Goal: Task Accomplishment & Management: Complete application form

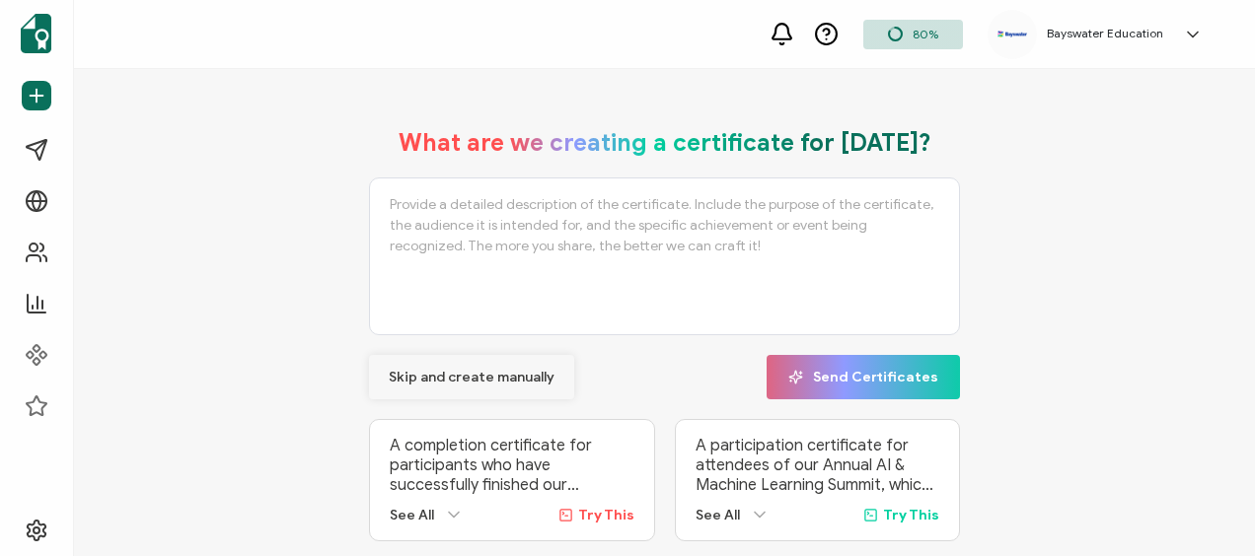
click at [419, 371] on span "Skip and create manually" at bounding box center [472, 378] width 166 height 14
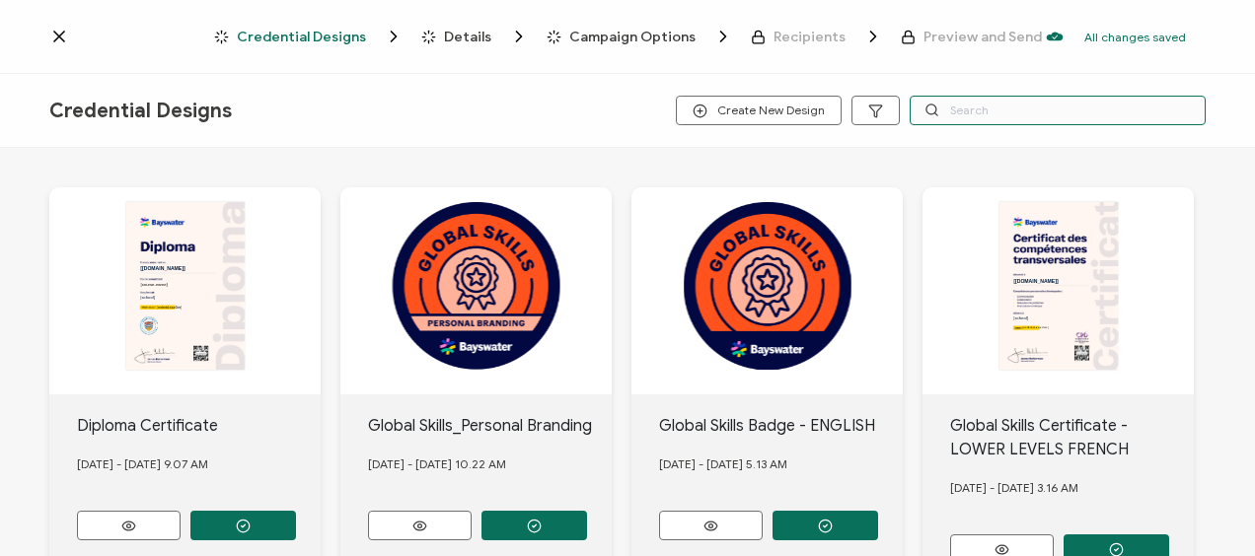
click at [985, 110] on input "text" at bounding box center [1057, 111] width 296 height 30
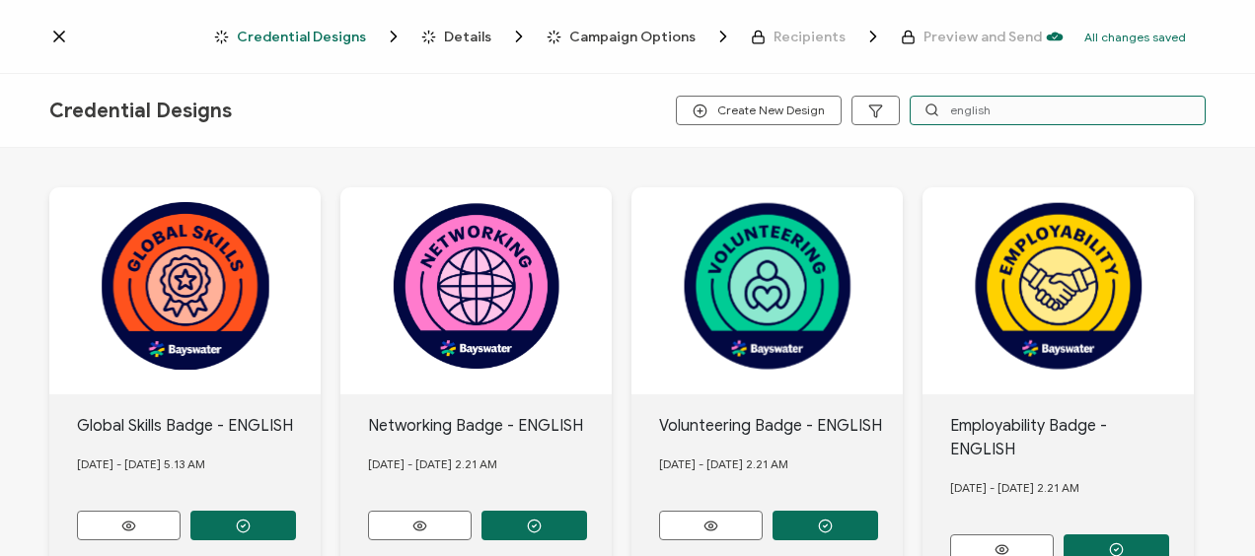
click at [983, 101] on input "english" at bounding box center [1057, 111] width 296 height 30
type input "languag"
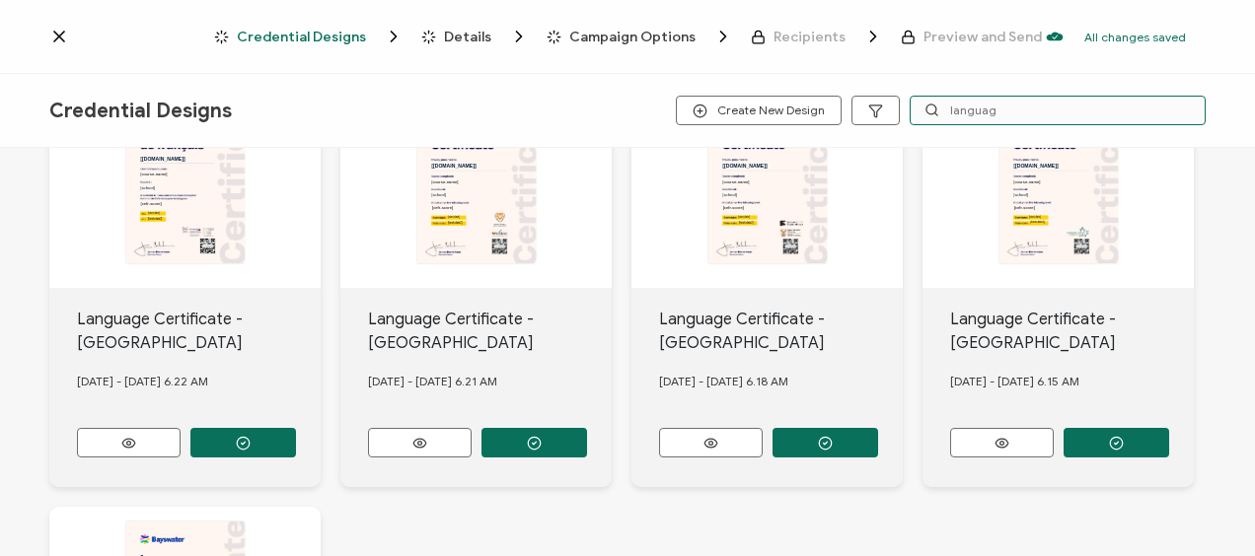
scroll to position [99, 0]
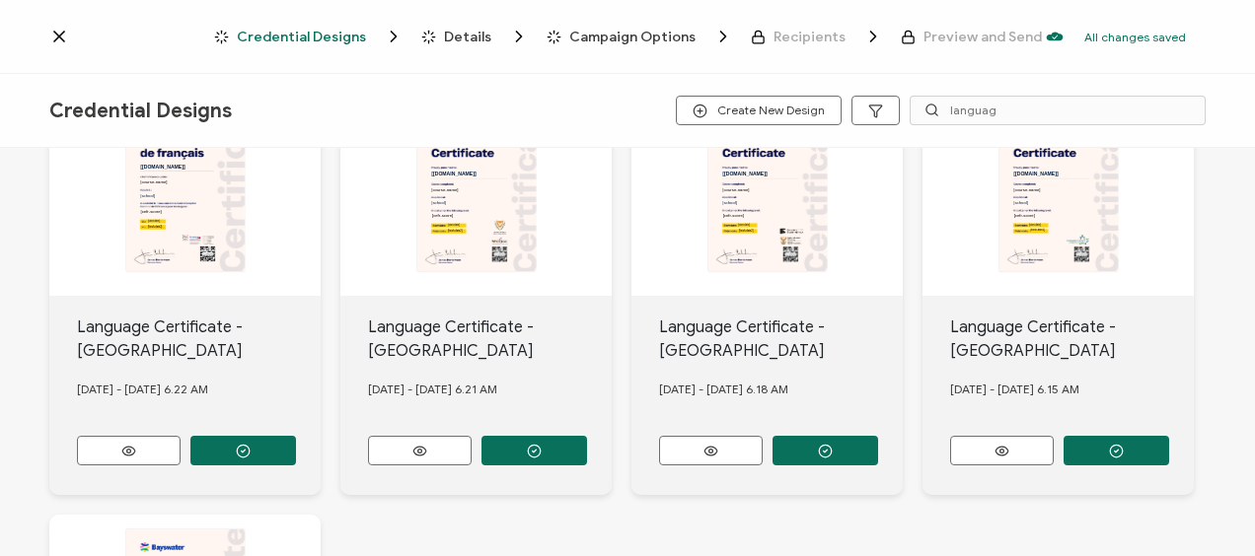
click at [1102, 428] on div "Language Certificate - [GEOGRAPHIC_DATA] [DATE] - [DATE] 6.15 AM" at bounding box center [1057, 395] width 271 height 199
click at [1103, 436] on button "button" at bounding box center [1116, 451] width 106 height 30
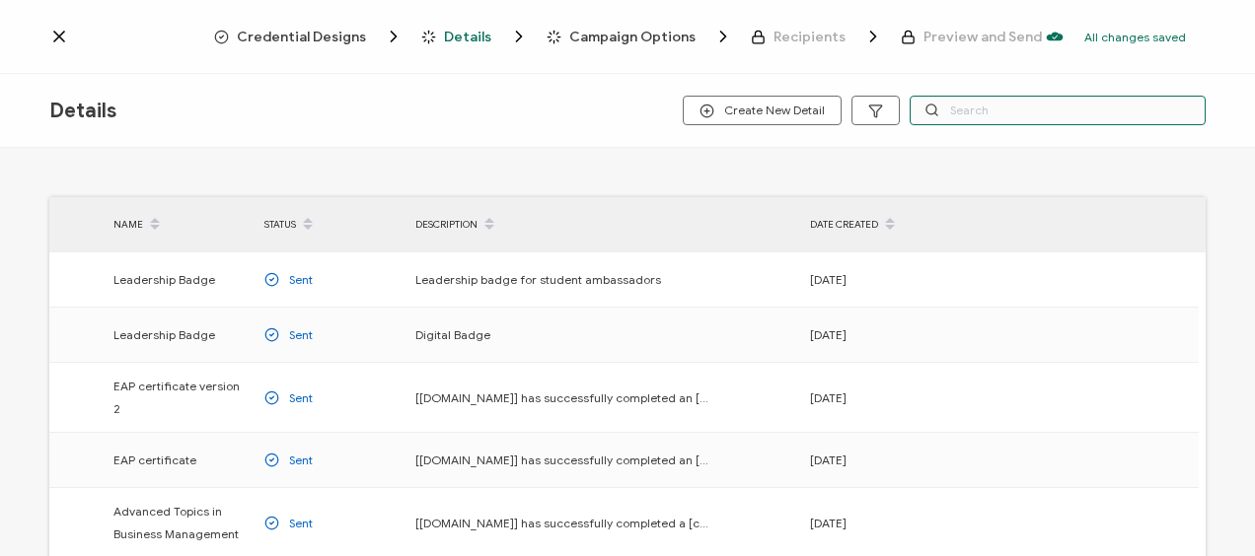
click at [975, 110] on input "text" at bounding box center [1057, 111] width 296 height 30
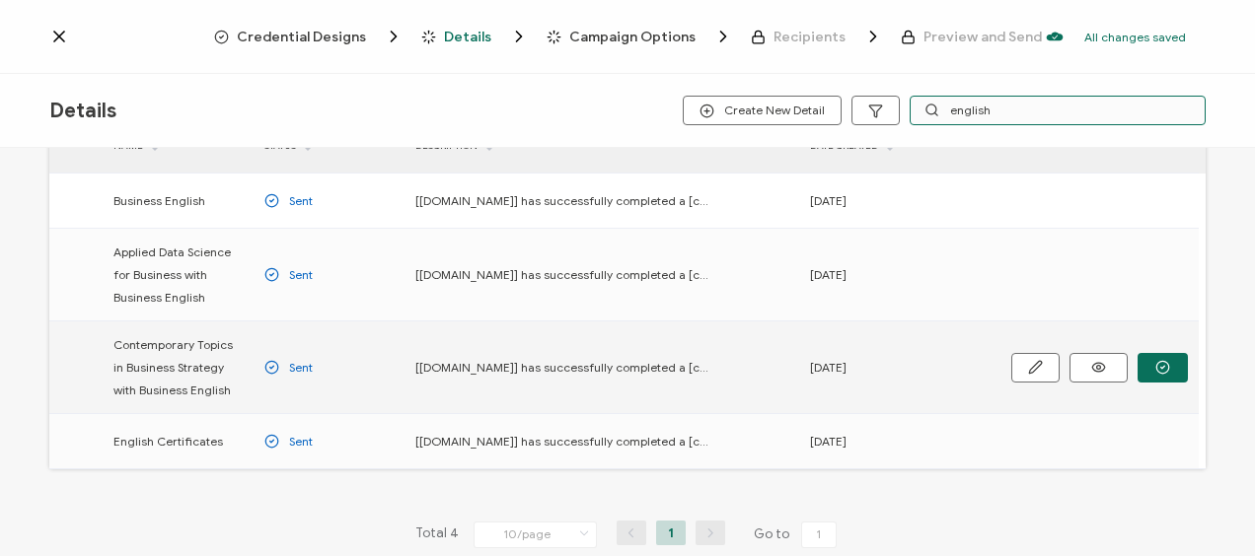
scroll to position [99, 0]
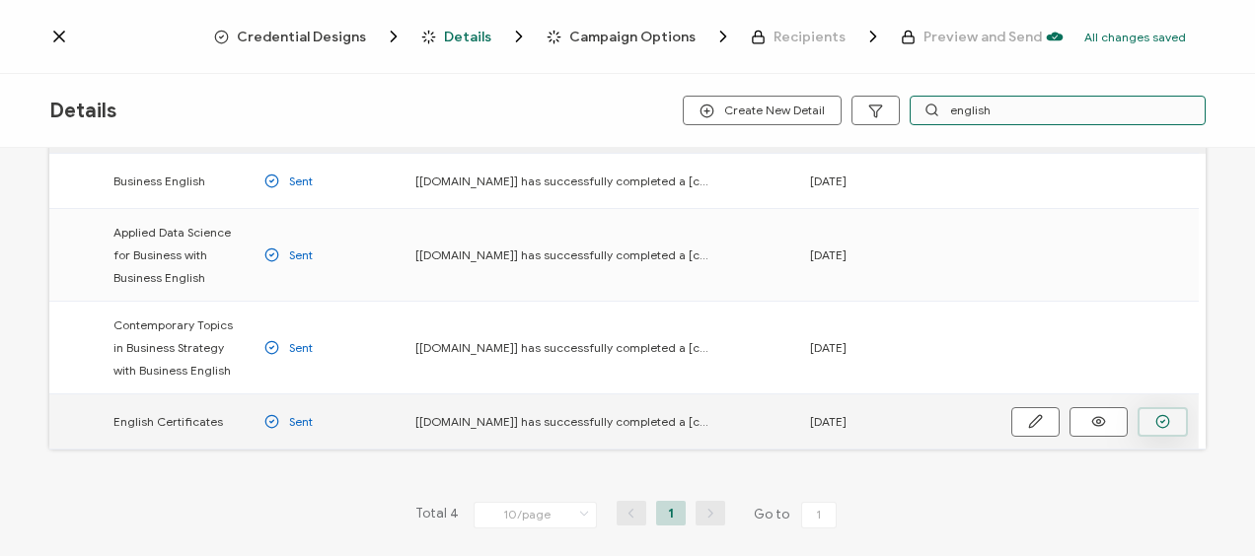
type input "english"
click at [1144, 412] on button "button" at bounding box center [1162, 422] width 50 height 30
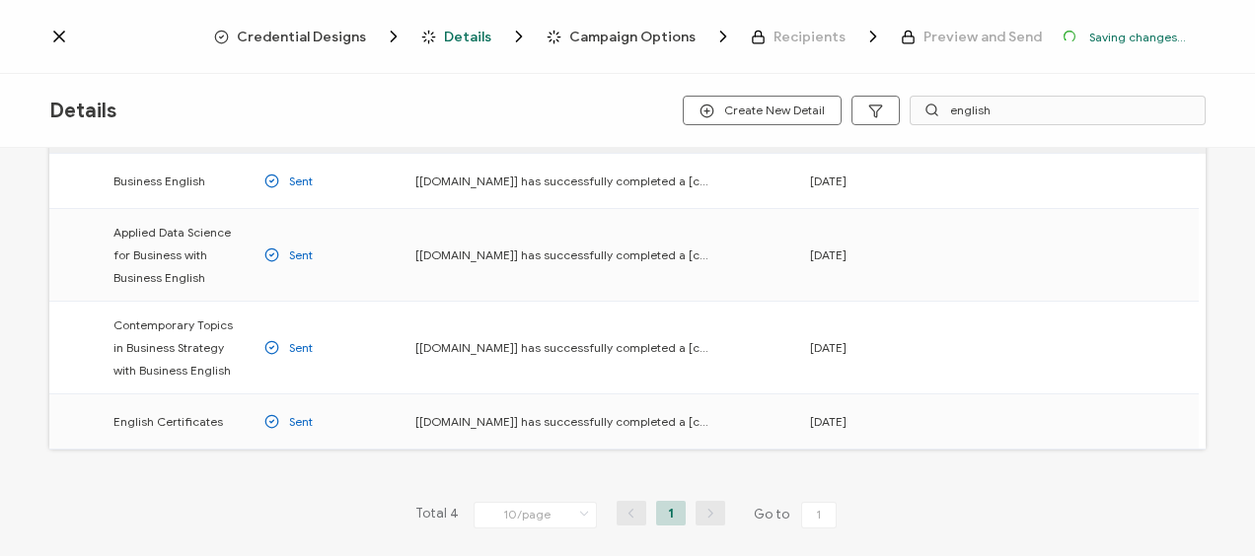
scroll to position [164, 0]
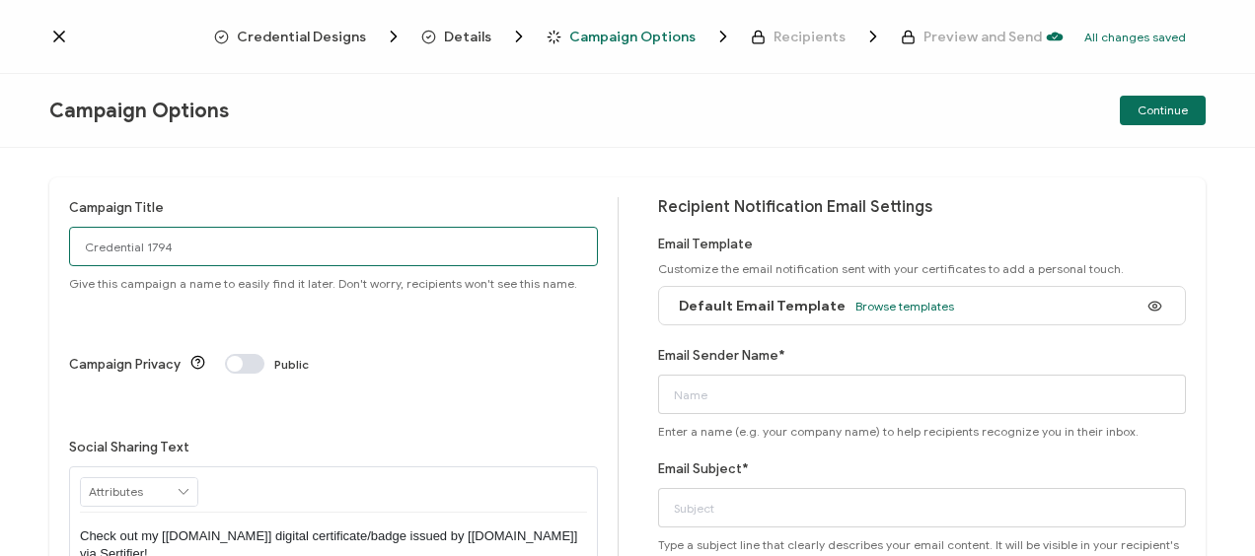
click at [140, 243] on input "Credential 1794" at bounding box center [333, 246] width 529 height 39
type input "Toronto2025-[DATE]-Esperienze1"
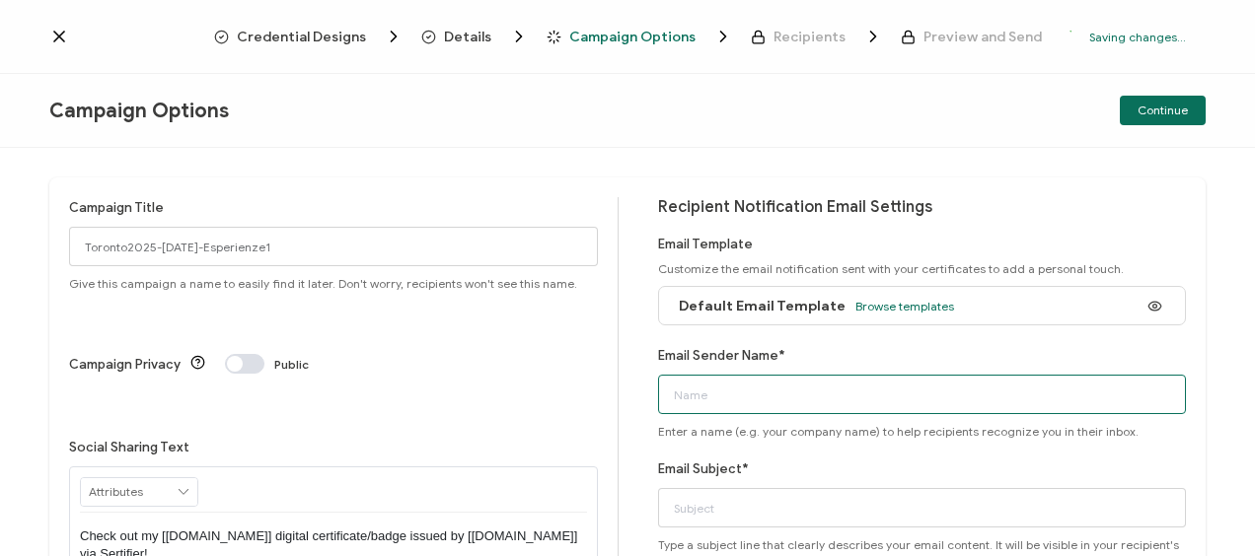
click at [706, 395] on input "Email Sender Name*" at bounding box center [922, 394] width 529 height 39
type input "Bayswater [GEOGRAPHIC_DATA]"
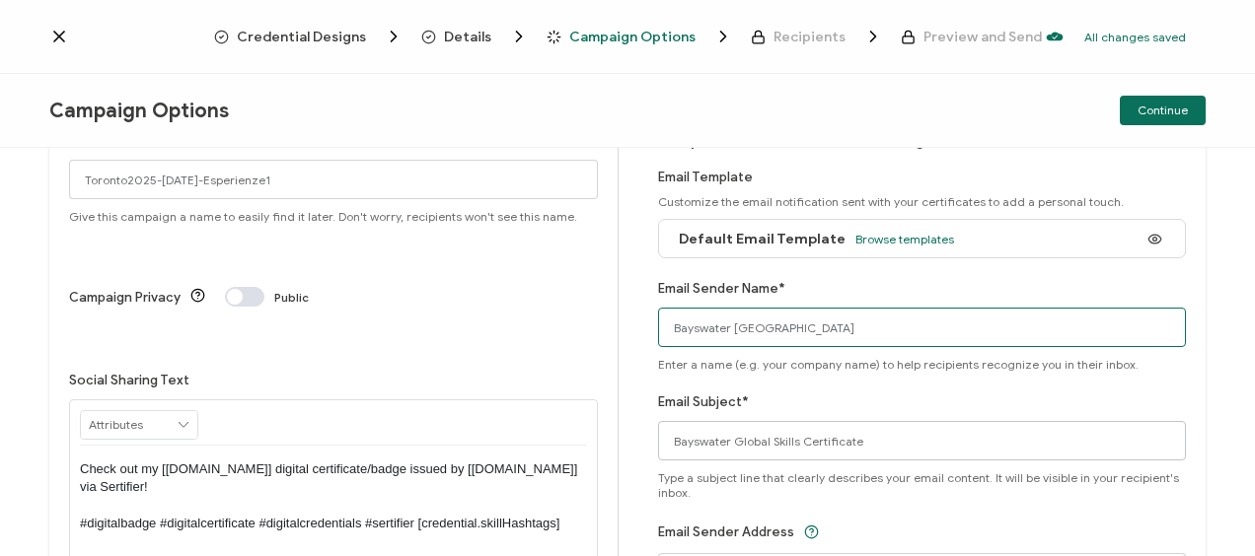
scroll to position [99, 0]
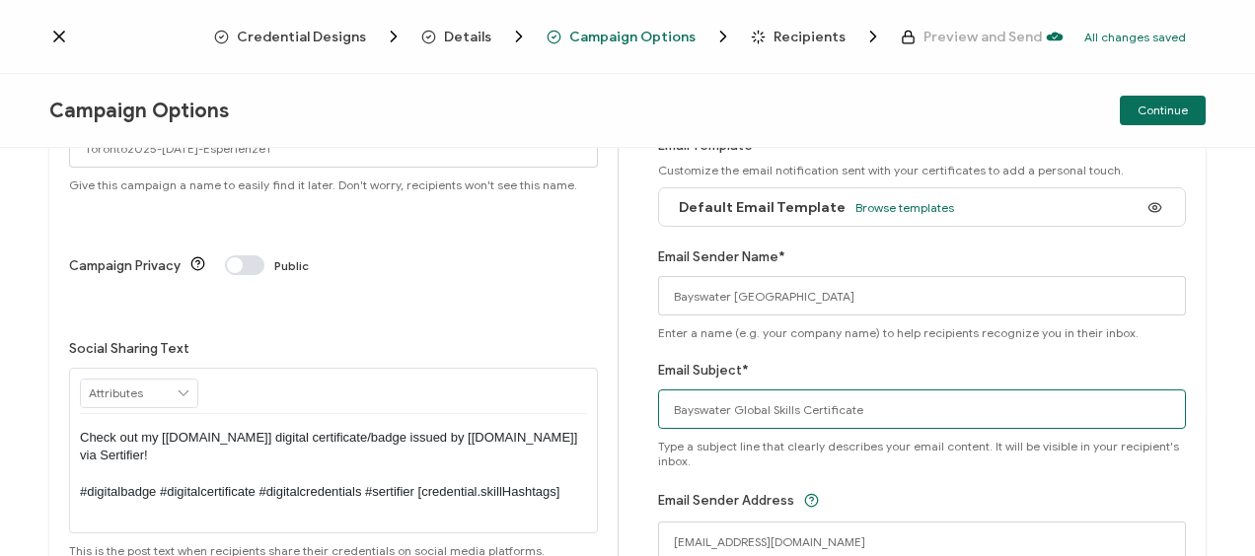
drag, startPoint x: 794, startPoint y: 412, endPoint x: 728, endPoint y: 404, distance: 66.6
click at [728, 404] on input "Bayswater Global Skills Certificate" at bounding box center [922, 409] width 529 height 39
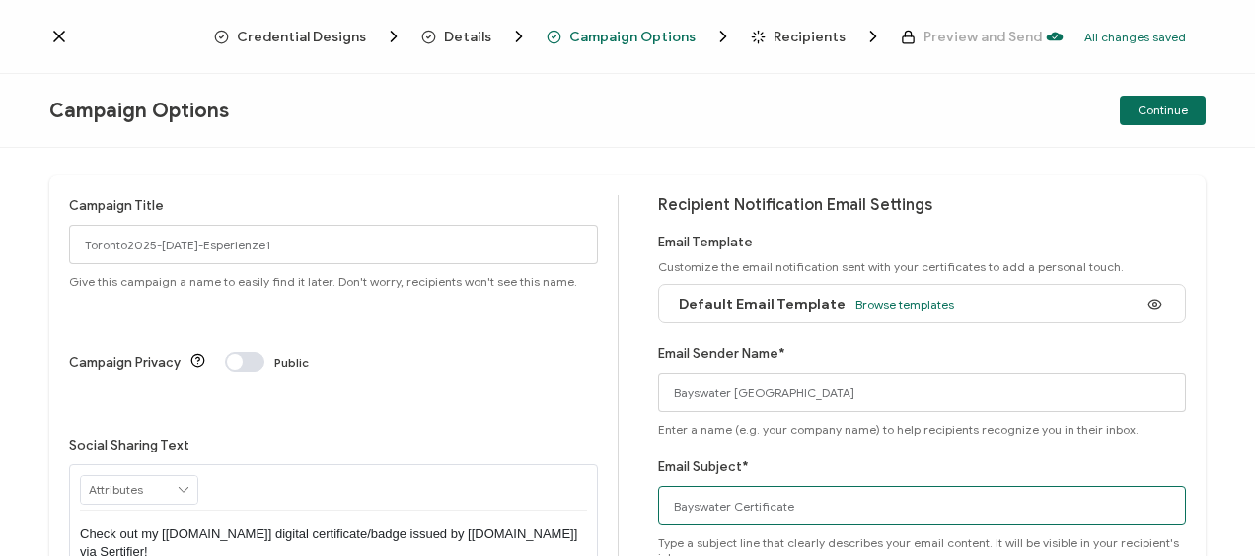
scroll to position [0, 0]
type input "Bayswater Certificate"
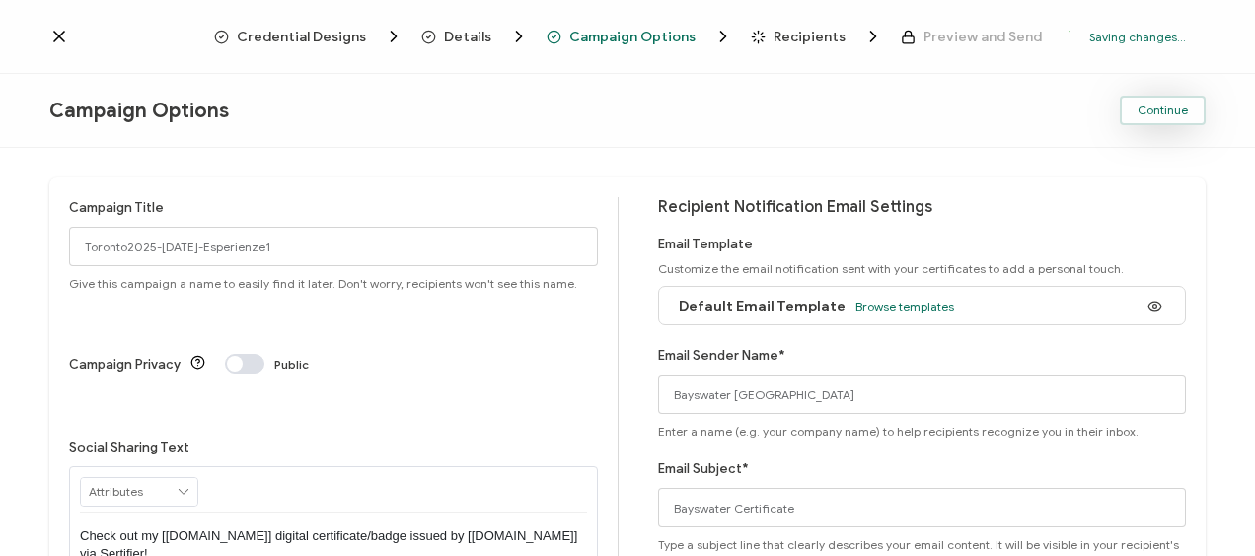
click at [1161, 107] on span "Continue" at bounding box center [1162, 111] width 50 height 12
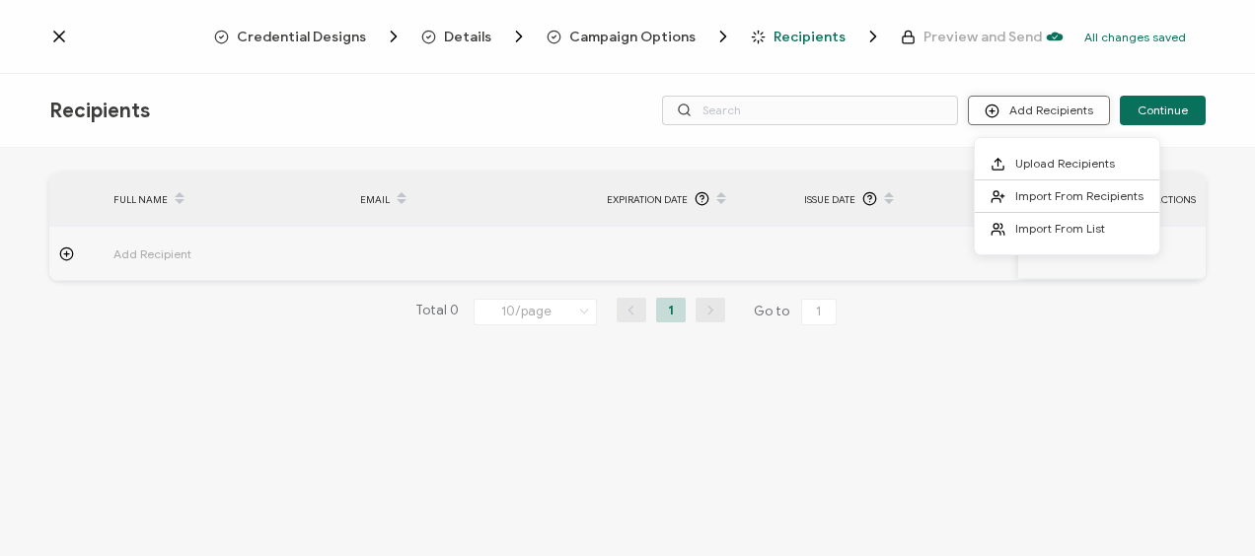
click at [1043, 114] on button "Add Recipients" at bounding box center [1039, 111] width 142 height 30
click at [1039, 116] on button "Add Recipients" at bounding box center [1039, 111] width 142 height 30
click at [1020, 161] on span "Upload Recipients" at bounding box center [1065, 163] width 100 height 15
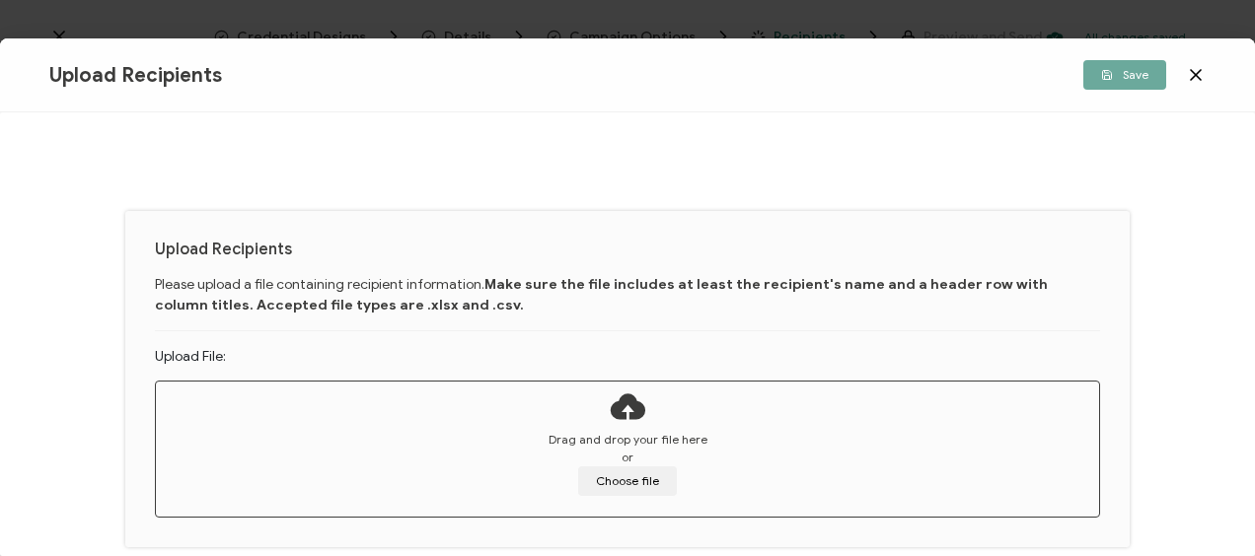
click at [571, 443] on span "Drag and drop your file here" at bounding box center [627, 440] width 159 height 18
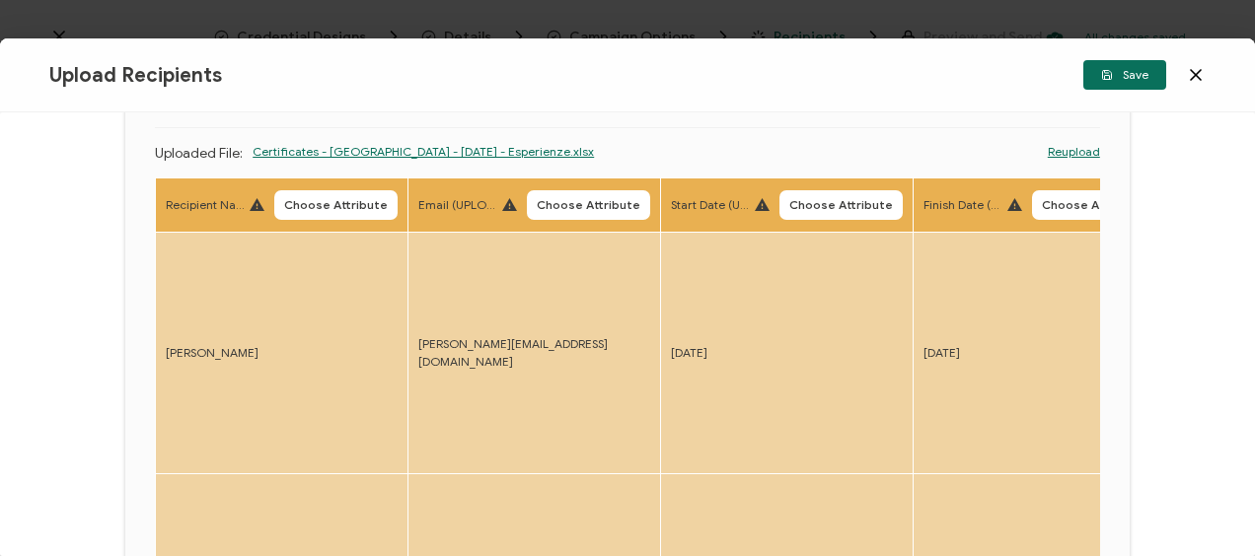
scroll to position [208, 0]
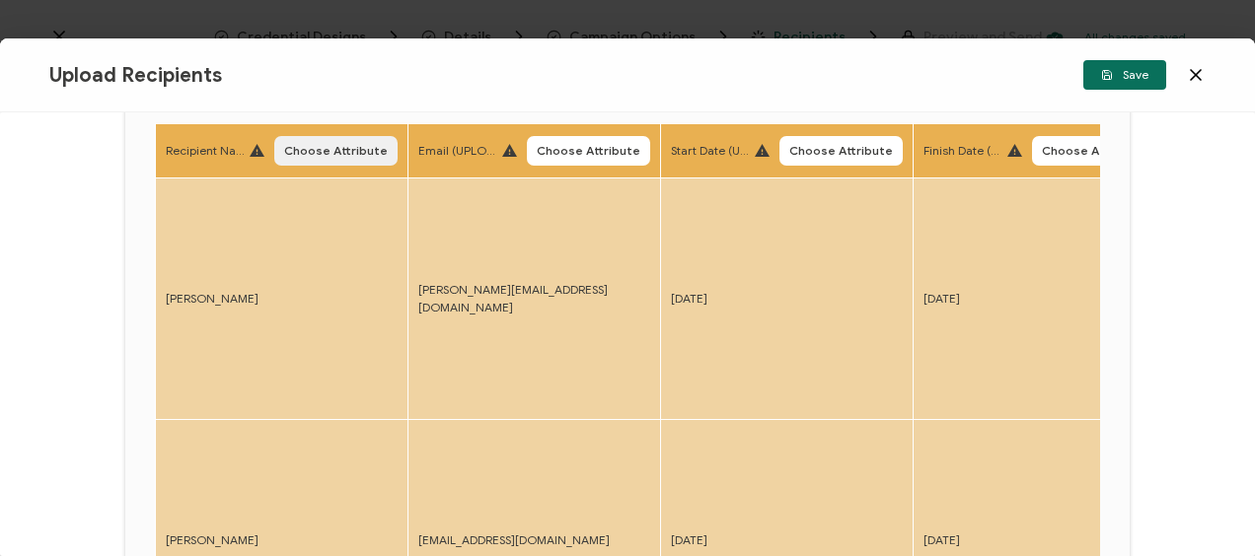
click at [318, 150] on span "Choose Attribute" at bounding box center [336, 151] width 104 height 12
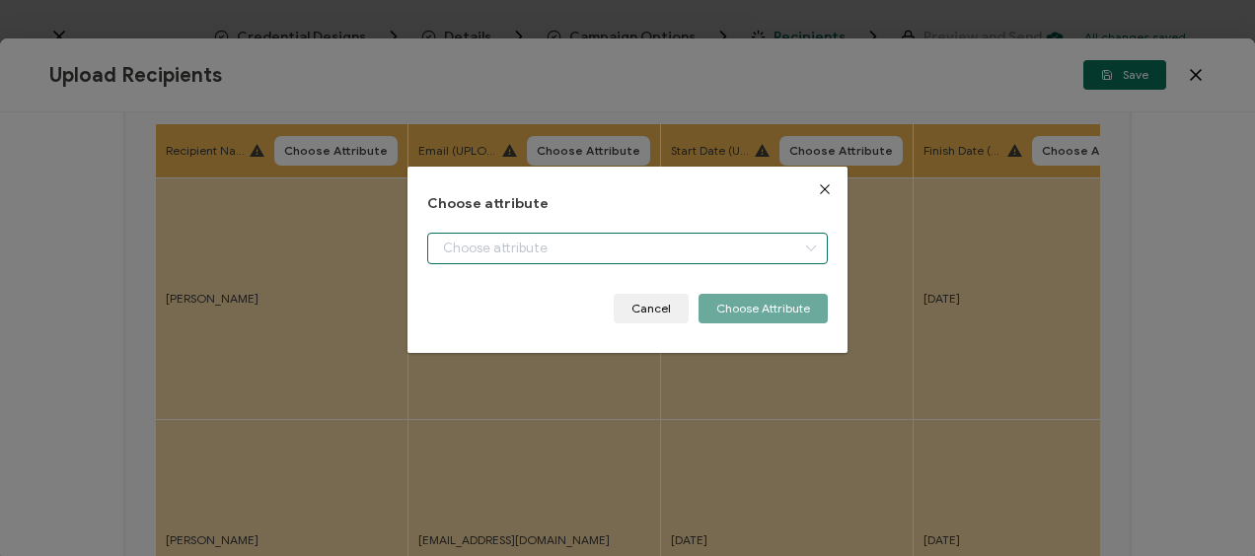
click at [572, 249] on input "dialog" at bounding box center [626, 249] width 399 height 32
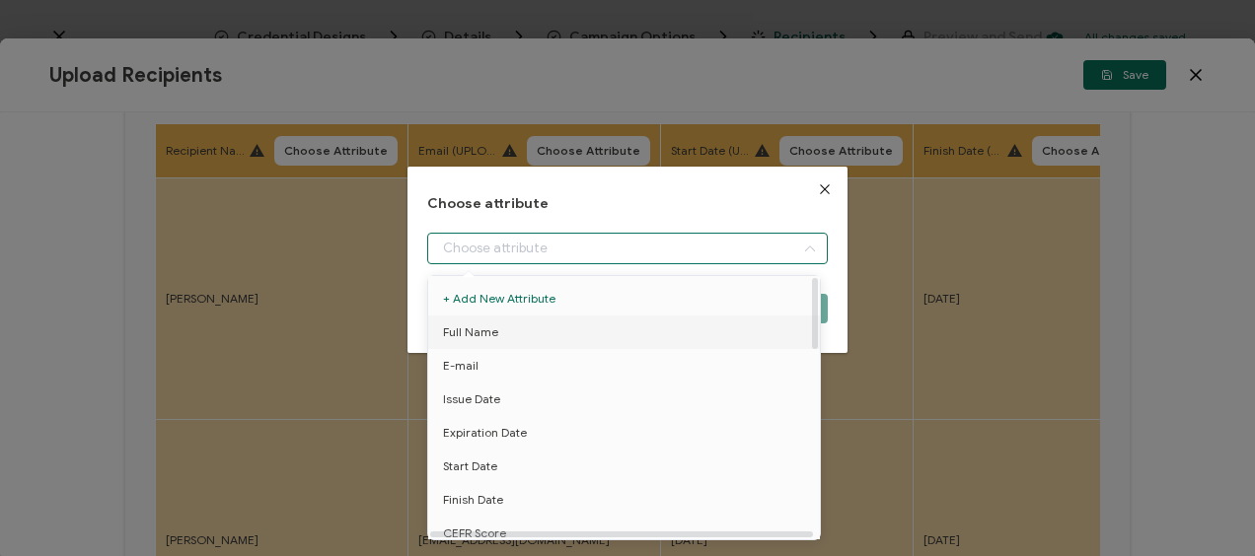
drag, startPoint x: 505, startPoint y: 332, endPoint x: 553, endPoint y: 301, distance: 57.7
click at [505, 331] on li "Full Name" at bounding box center [627, 333] width 408 height 34
type input "Full Name"
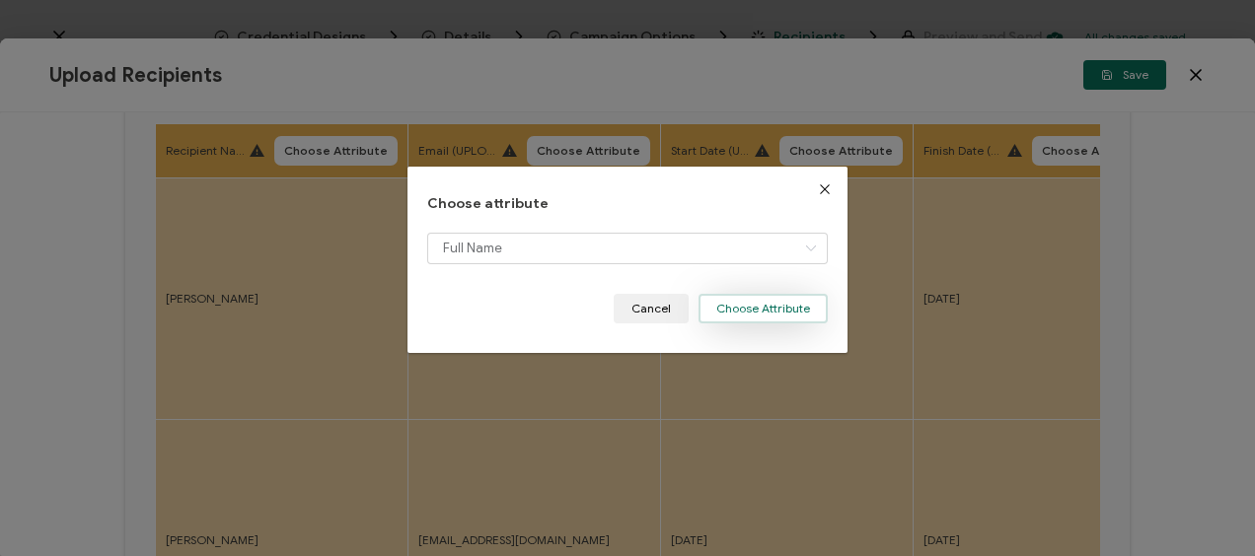
click at [769, 309] on button "Choose Attribute" at bounding box center [762, 309] width 129 height 30
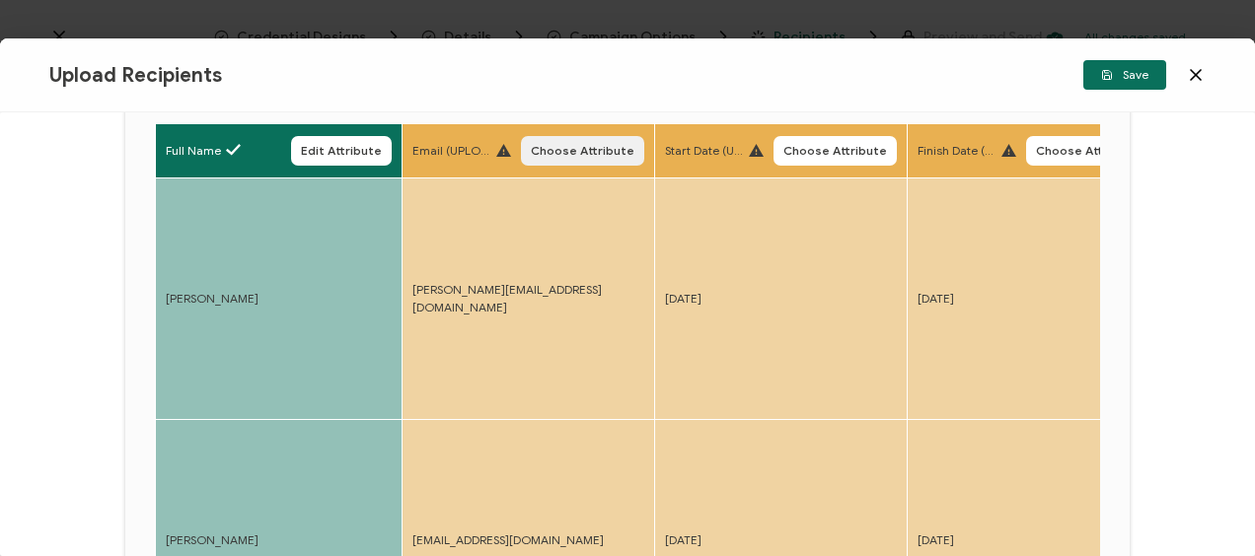
click at [568, 148] on span "Choose Attribute" at bounding box center [583, 151] width 104 height 12
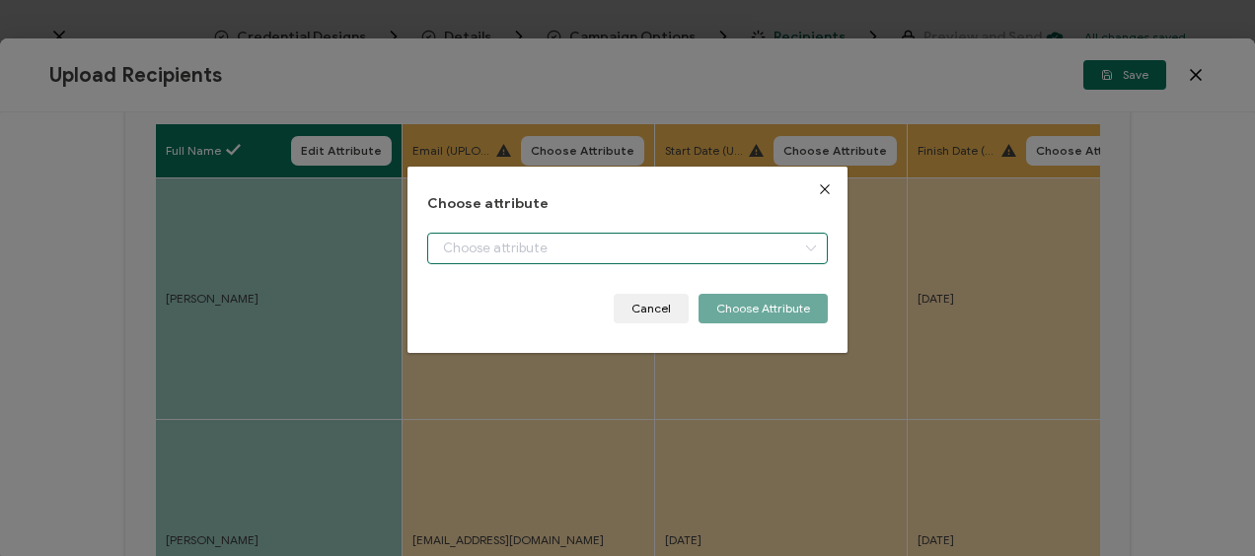
drag, startPoint x: 519, startPoint y: 245, endPoint x: 511, endPoint y: 296, distance: 51.9
click at [519, 245] on input "dialog" at bounding box center [626, 249] width 399 height 32
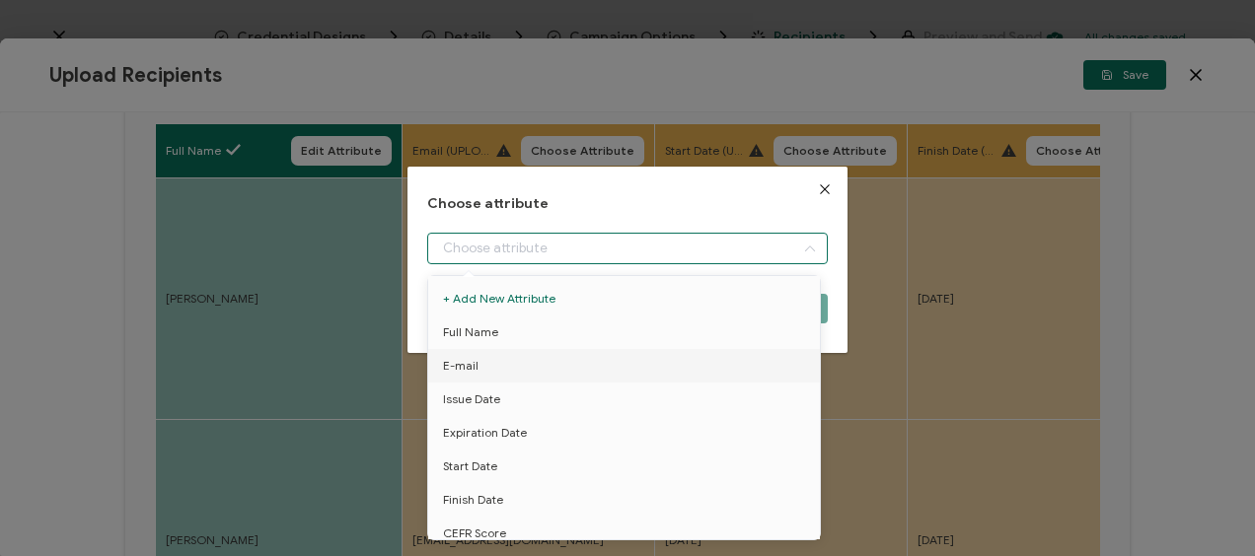
drag, startPoint x: 502, startPoint y: 363, endPoint x: 645, endPoint y: 343, distance: 144.4
click at [501, 363] on li "E-mail" at bounding box center [627, 366] width 408 height 34
type input "E-mail"
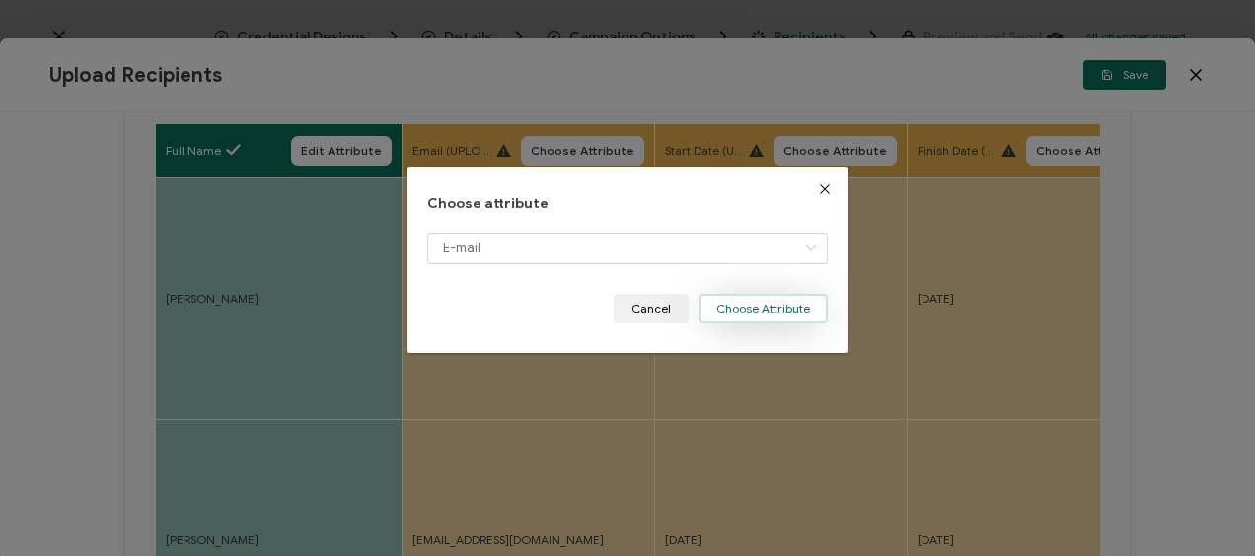
click at [756, 313] on button "Choose Attribute" at bounding box center [762, 309] width 129 height 30
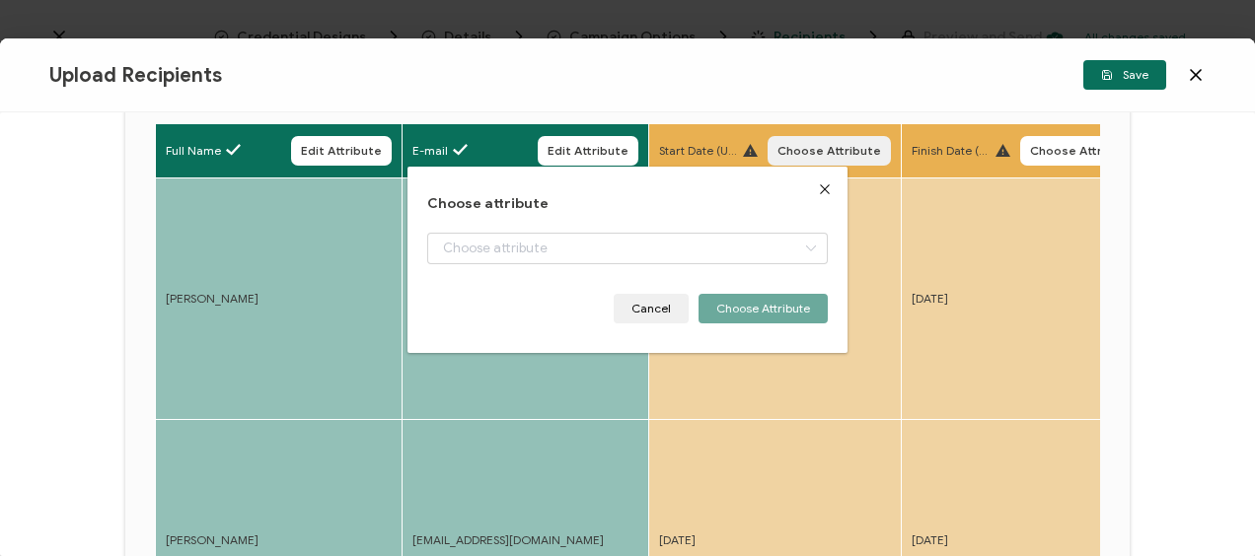
click at [805, 140] on button "Choose Attribute" at bounding box center [828, 151] width 123 height 30
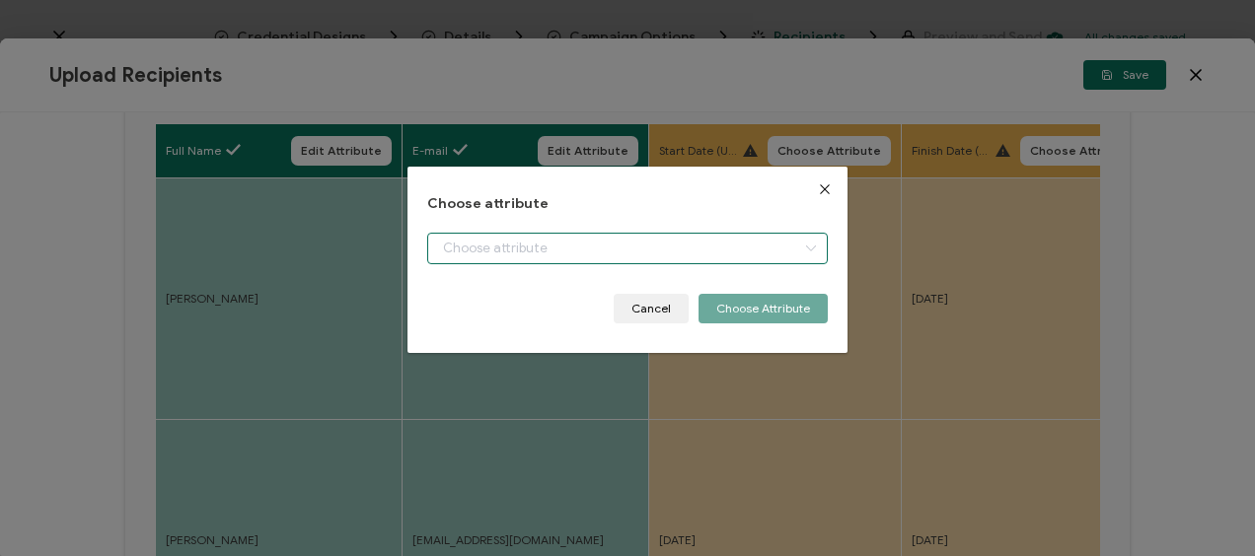
drag, startPoint x: 488, startPoint y: 249, endPoint x: 504, endPoint y: 347, distance: 99.9
click at [487, 249] on input "dialog" at bounding box center [626, 249] width 399 height 32
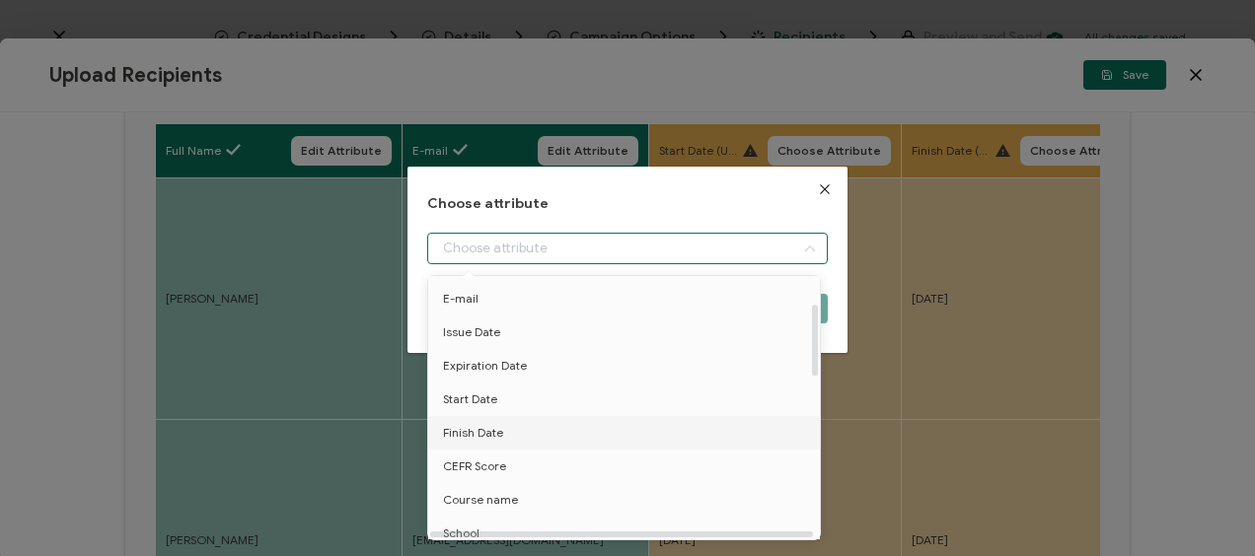
scroll to position [99, 0]
click at [489, 369] on span "Start Date" at bounding box center [470, 368] width 54 height 34
type input "Start Date"
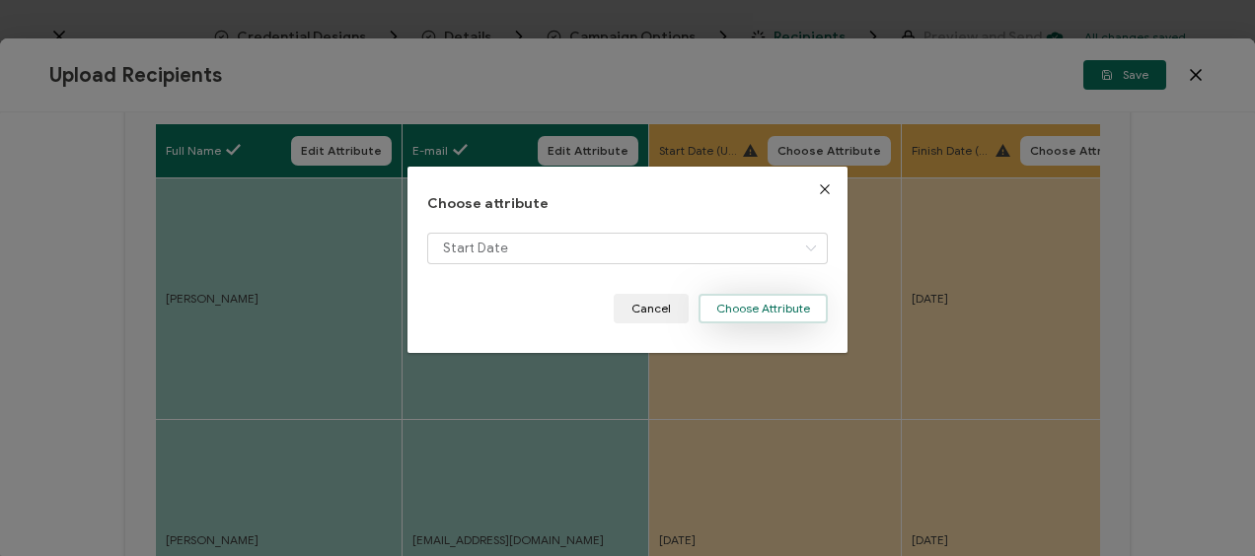
click at [738, 303] on button "Choose Attribute" at bounding box center [762, 309] width 129 height 30
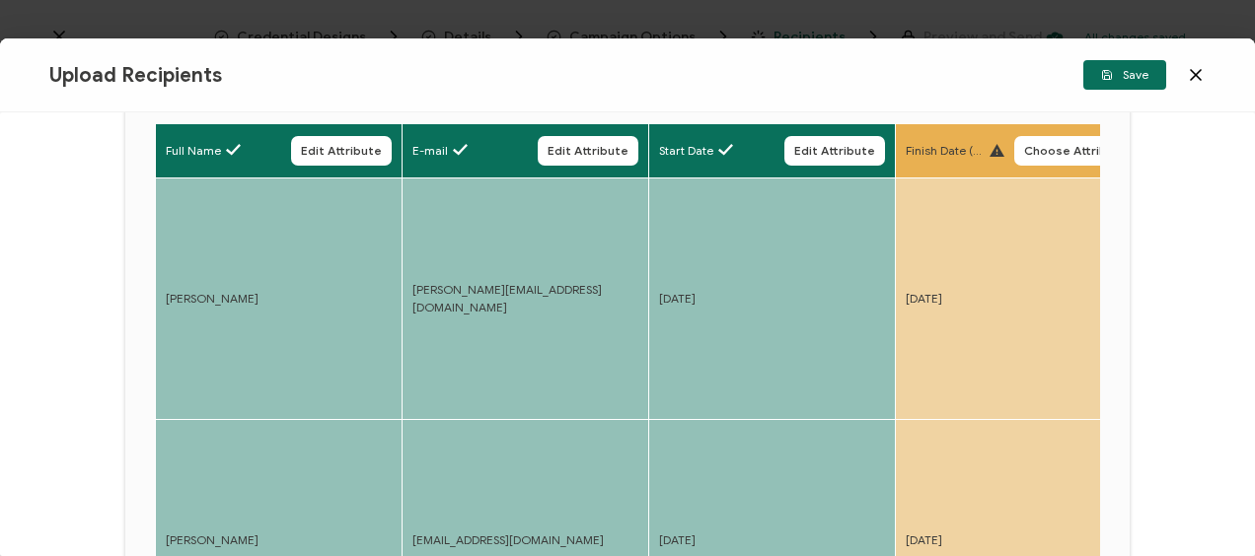
drag, startPoint x: 1043, startPoint y: 149, endPoint x: 685, endPoint y: 201, distance: 361.8
click at [1039, 150] on span "Choose Attribute" at bounding box center [1076, 151] width 104 height 12
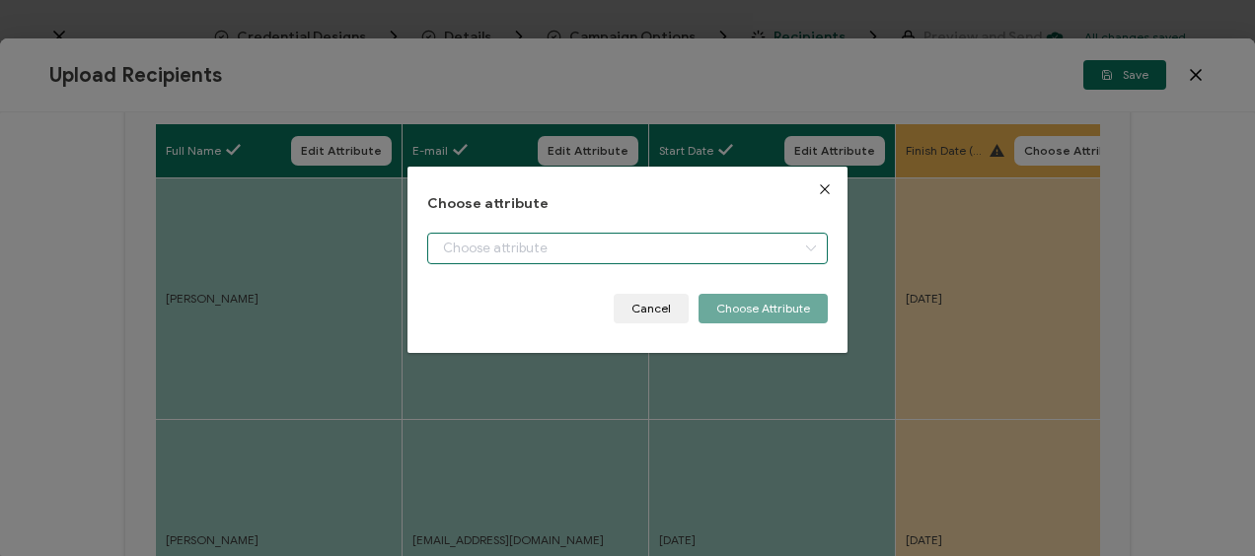
click at [506, 254] on input "dialog" at bounding box center [626, 249] width 399 height 32
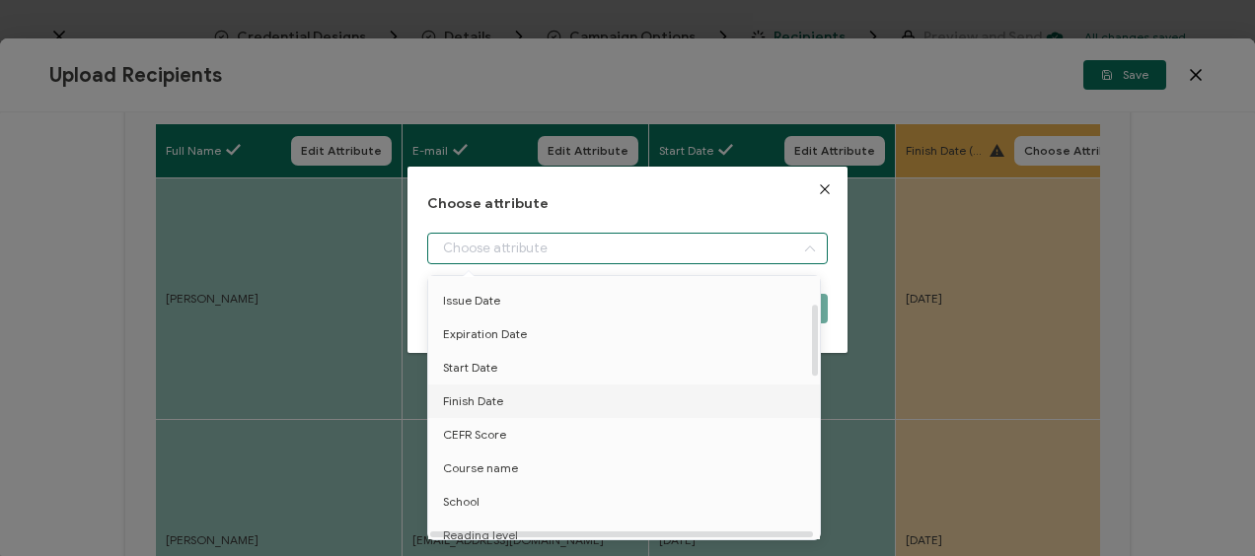
click at [475, 397] on span "Finish Date" at bounding box center [473, 402] width 60 height 34
type input "Finish Date"
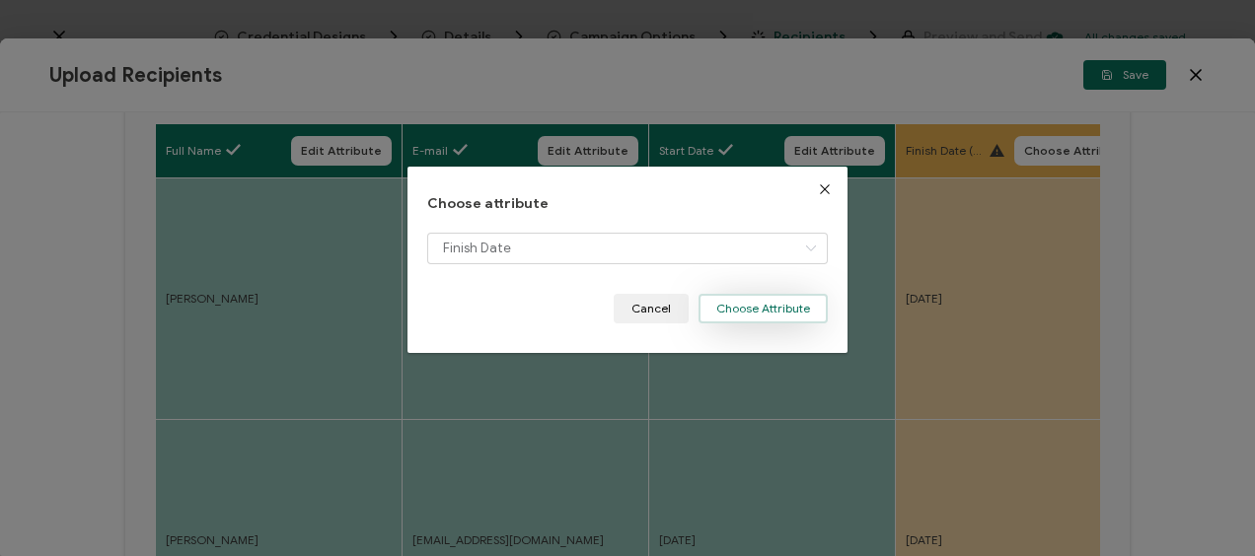
click at [755, 307] on button "Choose Attribute" at bounding box center [762, 309] width 129 height 30
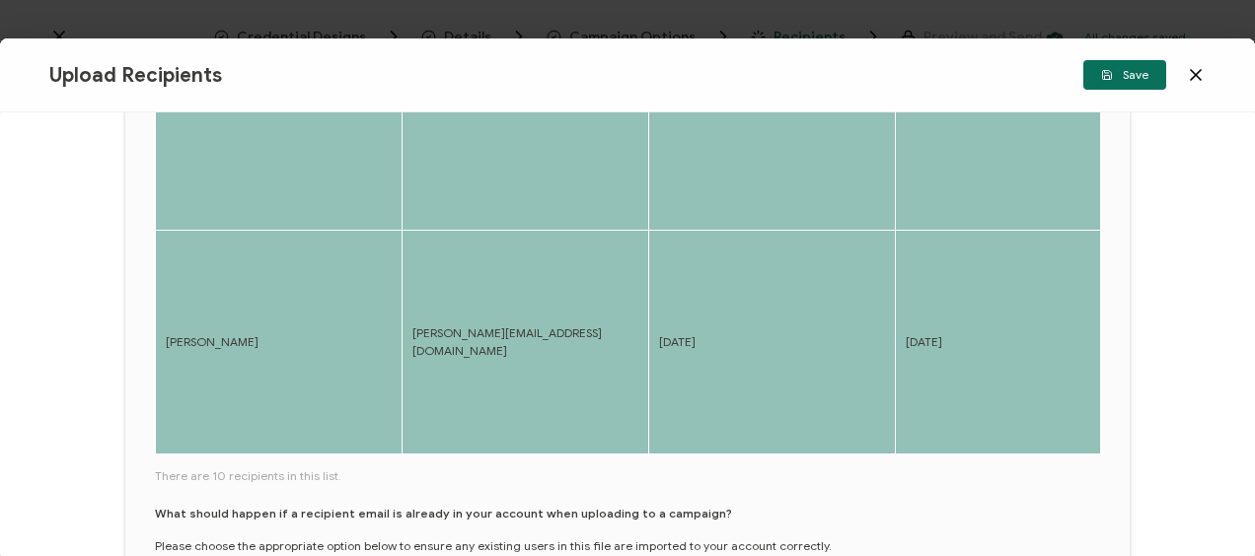
scroll to position [1096, 0]
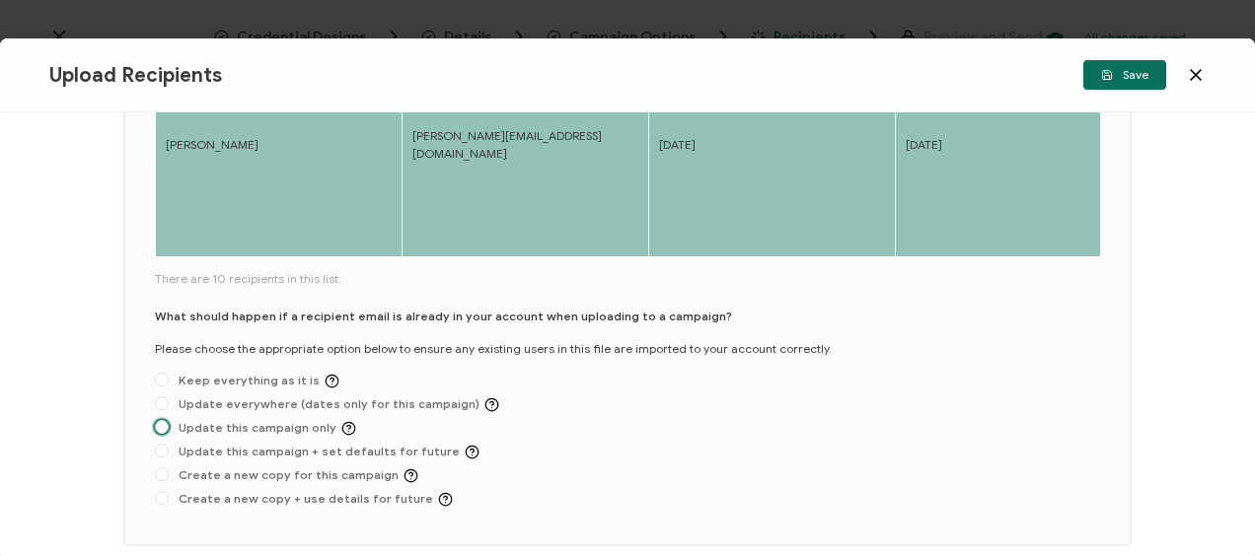
drag, startPoint x: 162, startPoint y: 430, endPoint x: 211, endPoint y: 381, distance: 69.7
click at [162, 430] on span at bounding box center [162, 427] width 14 height 14
click at [162, 430] on input "Update this campaign only" at bounding box center [162, 428] width 14 height 16
radio input "true"
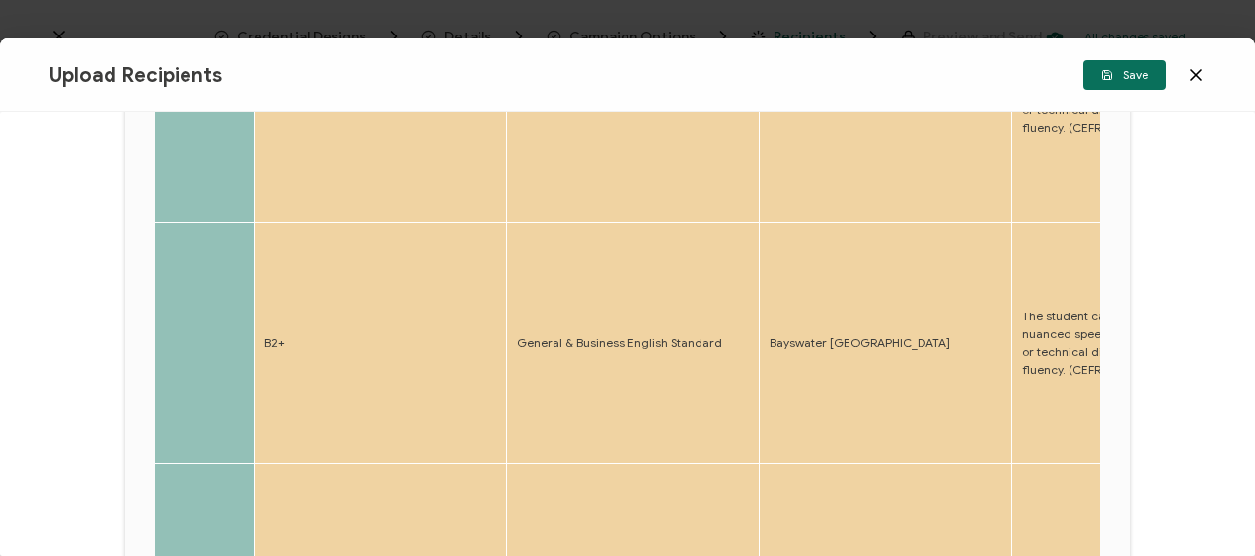
scroll to position [109, 0]
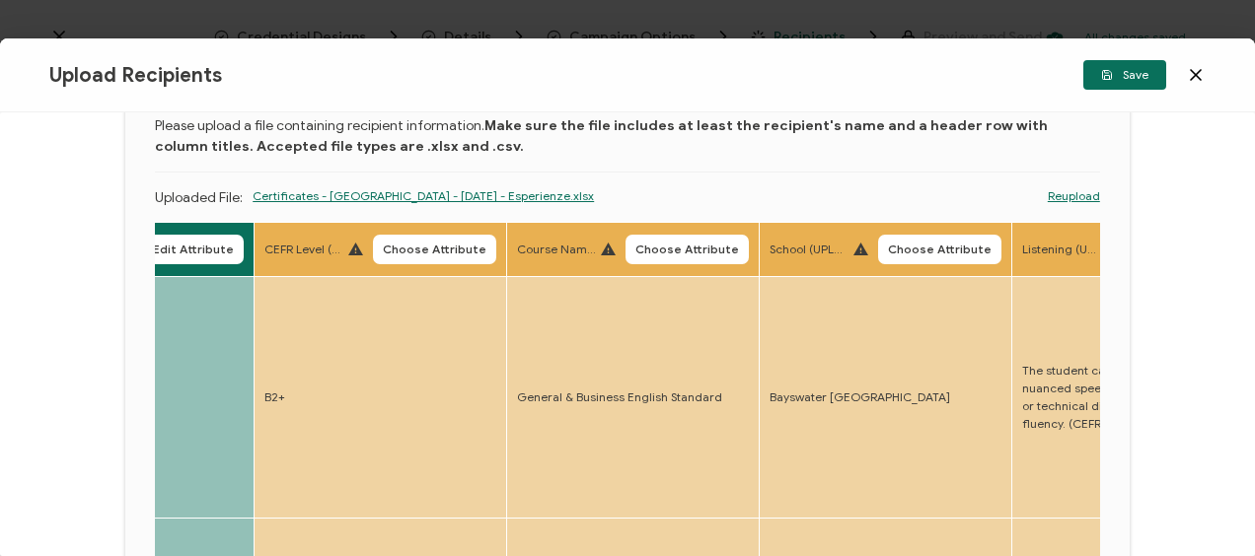
click at [430, 244] on span "Choose Attribute" at bounding box center [435, 250] width 104 height 12
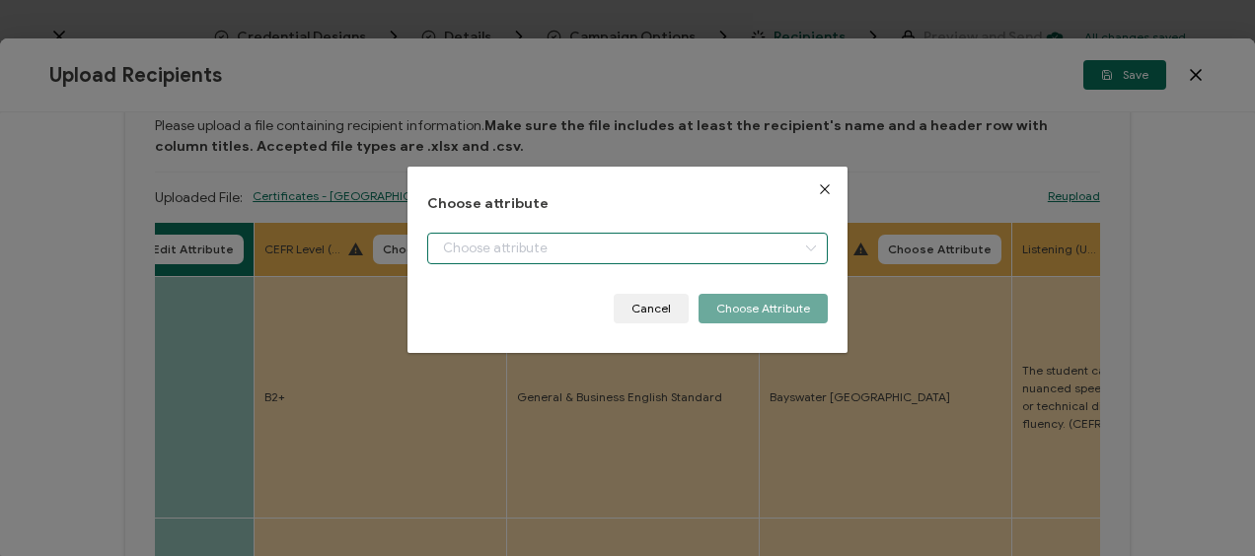
click at [566, 253] on input "dialog" at bounding box center [626, 249] width 399 height 32
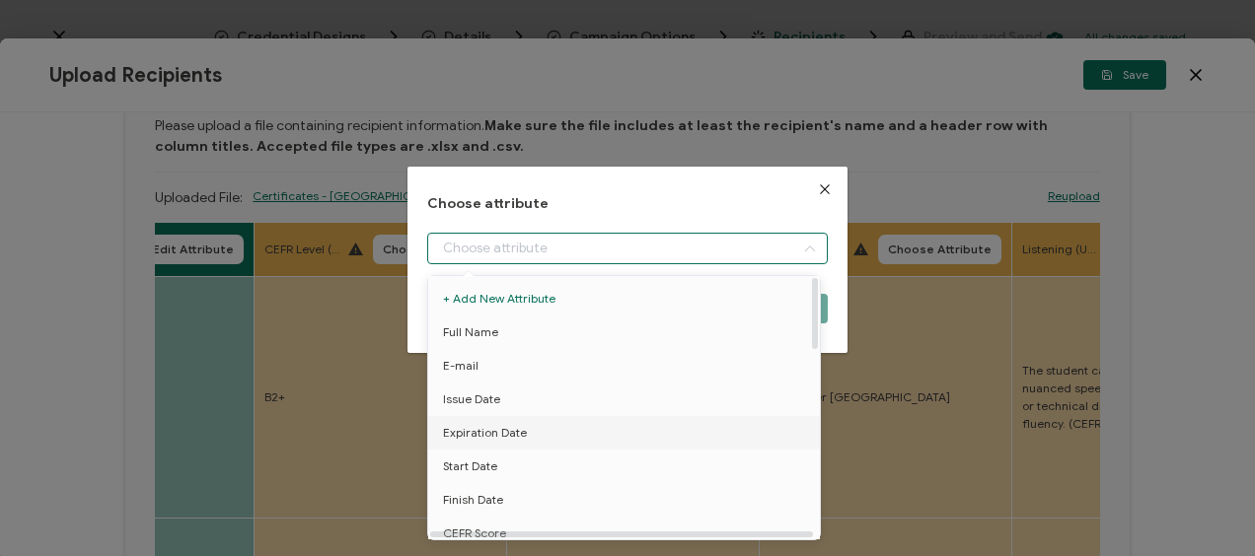
scroll to position [99, 0]
click at [500, 436] on span "CEFR Score" at bounding box center [474, 435] width 63 height 34
type input "CEFR Score"
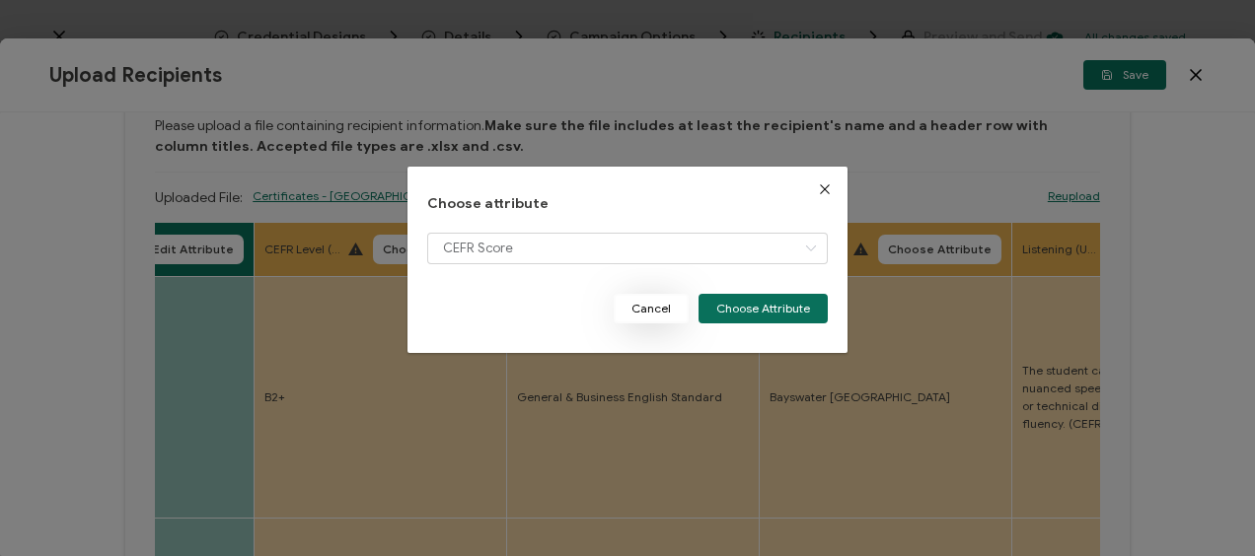
drag, startPoint x: 747, startPoint y: 309, endPoint x: 675, endPoint y: 286, distance: 75.5
click at [747, 308] on button "Choose Attribute" at bounding box center [762, 309] width 129 height 30
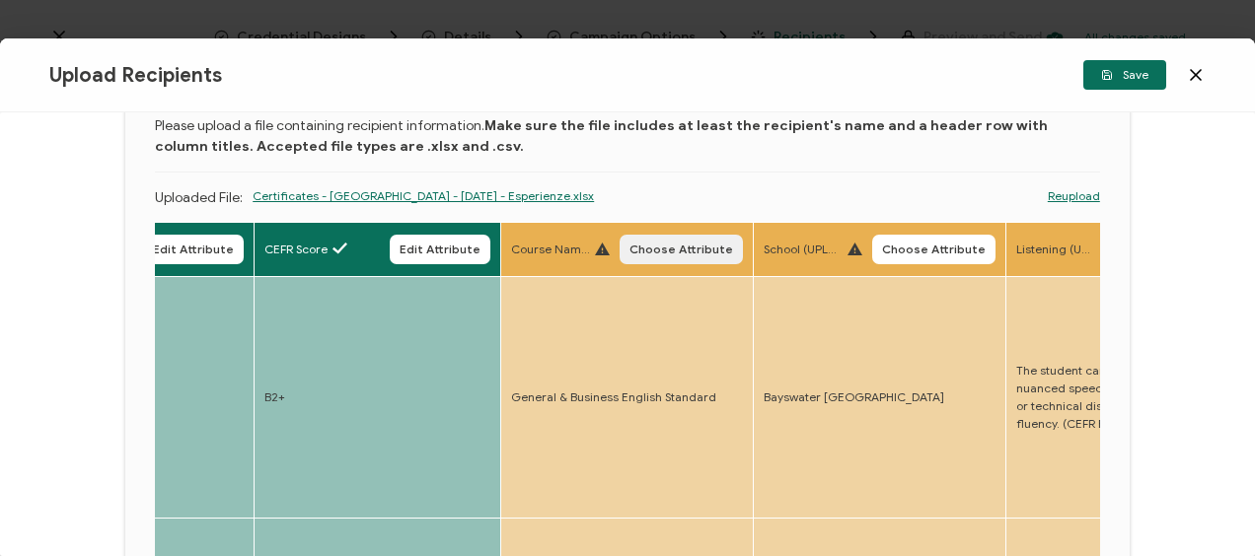
click at [675, 245] on span "Choose Attribute" at bounding box center [681, 250] width 104 height 12
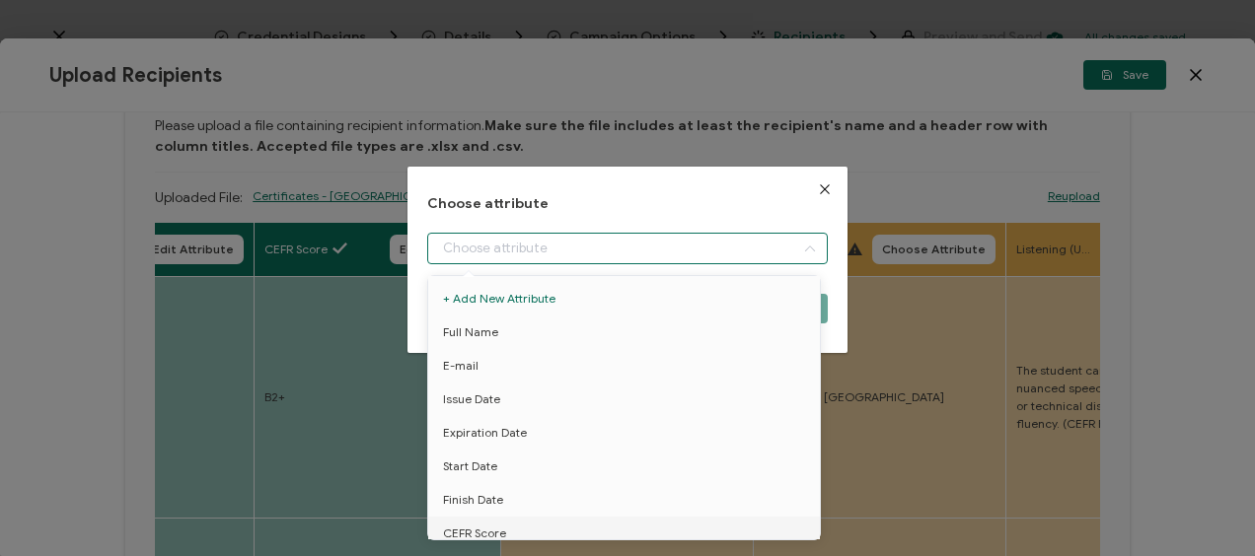
drag, startPoint x: 489, startPoint y: 250, endPoint x: 527, endPoint y: 371, distance: 127.0
click at [489, 251] on input "dialog" at bounding box center [626, 249] width 399 height 32
click at [486, 468] on span "Course name" at bounding box center [480, 469] width 75 height 34
type input "Course name"
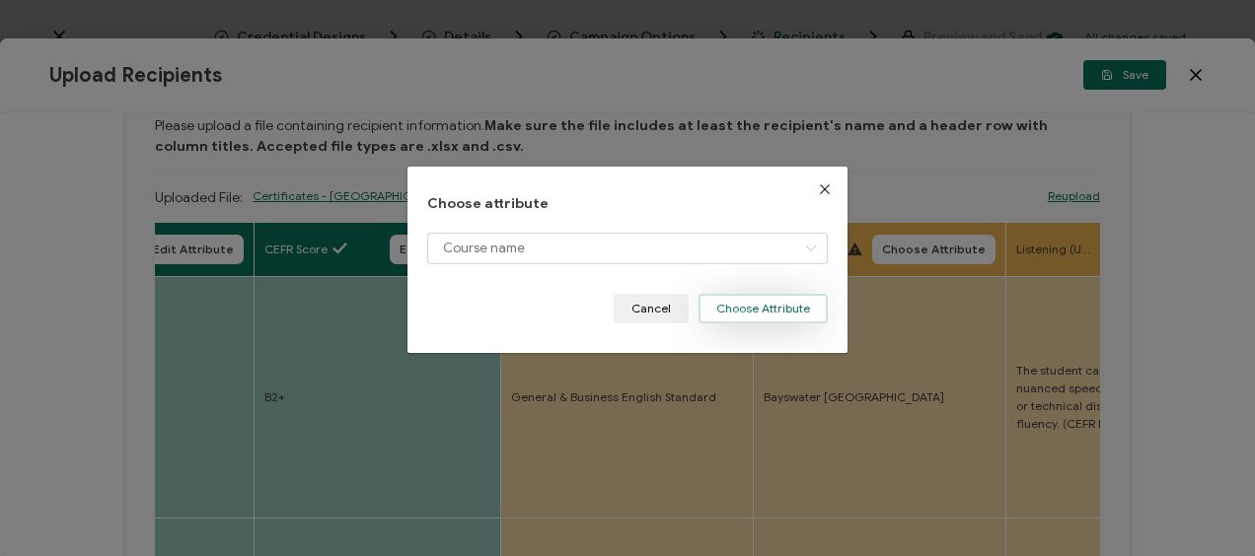
click at [740, 314] on button "Choose Attribute" at bounding box center [762, 309] width 129 height 30
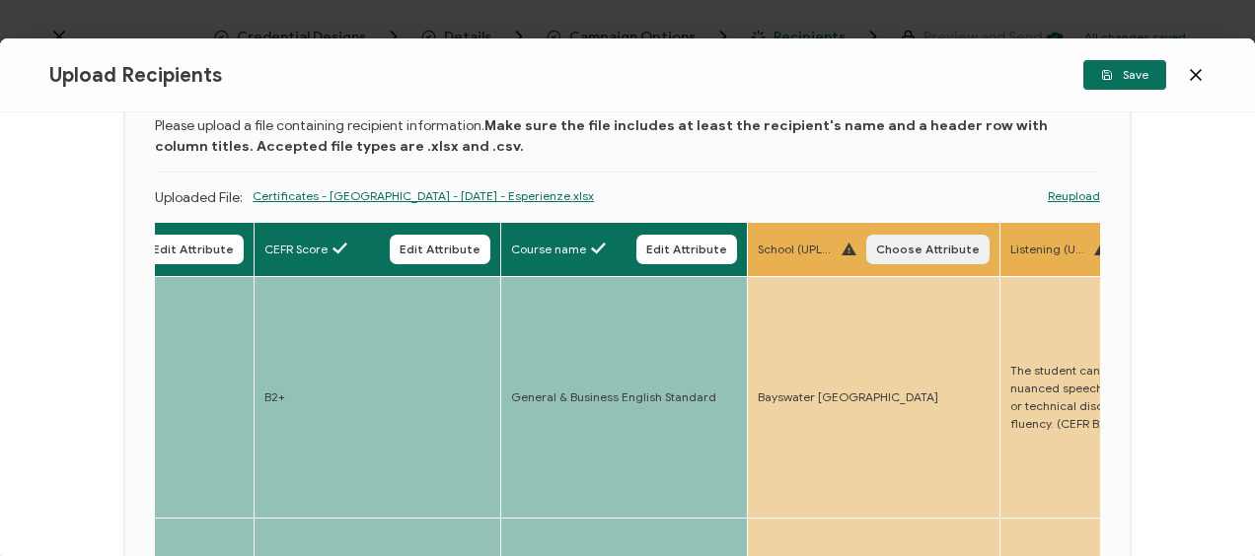
click at [931, 247] on span "Choose Attribute" at bounding box center [928, 250] width 104 height 12
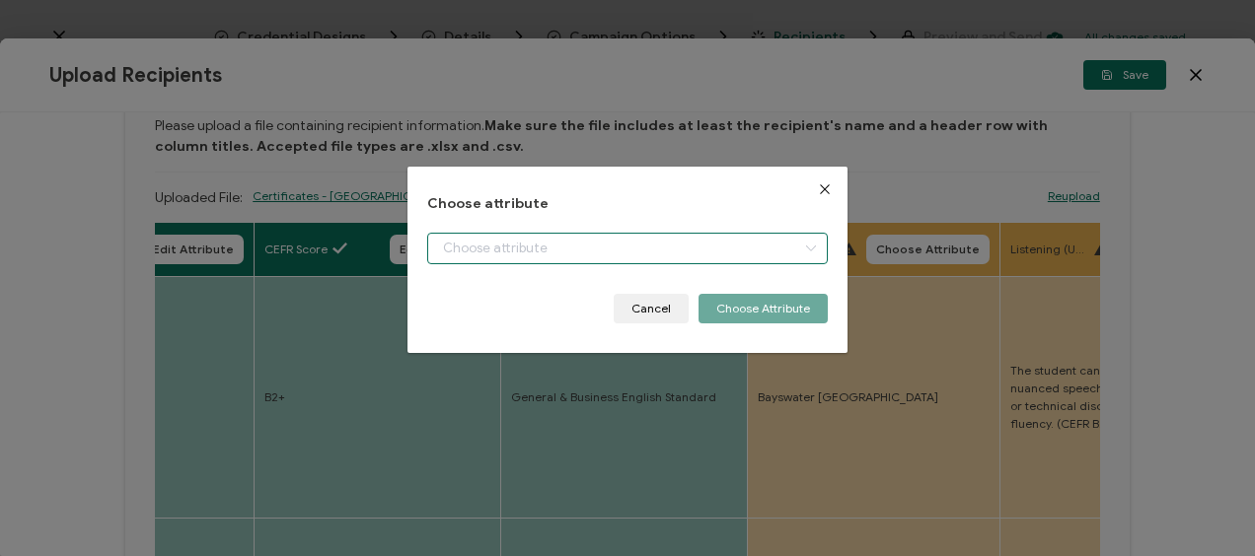
drag, startPoint x: 520, startPoint y: 256, endPoint x: 499, endPoint y: 283, distance: 33.7
click at [519, 256] on input "dialog" at bounding box center [626, 249] width 399 height 32
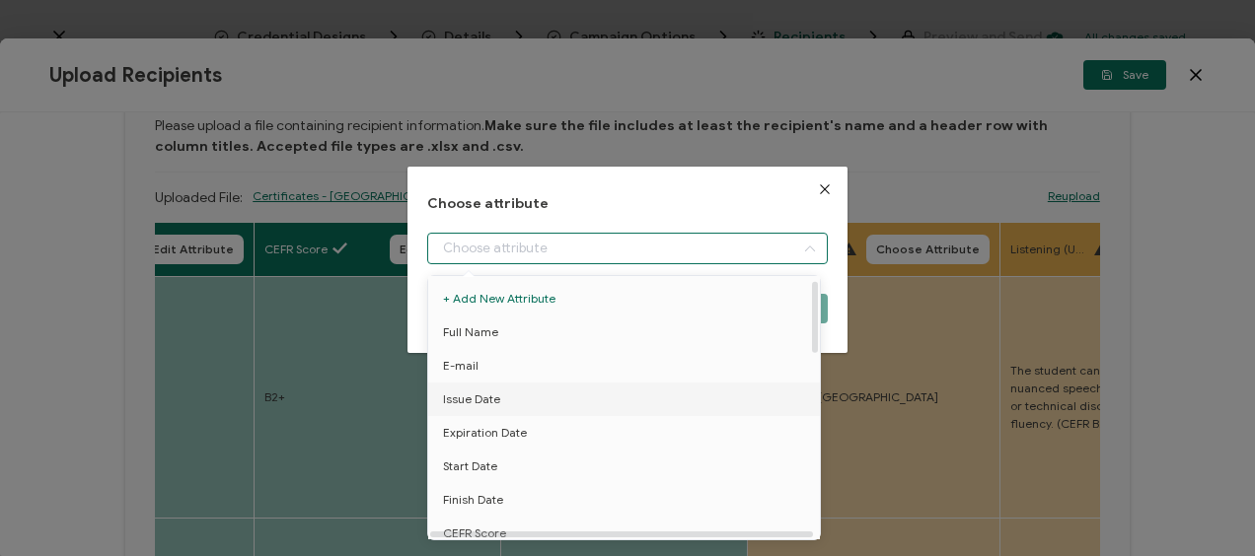
scroll to position [197, 0]
click at [481, 396] on li "School" at bounding box center [627, 404] width 408 height 34
type input "School"
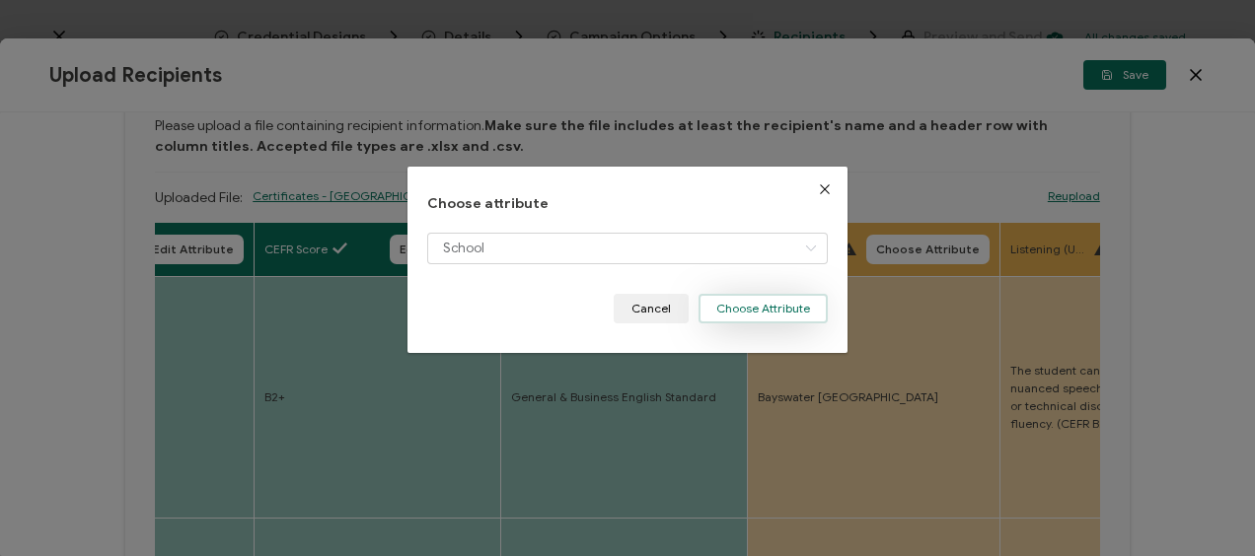
click at [746, 306] on button "Choose Attribute" at bounding box center [762, 309] width 129 height 30
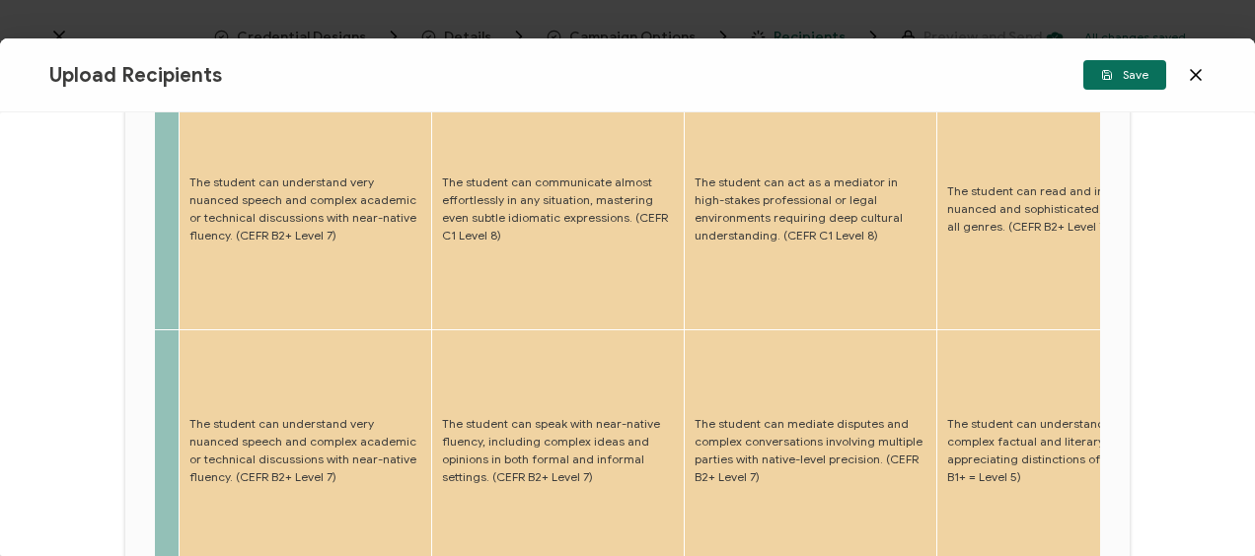
scroll to position [2, 0]
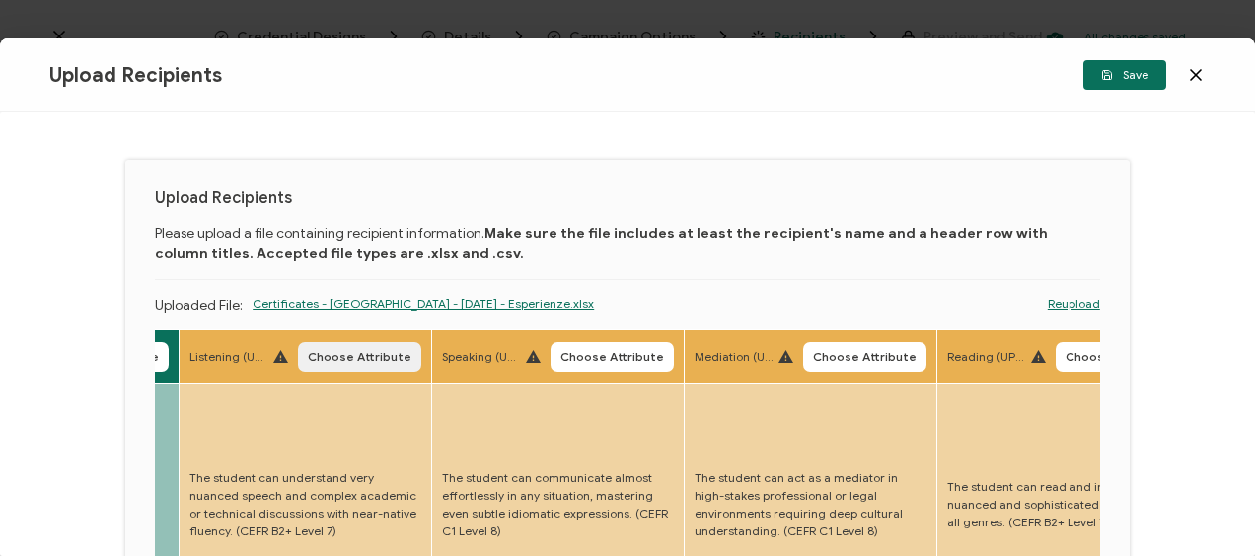
click at [329, 354] on span "Choose Attribute" at bounding box center [360, 357] width 104 height 12
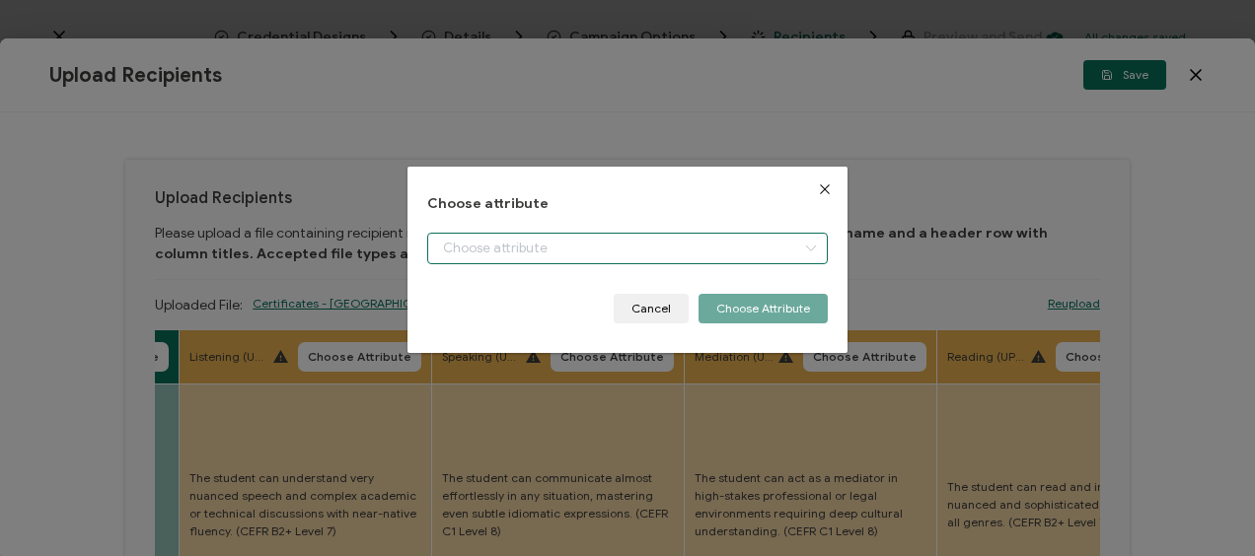
click at [530, 250] on input "dialog" at bounding box center [626, 249] width 399 height 32
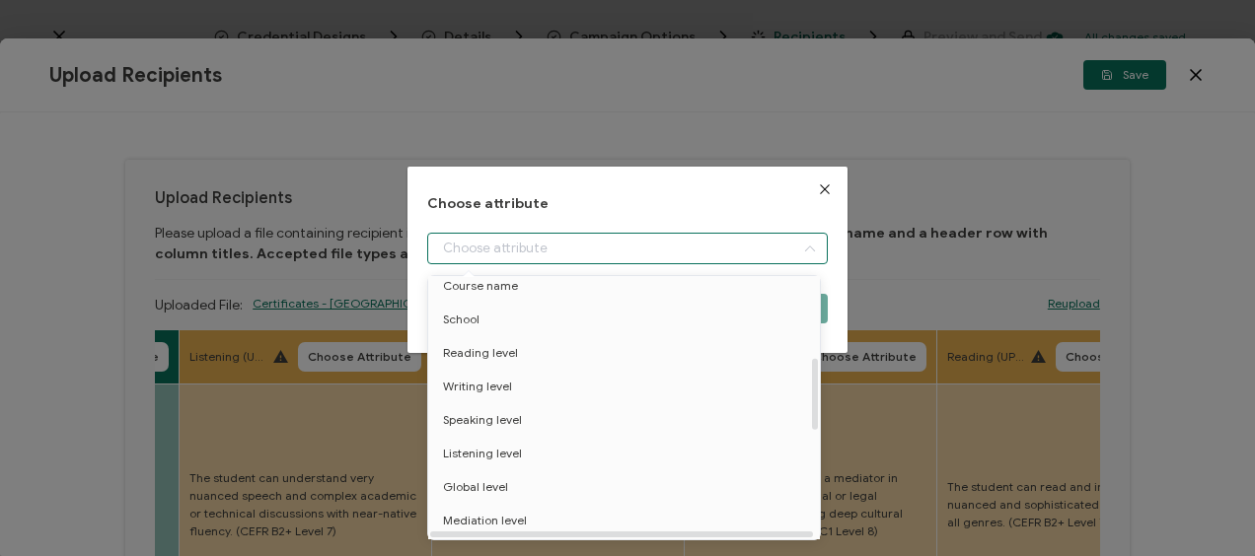
scroll to position [296, 0]
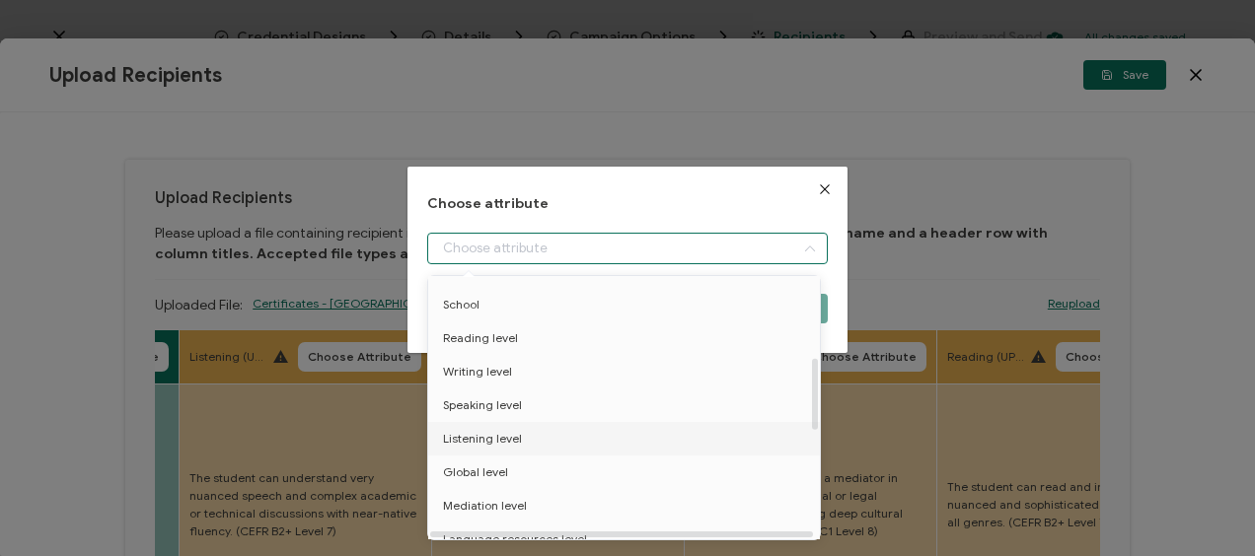
click at [492, 434] on span "Listening level" at bounding box center [482, 439] width 79 height 34
type input "Listening level"
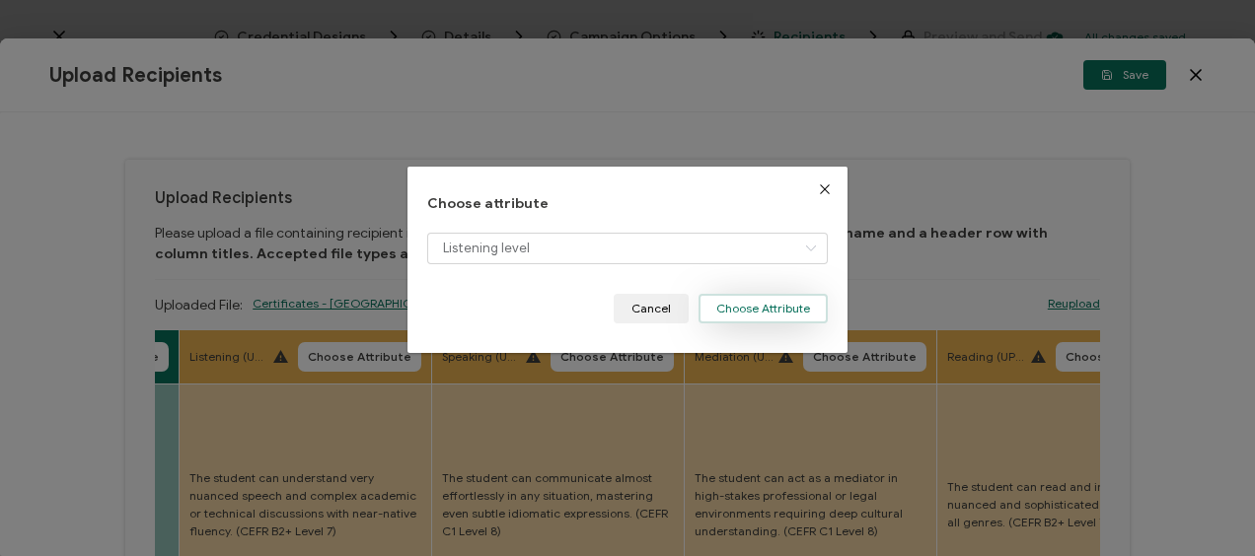
click at [740, 299] on button "Choose Attribute" at bounding box center [762, 309] width 129 height 30
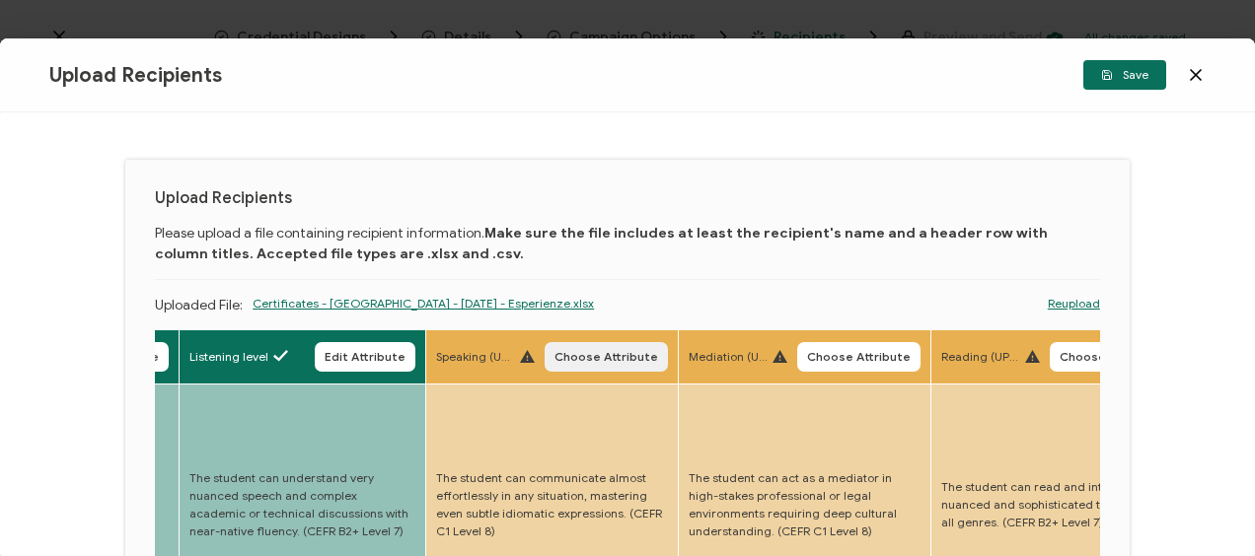
drag, startPoint x: 587, startPoint y: 361, endPoint x: 578, endPoint y: 314, distance: 48.2
click at [586, 361] on span "Choose Attribute" at bounding box center [606, 357] width 104 height 12
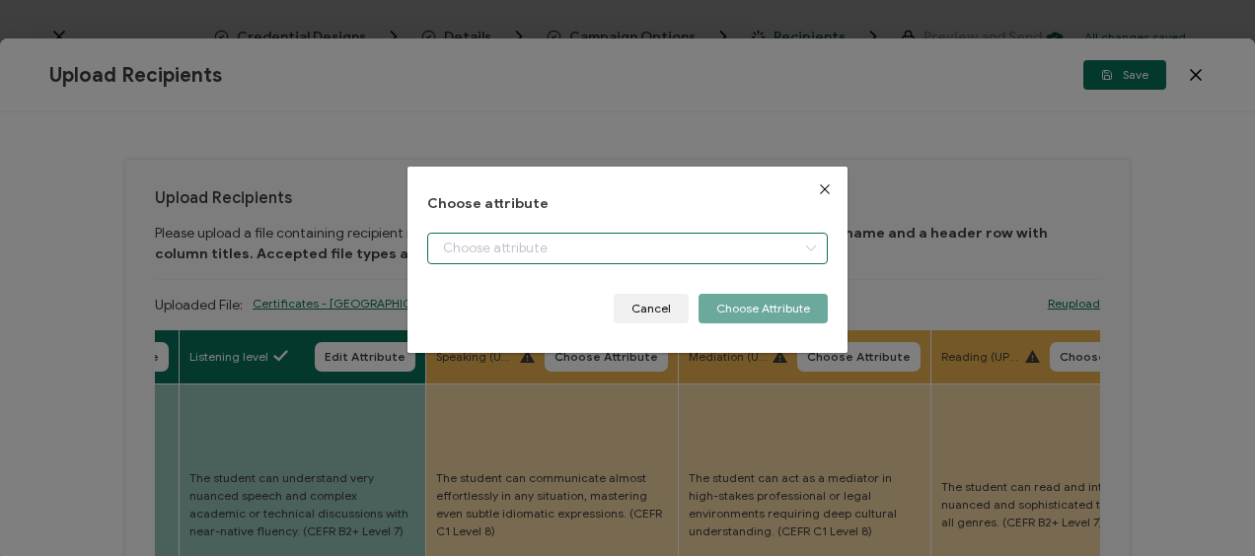
click at [556, 249] on input "dialog" at bounding box center [626, 249] width 399 height 32
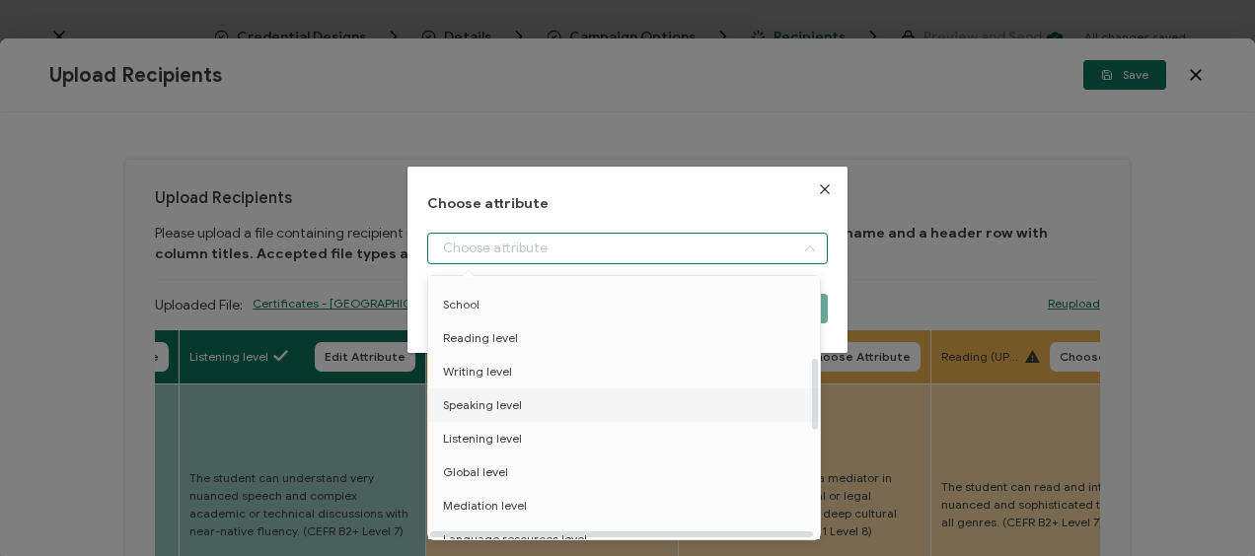
click at [492, 402] on span "Speaking level" at bounding box center [482, 406] width 79 height 34
type input "Speaking level"
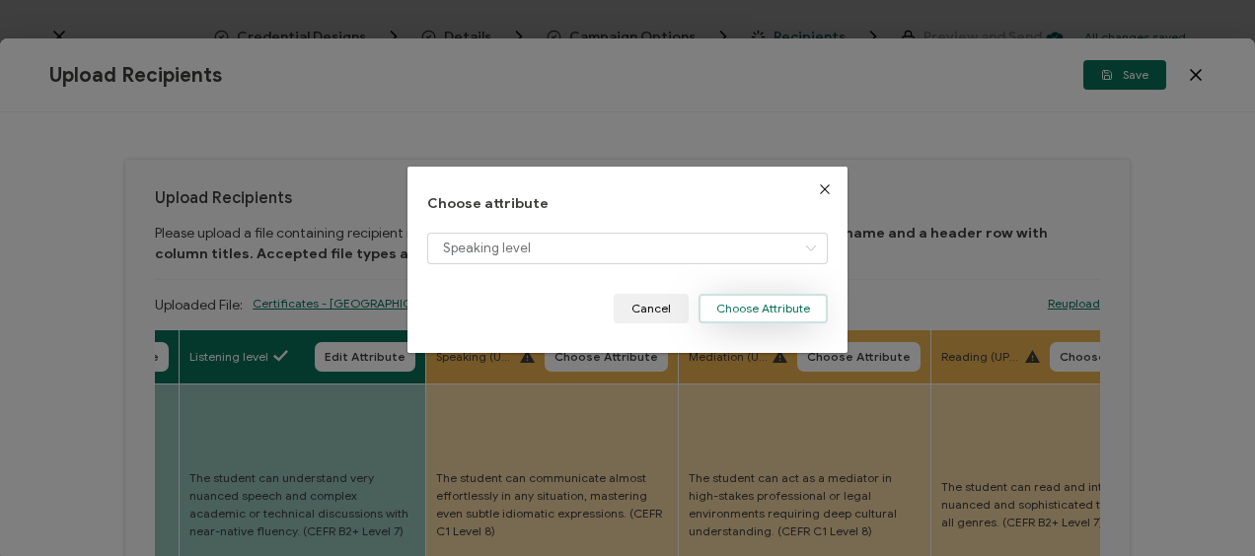
click at [742, 295] on button "Choose Attribute" at bounding box center [762, 309] width 129 height 30
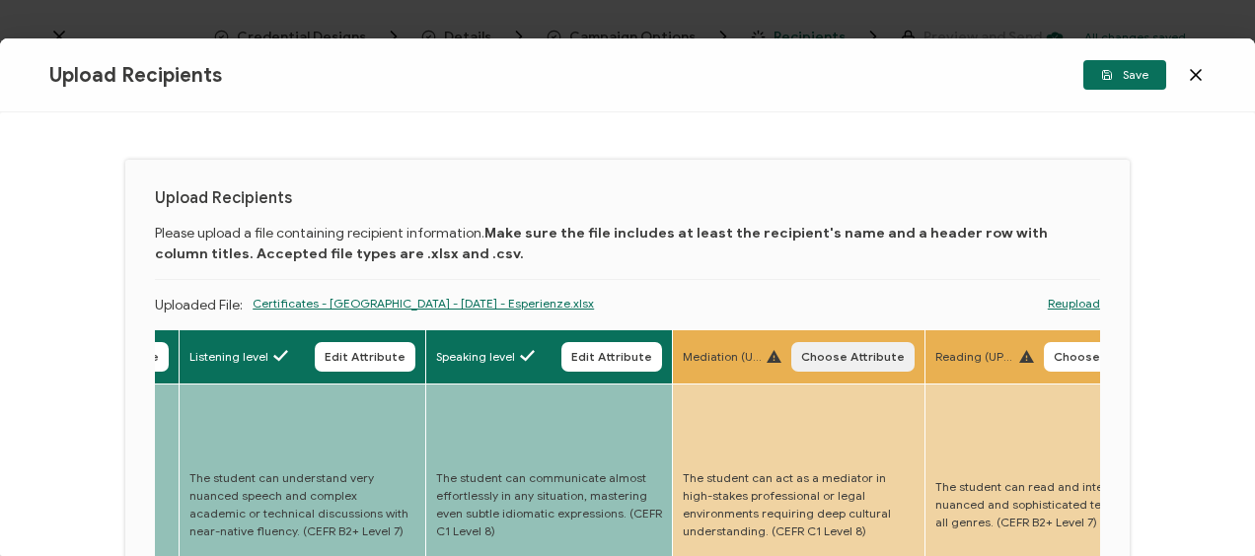
click at [843, 358] on span "Choose Attribute" at bounding box center [853, 357] width 104 height 12
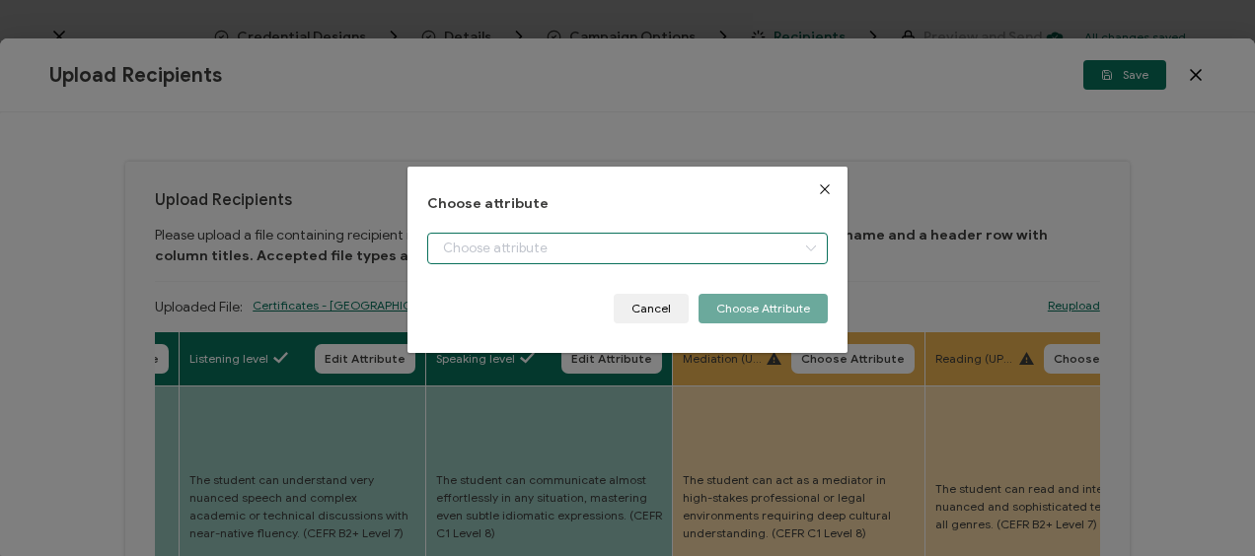
click at [542, 239] on input "dialog" at bounding box center [626, 249] width 399 height 32
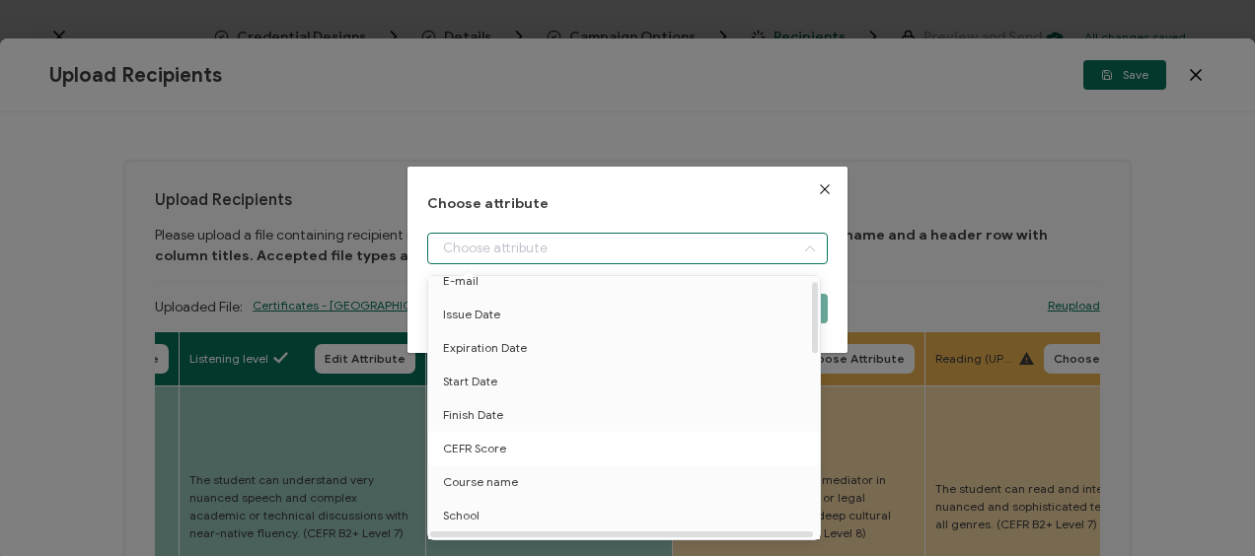
scroll to position [296, 0]
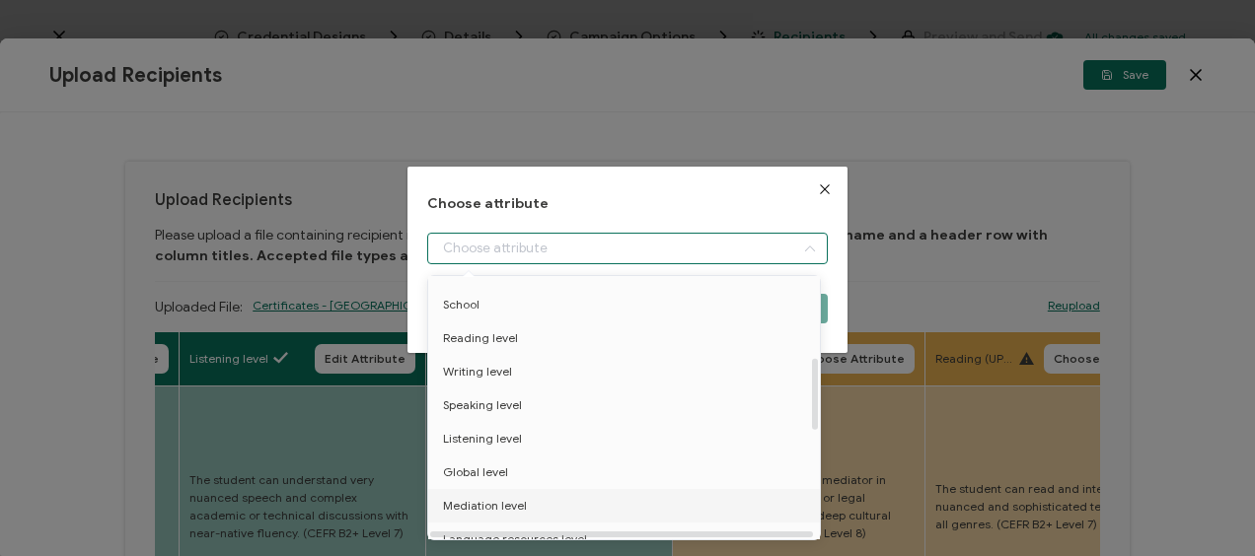
click at [488, 495] on span "Mediation level" at bounding box center [485, 506] width 84 height 34
type input "Mediation level"
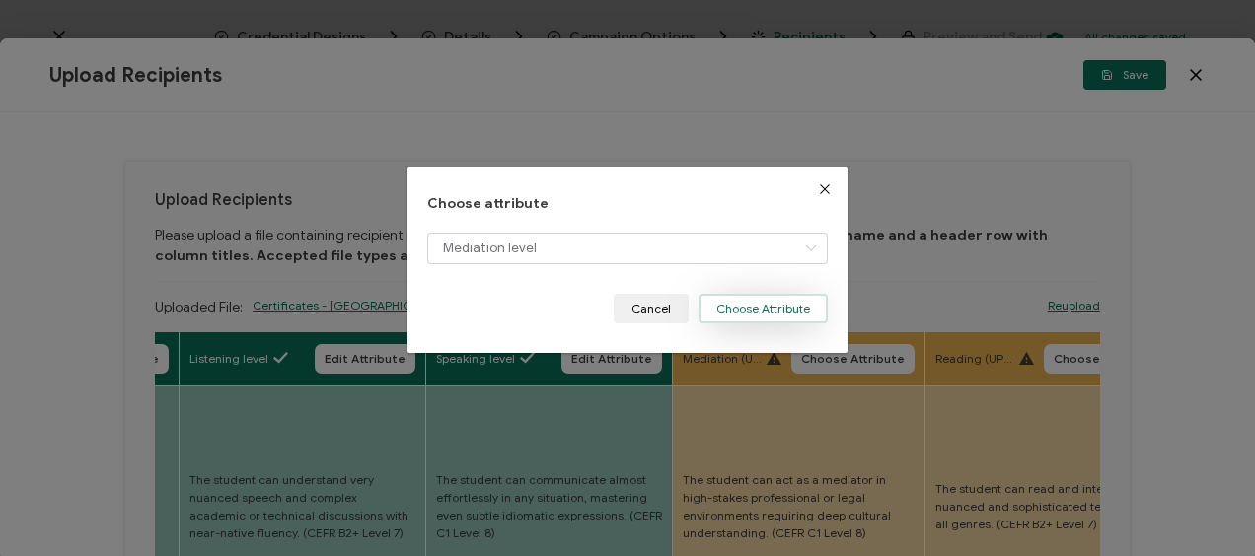
click at [779, 314] on button "Choose Attribute" at bounding box center [762, 309] width 129 height 30
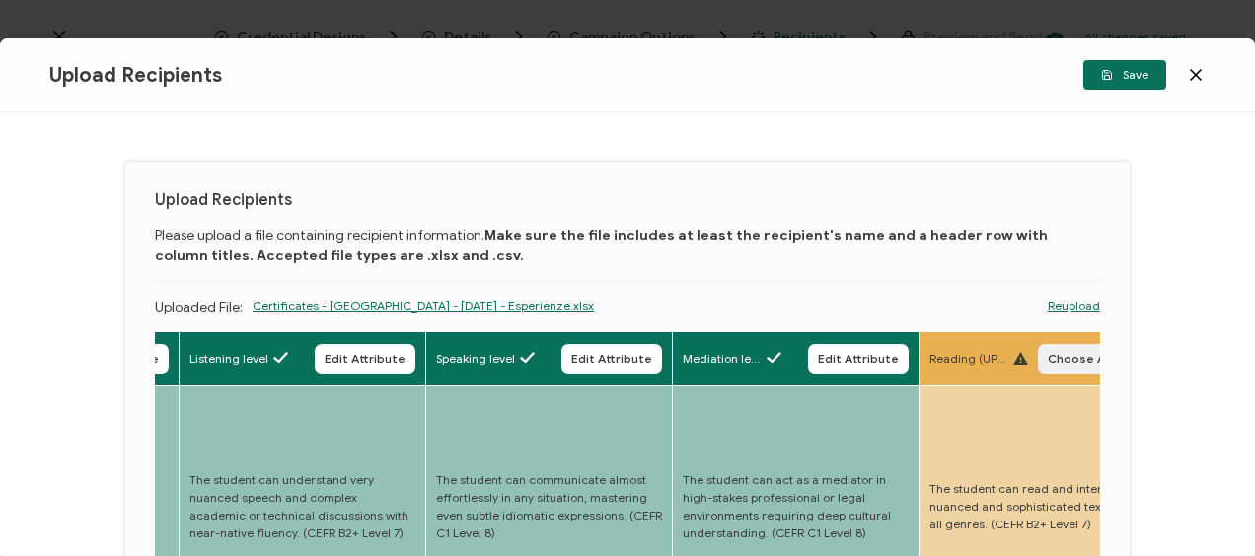
click at [1052, 357] on span "Choose Attribute" at bounding box center [1099, 359] width 104 height 12
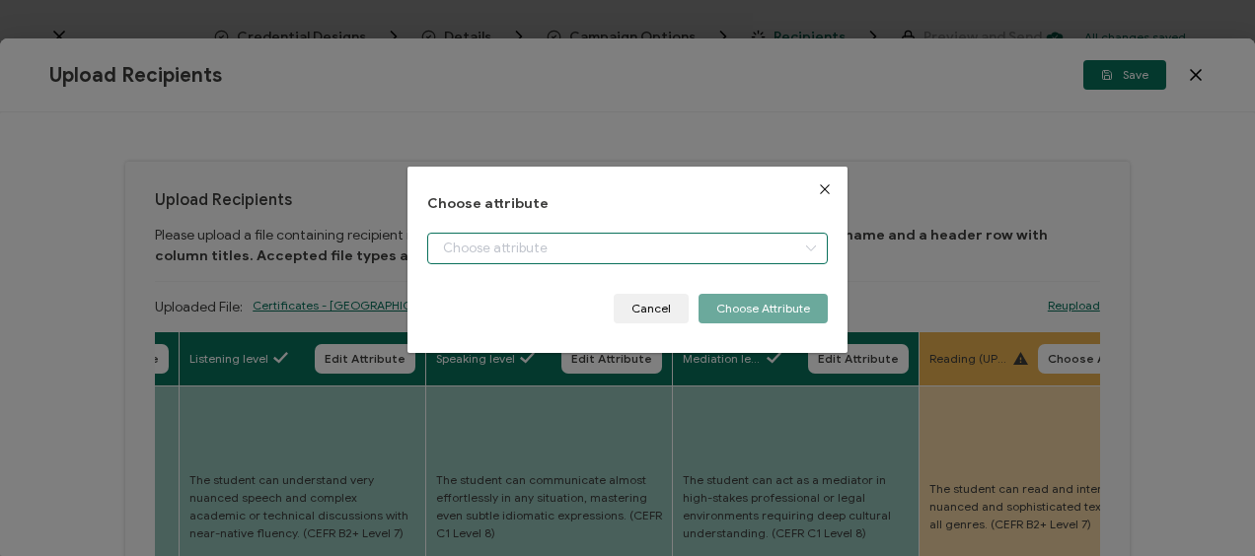
click at [521, 253] on input "dialog" at bounding box center [626, 249] width 399 height 32
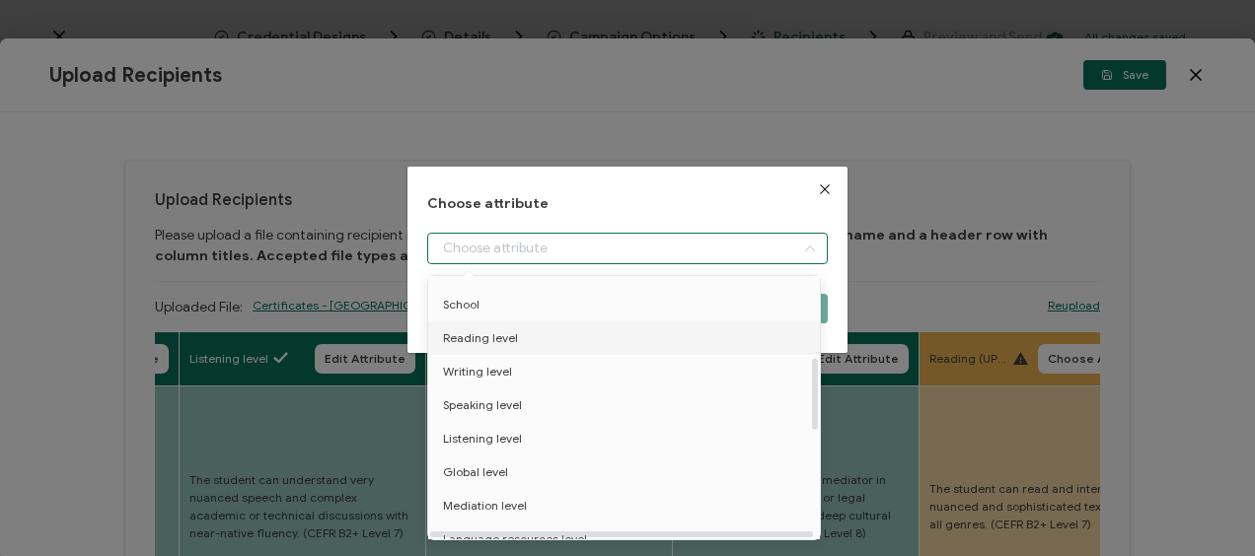
click at [490, 334] on span "Reading level" at bounding box center [480, 339] width 75 height 34
type input "Reading level"
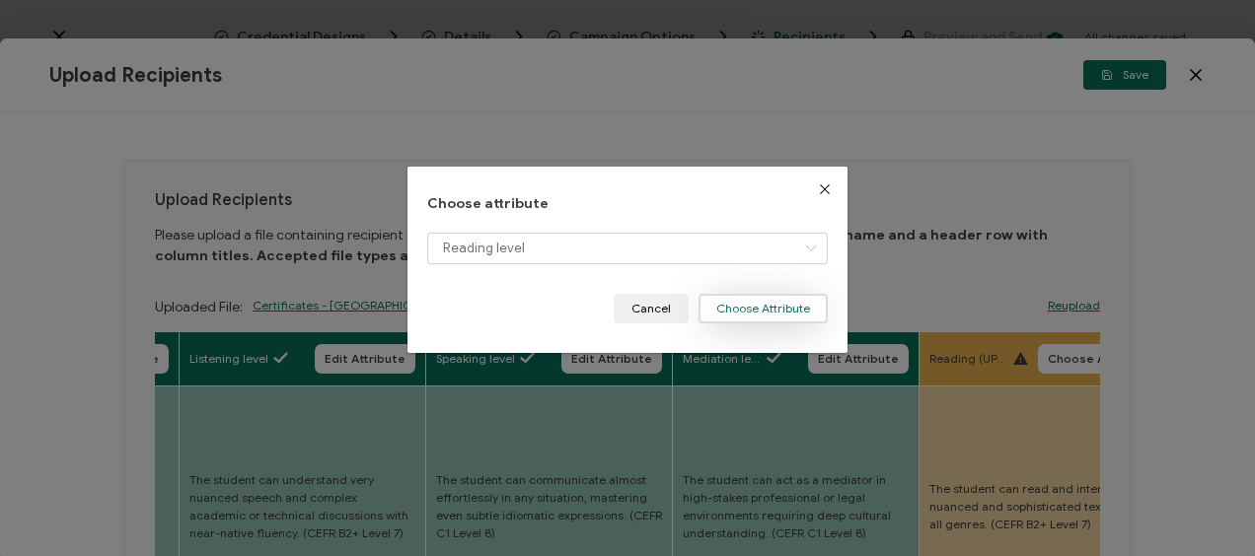
click at [758, 311] on button "Choose Attribute" at bounding box center [762, 309] width 129 height 30
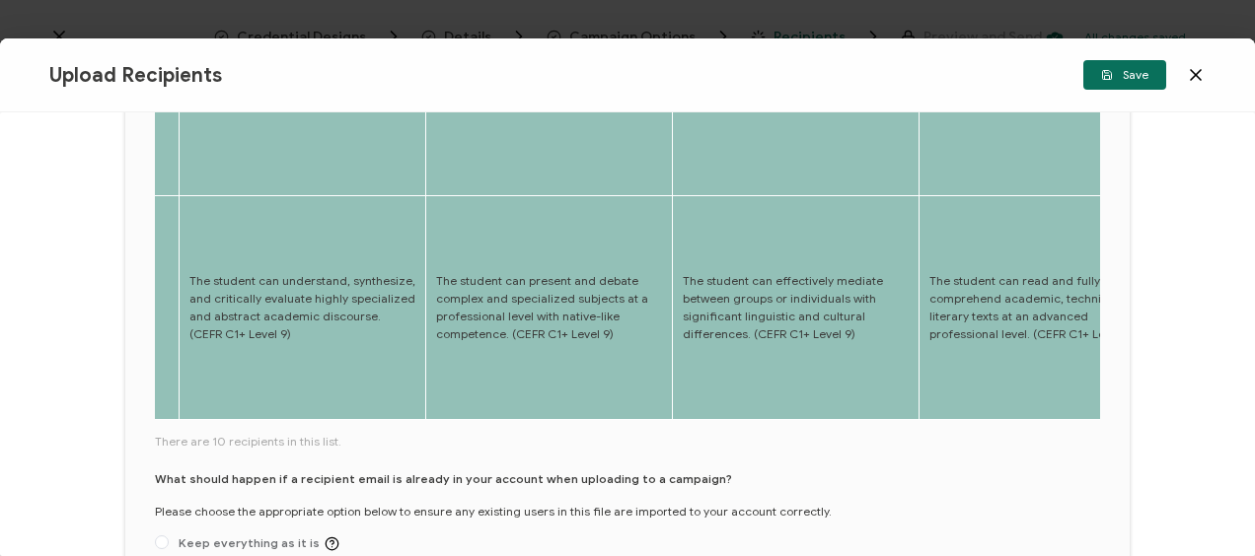
scroll to position [986, 0]
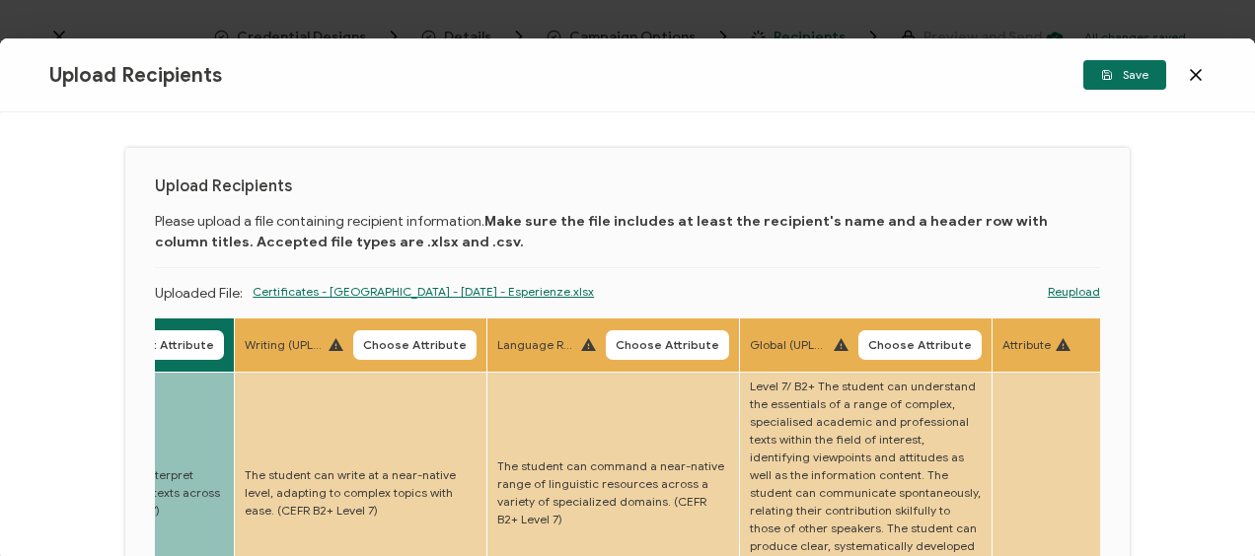
scroll to position [0, 0]
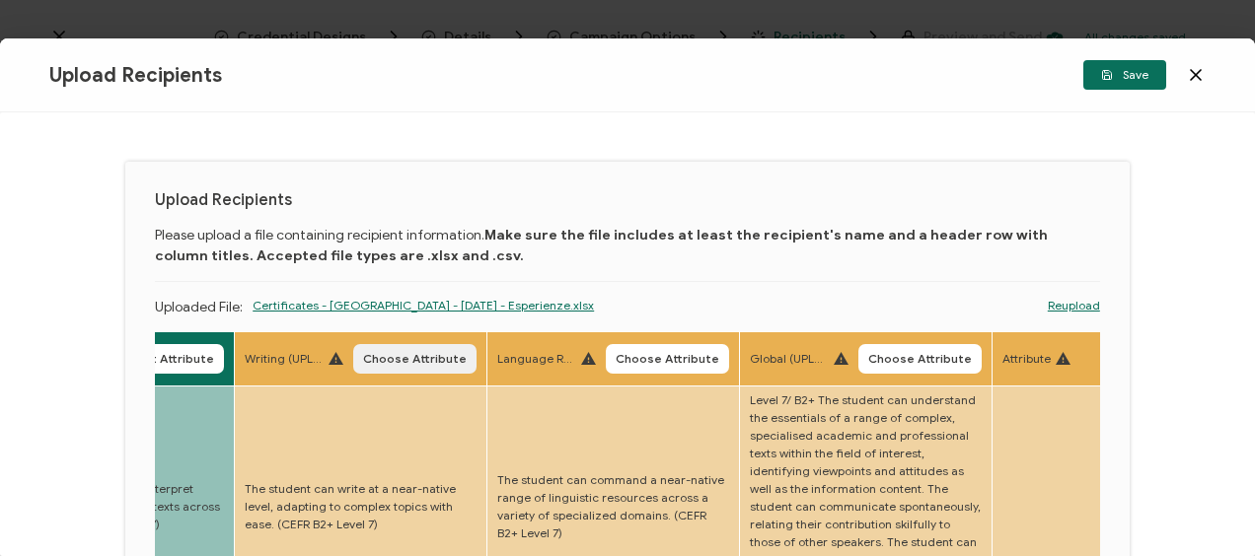
drag, startPoint x: 419, startPoint y: 357, endPoint x: 434, endPoint y: 317, distance: 43.1
click at [418, 357] on span "Choose Attribute" at bounding box center [415, 359] width 104 height 12
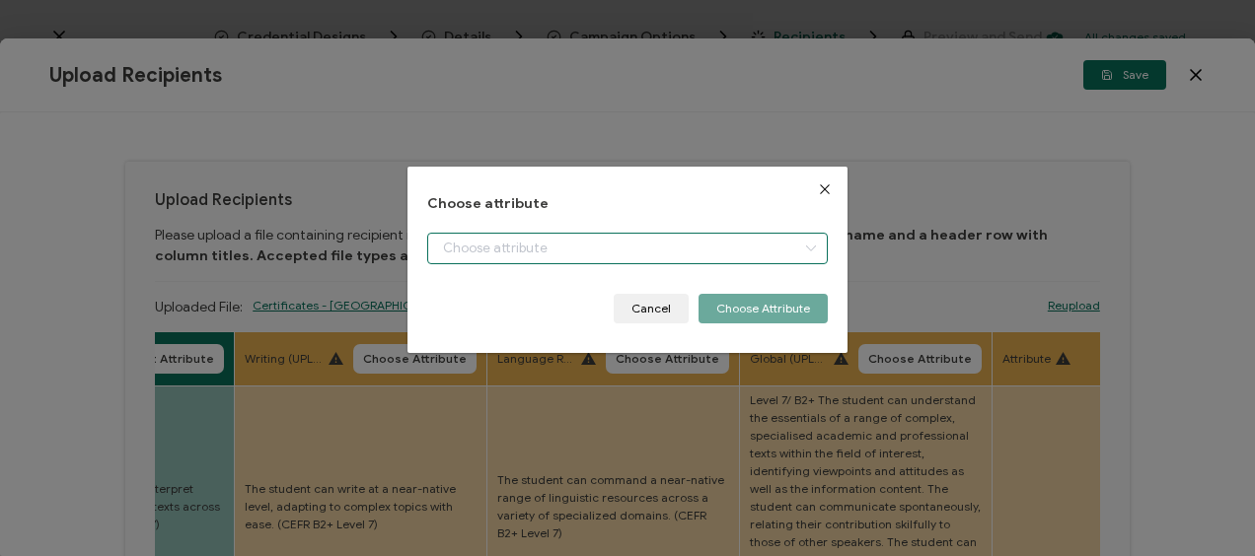
click at [465, 238] on input "dialog" at bounding box center [626, 249] width 399 height 32
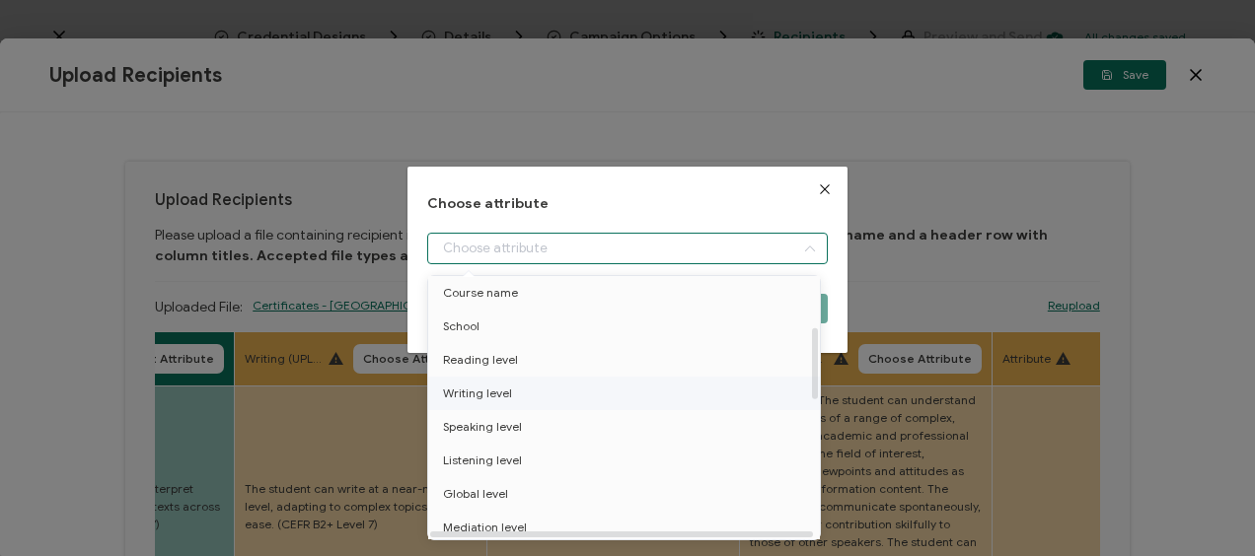
scroll to position [296, 0]
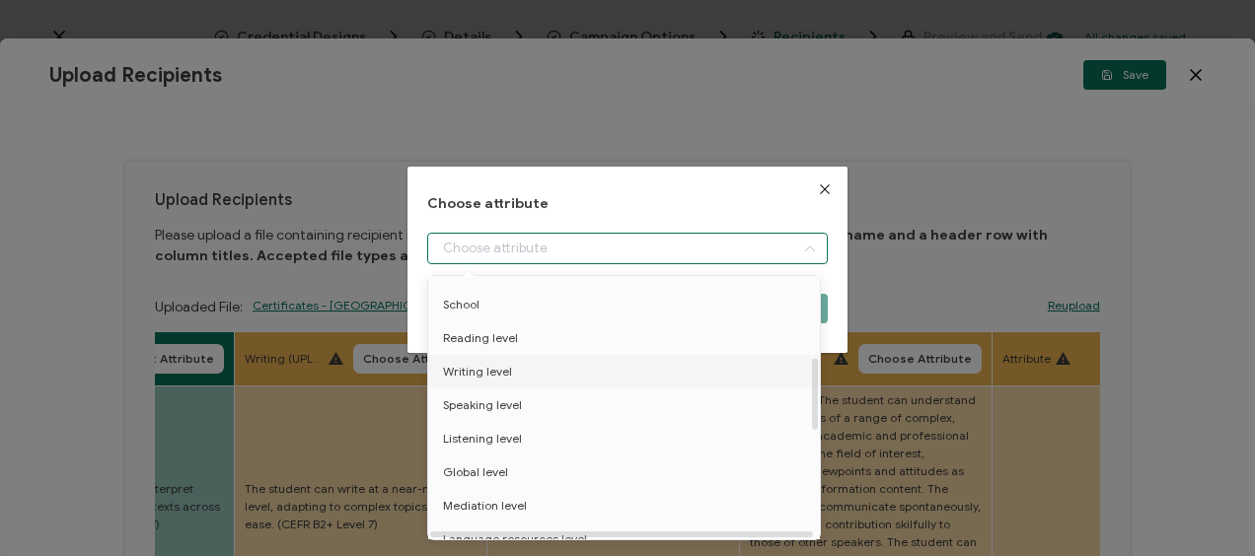
click at [525, 375] on li "Writing level" at bounding box center [627, 372] width 408 height 34
type input "Writing level"
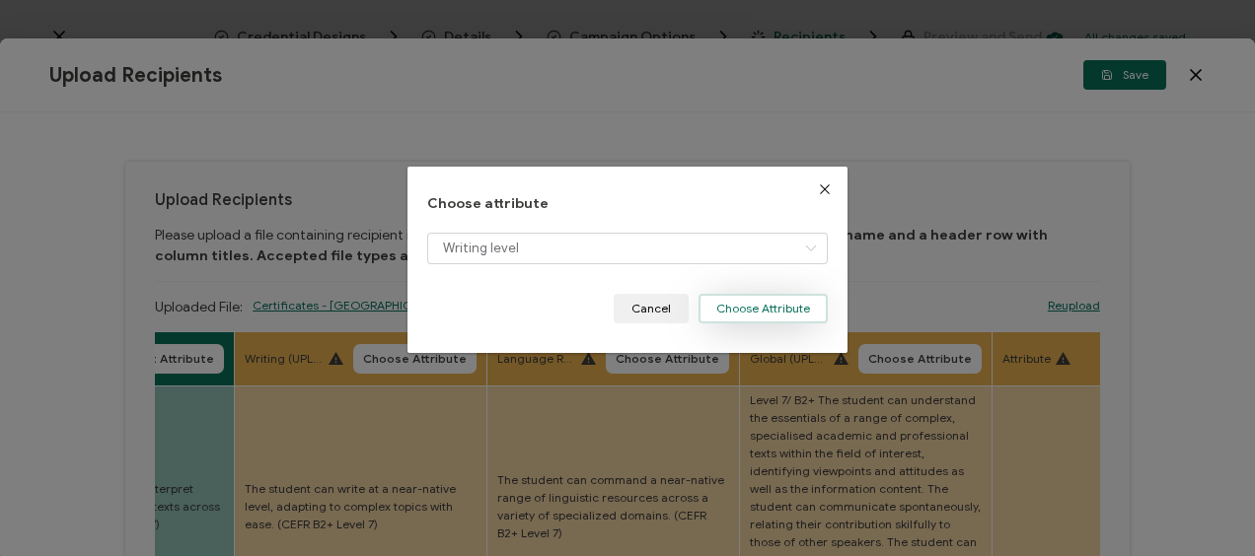
click at [775, 307] on button "Choose Attribute" at bounding box center [762, 309] width 129 height 30
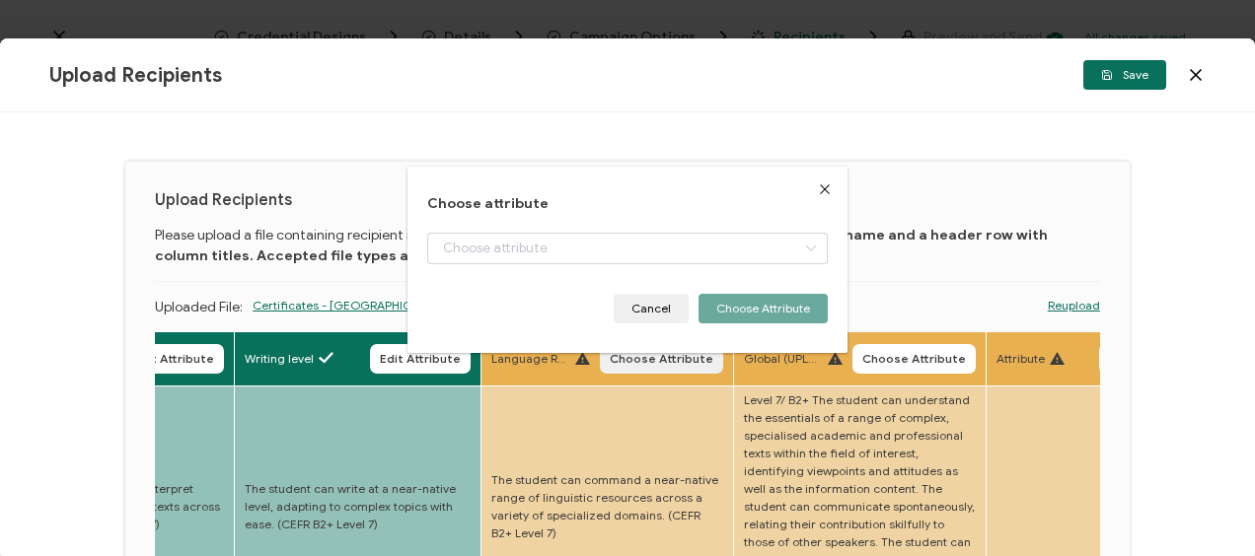
drag, startPoint x: 681, startPoint y: 353, endPoint x: 671, endPoint y: 352, distance: 9.9
click at [680, 353] on span "Choose Attribute" at bounding box center [662, 359] width 104 height 12
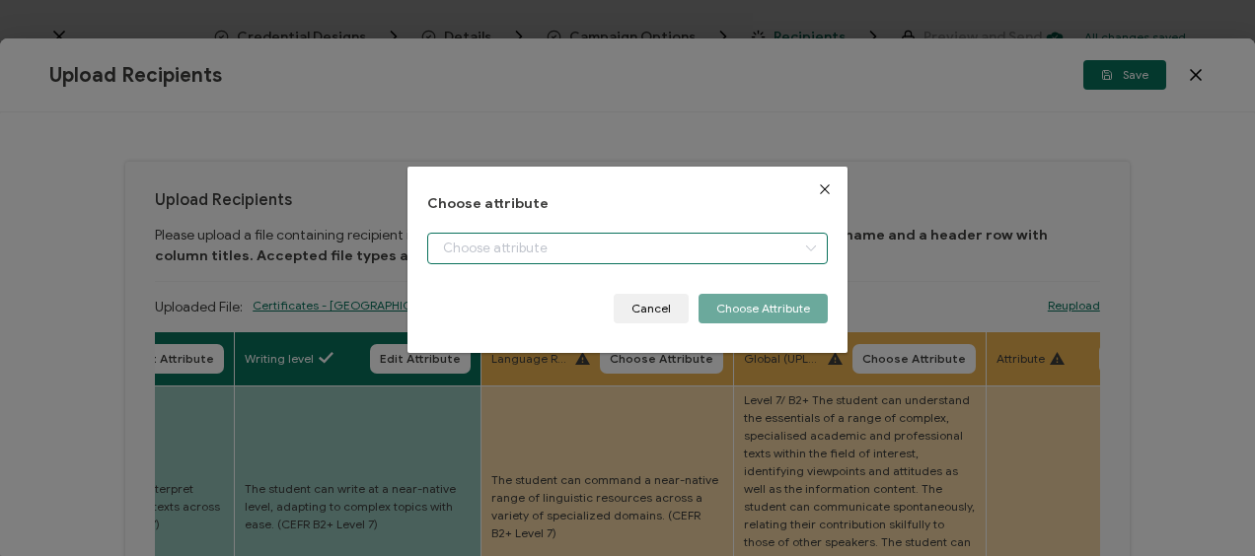
click at [544, 250] on input "dialog" at bounding box center [626, 249] width 399 height 32
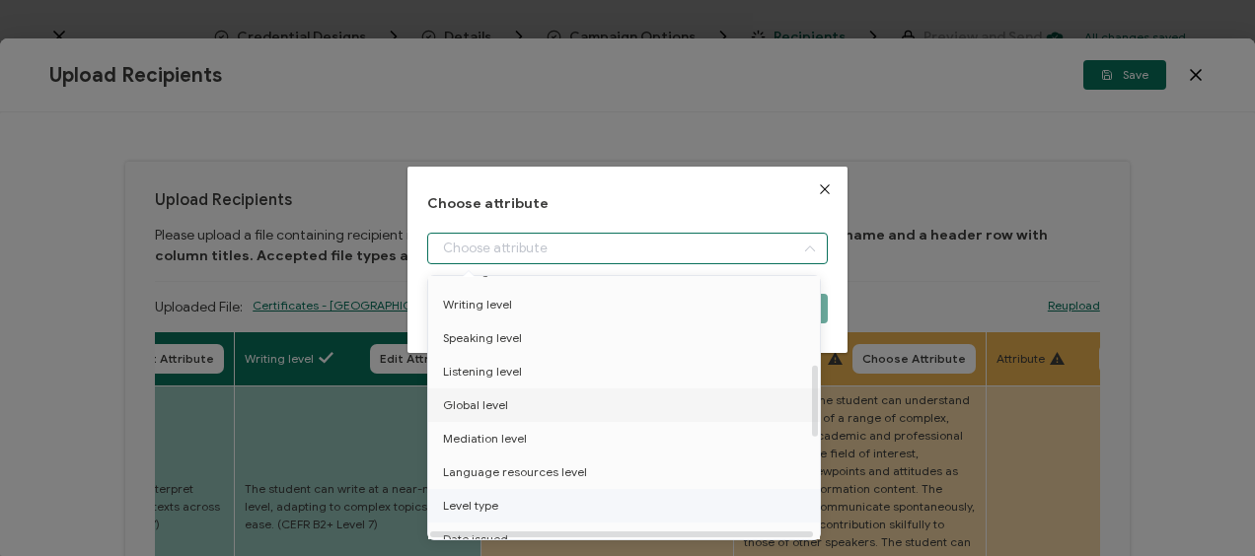
scroll to position [395, 0]
click at [501, 440] on span "Language resources level" at bounding box center [515, 441] width 144 height 34
type input "Language resources level"
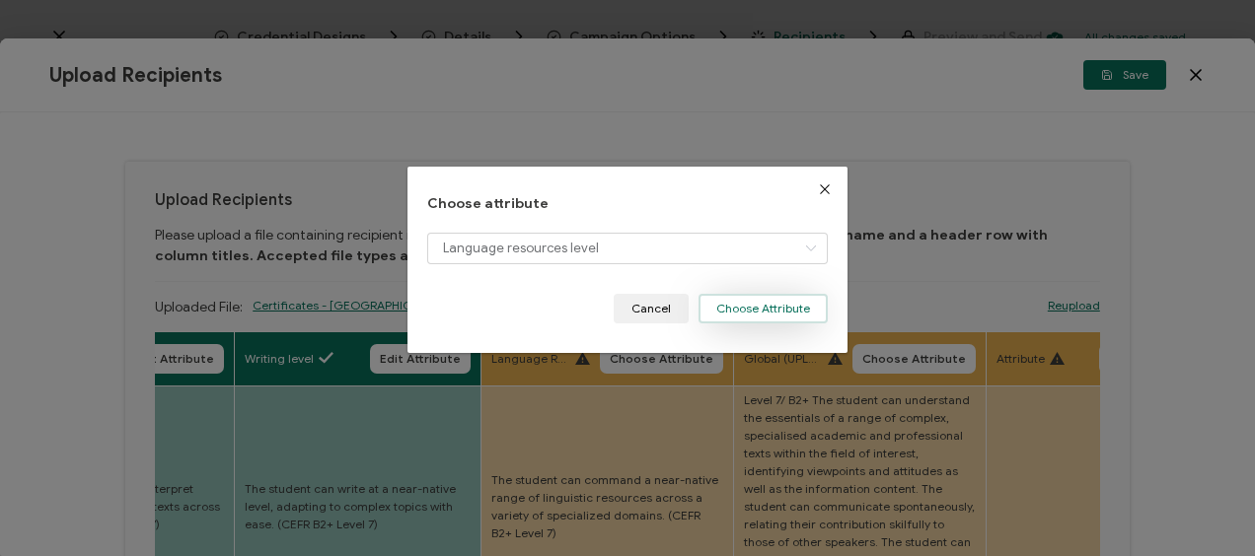
click at [744, 307] on button "Choose Attribute" at bounding box center [762, 309] width 129 height 30
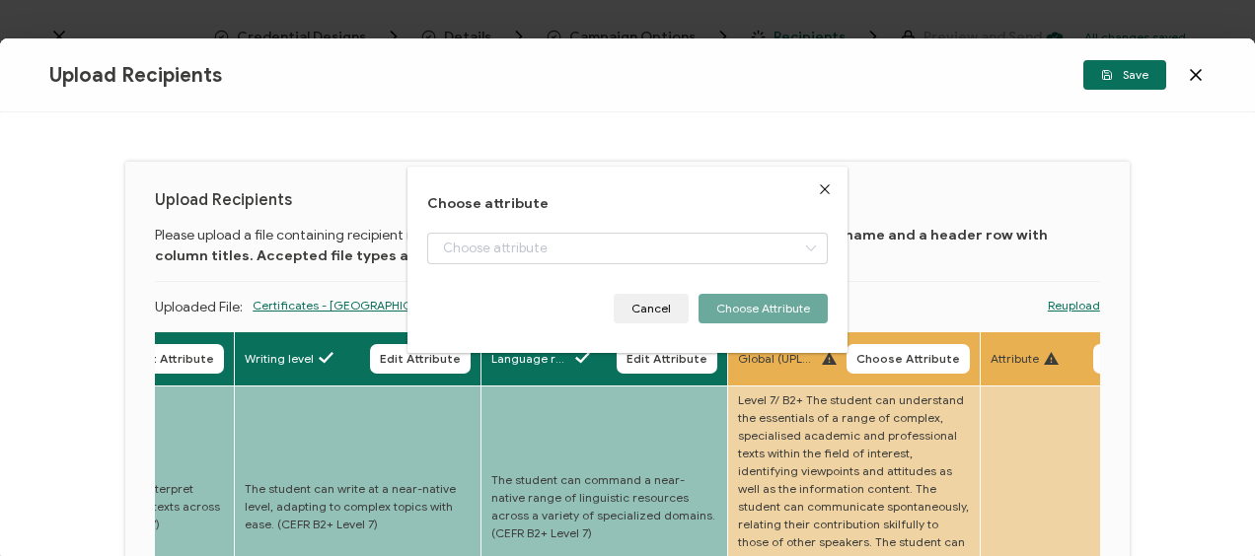
click at [877, 367] on button "Choose Attribute" at bounding box center [907, 359] width 123 height 30
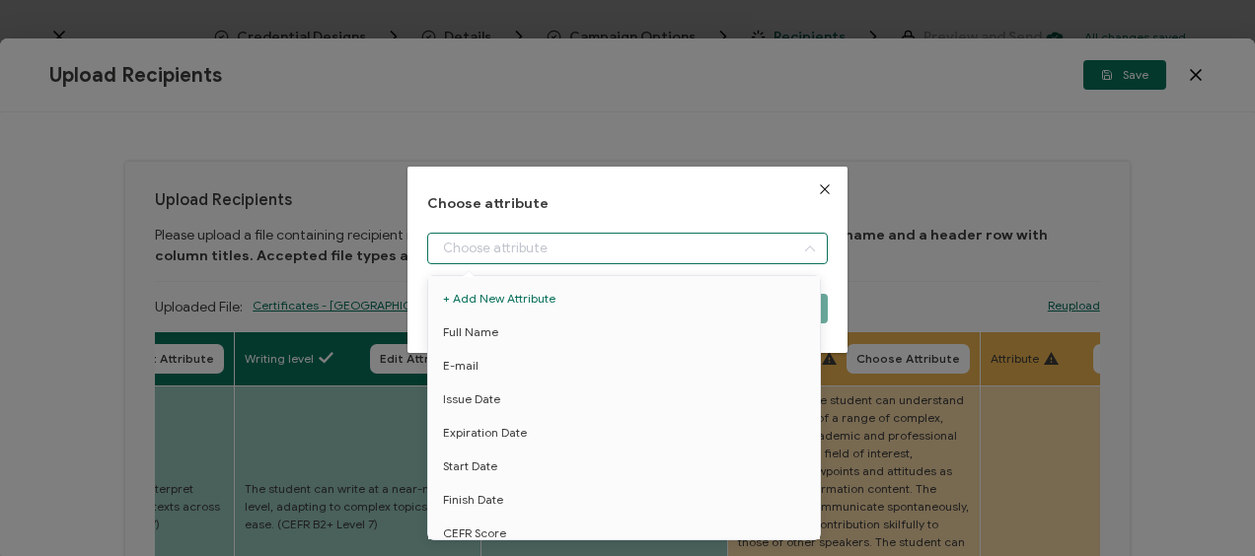
click at [559, 247] on input "dialog" at bounding box center [626, 249] width 399 height 32
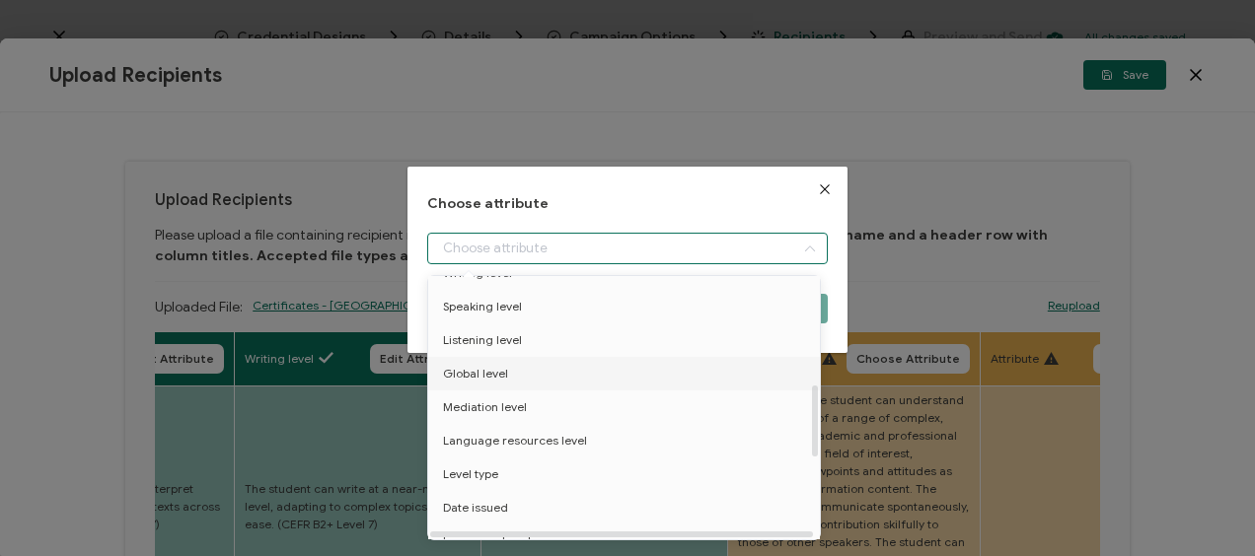
drag, startPoint x: 508, startPoint y: 373, endPoint x: 580, endPoint y: 359, distance: 73.3
click at [509, 373] on li "Global level" at bounding box center [627, 374] width 408 height 34
type input "Global level"
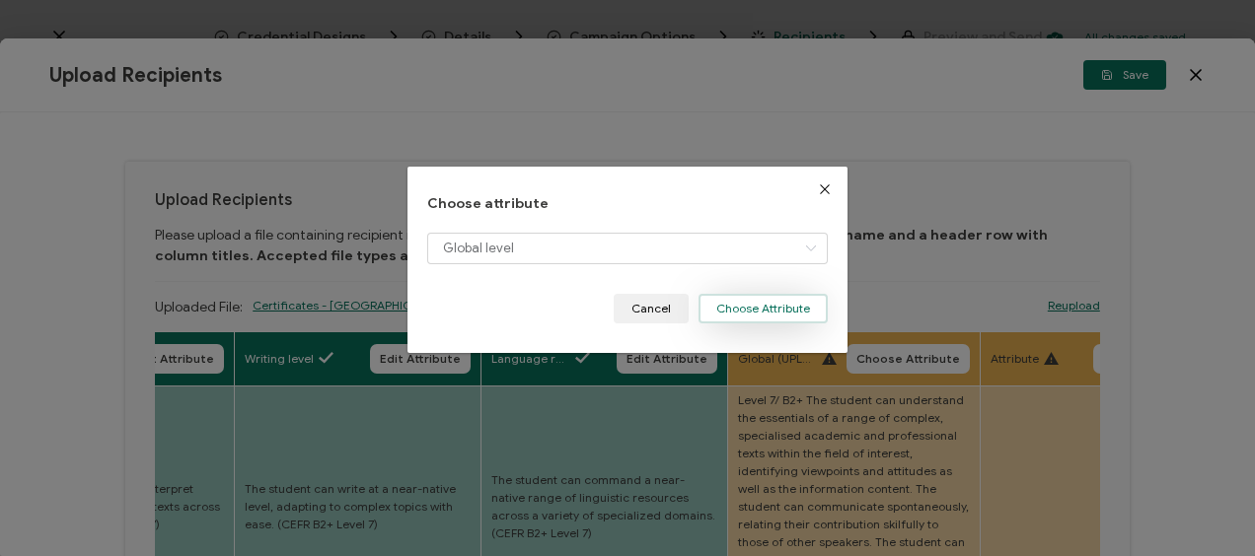
click at [741, 312] on button "Choose Attribute" at bounding box center [762, 309] width 129 height 30
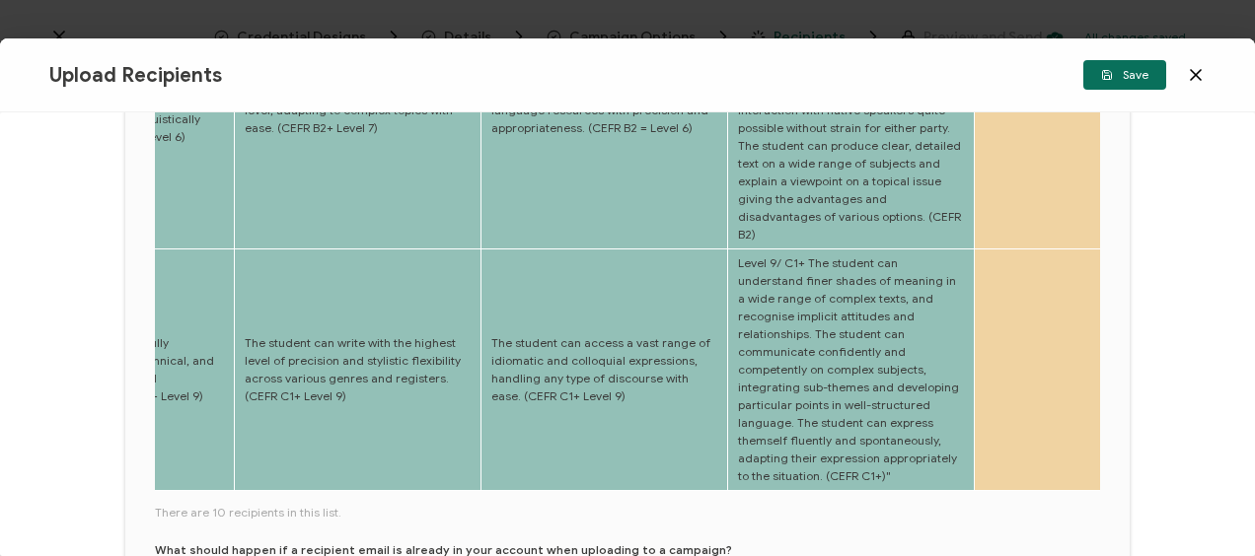
scroll to position [1186, 0]
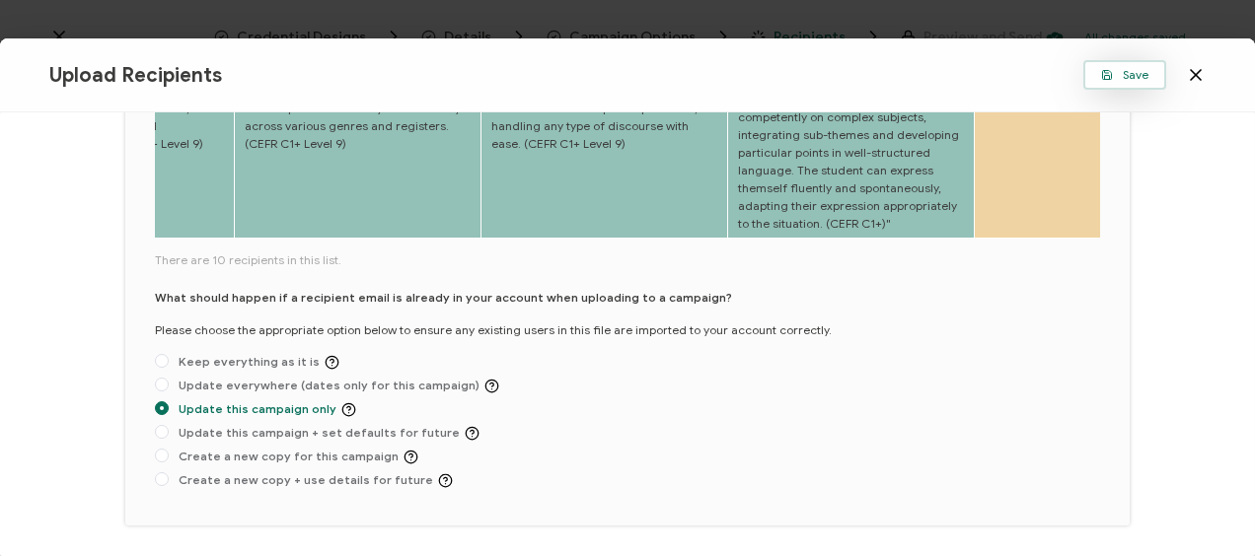
click at [1095, 71] on button "Save" at bounding box center [1124, 75] width 83 height 30
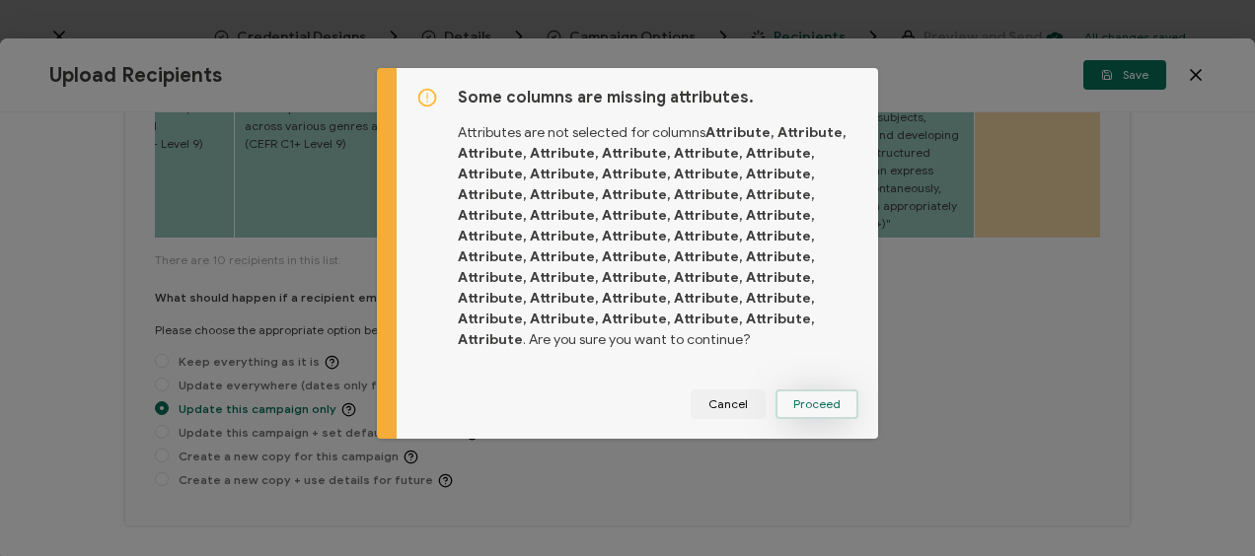
click at [802, 402] on span "Proceed" at bounding box center [816, 404] width 47 height 12
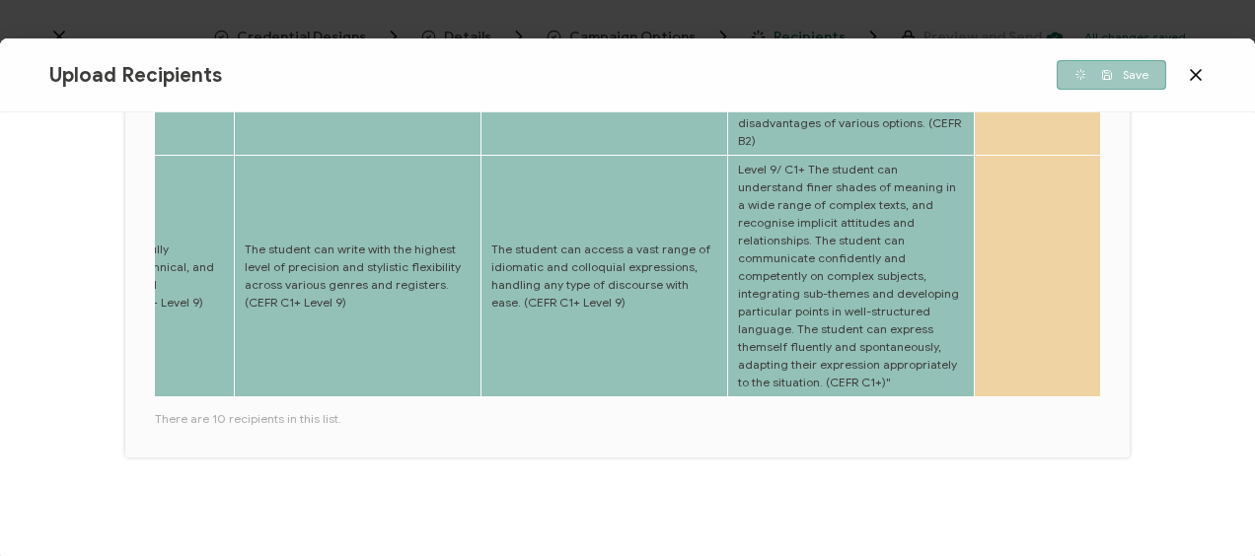
scroll to position [959, 0]
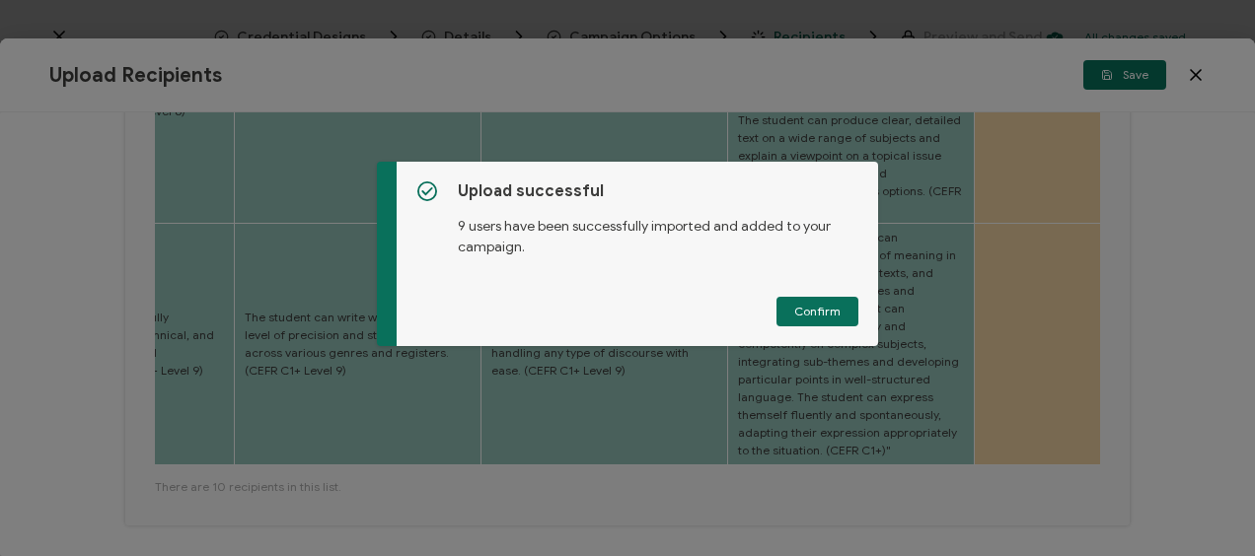
click at [808, 297] on button "Confirm" at bounding box center [817, 312] width 82 height 30
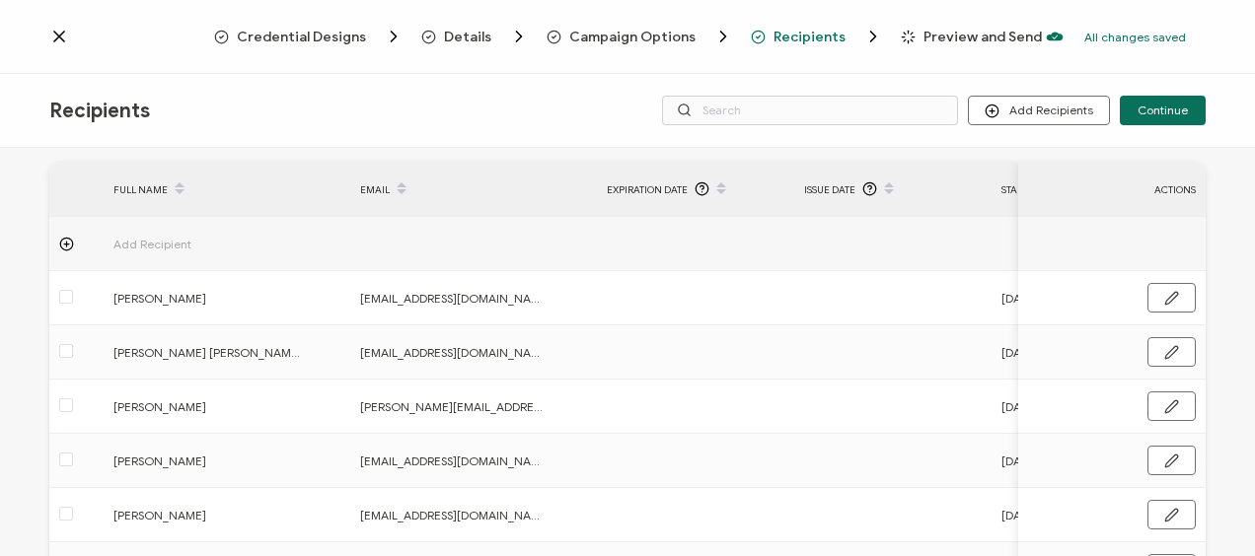
scroll to position [0, 0]
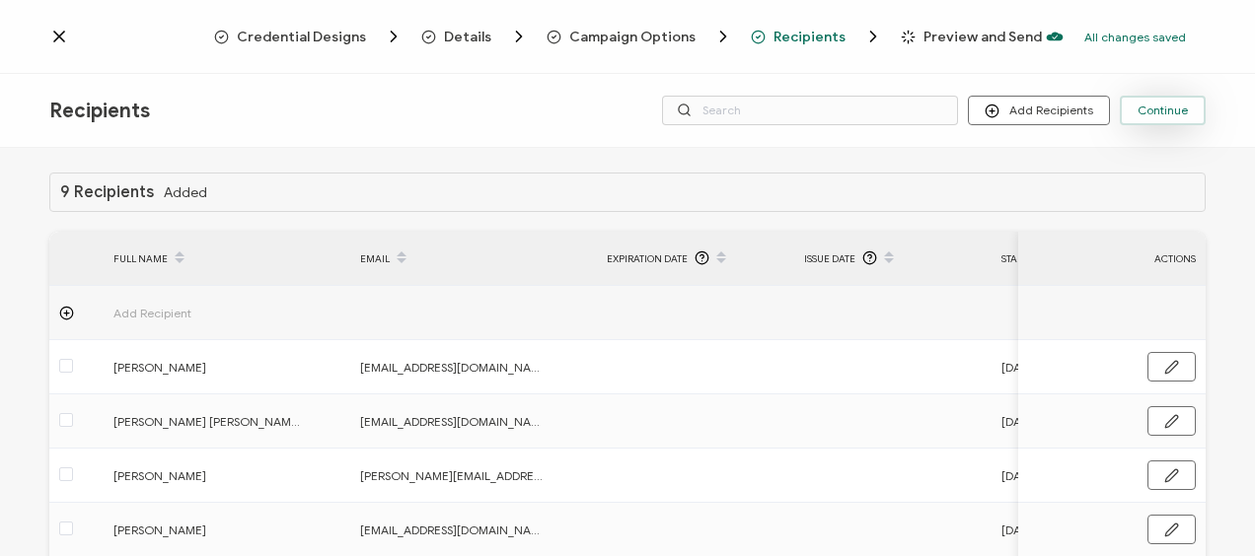
click at [1150, 107] on span "Continue" at bounding box center [1162, 111] width 50 height 12
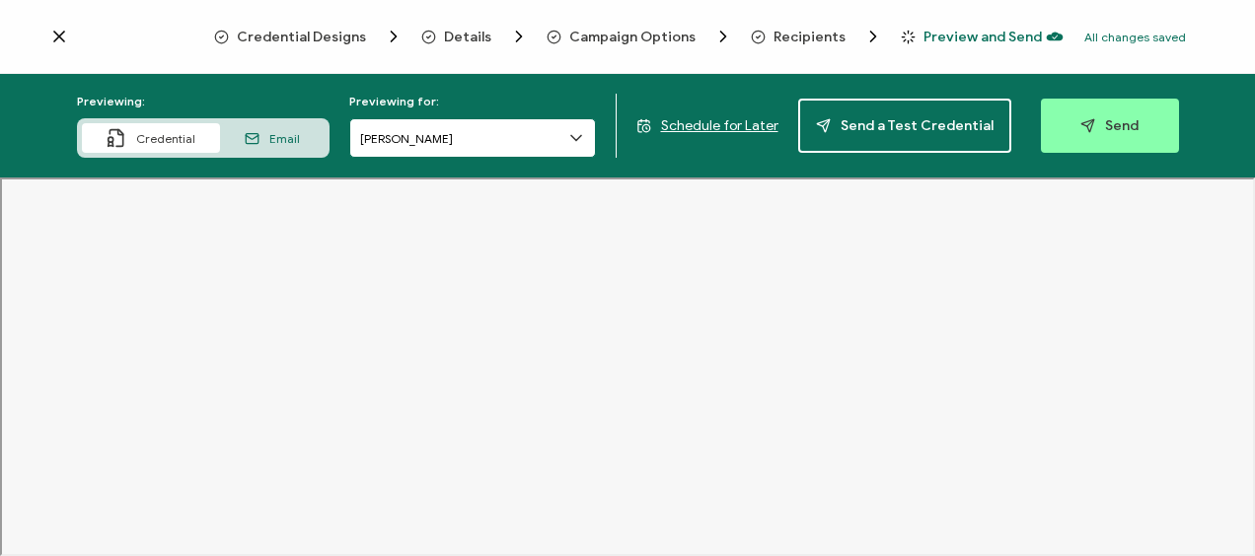
click at [566, 143] on input "[PERSON_NAME]" at bounding box center [472, 137] width 247 height 39
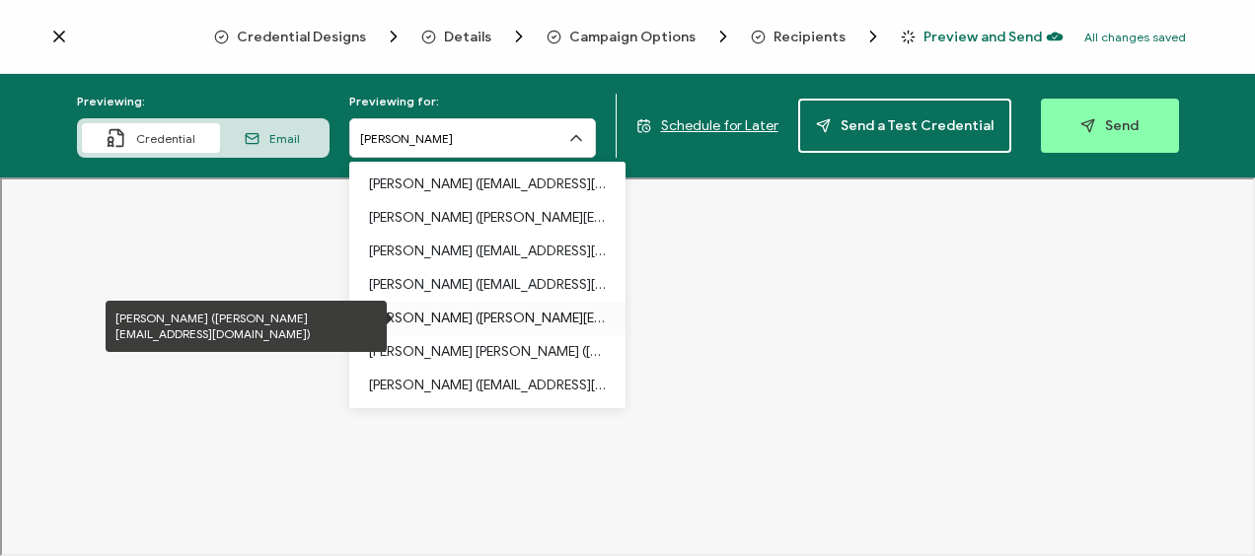
click at [506, 330] on p "[PERSON_NAME] ([PERSON_NAME][EMAIL_ADDRESS][DOMAIN_NAME])" at bounding box center [487, 319] width 237 height 34
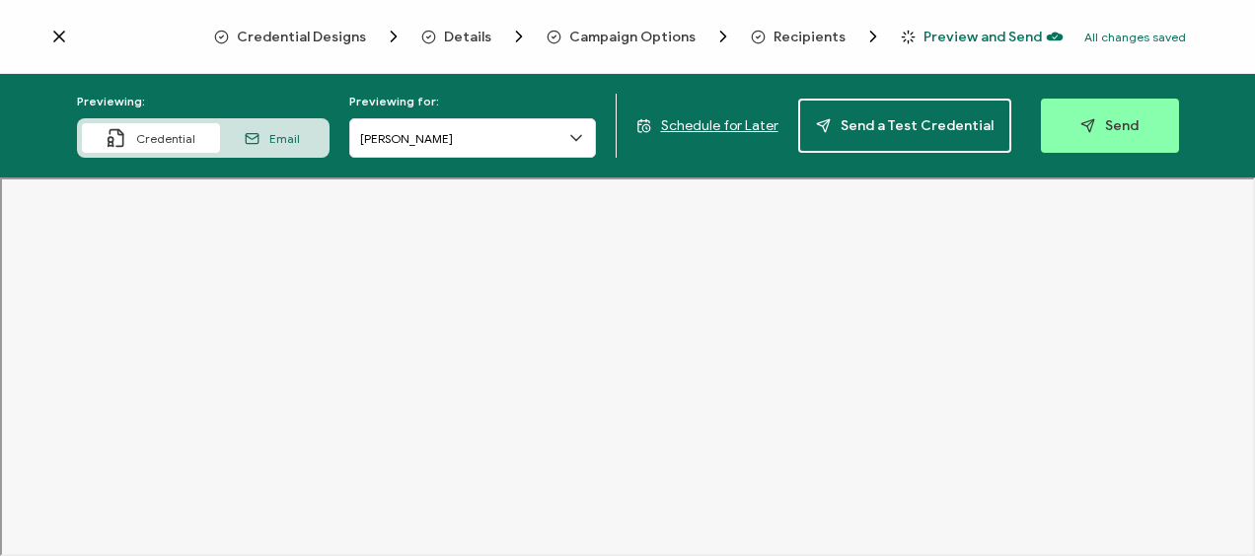
drag, startPoint x: 768, startPoint y: 34, endPoint x: 746, endPoint y: 58, distance: 33.5
click at [773, 34] on span "Recipients" at bounding box center [809, 37] width 72 height 15
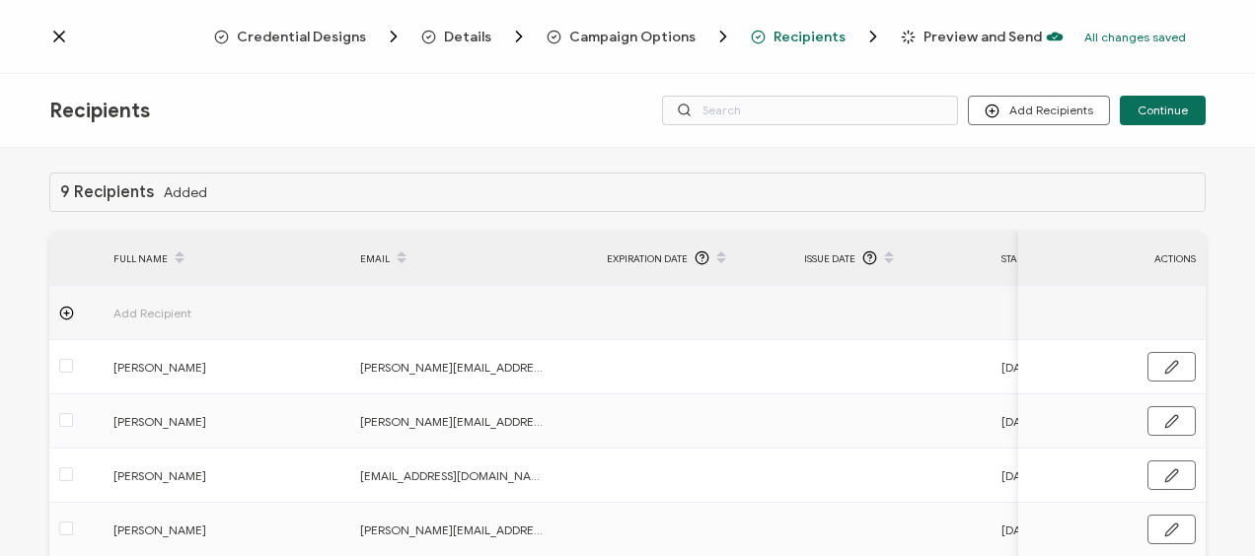
click at [71, 263] on th at bounding box center [76, 259] width 54 height 54
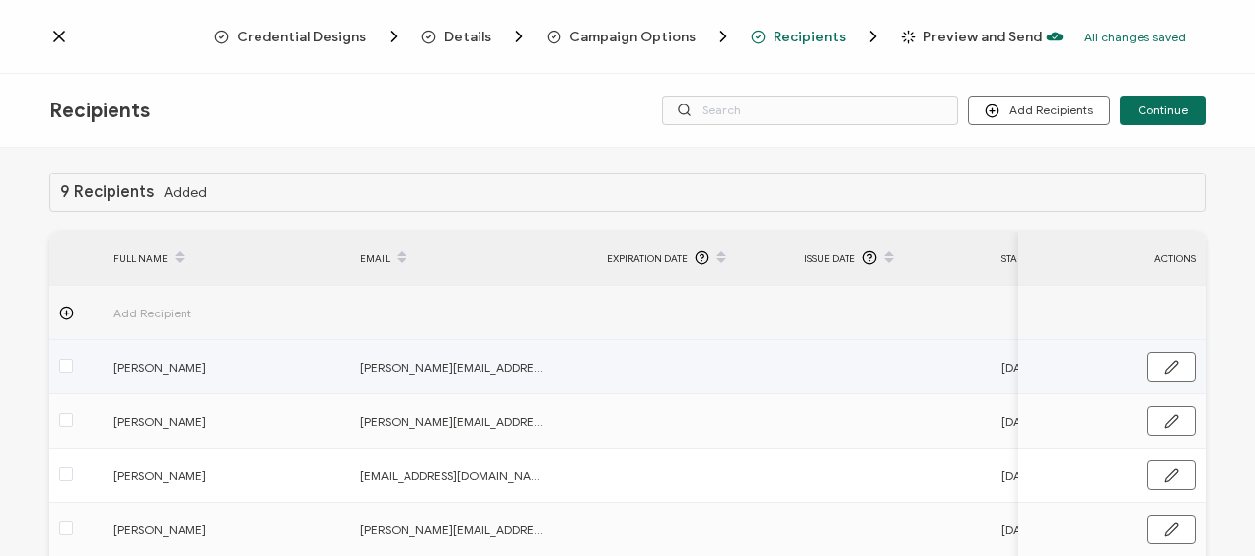
click at [67, 378] on td at bounding box center [76, 367] width 54 height 54
click at [63, 365] on span at bounding box center [66, 366] width 14 height 14
click at [73, 359] on input "checkbox" at bounding box center [73, 359] width 0 height 0
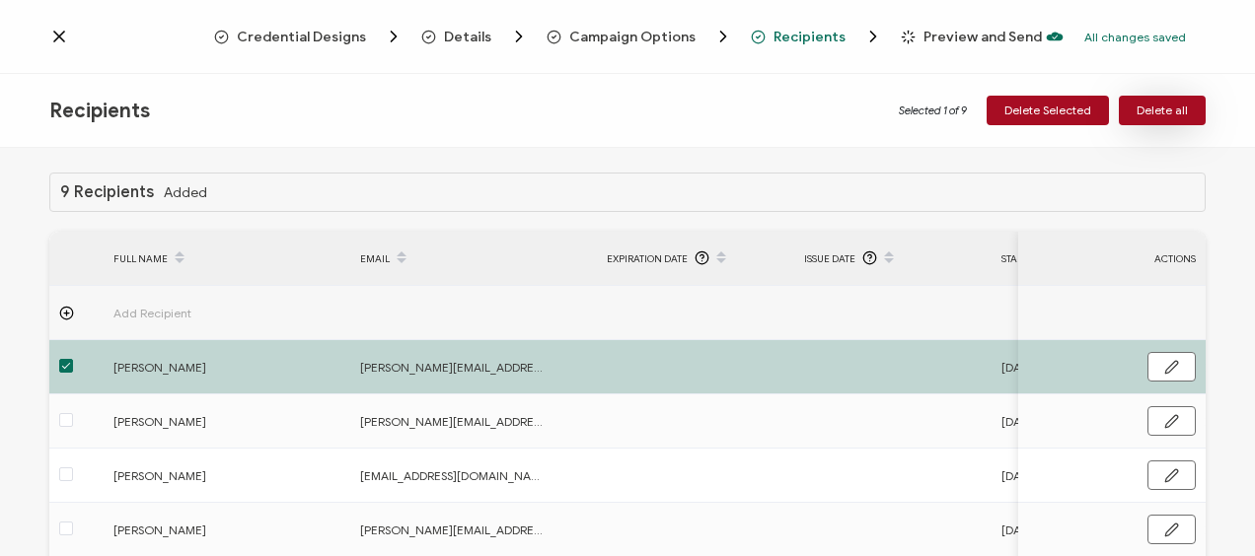
click at [1134, 103] on button "Delete all" at bounding box center [1161, 111] width 87 height 30
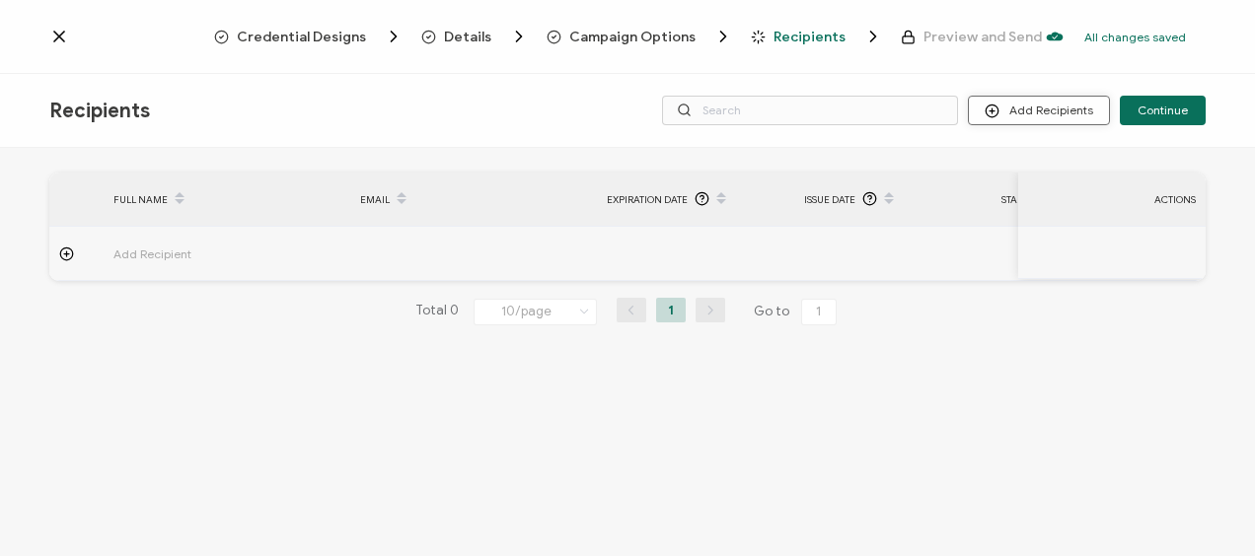
click at [1043, 107] on button "Add Recipients" at bounding box center [1039, 111] width 142 height 30
click at [1034, 106] on button "Add Recipients" at bounding box center [1039, 111] width 142 height 30
click at [1024, 163] on span "Upload Recipients" at bounding box center [1065, 163] width 100 height 15
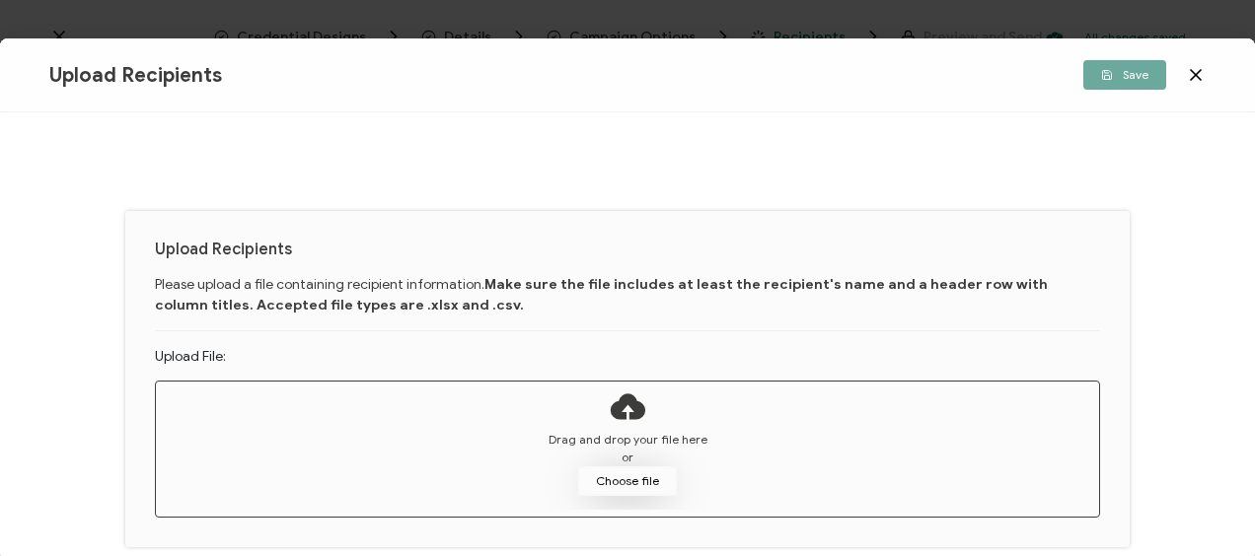
click at [624, 473] on button "Choose file" at bounding box center [627, 482] width 99 height 30
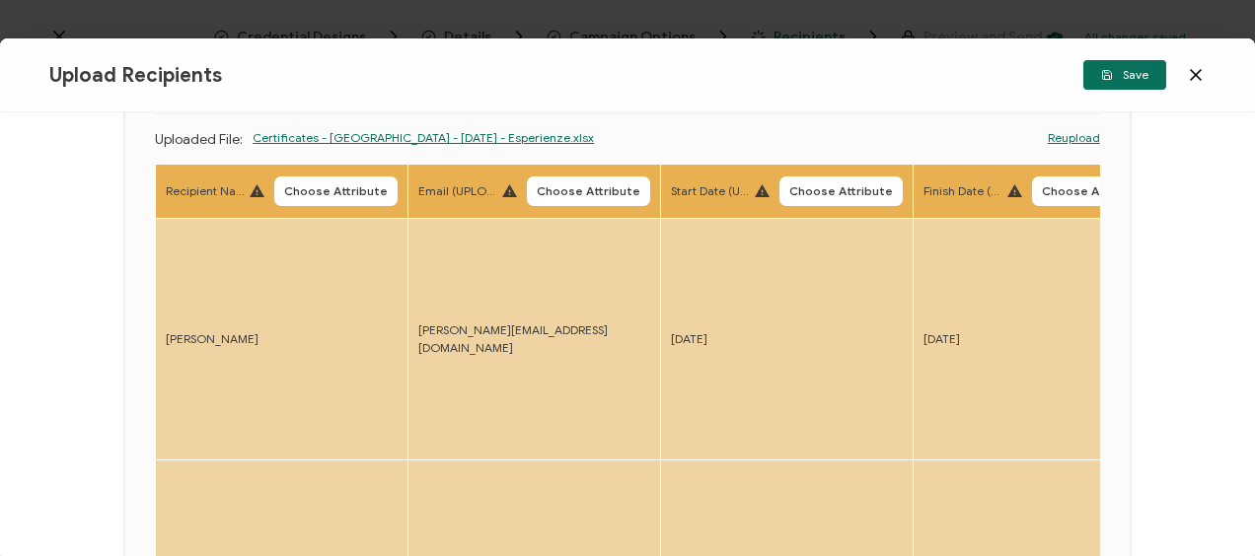
scroll to position [99, 0]
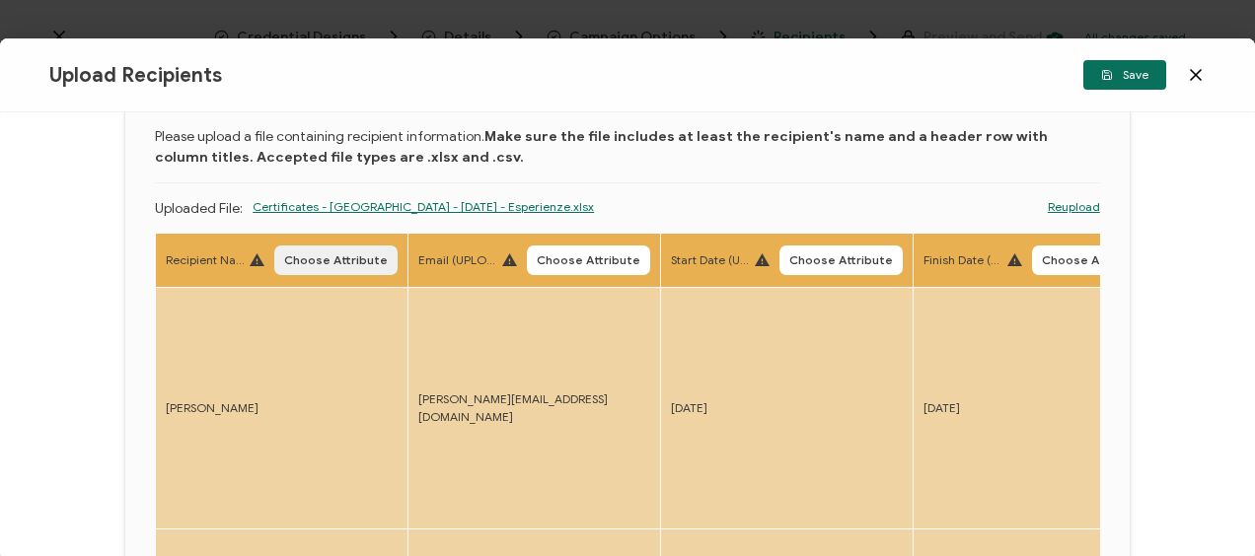
click at [325, 254] on span "Choose Attribute" at bounding box center [336, 260] width 104 height 12
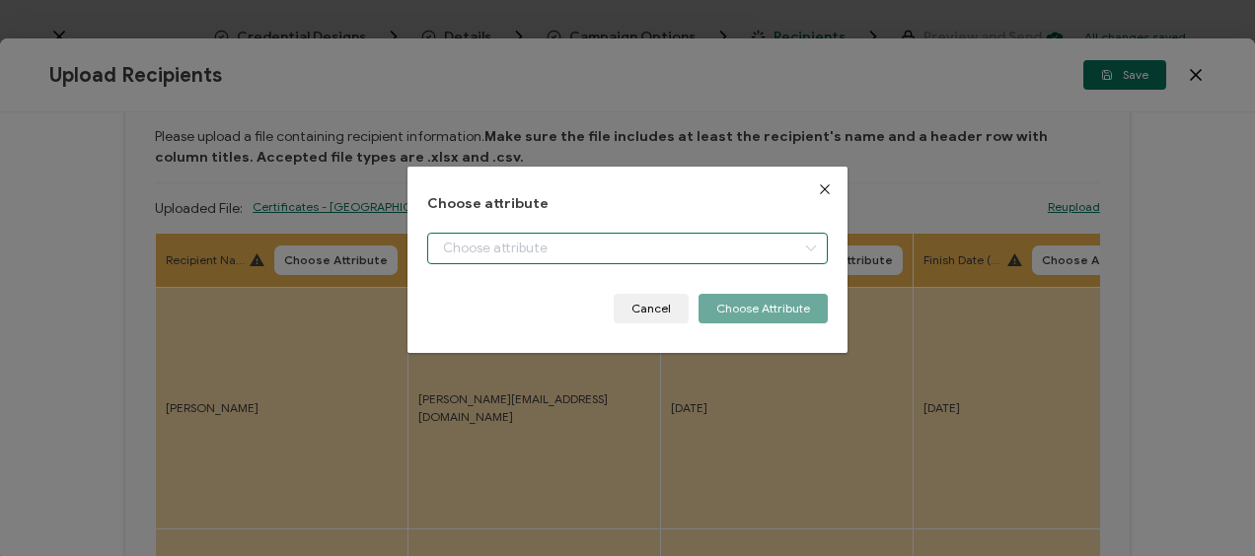
click at [527, 254] on input "dialog" at bounding box center [626, 249] width 399 height 32
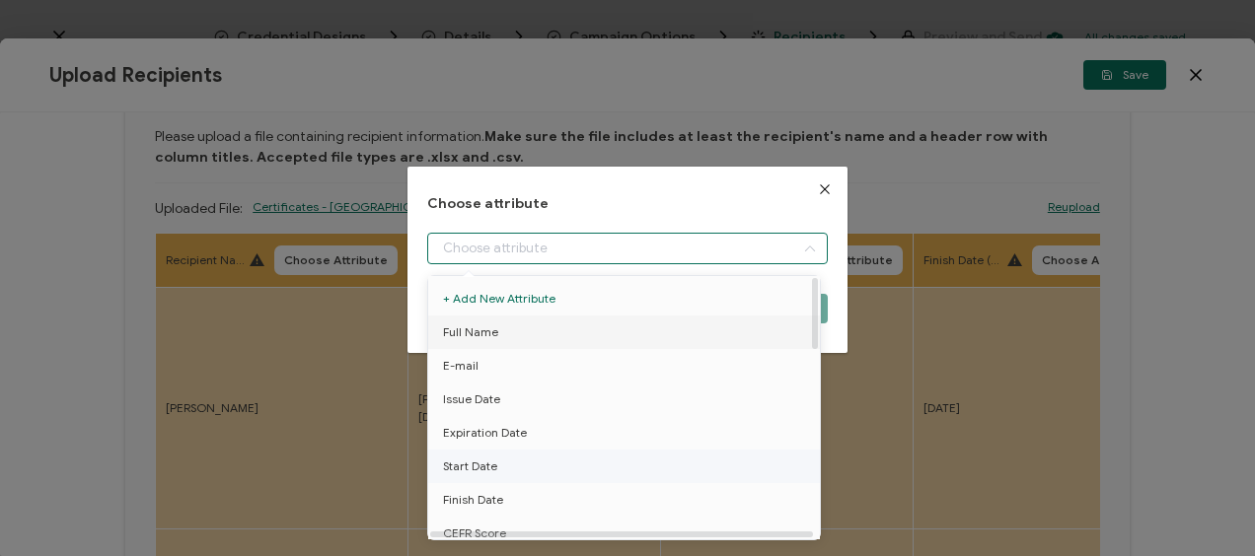
drag, startPoint x: 501, startPoint y: 331, endPoint x: 620, endPoint y: 331, distance: 119.3
click at [501, 331] on li "Full Name" at bounding box center [627, 333] width 408 height 34
type input "Full Name"
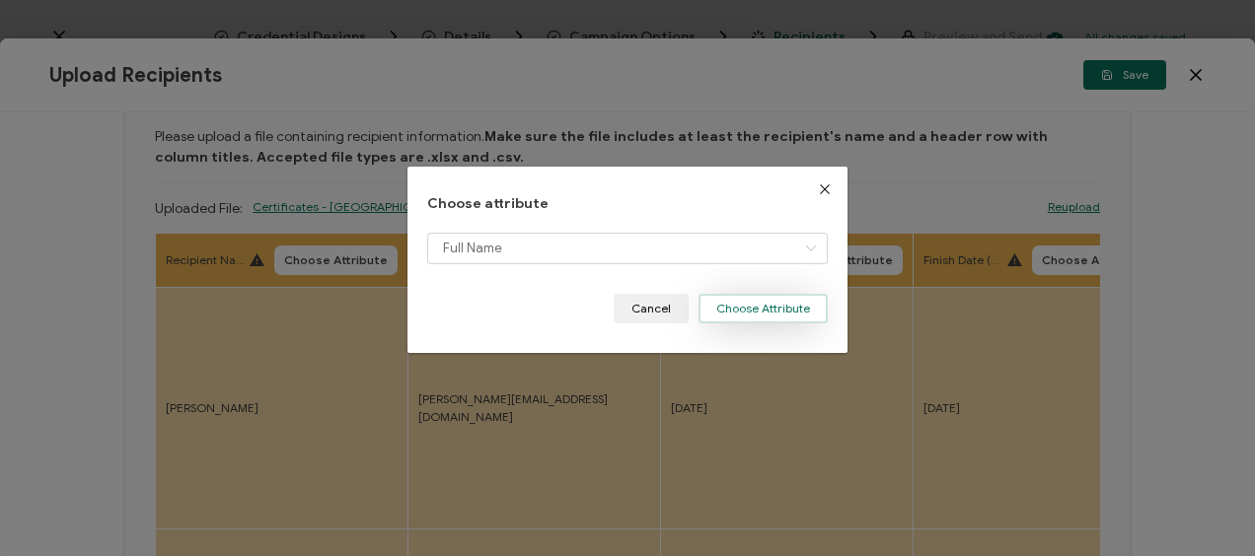
click at [720, 309] on button "Choose Attribute" at bounding box center [762, 309] width 129 height 30
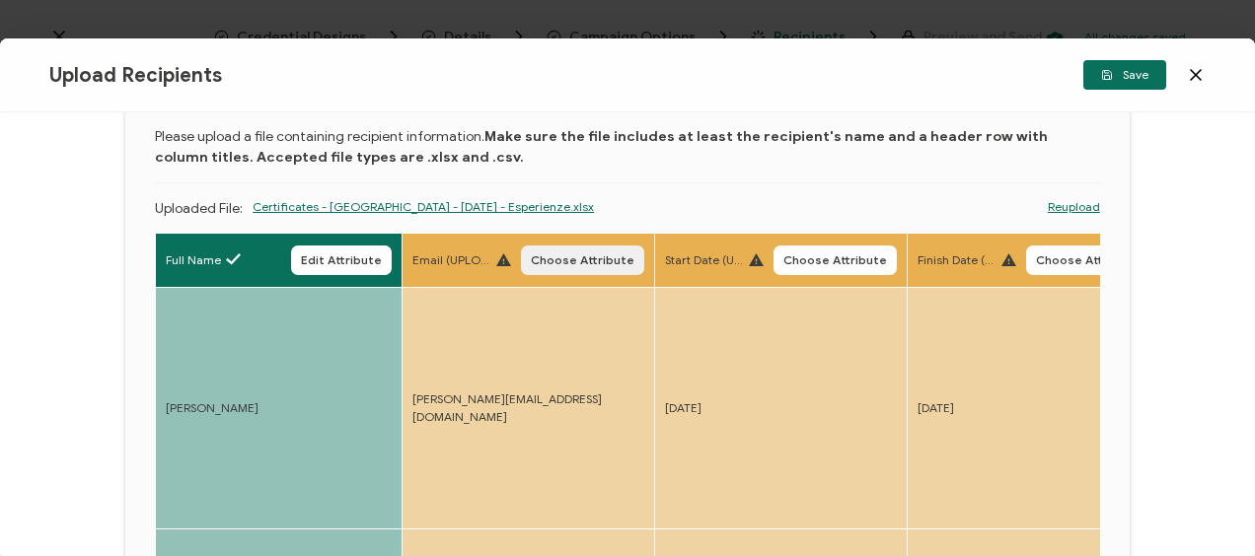
click at [560, 268] on button "Choose Attribute" at bounding box center [582, 261] width 123 height 30
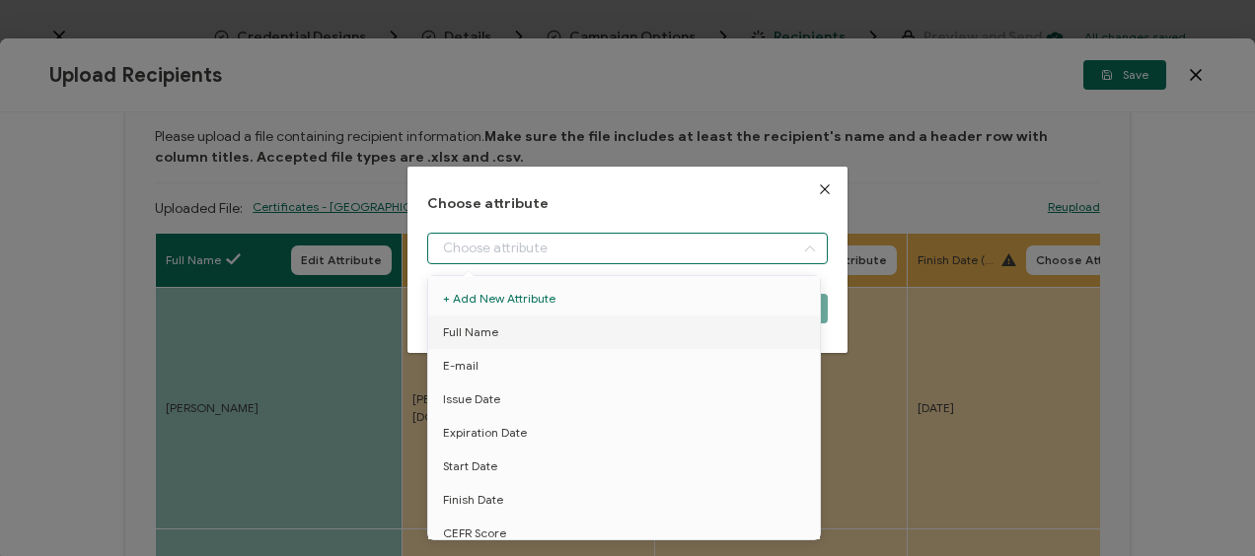
click at [473, 253] on input "dialog" at bounding box center [626, 249] width 399 height 32
click at [473, 369] on li "E-mail" at bounding box center [627, 366] width 408 height 34
type input "E-mail"
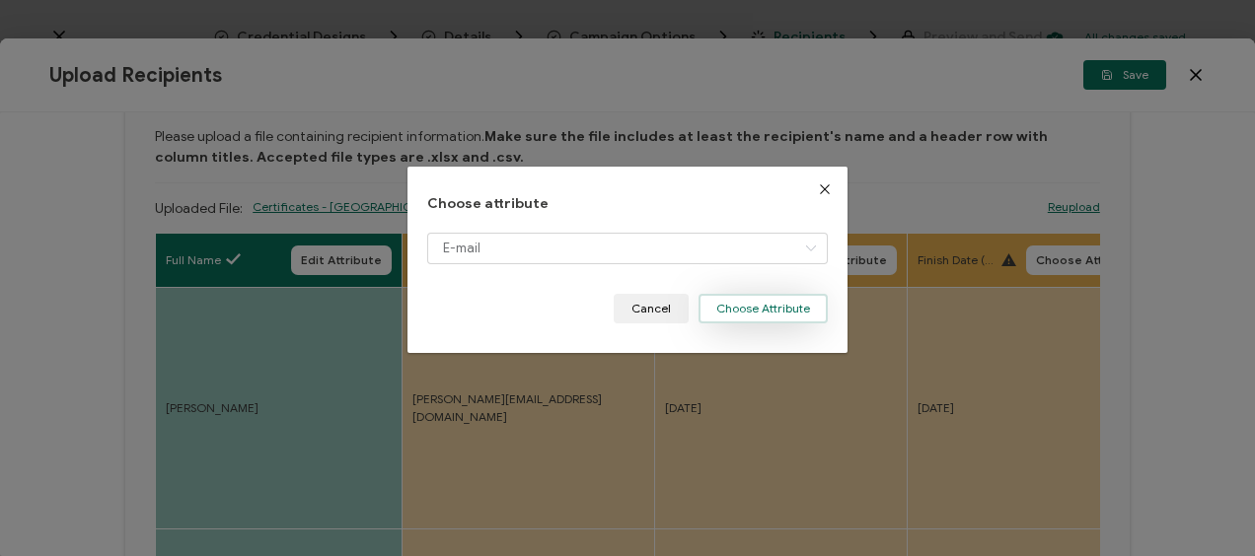
click at [746, 298] on button "Choose Attribute" at bounding box center [762, 309] width 129 height 30
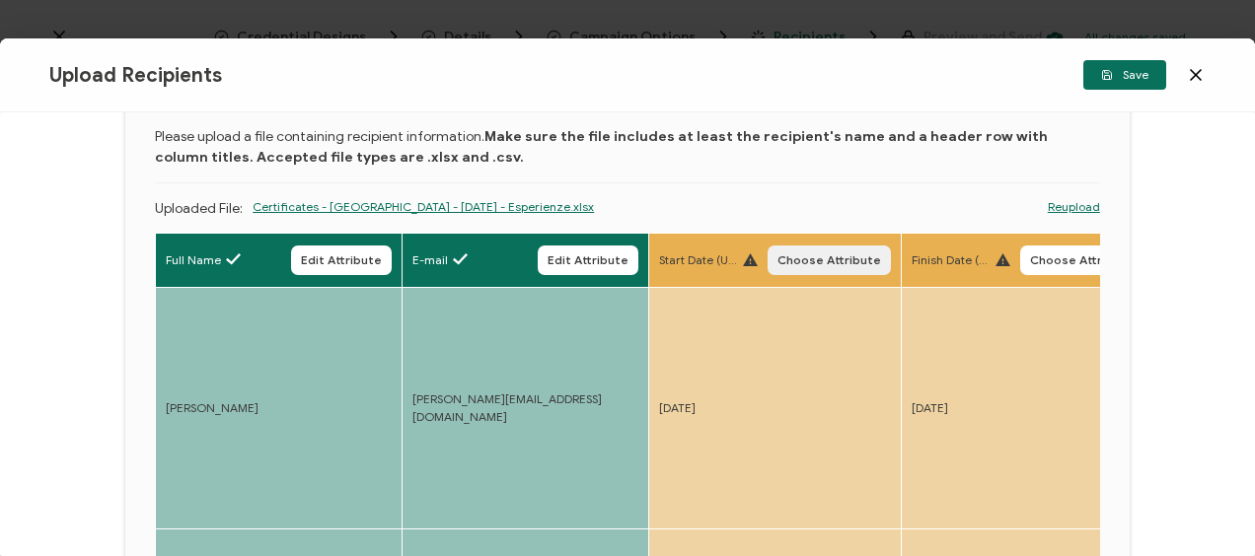
click at [769, 261] on button "Choose Attribute" at bounding box center [828, 261] width 123 height 30
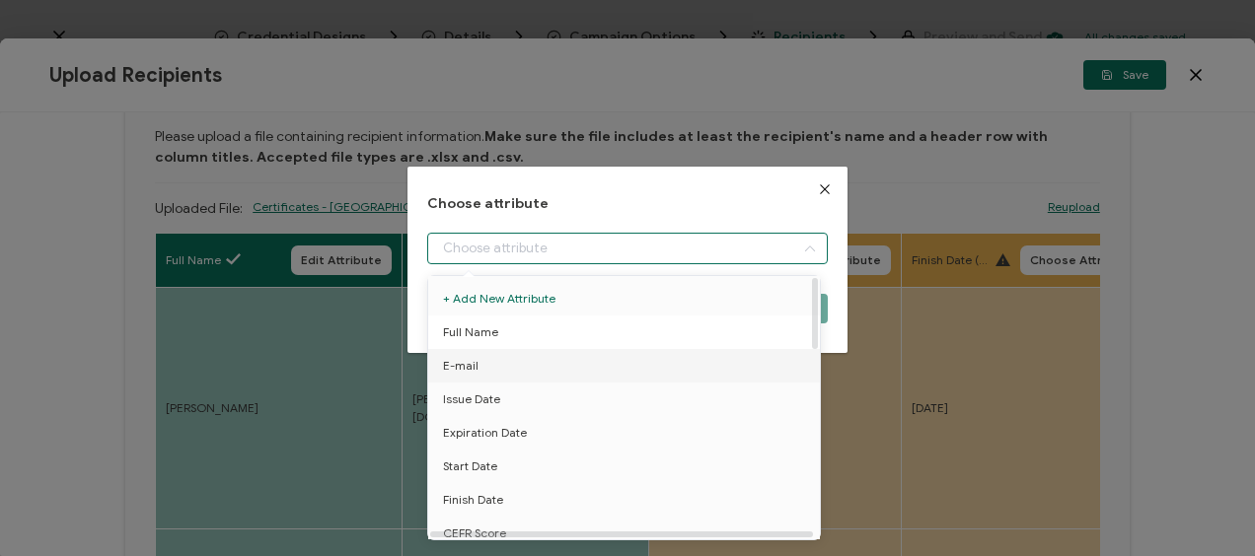
drag, startPoint x: 615, startPoint y: 251, endPoint x: 502, endPoint y: 317, distance: 131.3
click at [613, 251] on input "dialog" at bounding box center [626, 249] width 399 height 32
click at [485, 456] on span "Start Date" at bounding box center [470, 467] width 54 height 34
type input "Start Date"
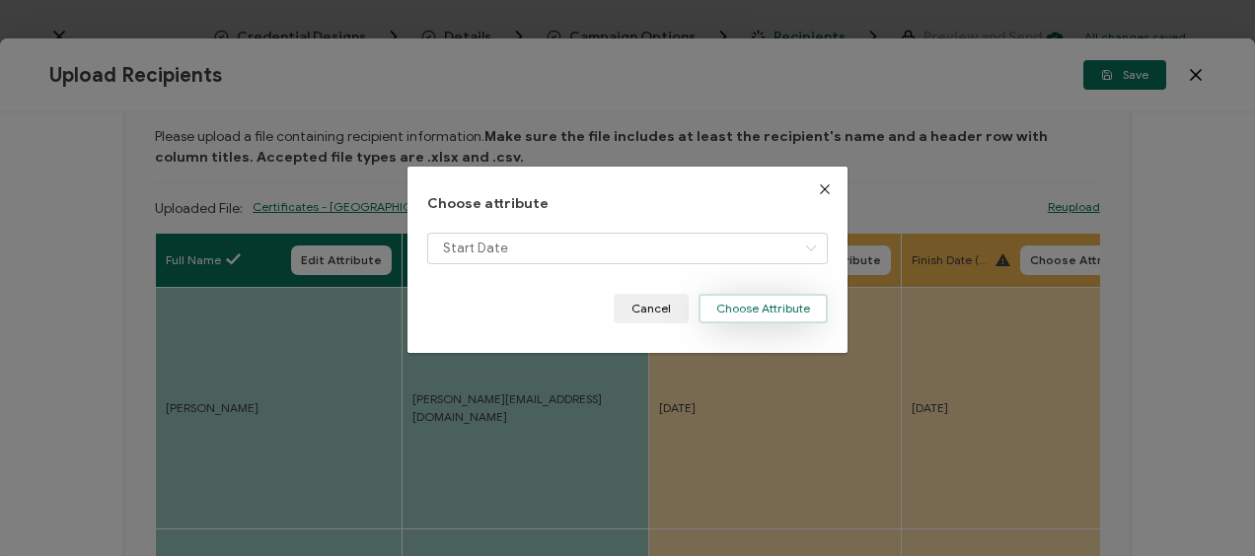
click at [761, 306] on button "Choose Attribute" at bounding box center [762, 309] width 129 height 30
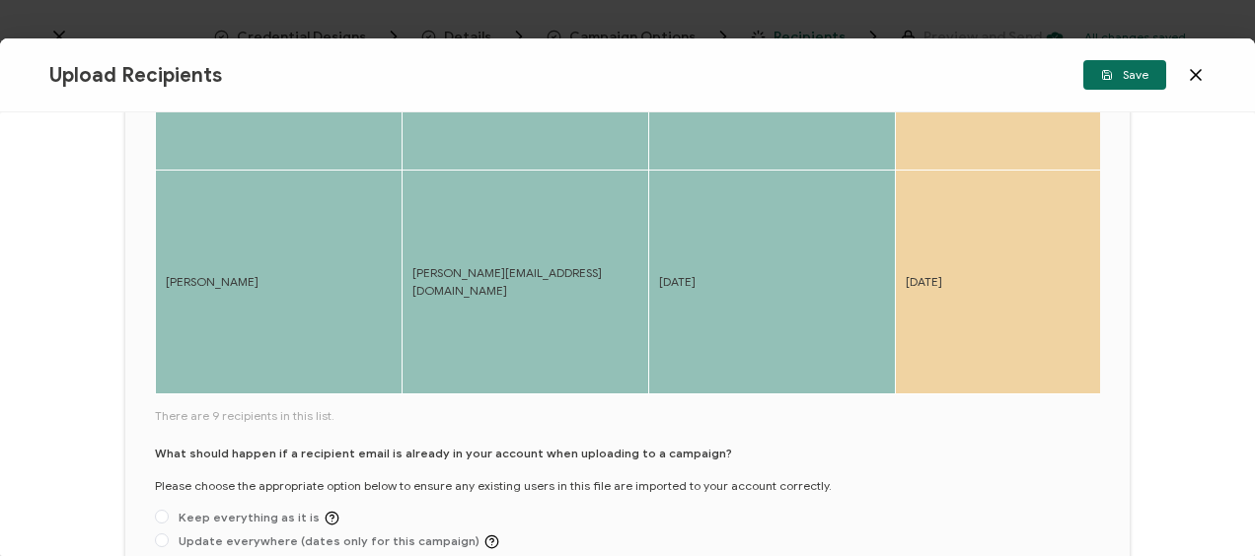
scroll to position [1184, 0]
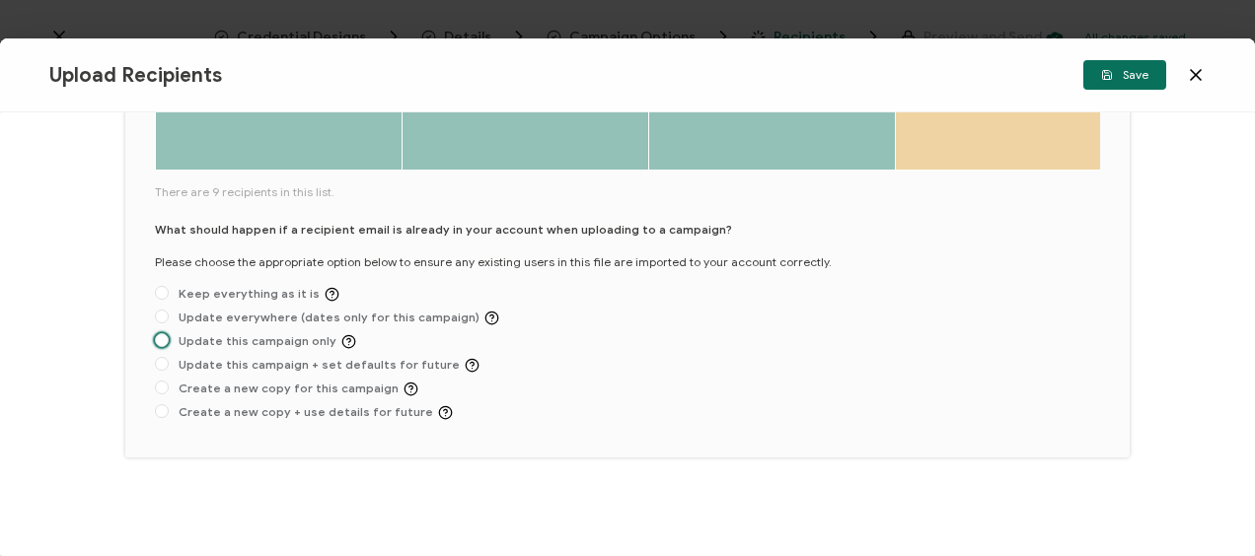
click at [179, 341] on span "Update this campaign only" at bounding box center [262, 341] width 187 height 15
click at [169, 341] on input "Update this campaign only" at bounding box center [162, 341] width 14 height 16
radio input "true"
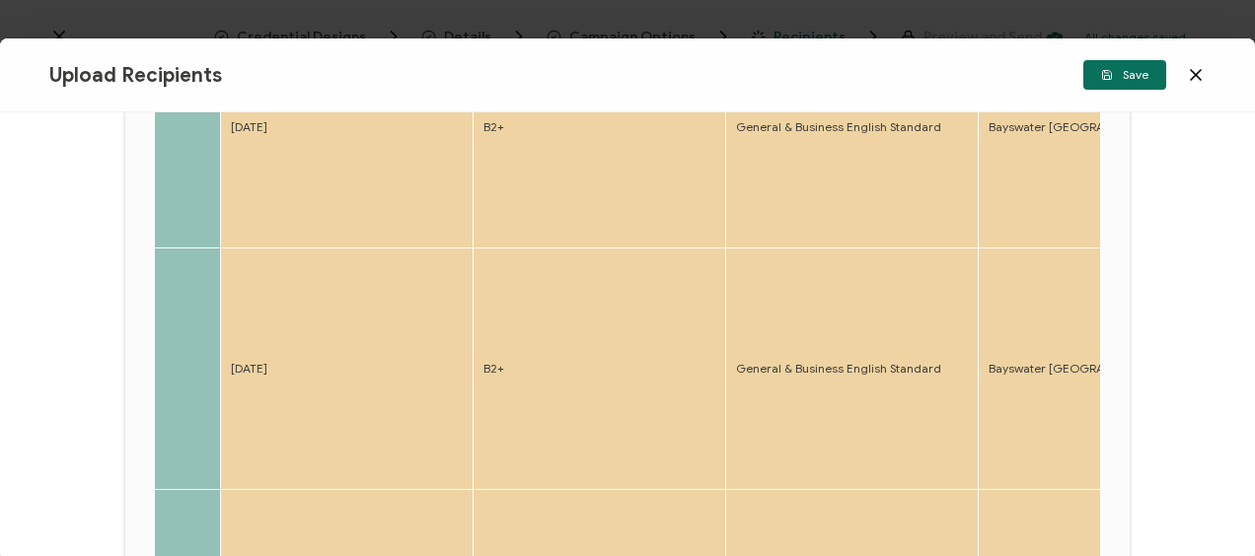
scroll to position [197, 0]
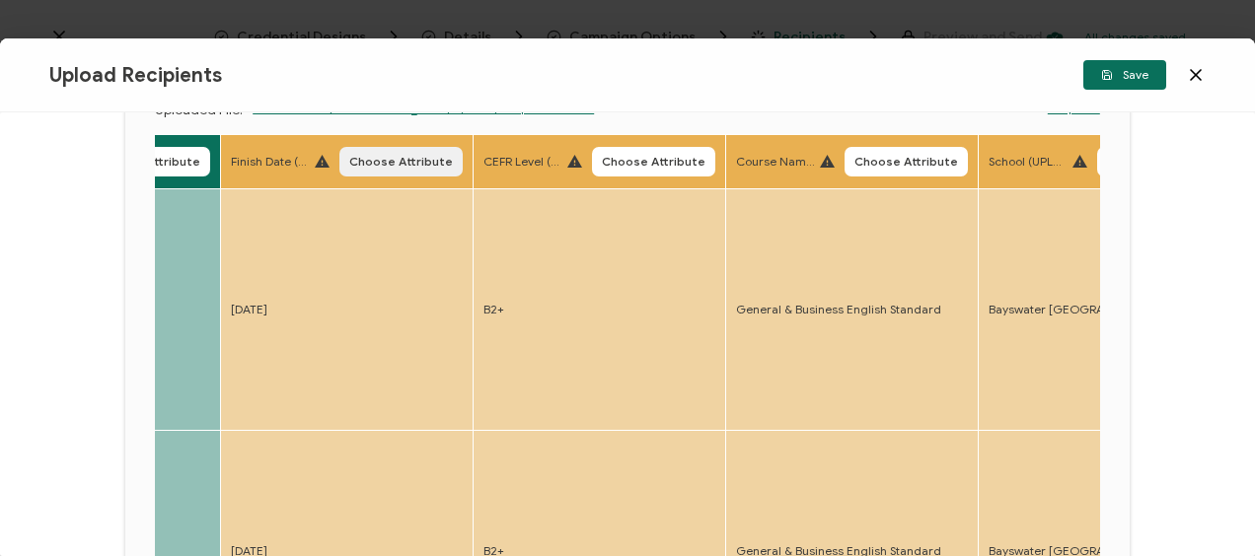
click at [383, 168] on span "Choose Attribute" at bounding box center [401, 162] width 104 height 12
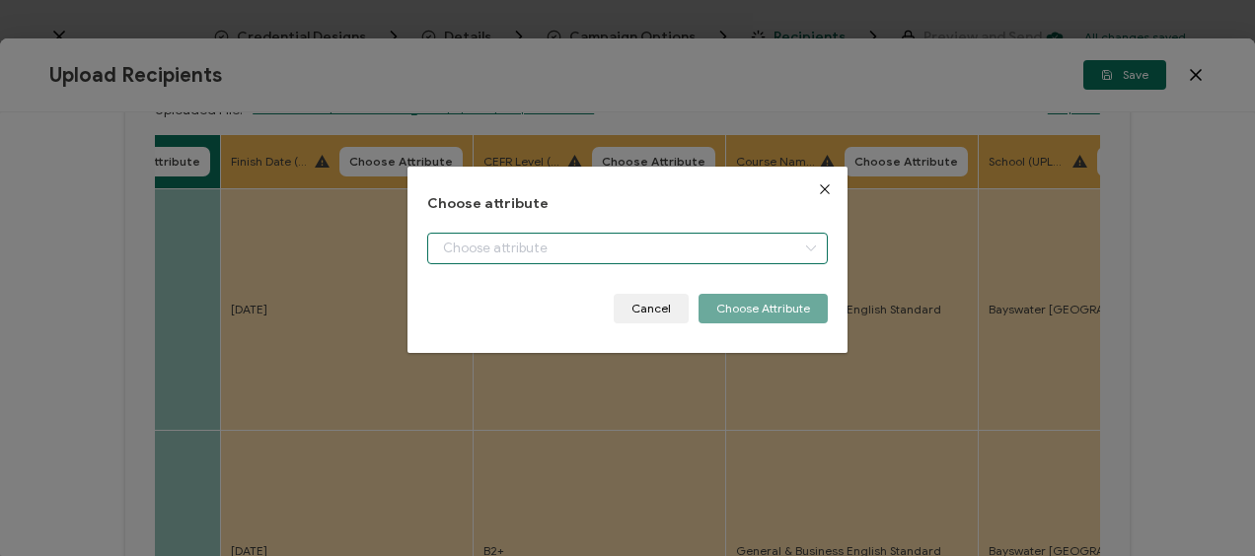
click at [530, 249] on input "dialog" at bounding box center [626, 249] width 399 height 32
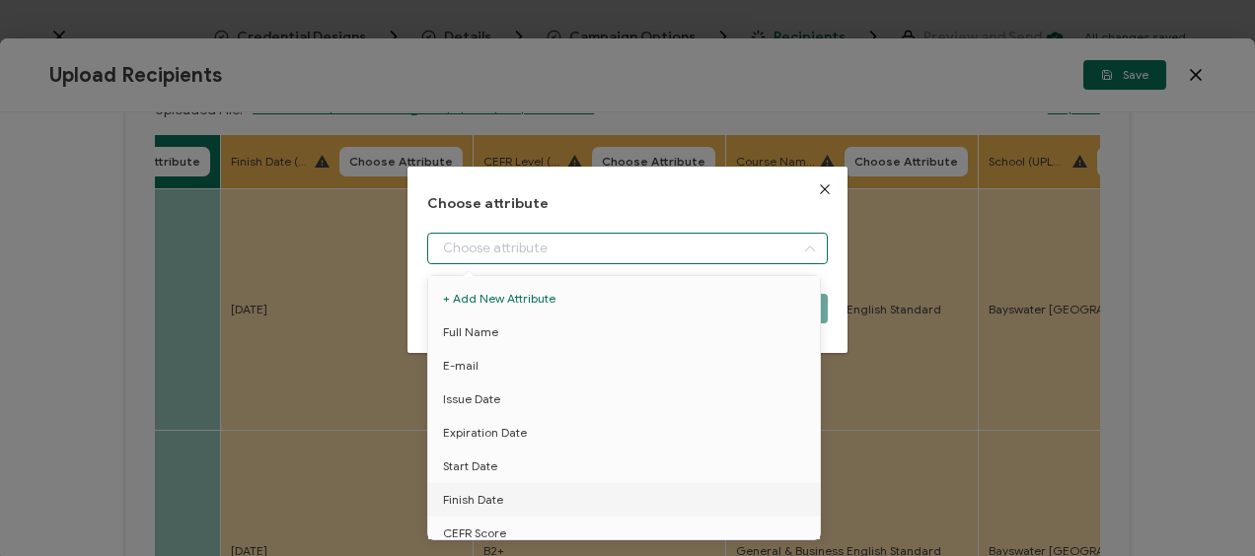
drag, startPoint x: 486, startPoint y: 494, endPoint x: 570, endPoint y: 413, distance: 116.5
click at [485, 492] on span "Finish Date" at bounding box center [473, 500] width 60 height 34
type input "Finish Date"
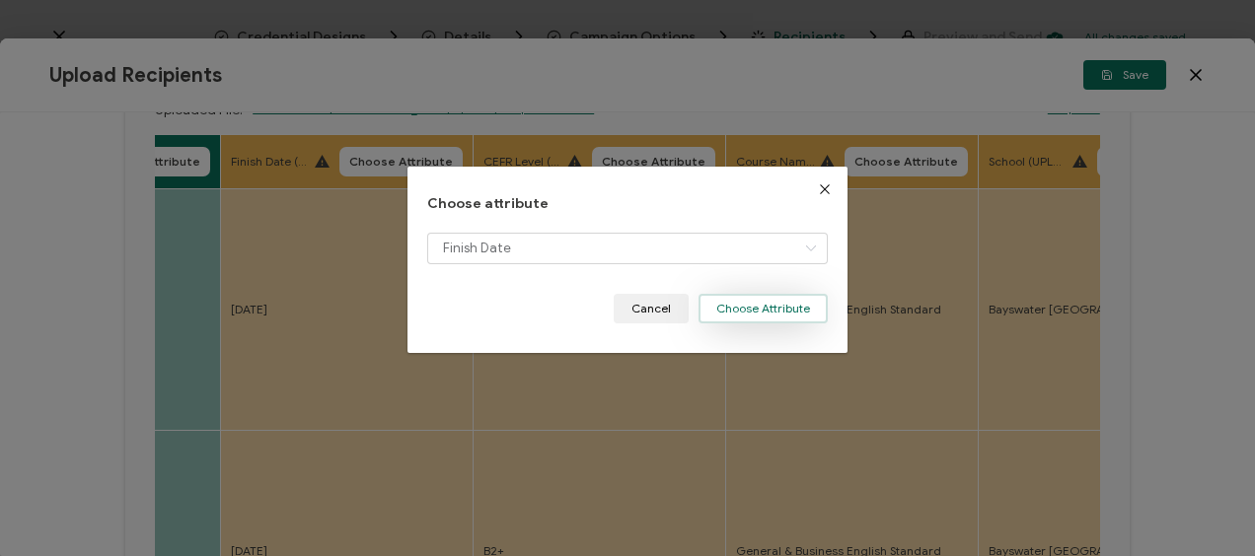
click at [729, 305] on button "Choose Attribute" at bounding box center [762, 309] width 129 height 30
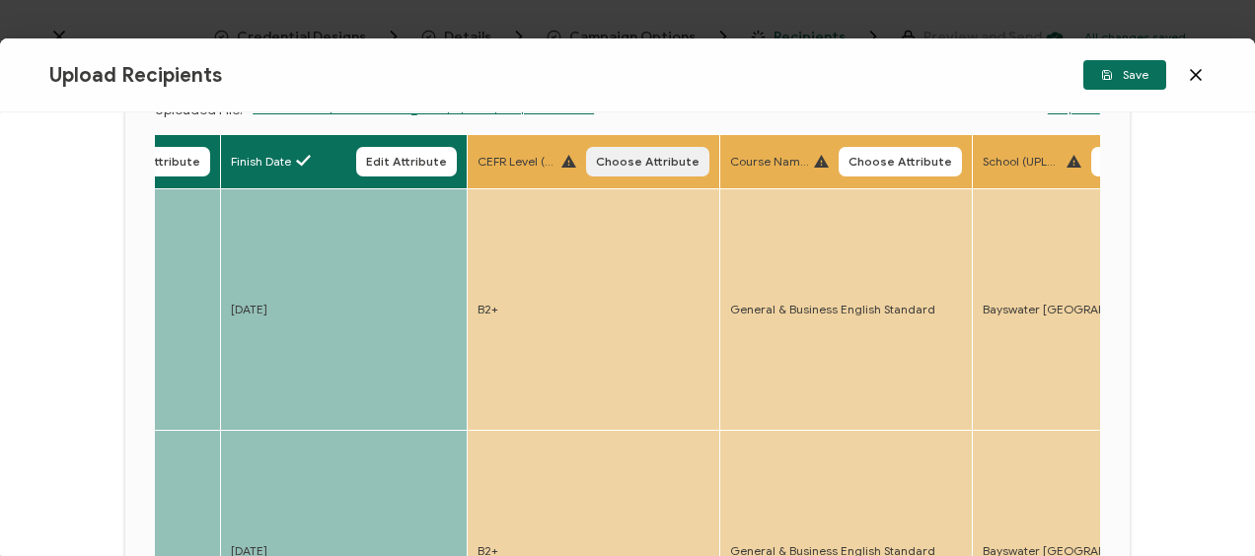
click at [613, 156] on span "Choose Attribute" at bounding box center [648, 162] width 104 height 12
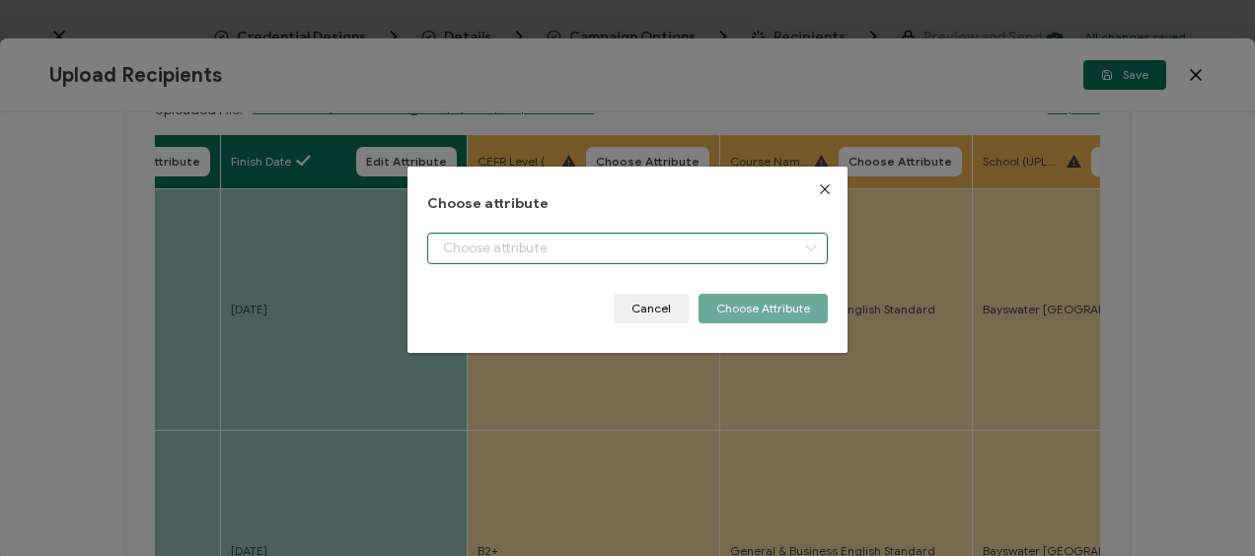
click at [488, 246] on input "dialog" at bounding box center [626, 249] width 399 height 32
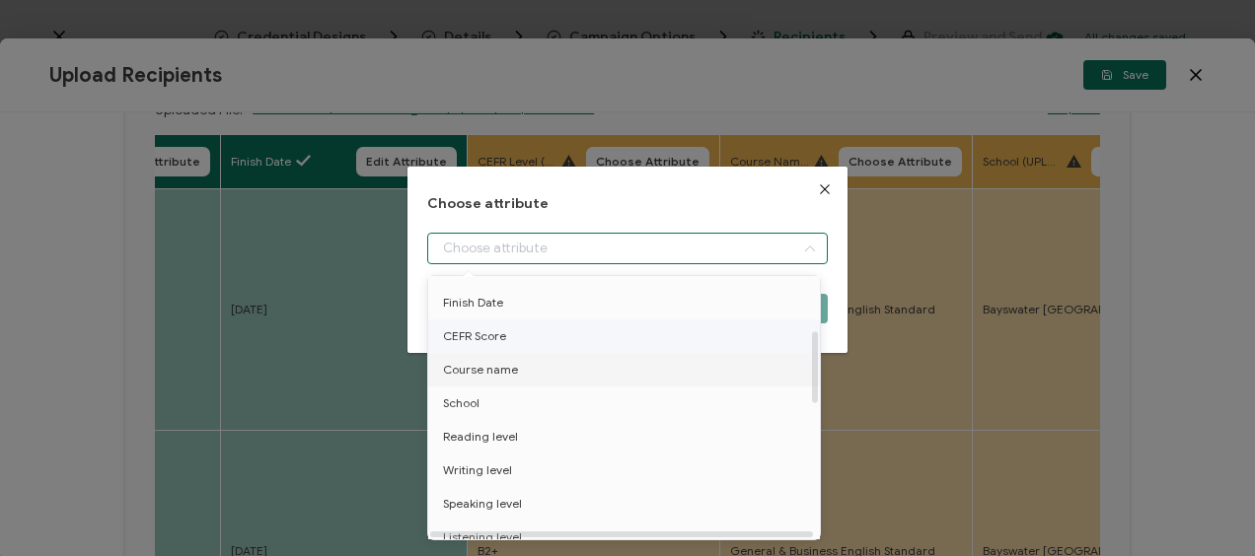
click at [497, 334] on span "CEFR Score" at bounding box center [474, 337] width 63 height 34
type input "CEFR Score"
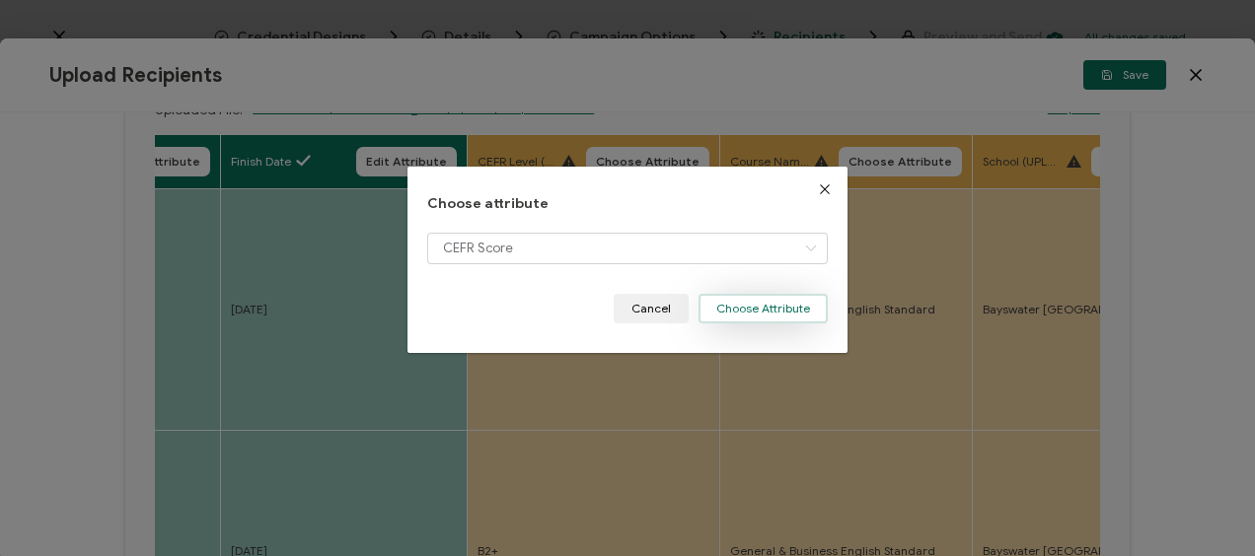
click at [758, 311] on button "Choose Attribute" at bounding box center [762, 309] width 129 height 30
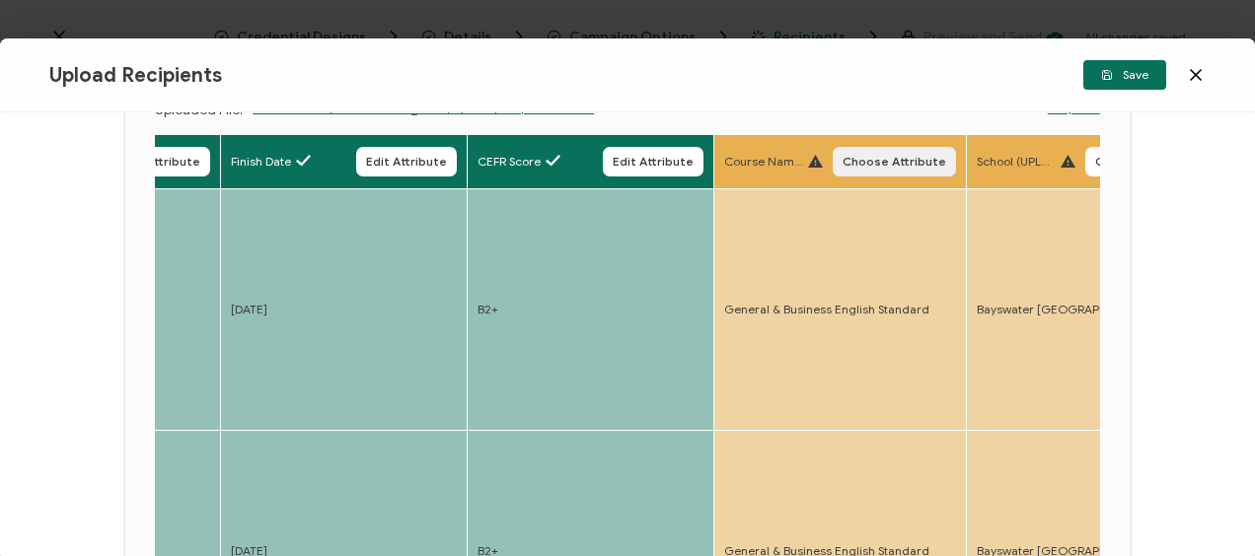
click at [894, 160] on span "Choose Attribute" at bounding box center [894, 162] width 104 height 12
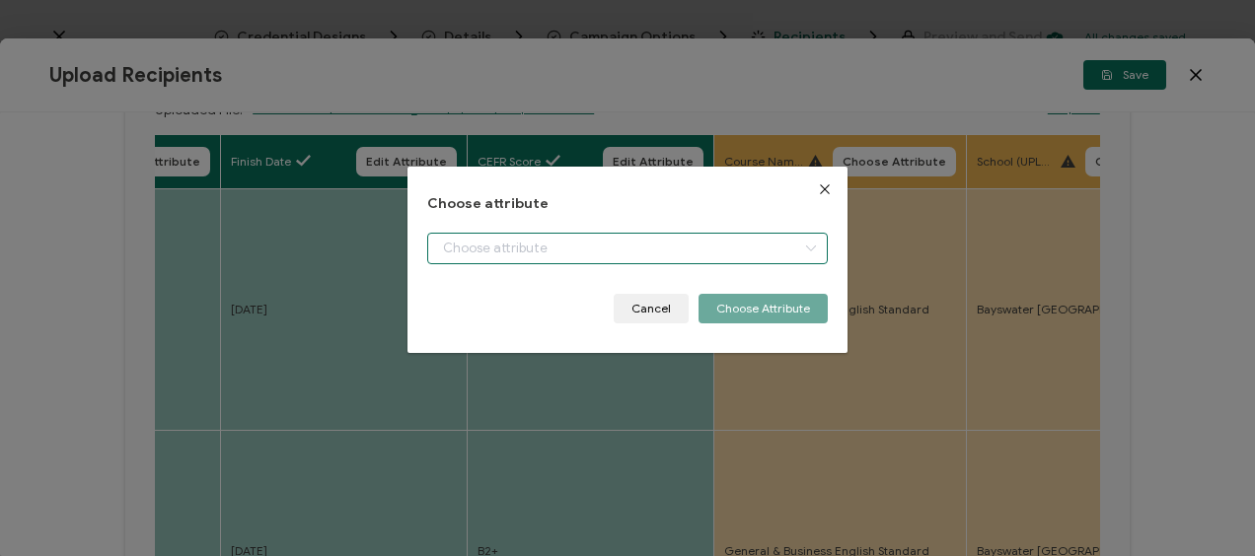
click at [514, 261] on input "dialog" at bounding box center [626, 249] width 399 height 32
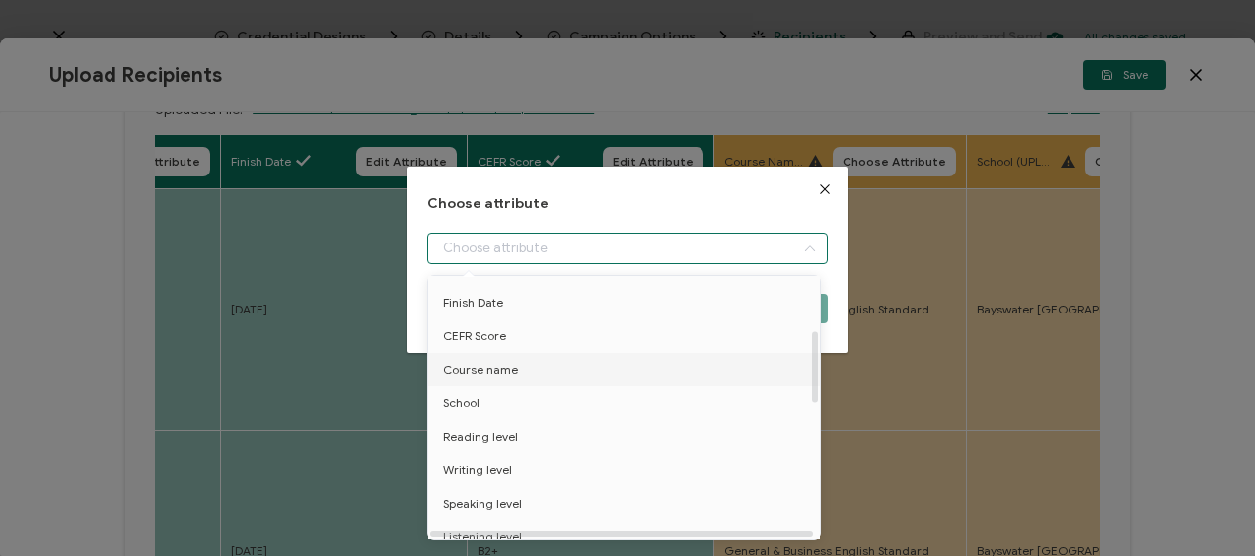
click at [495, 371] on span "Course name" at bounding box center [480, 370] width 75 height 34
type input "Course name"
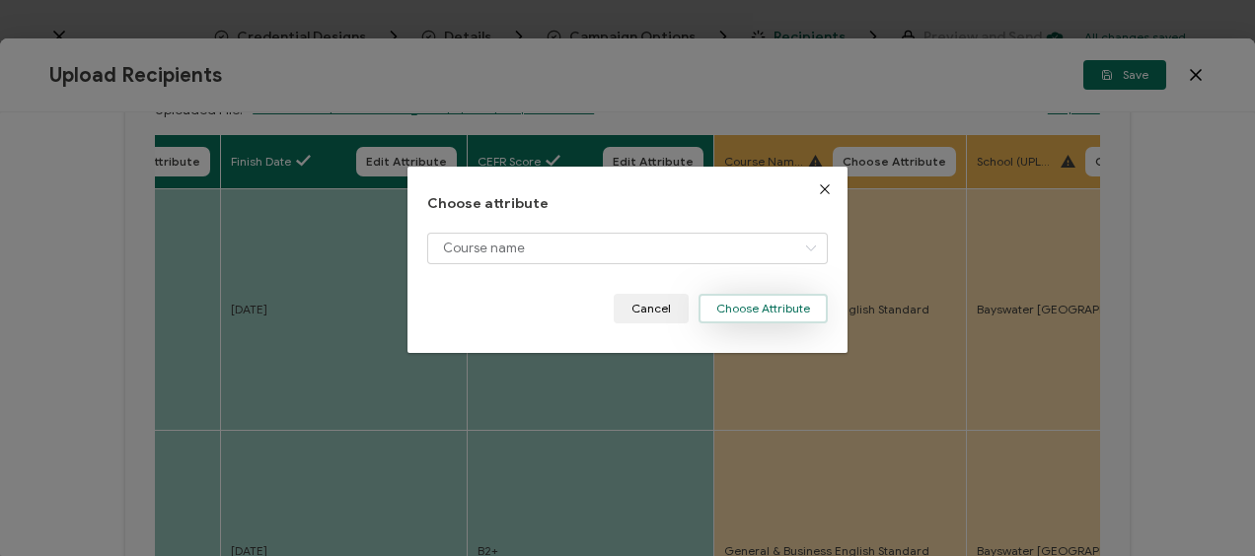
click at [737, 295] on button "Choose Attribute" at bounding box center [762, 309] width 129 height 30
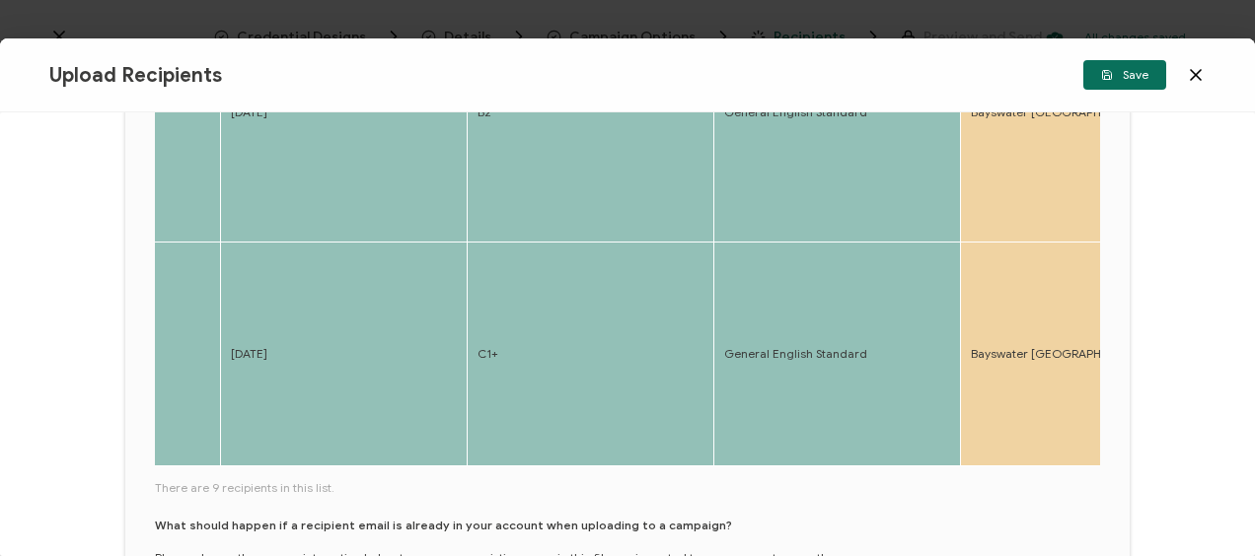
scroll to position [888, 0]
drag, startPoint x: 236, startPoint y: 466, endPoint x: 255, endPoint y: 468, distance: 19.8
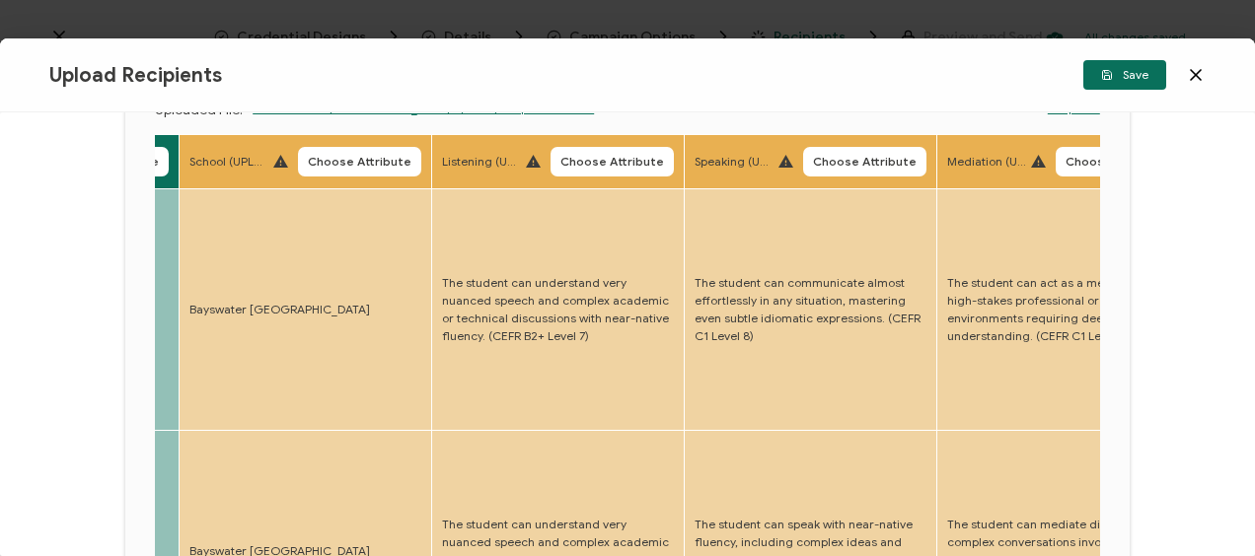
scroll to position [0, 0]
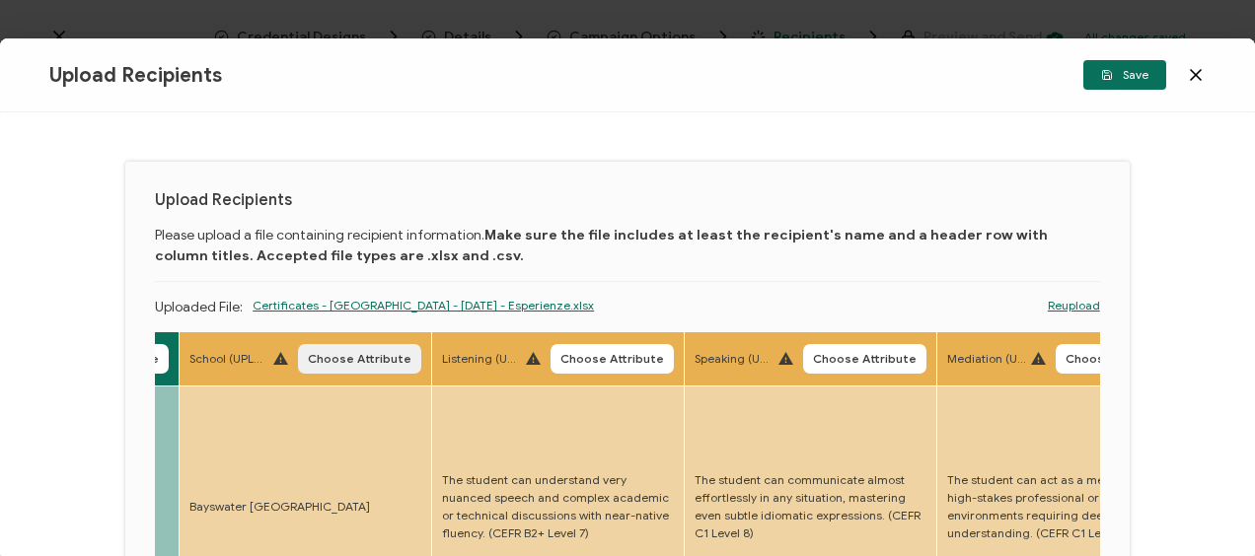
click at [361, 353] on span "Choose Attribute" at bounding box center [360, 359] width 104 height 12
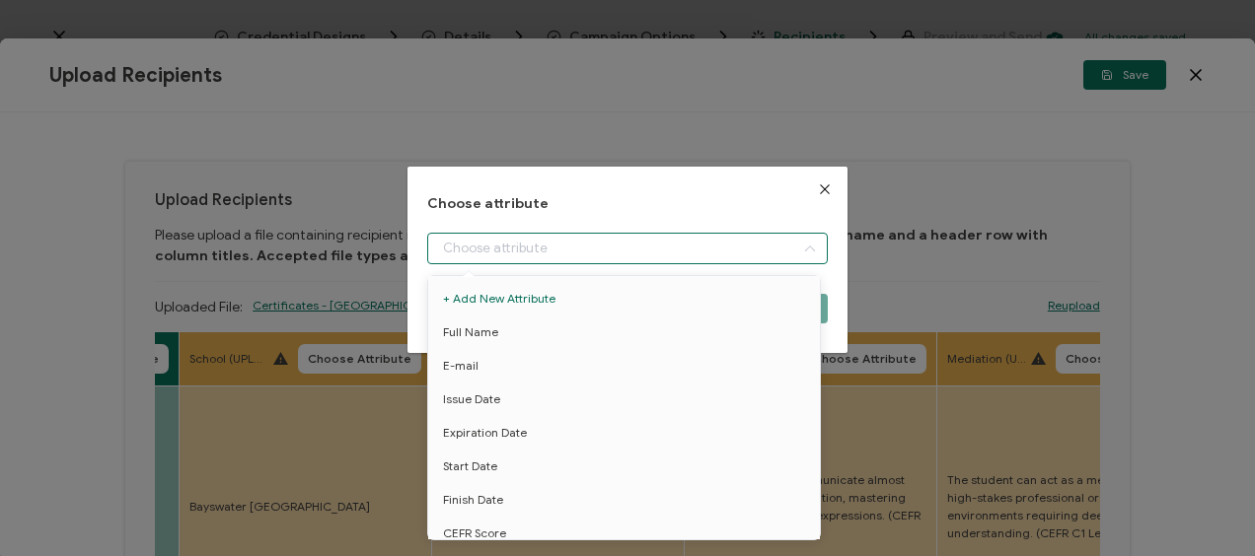
click at [532, 245] on input "dialog" at bounding box center [626, 249] width 399 height 32
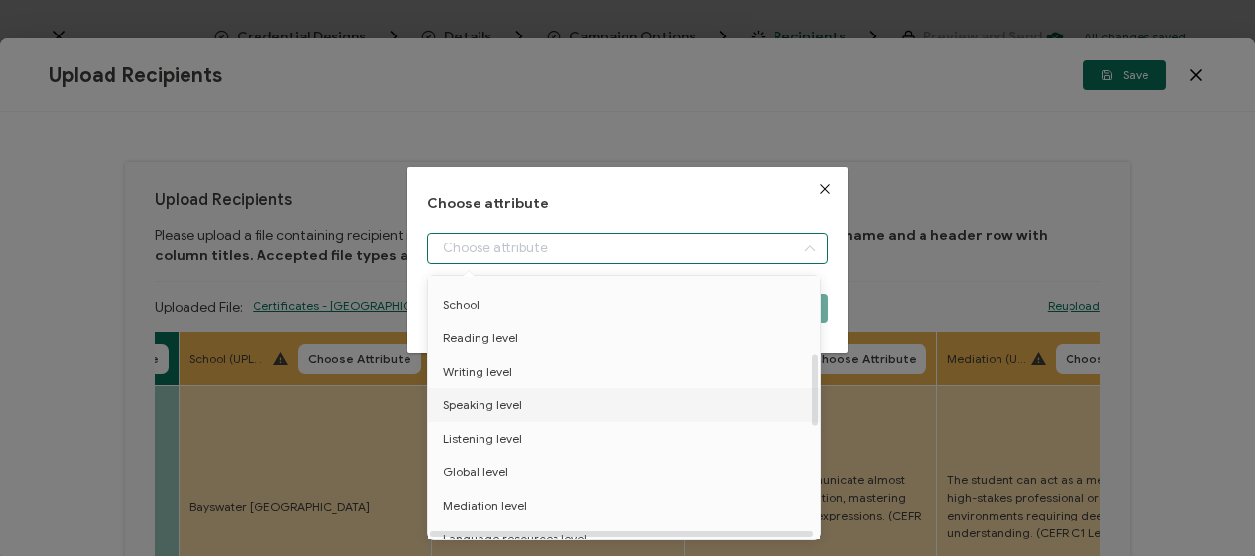
scroll to position [197, 0]
drag, startPoint x: 470, startPoint y: 397, endPoint x: 529, endPoint y: 389, distance: 58.9
click at [471, 397] on span "School" at bounding box center [461, 404] width 36 height 34
type input "School"
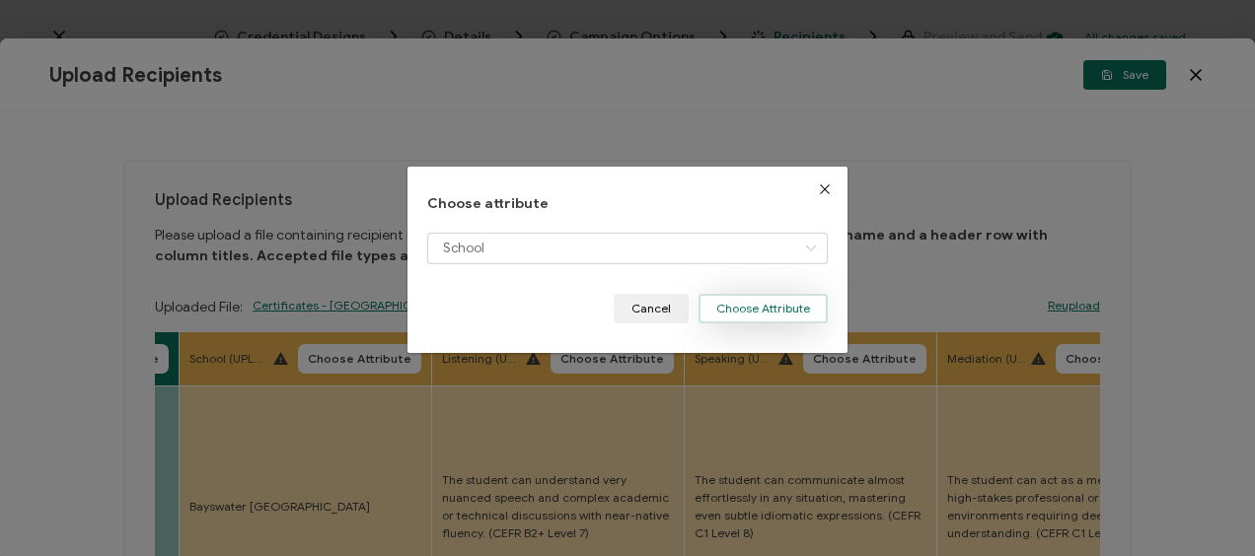
click at [718, 316] on button "Choose Attribute" at bounding box center [762, 309] width 129 height 30
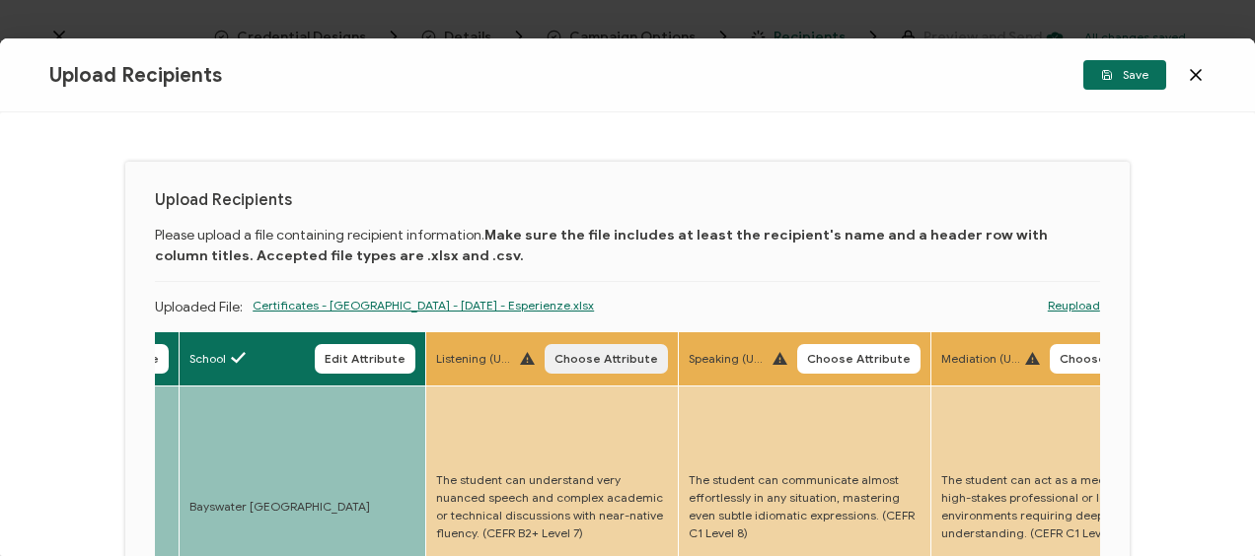
click at [599, 355] on span "Choose Attribute" at bounding box center [606, 359] width 104 height 12
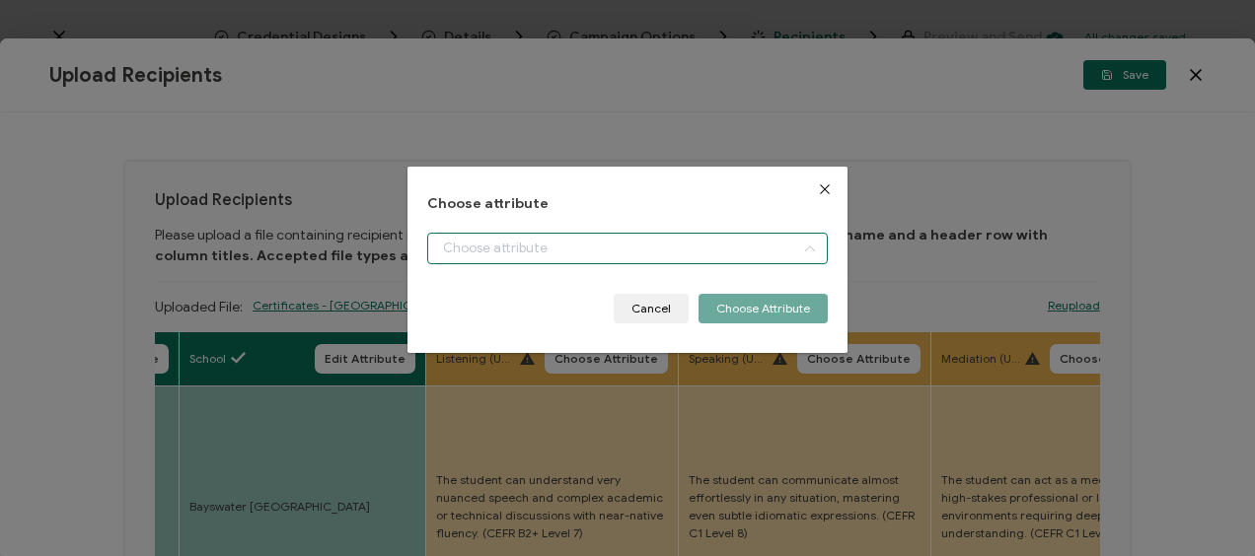
click at [558, 243] on input "dialog" at bounding box center [626, 249] width 399 height 32
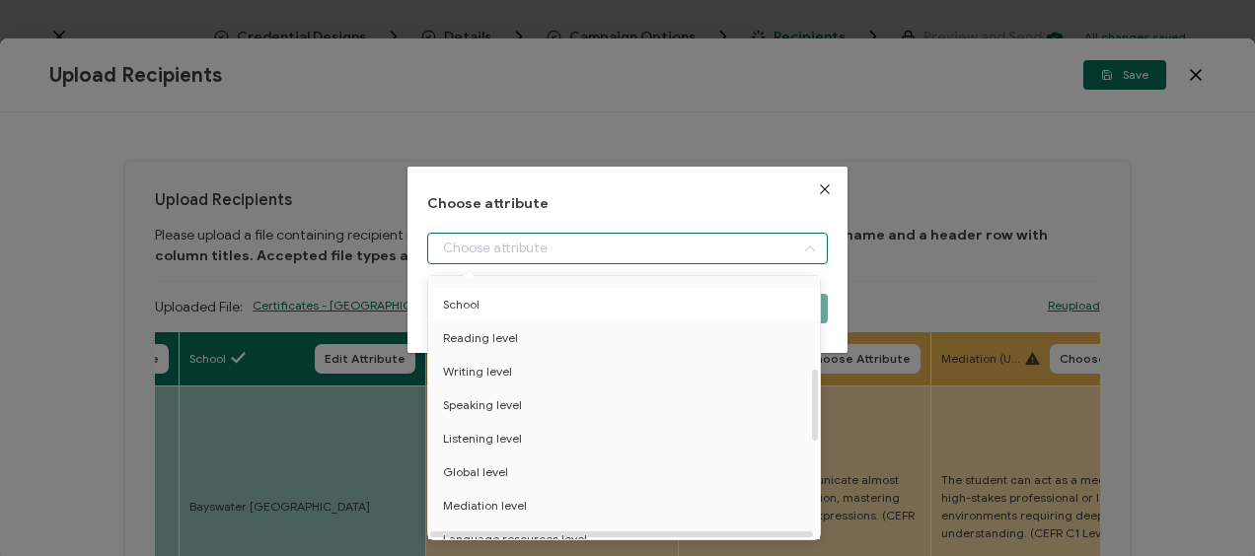
scroll to position [395, 0]
click at [489, 342] on span "Listening level" at bounding box center [482, 341] width 79 height 34
type input "Listening level"
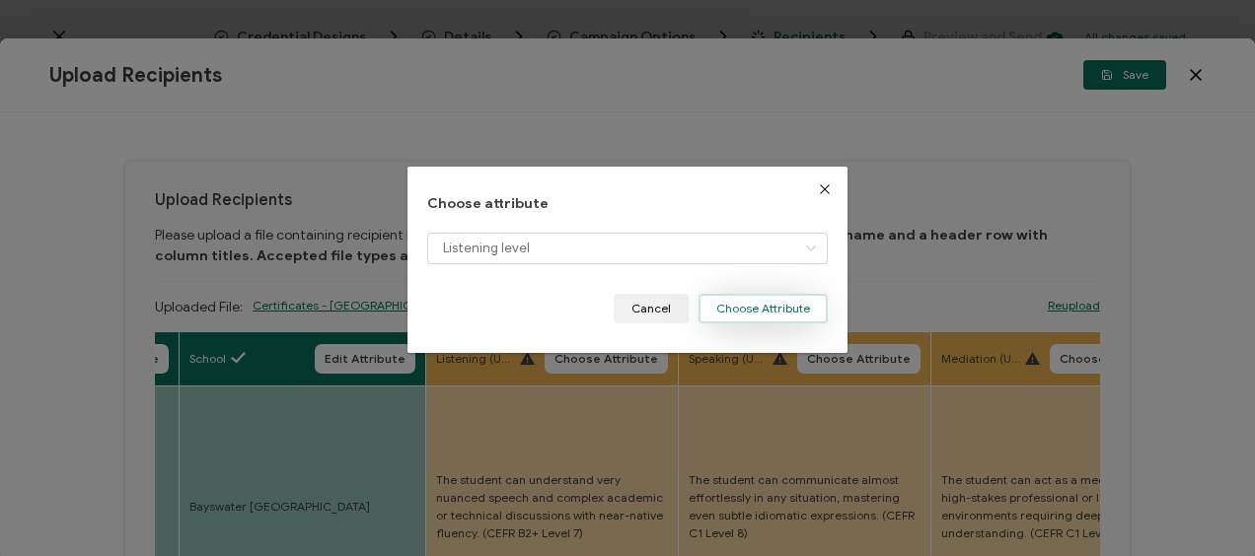
click at [730, 312] on button "Choose Attribute" at bounding box center [762, 309] width 129 height 30
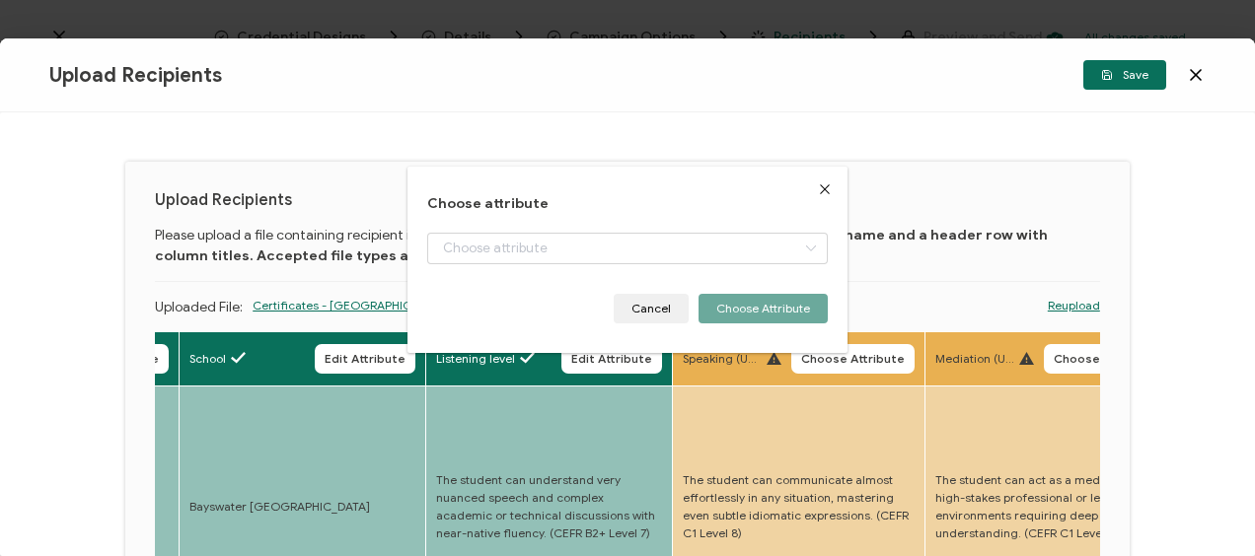
drag, startPoint x: 856, startPoint y: 361, endPoint x: 771, endPoint y: 361, distance: 84.8
click at [856, 362] on span "Choose Attribute" at bounding box center [853, 359] width 104 height 12
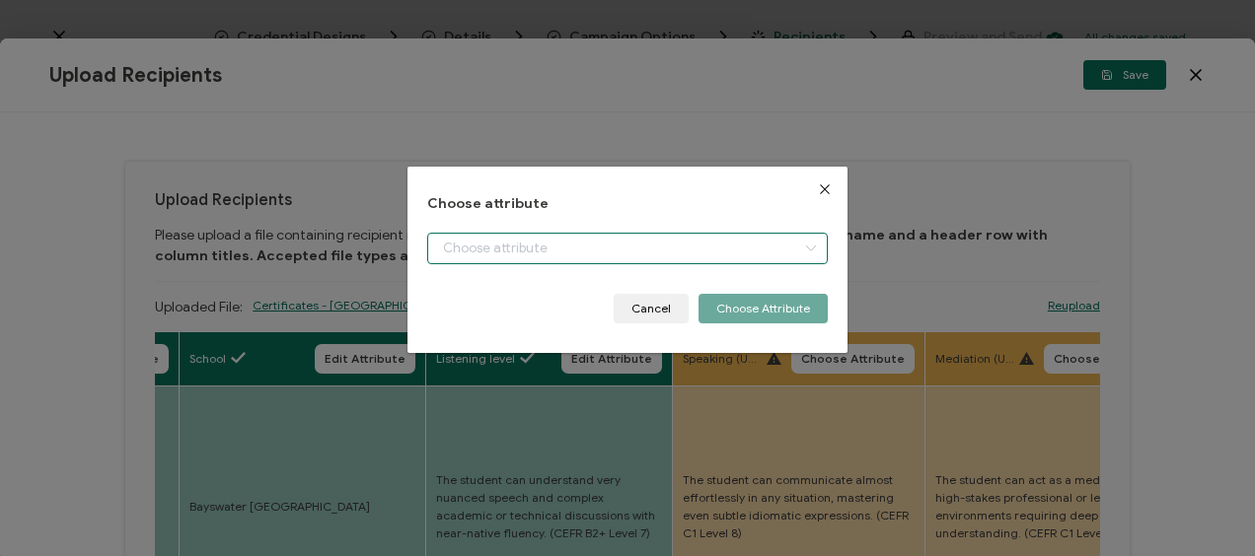
click at [521, 254] on input "dialog" at bounding box center [626, 249] width 399 height 32
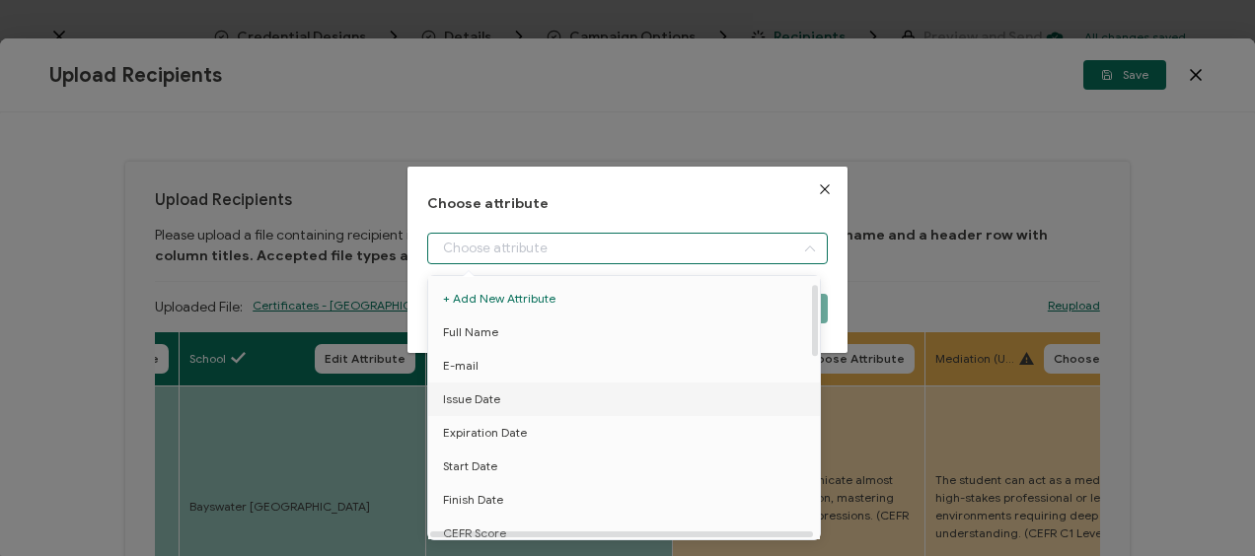
scroll to position [197, 0]
click at [483, 493] on span "Speaking level" at bounding box center [482, 504] width 79 height 34
type input "Speaking level"
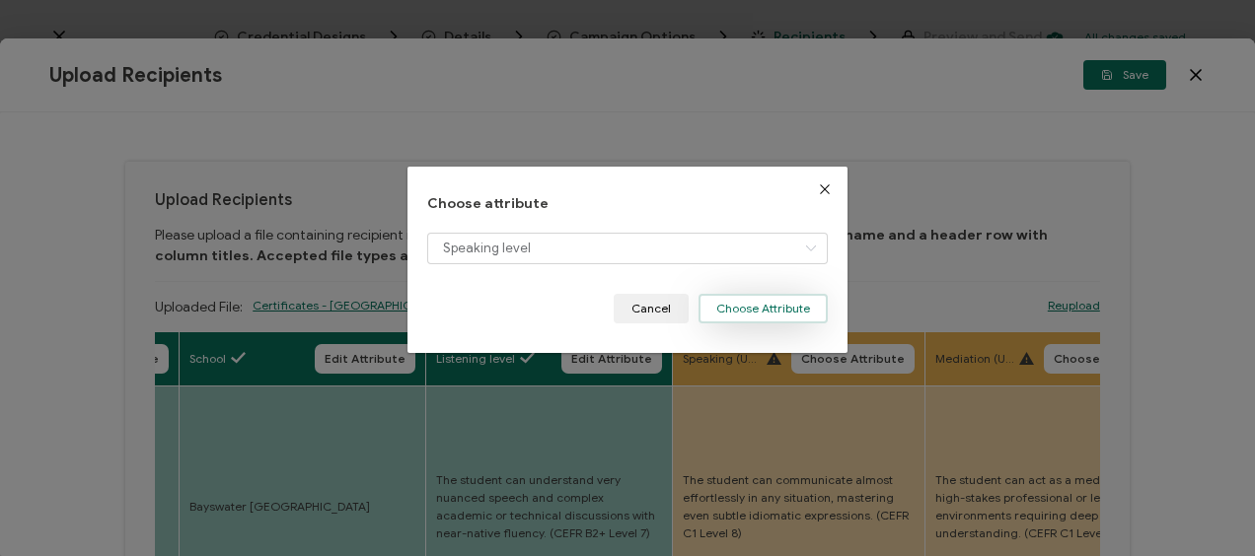
click at [756, 306] on button "Choose Attribute" at bounding box center [762, 309] width 129 height 30
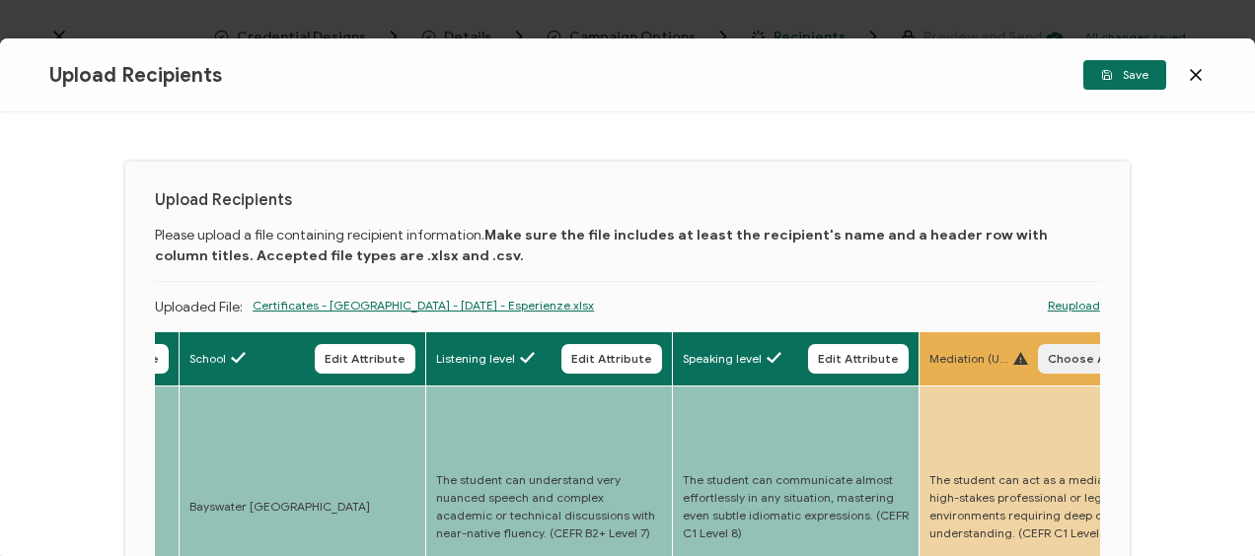
click at [1049, 359] on span "Choose Attribute" at bounding box center [1099, 359] width 104 height 12
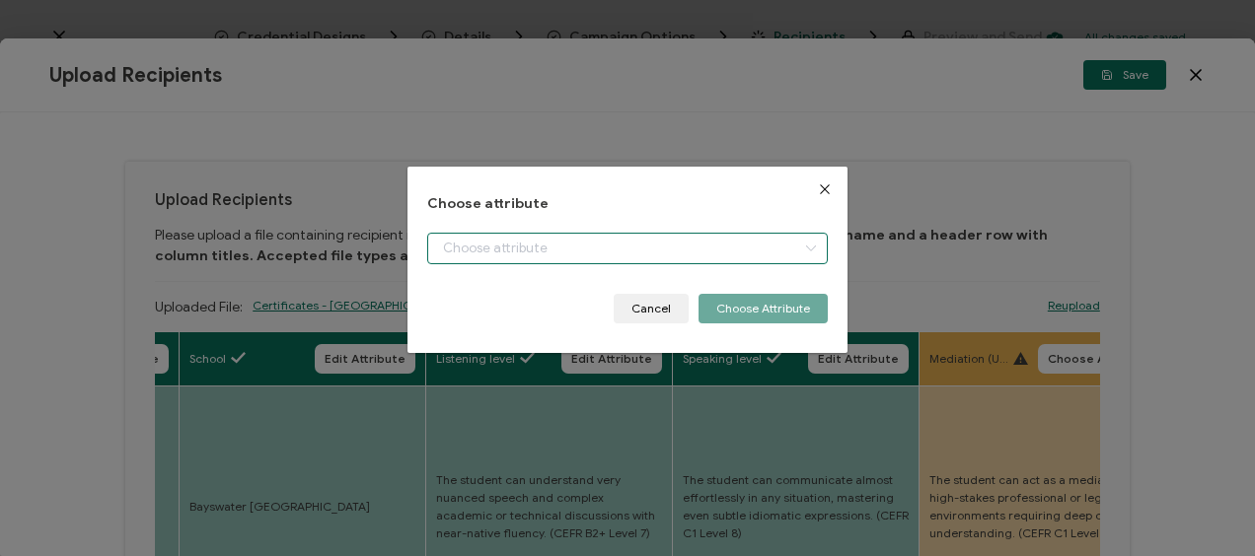
click at [532, 253] on input "dialog" at bounding box center [626, 249] width 399 height 32
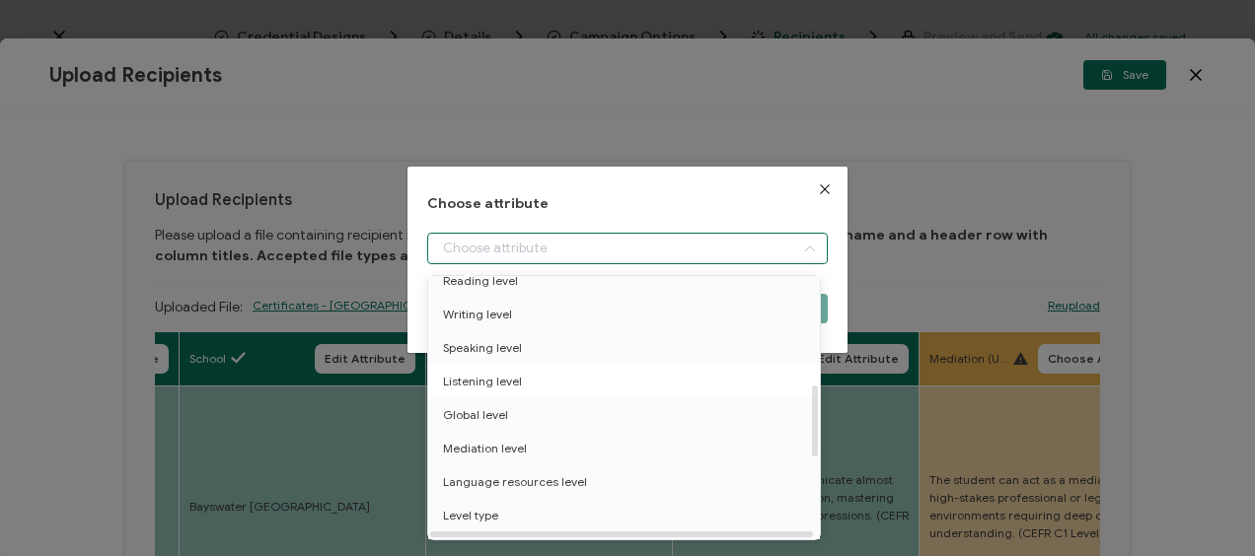
scroll to position [395, 0]
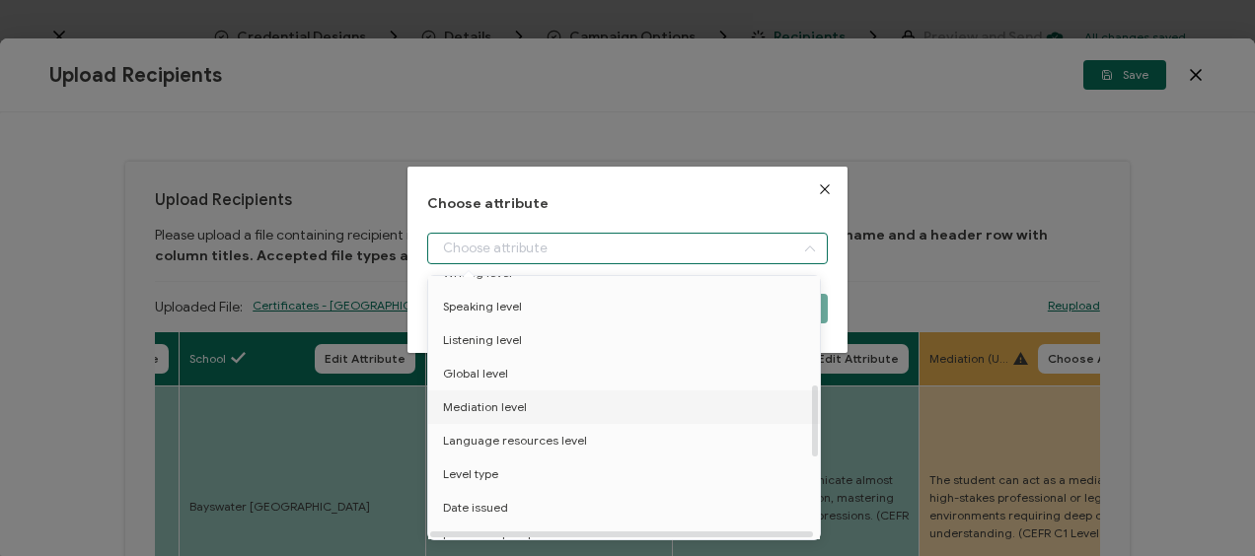
click at [501, 410] on span "Mediation level" at bounding box center [485, 408] width 84 height 34
type input "Mediation level"
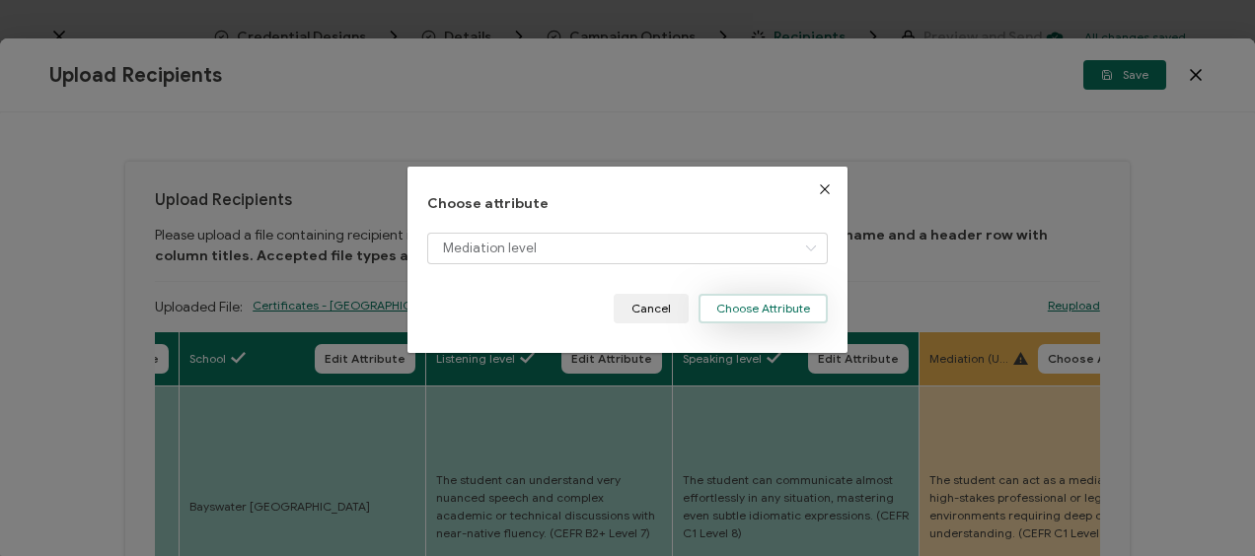
click at [741, 303] on button "Choose Attribute" at bounding box center [762, 309] width 129 height 30
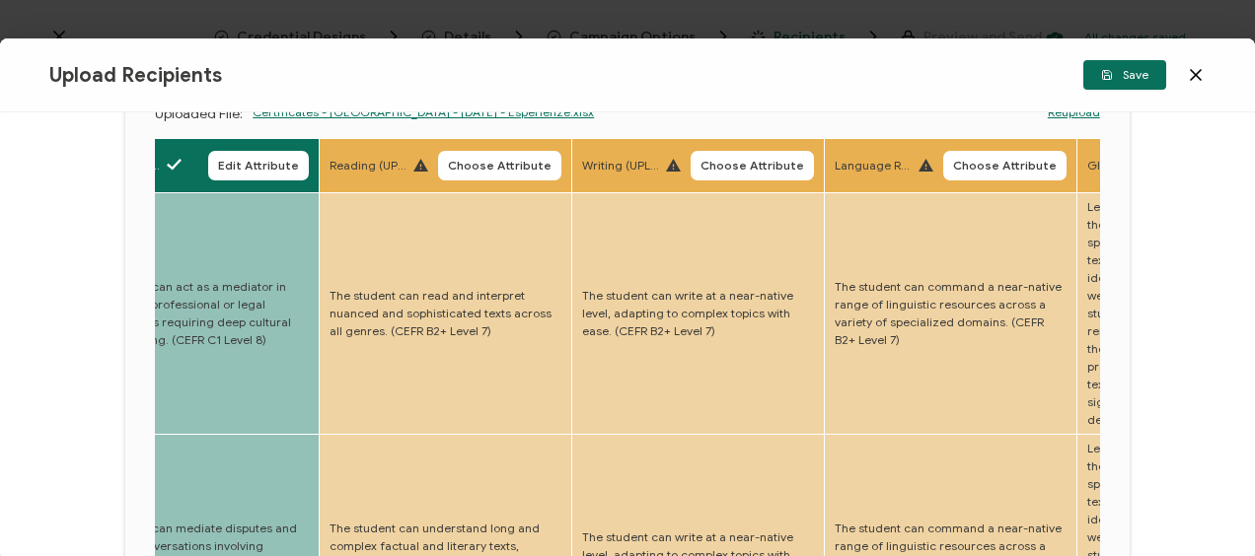
scroll to position [99, 0]
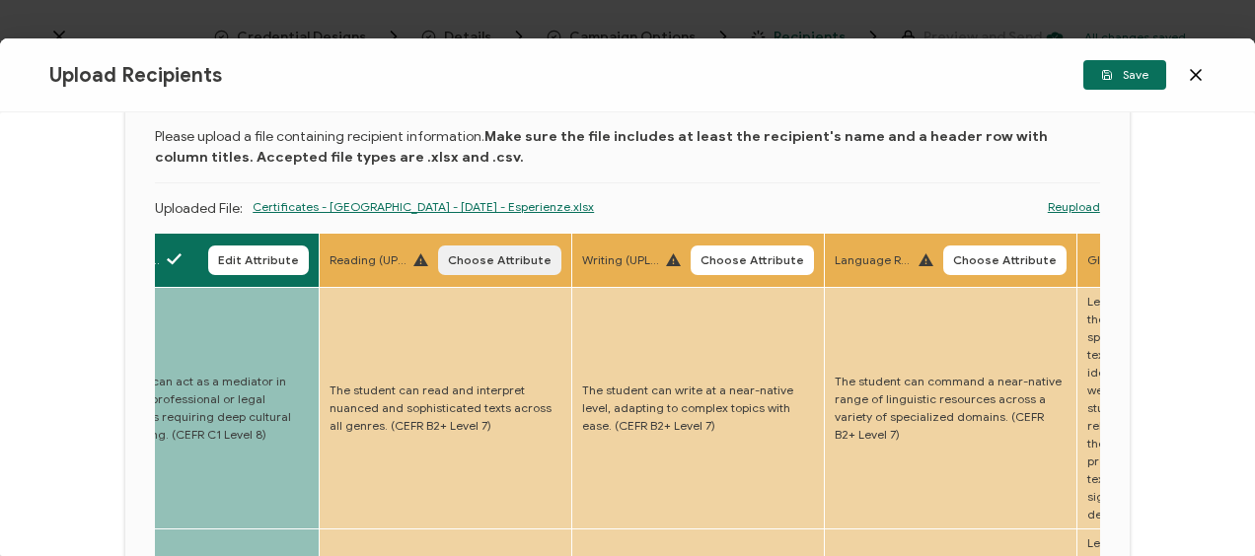
click at [489, 264] on span "Choose Attribute" at bounding box center [500, 260] width 104 height 12
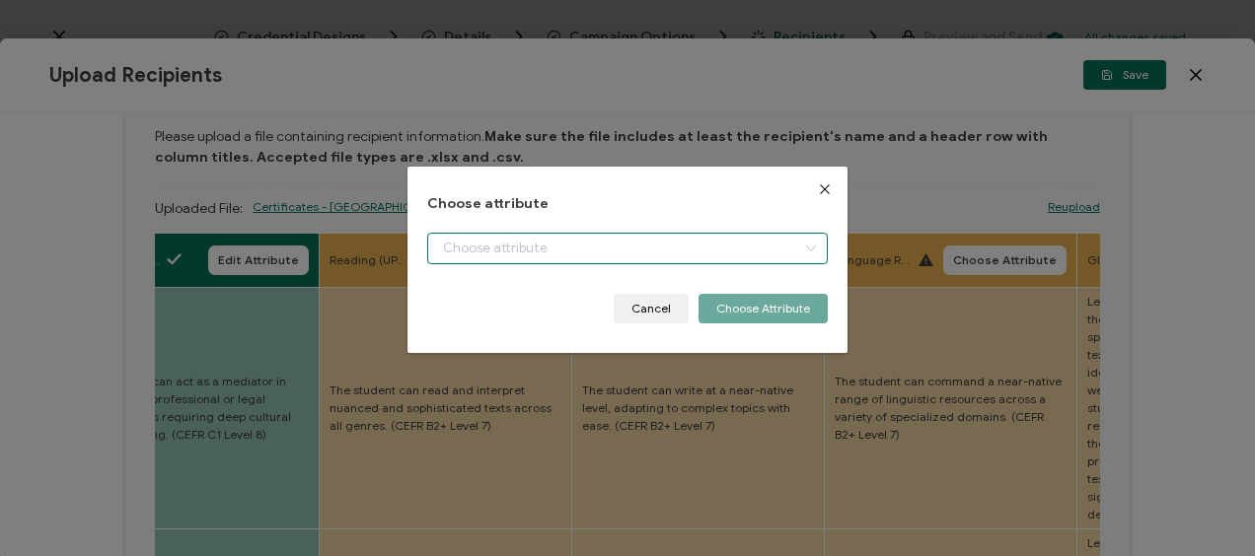
click at [553, 247] on input "dialog" at bounding box center [626, 249] width 399 height 32
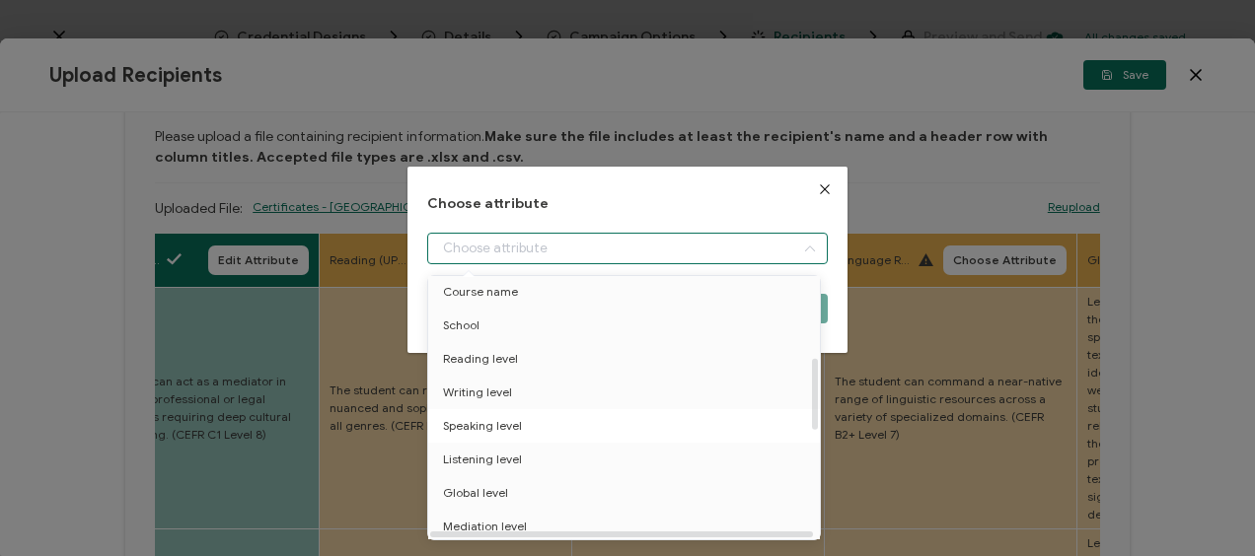
scroll to position [296, 0]
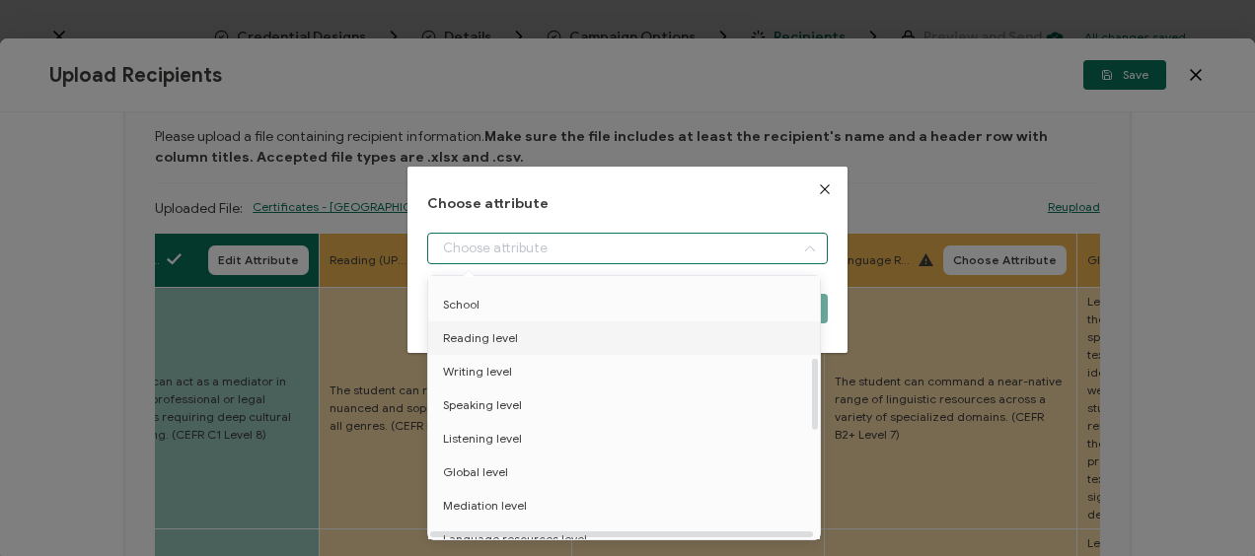
click at [495, 337] on span "Reading level" at bounding box center [480, 339] width 75 height 34
type input "Reading level"
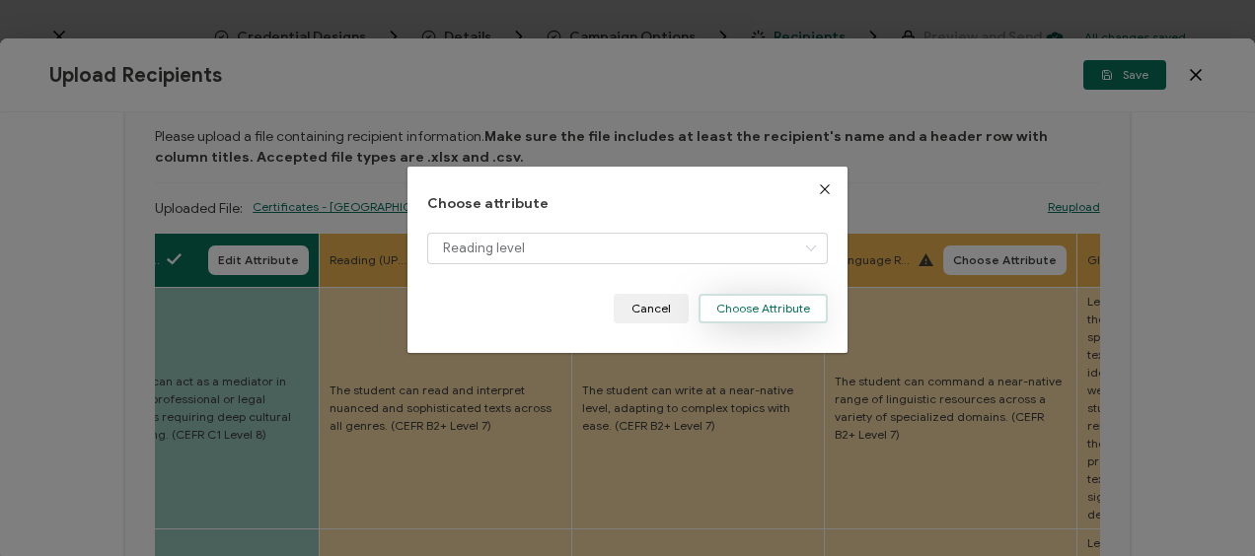
click at [746, 306] on button "Choose Attribute" at bounding box center [762, 309] width 129 height 30
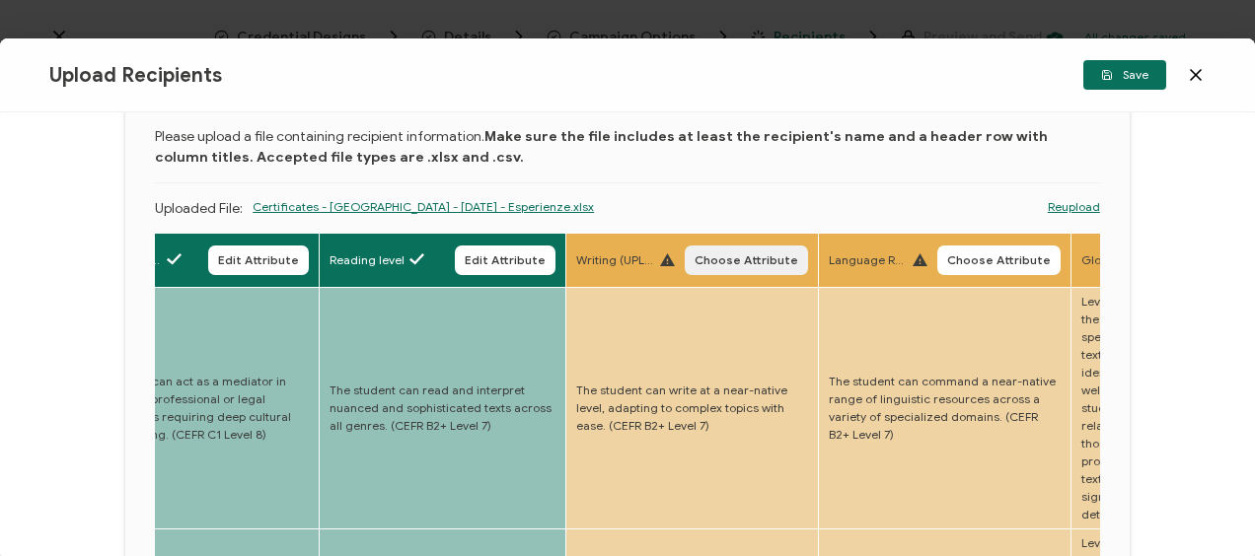
click at [754, 258] on span "Choose Attribute" at bounding box center [746, 260] width 104 height 12
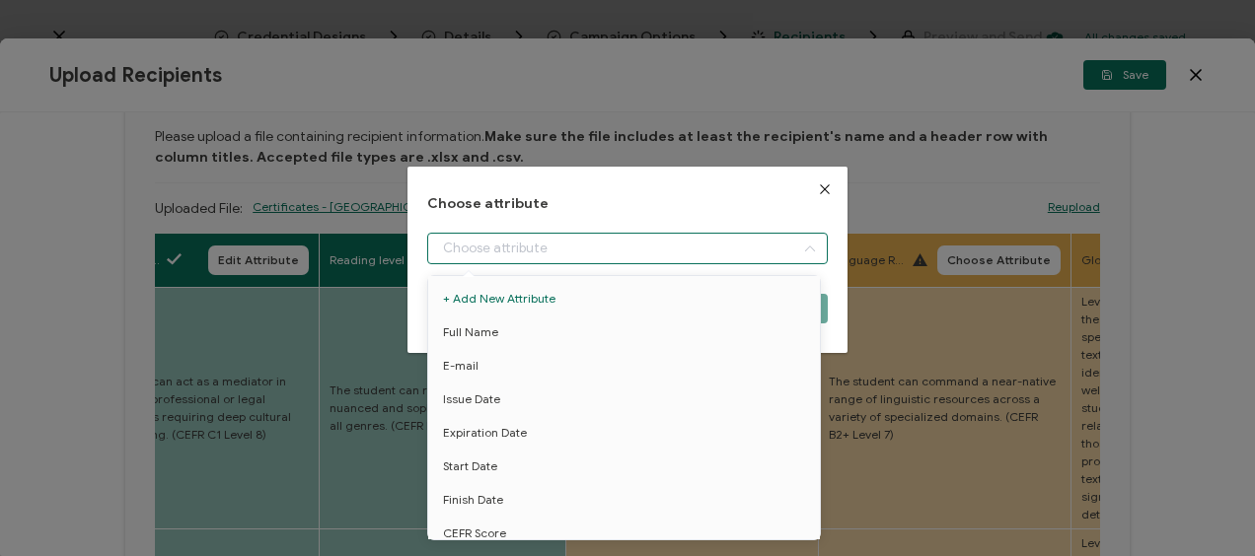
click at [517, 253] on input "dialog" at bounding box center [626, 249] width 399 height 32
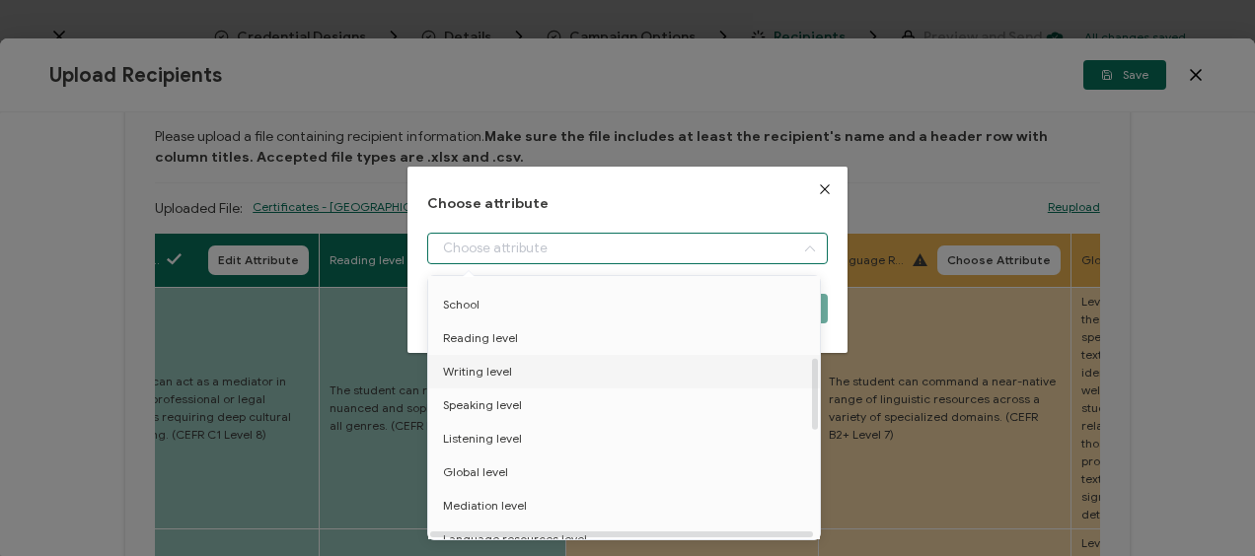
click at [491, 375] on span "Writing level" at bounding box center [477, 372] width 69 height 34
type input "Writing level"
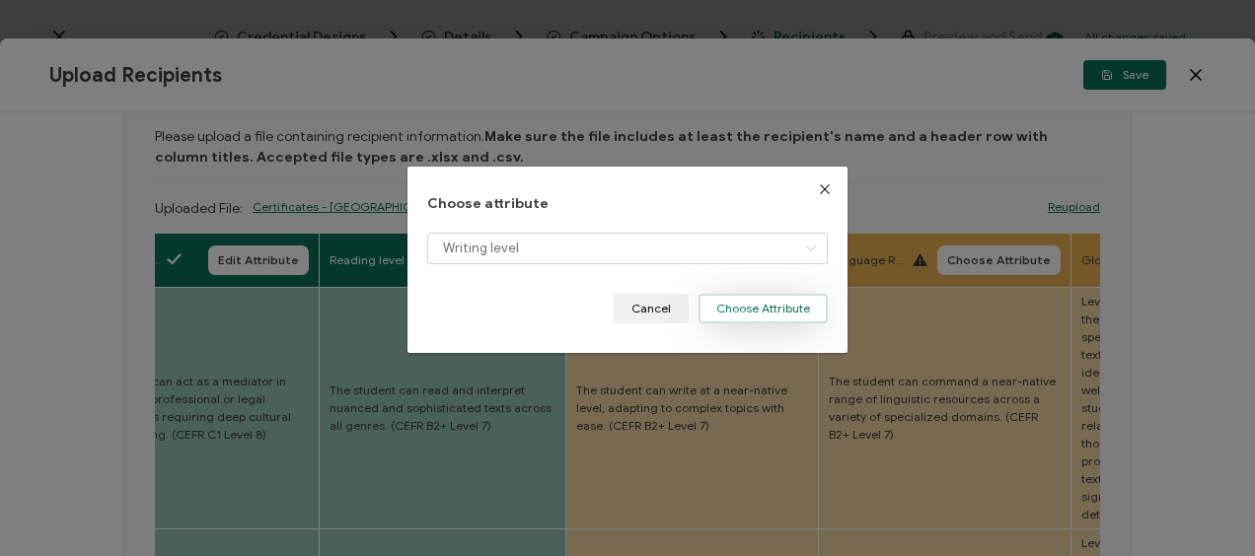
click at [750, 301] on button "Choose Attribute" at bounding box center [762, 309] width 129 height 30
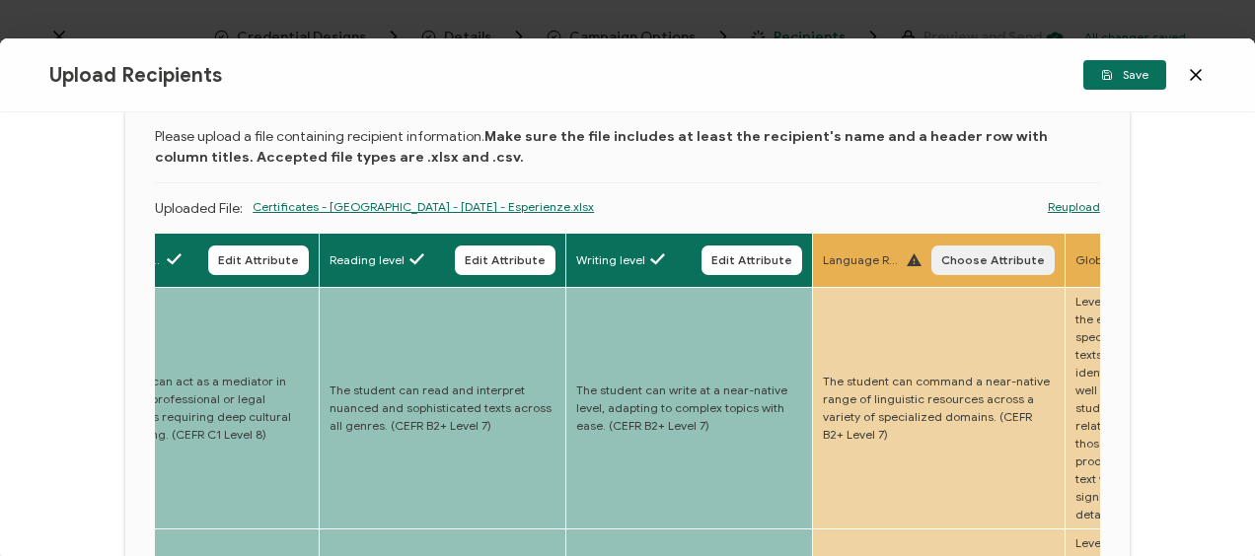
click at [984, 259] on span "Choose Attribute" at bounding box center [993, 260] width 104 height 12
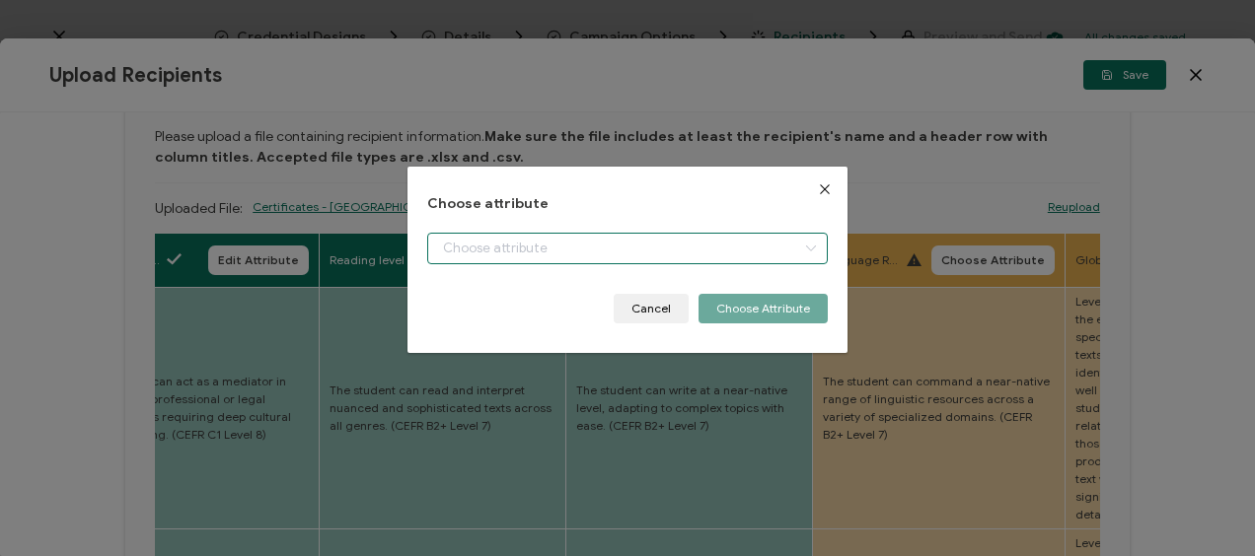
drag, startPoint x: 503, startPoint y: 252, endPoint x: 513, endPoint y: 310, distance: 59.0
click at [503, 253] on input "dialog" at bounding box center [626, 249] width 399 height 32
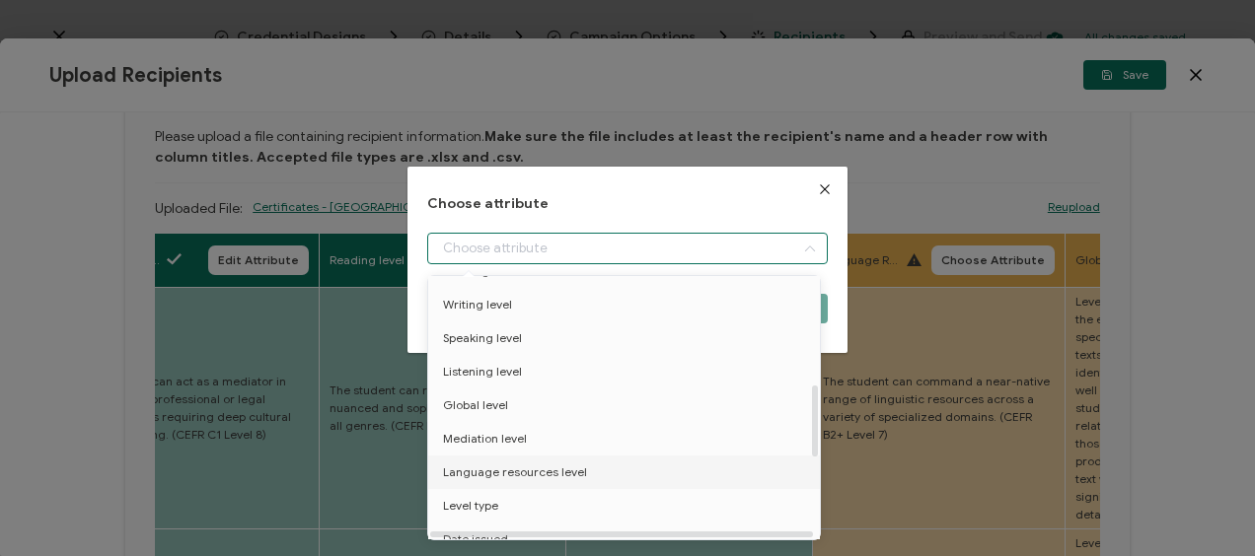
scroll to position [395, 0]
click at [497, 436] on span "Language resources level" at bounding box center [515, 441] width 144 height 34
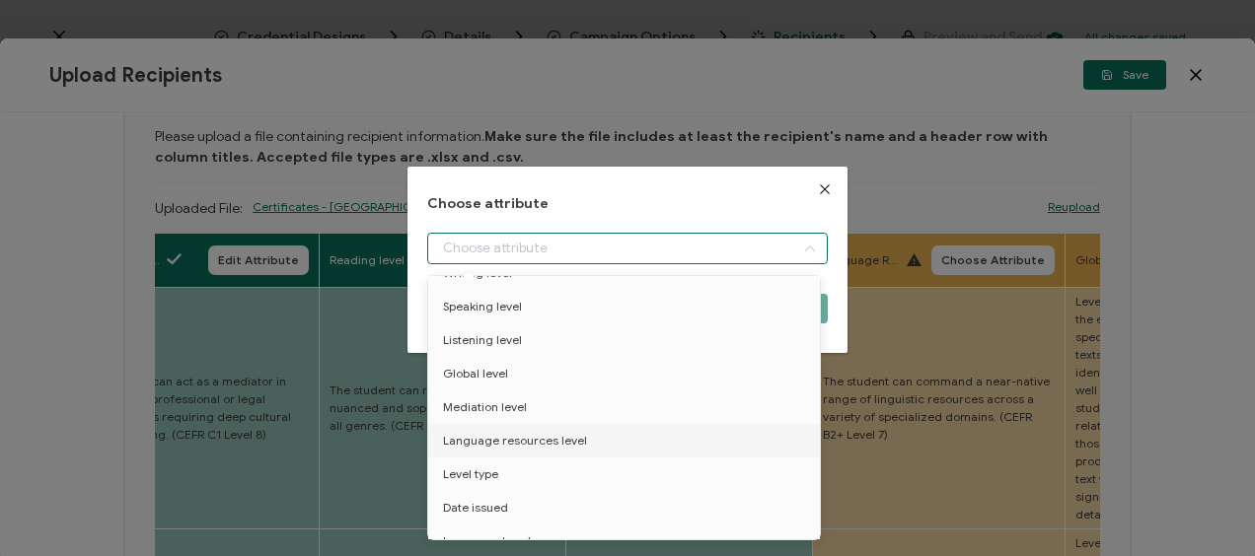
type input "Language resources level"
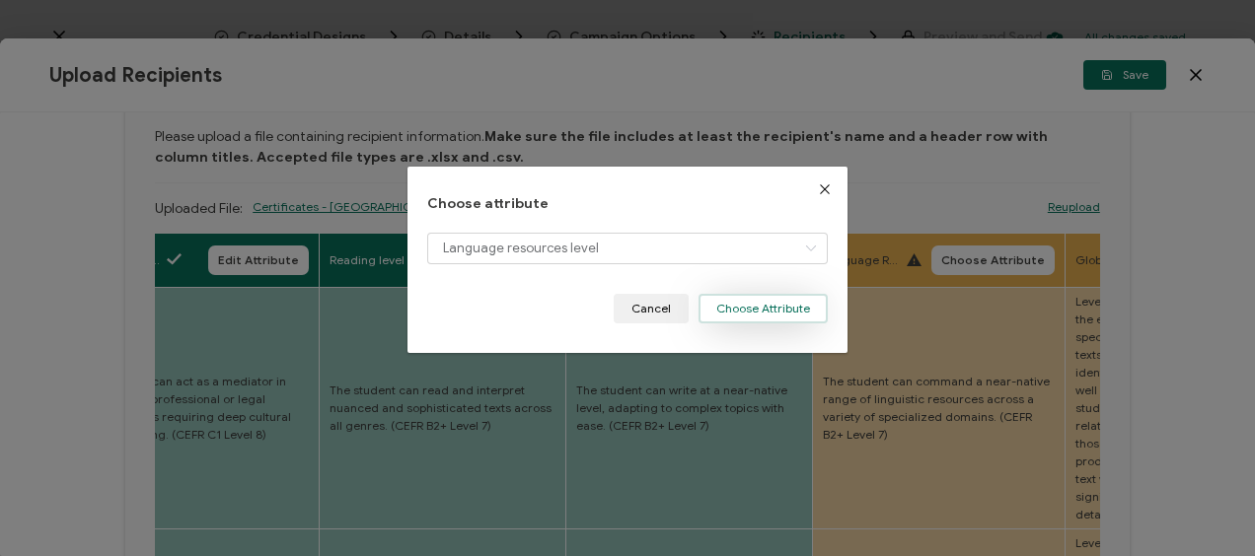
click at [732, 309] on button "Choose Attribute" at bounding box center [762, 309] width 129 height 30
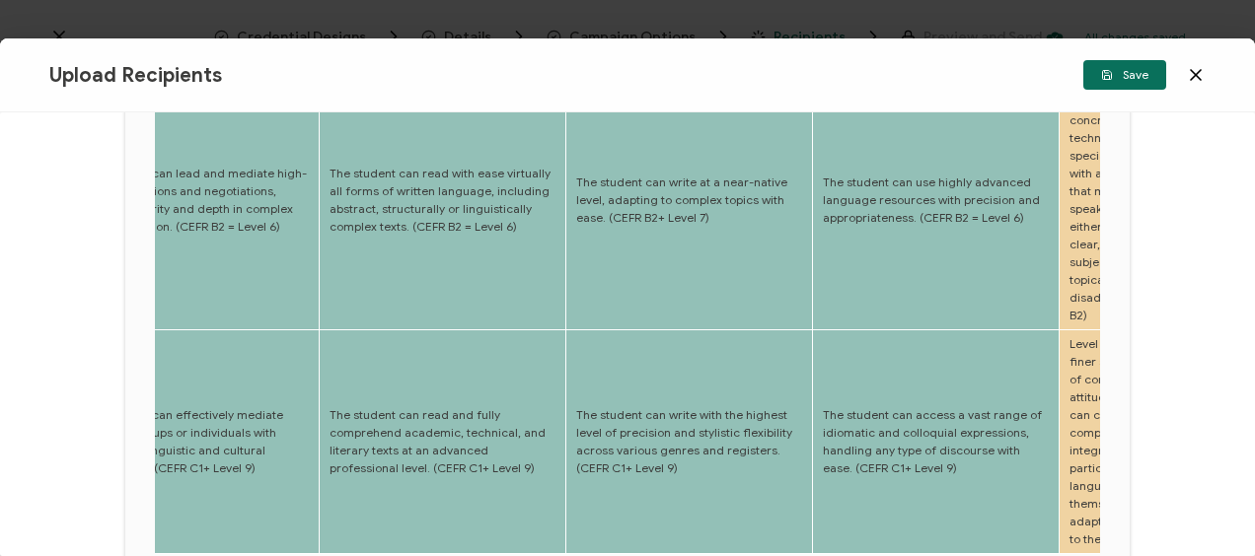
scroll to position [986, 0]
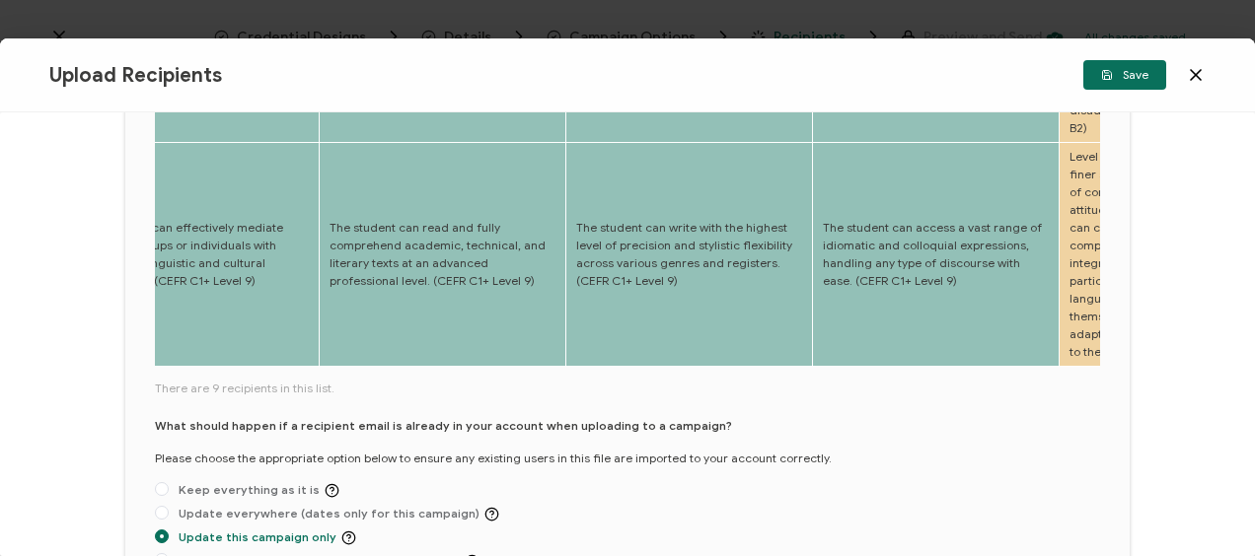
drag, startPoint x: 331, startPoint y: 367, endPoint x: 345, endPoint y: 368, distance: 13.8
drag, startPoint x: 338, startPoint y: 367, endPoint x: 359, endPoint y: 369, distance: 20.8
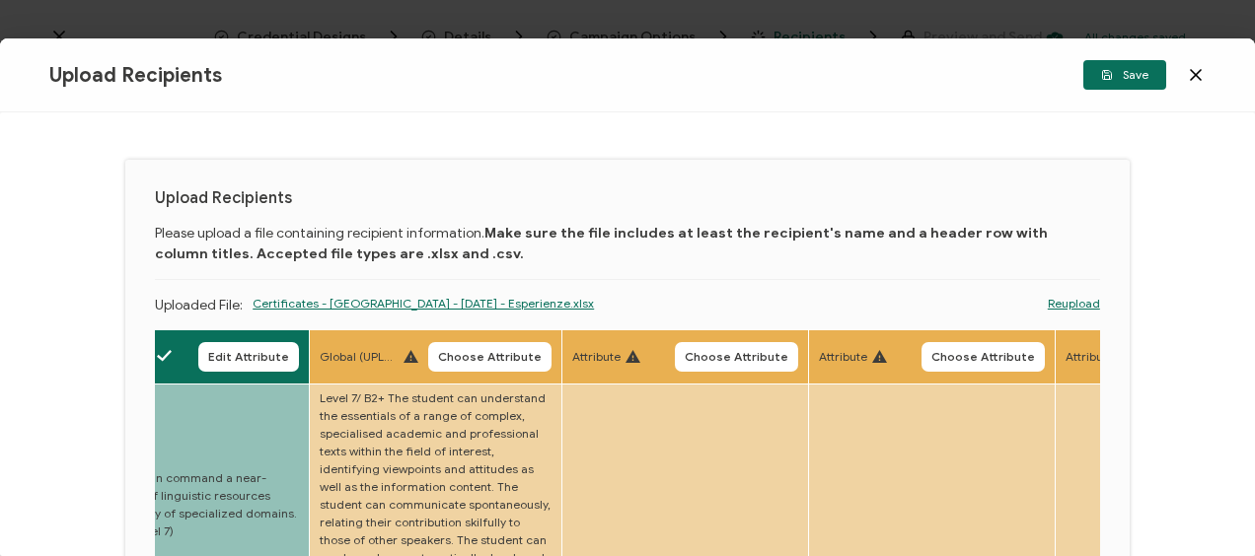
scroll to position [0, 0]
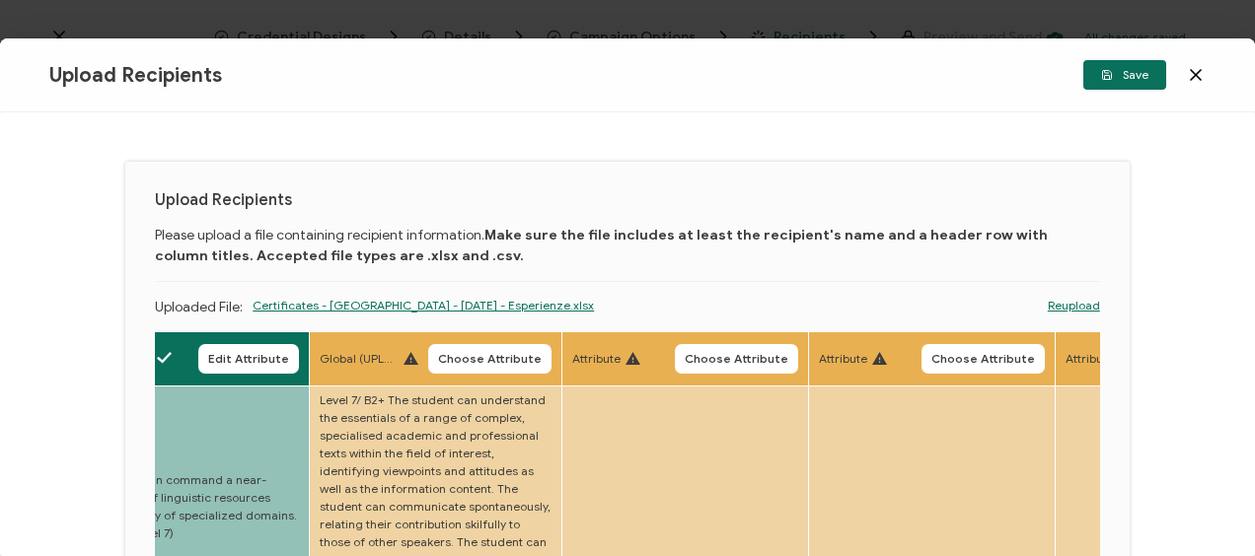
click at [489, 359] on span "Choose Attribute" at bounding box center [490, 359] width 104 height 12
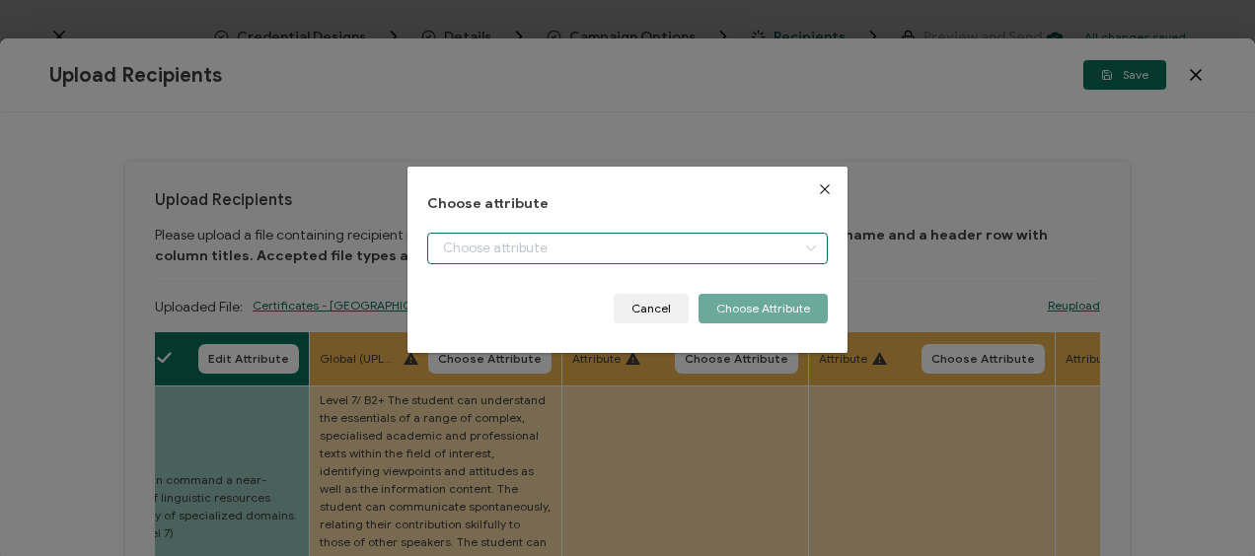
click at [496, 246] on input "dialog" at bounding box center [626, 249] width 399 height 32
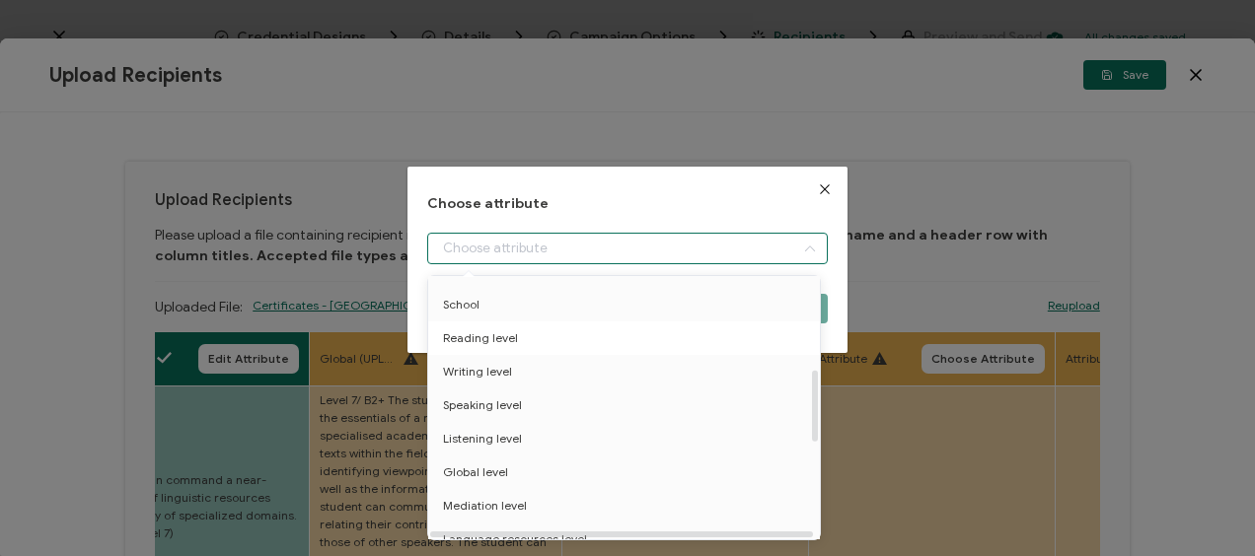
scroll to position [395, 0]
click at [487, 377] on span "Global level" at bounding box center [475, 374] width 65 height 34
type input "Global level"
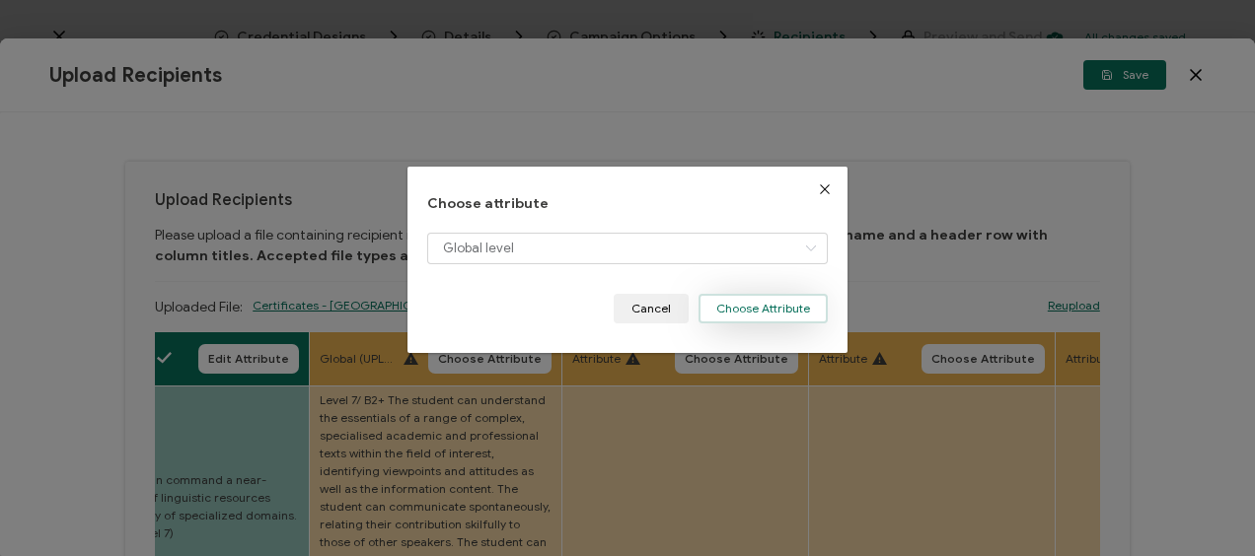
click at [738, 304] on button "Choose Attribute" at bounding box center [762, 309] width 129 height 30
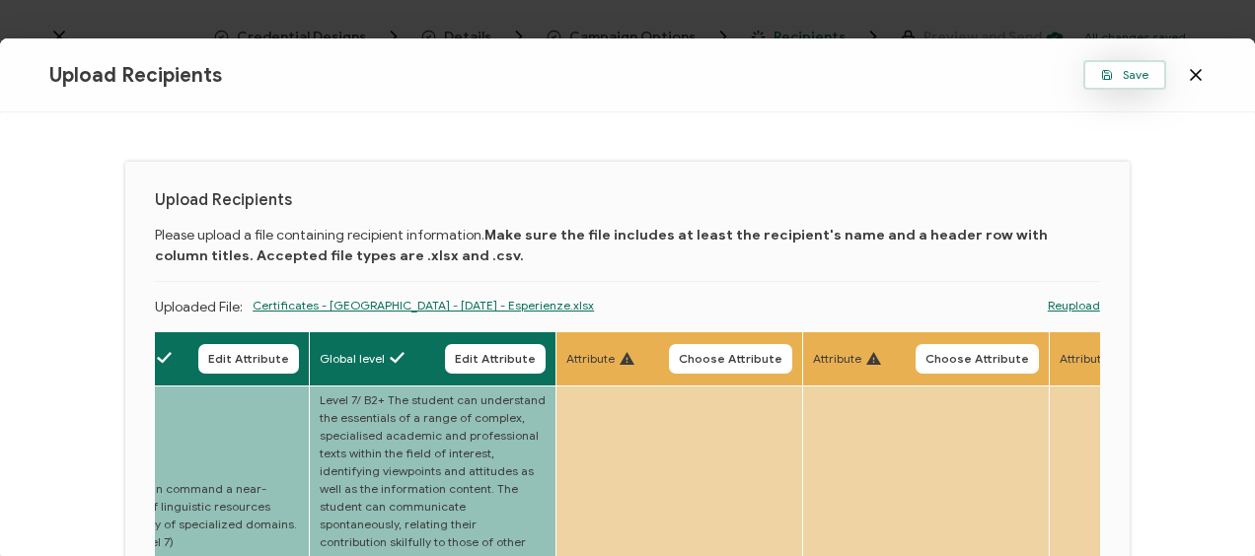
click at [1146, 71] on span "Save" at bounding box center [1124, 75] width 47 height 12
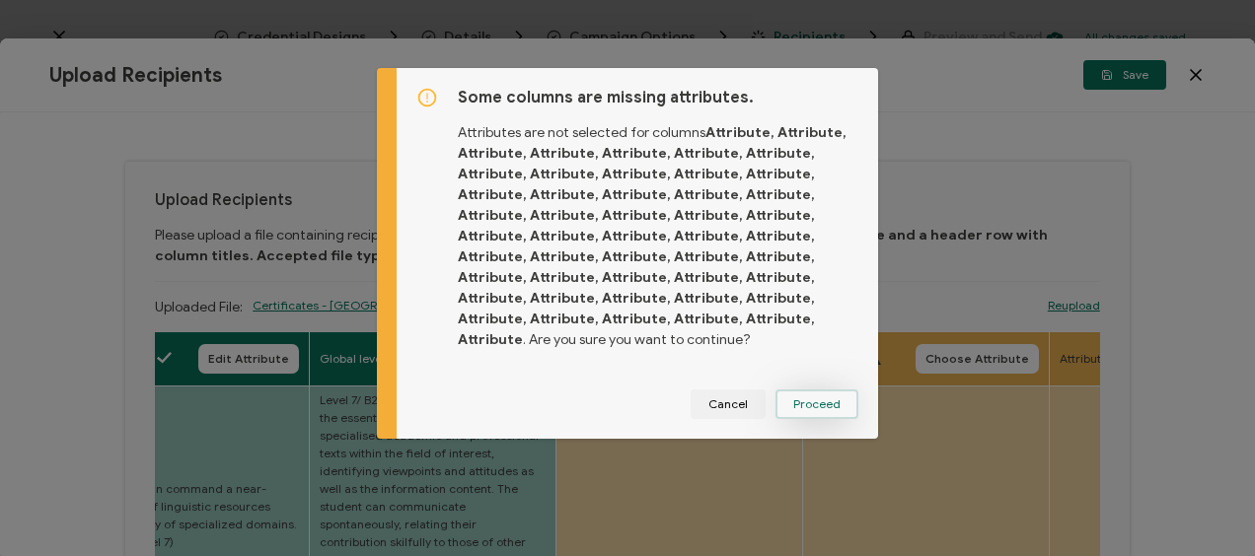
click at [802, 398] on span "Proceed" at bounding box center [816, 404] width 47 height 12
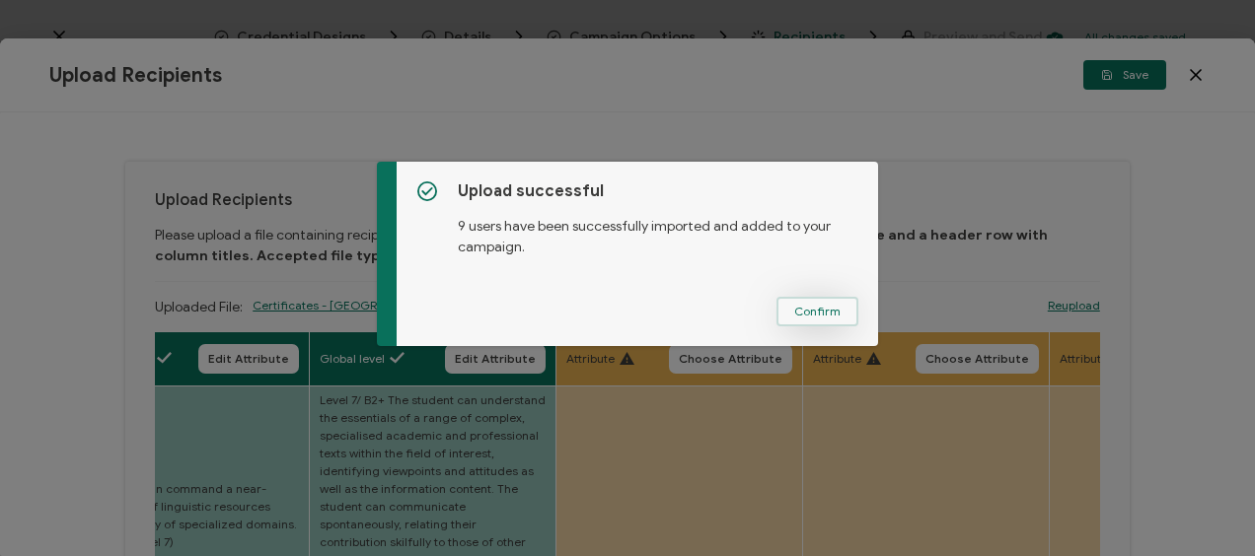
click at [809, 316] on span "Confirm" at bounding box center [817, 312] width 46 height 12
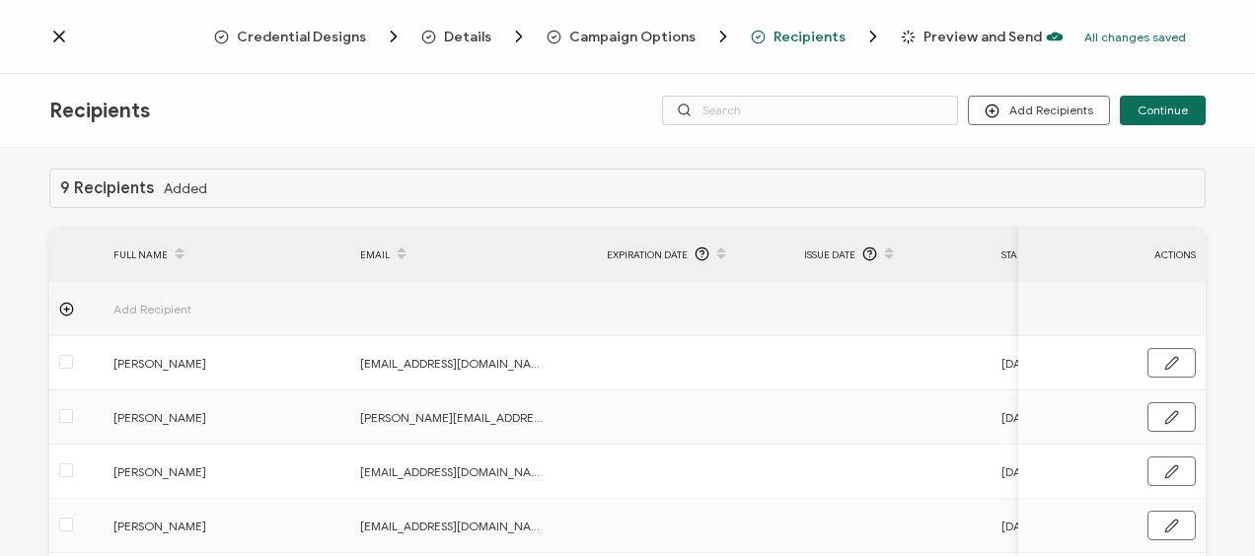
scroll to position [0, 0]
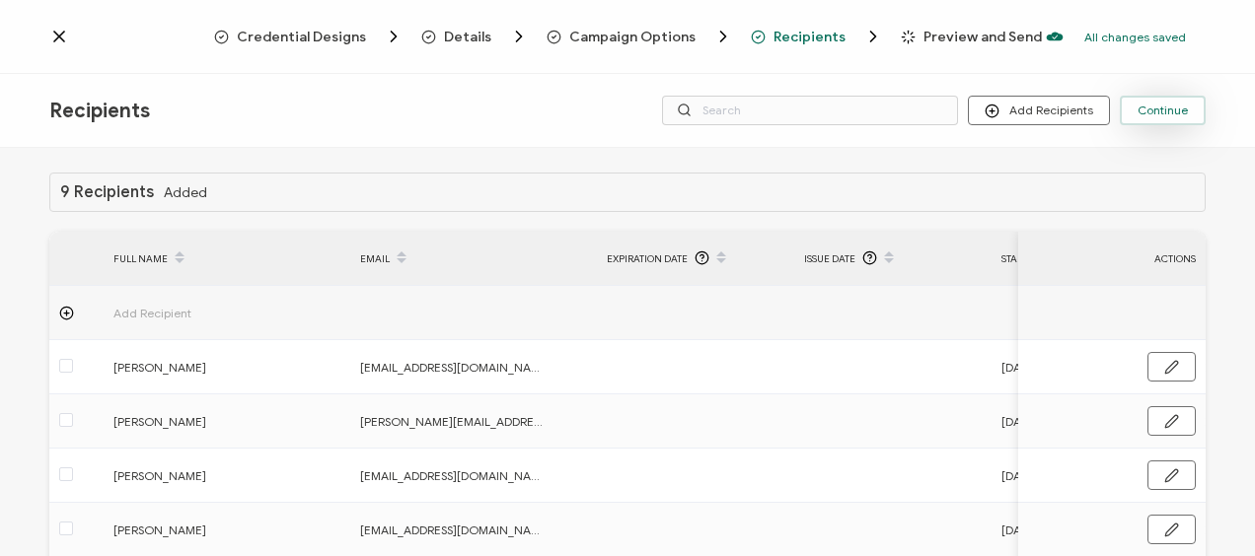
click at [1163, 108] on span "Continue" at bounding box center [1162, 111] width 50 height 12
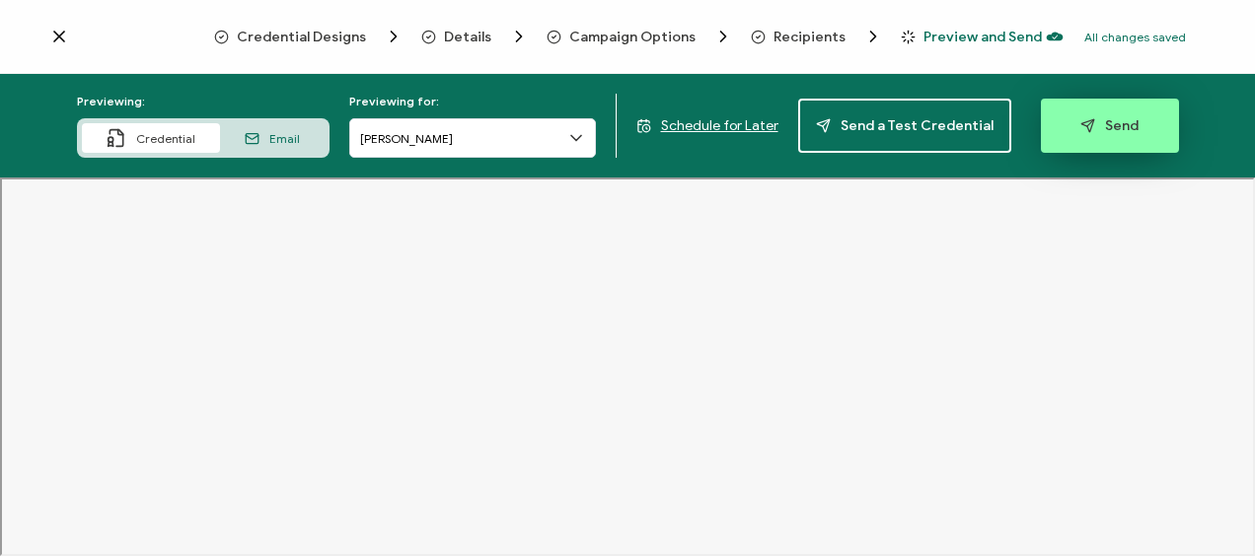
click at [1093, 122] on span "Send" at bounding box center [1109, 125] width 58 height 15
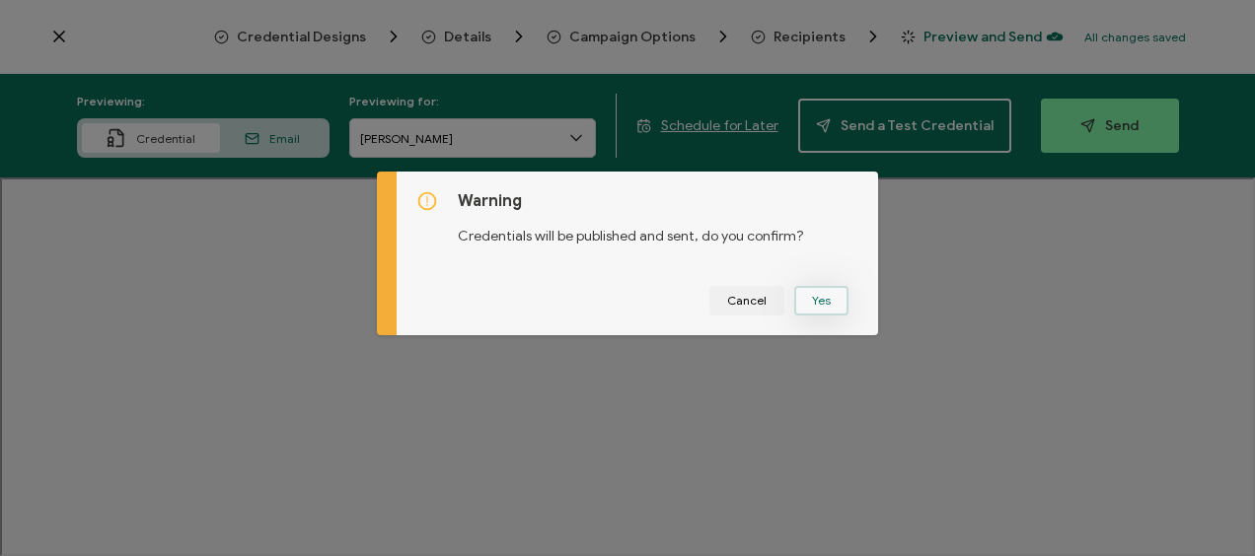
click at [827, 306] on button "Yes" at bounding box center [821, 301] width 54 height 30
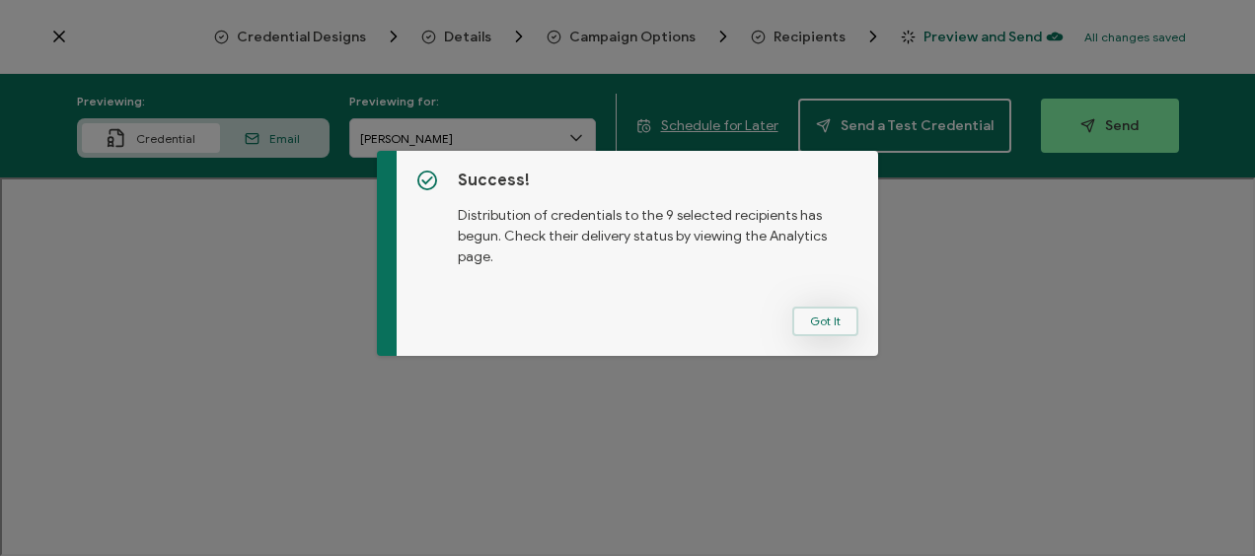
click at [811, 327] on button "Got It" at bounding box center [825, 322] width 66 height 30
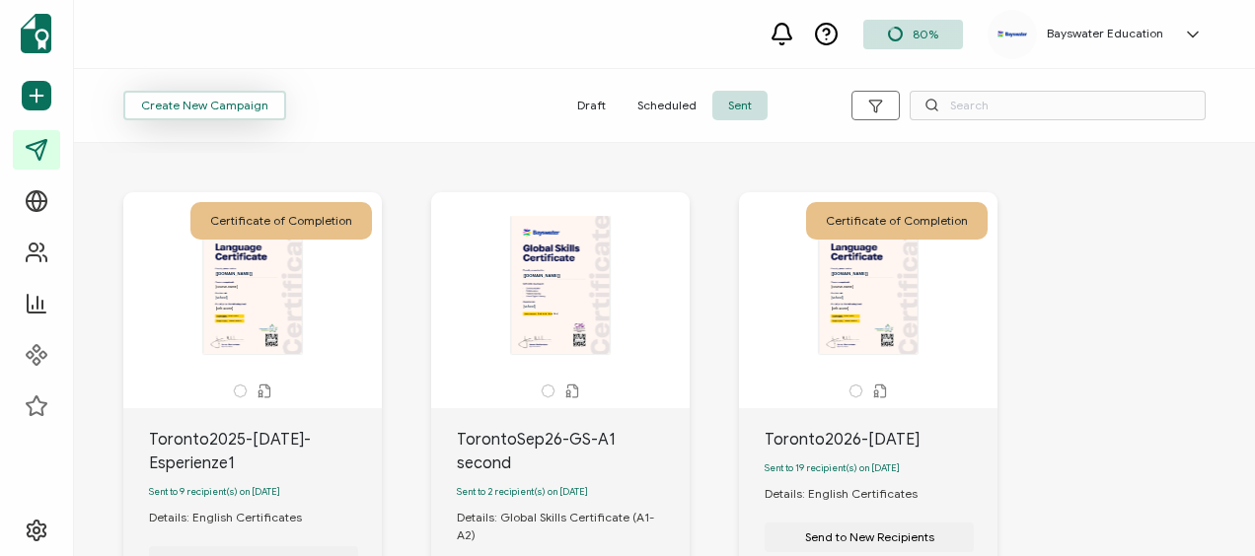
click at [211, 108] on span "Create New Campaign" at bounding box center [204, 106] width 127 height 12
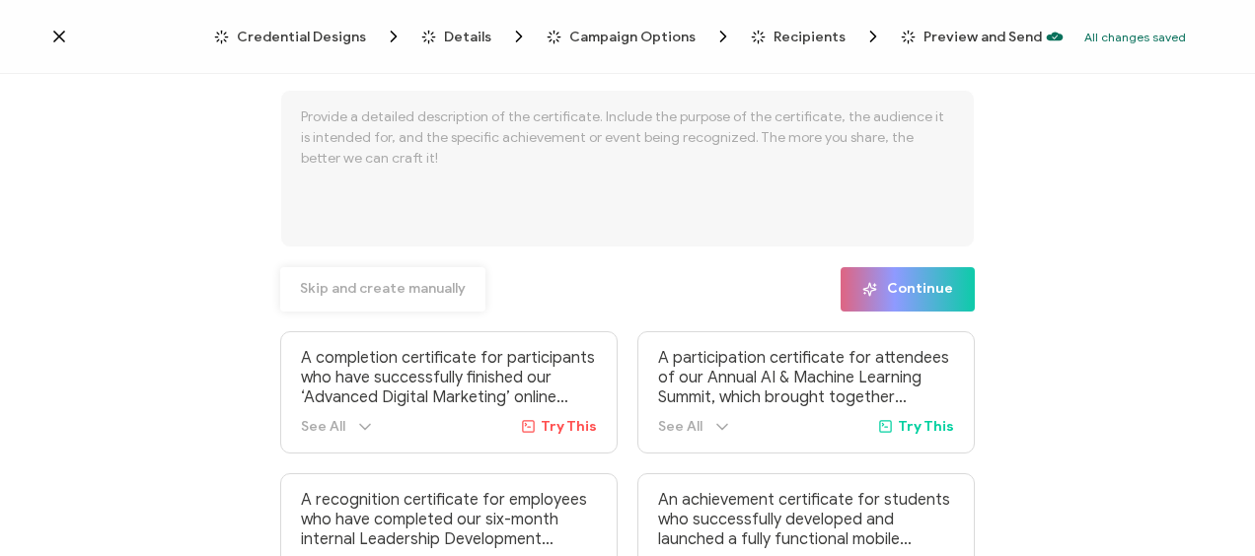
click at [396, 283] on span "Skip and create manually" at bounding box center [383, 289] width 166 height 14
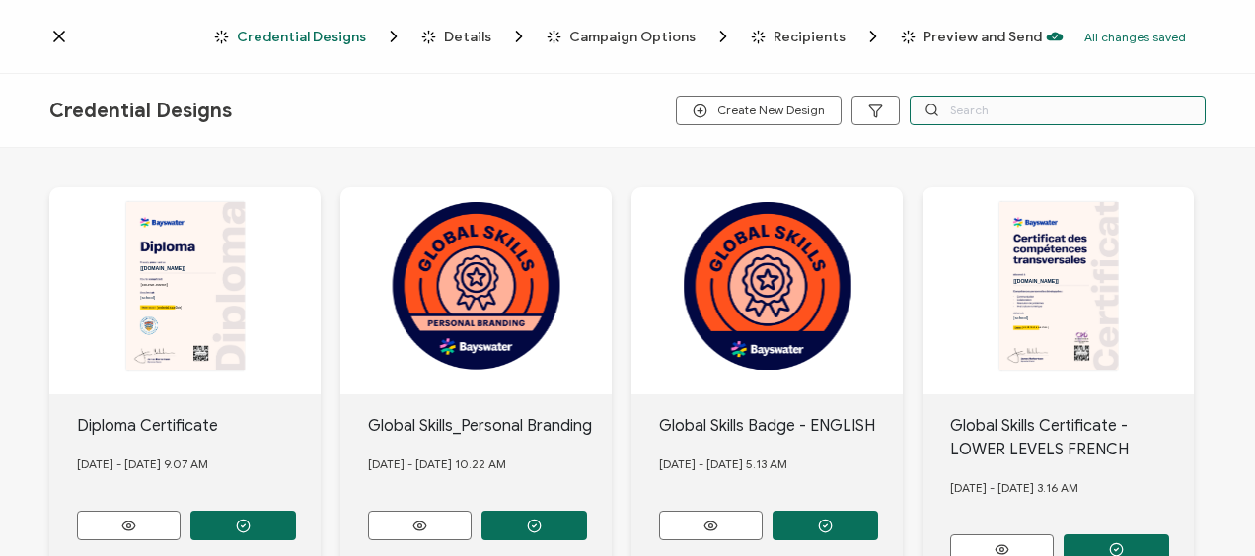
click at [977, 111] on input "text" at bounding box center [1057, 111] width 296 height 30
type input "[GEOGRAPHIC_DATA]"
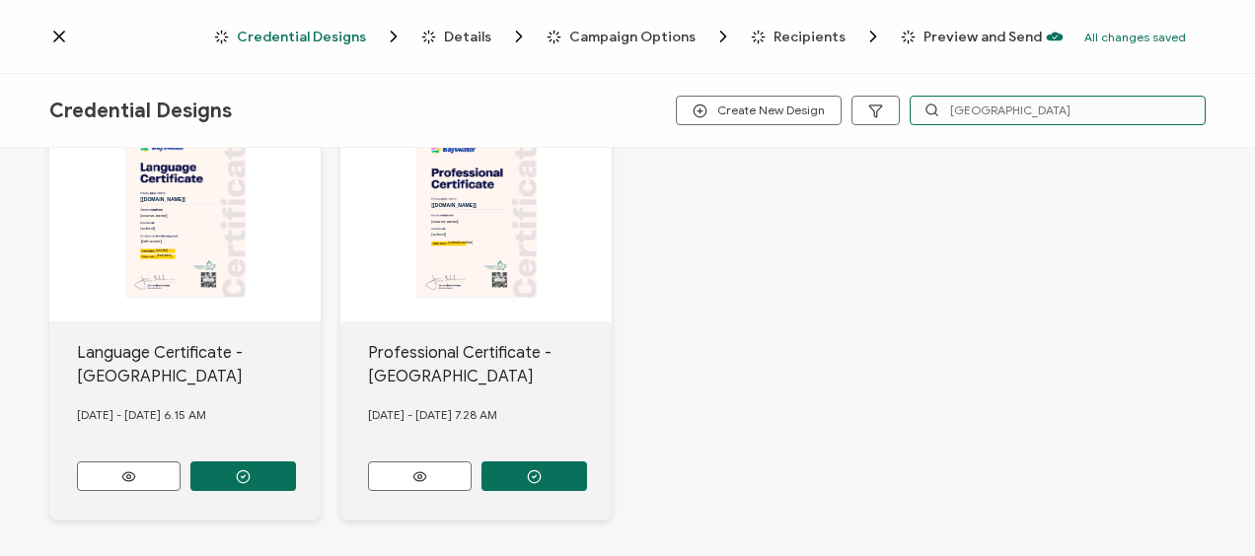
scroll to position [149, 0]
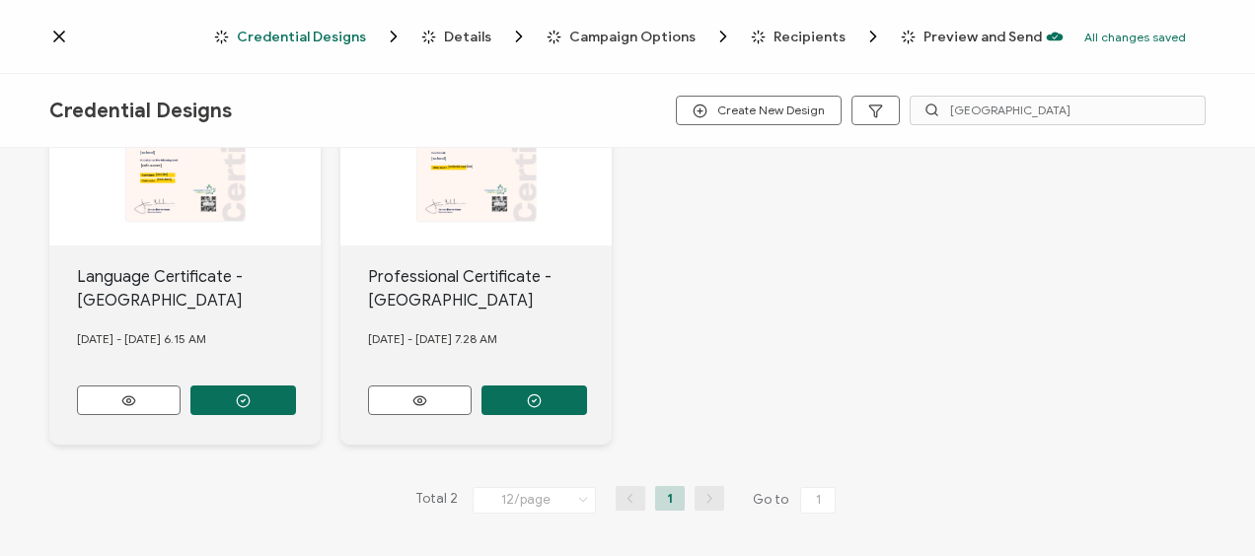
click at [238, 394] on icon "button" at bounding box center [243, 401] width 15 height 15
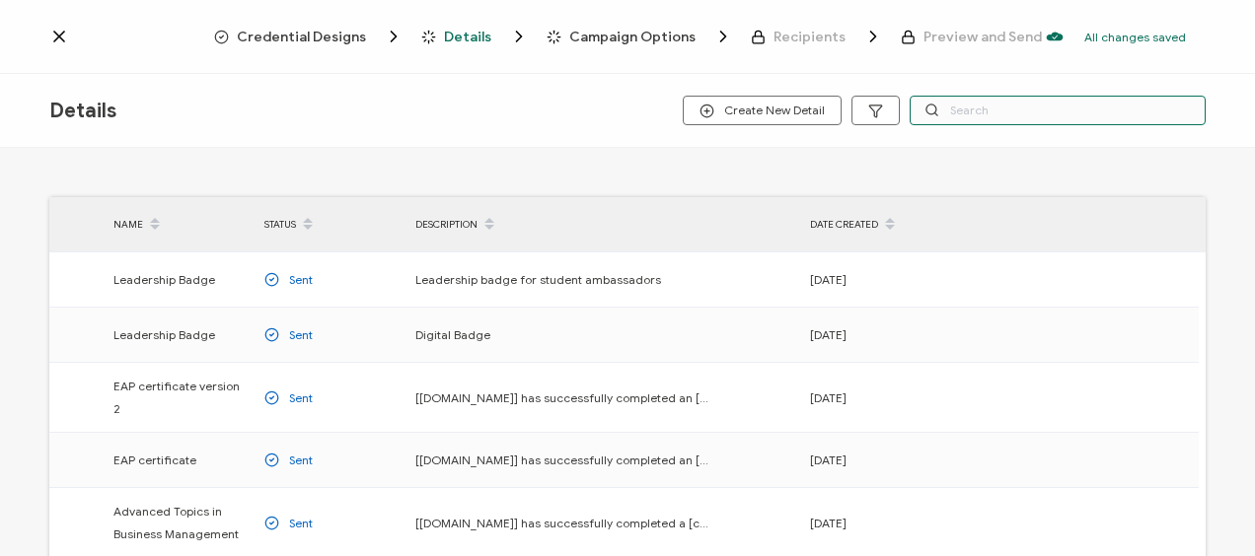
click at [965, 107] on input "text" at bounding box center [1057, 111] width 296 height 30
type input "english"
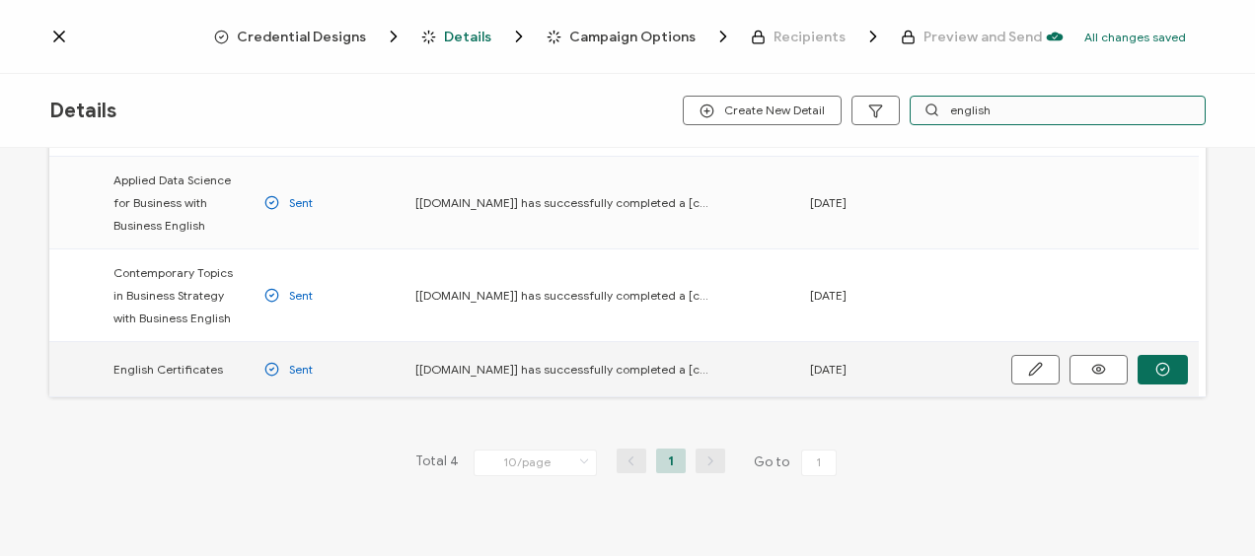
scroll to position [175, 0]
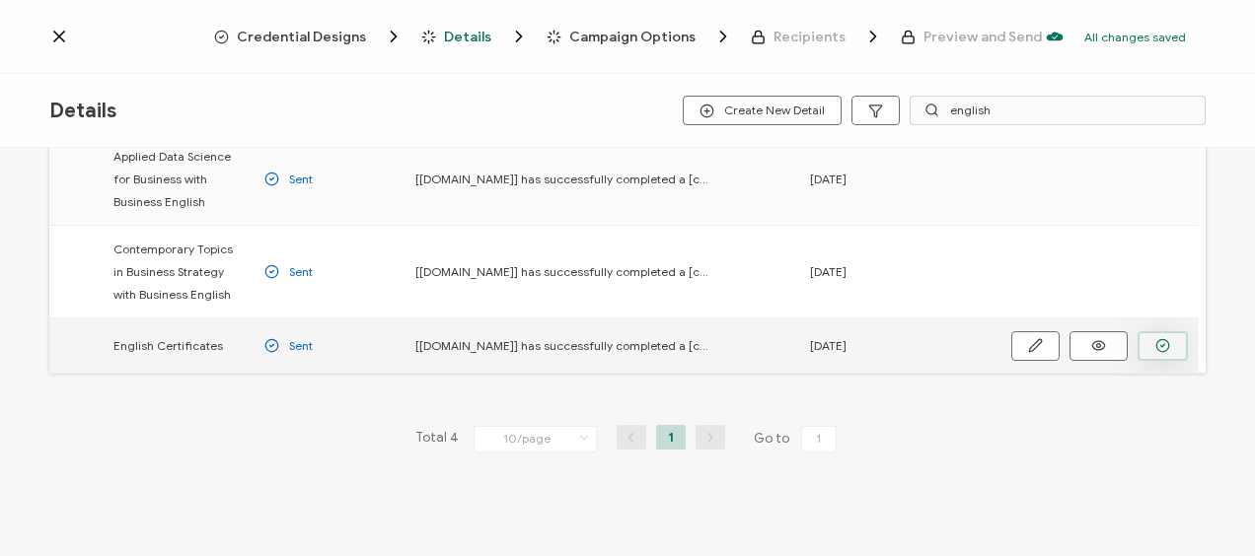
click at [1147, 338] on button "button" at bounding box center [1162, 346] width 50 height 30
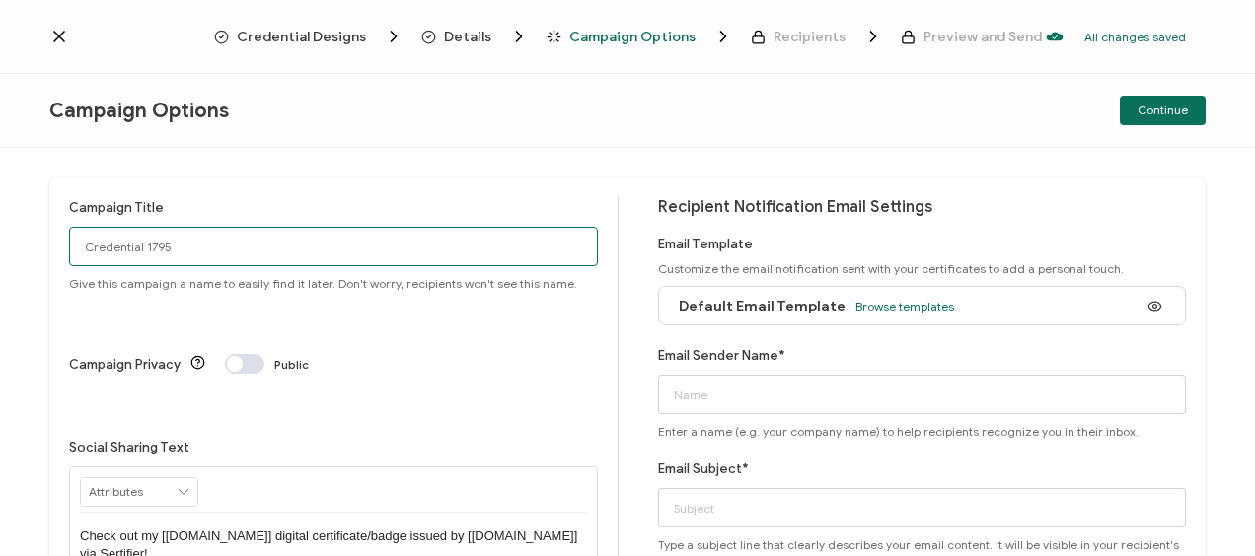
click at [157, 243] on input "Credential 1795" at bounding box center [333, 246] width 529 height 39
type input "Toronto2025-[DATE]-Esperienze2"
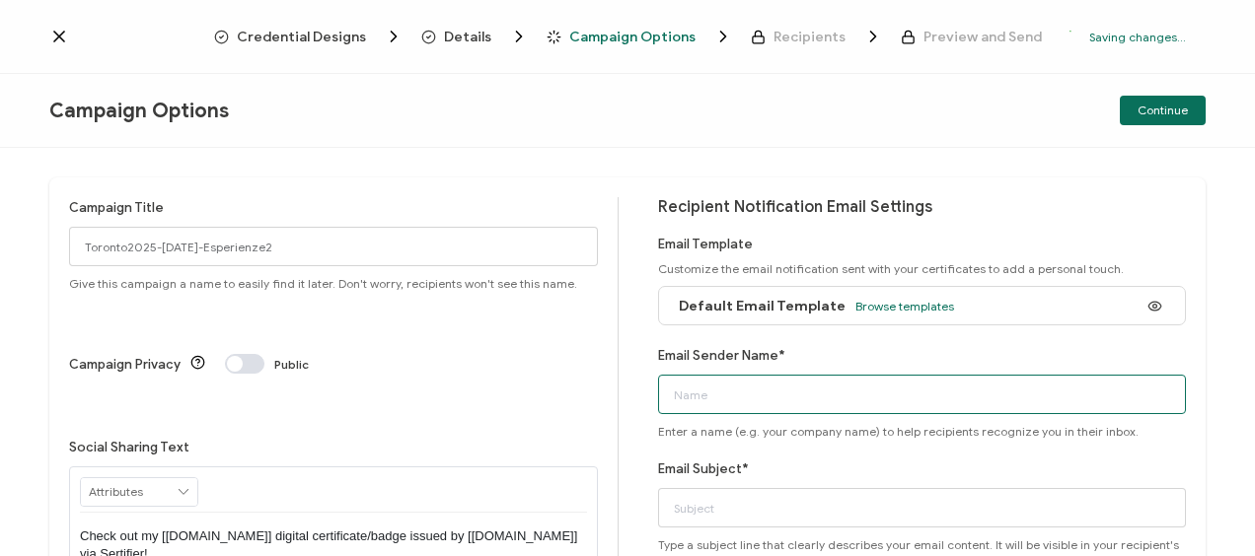
click at [803, 389] on input "Email Sender Name*" at bounding box center [922, 394] width 529 height 39
type input "Bayswater [GEOGRAPHIC_DATA]"
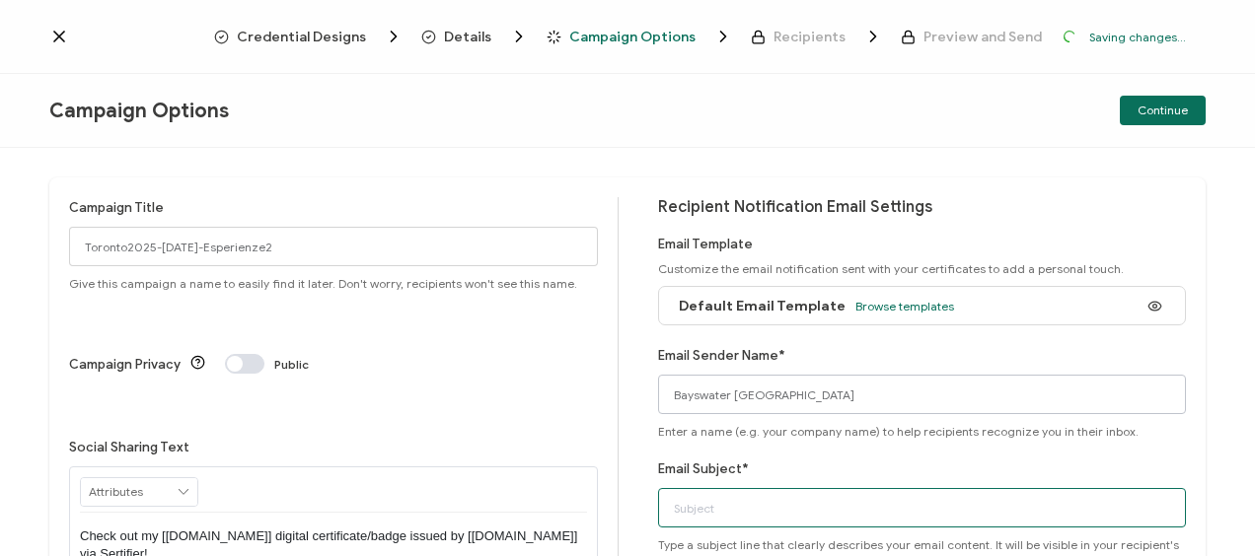
type input "Bayswater Certificate"
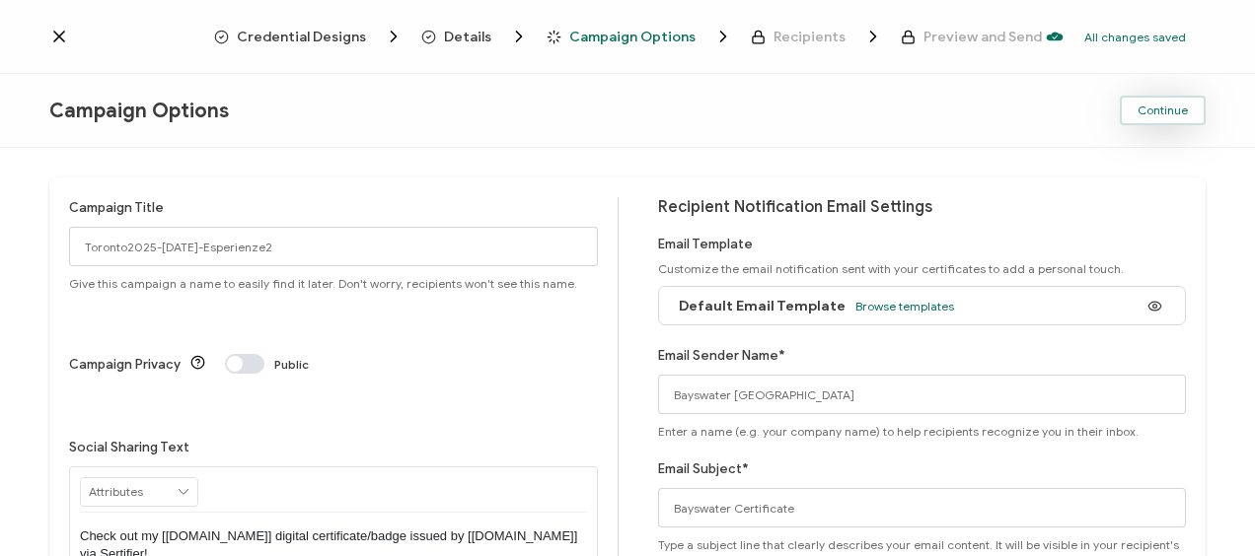
click at [1145, 110] on span "Continue" at bounding box center [1162, 111] width 50 height 12
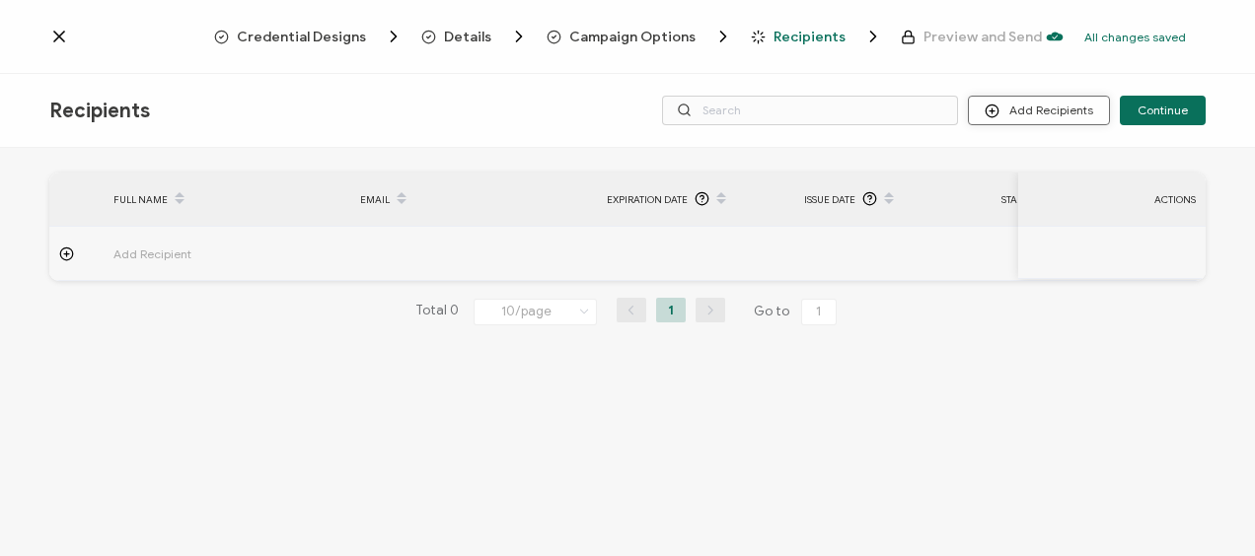
click at [1027, 112] on button "Add Recipients" at bounding box center [1039, 111] width 142 height 30
click at [1009, 150] on div "FULL NAME EMAIL Expiration Date Issue Date Start Date Finish Date CEFR Score Co…" at bounding box center [627, 354] width 1255 height 413
click at [1010, 113] on button "Add Recipients" at bounding box center [1039, 111] width 142 height 30
click at [1037, 160] on span "Upload Recipients" at bounding box center [1065, 163] width 100 height 15
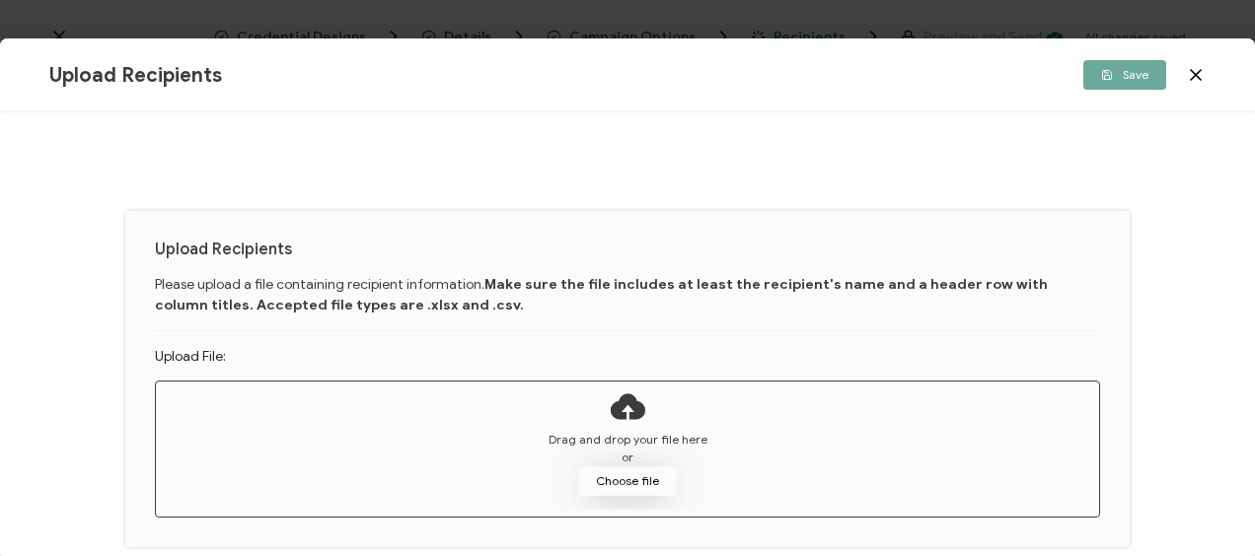
click at [629, 471] on button "Choose file" at bounding box center [627, 482] width 99 height 30
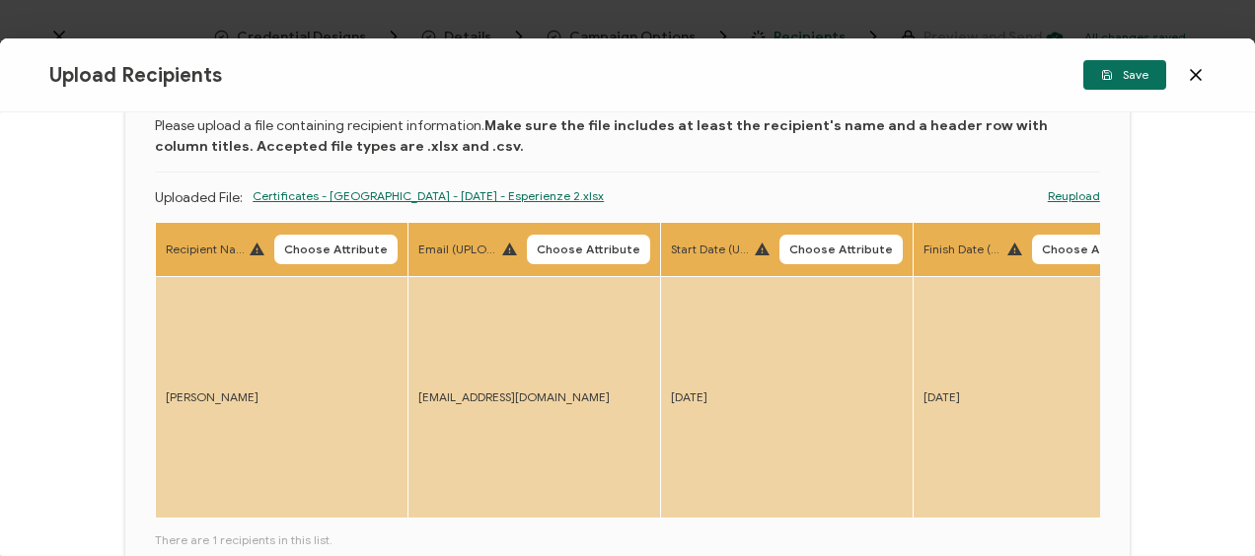
scroll to position [208, 0]
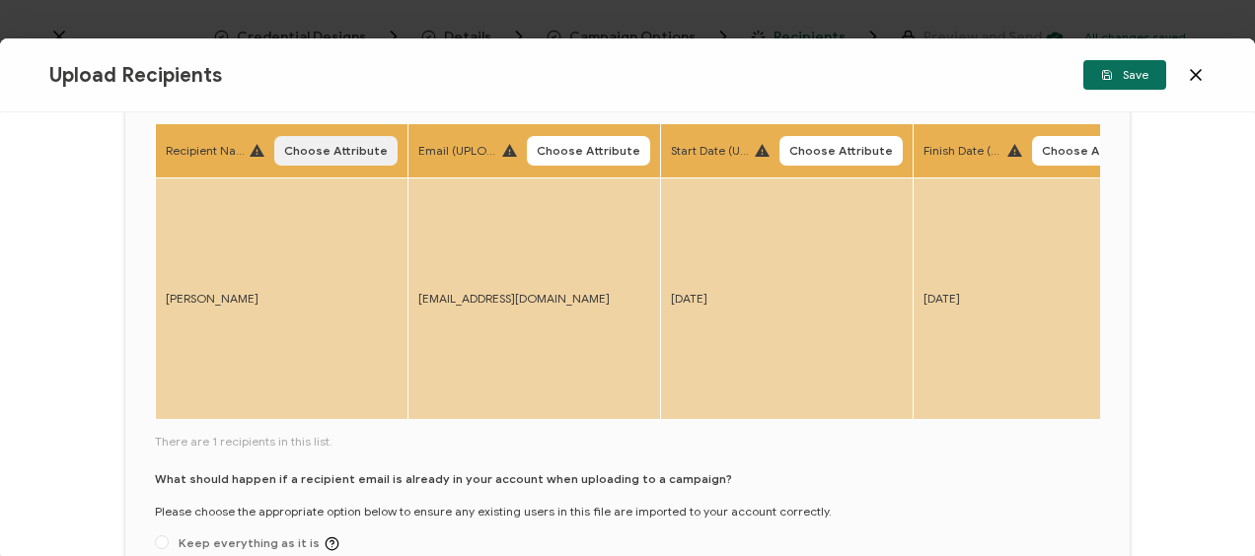
click at [335, 139] on button "Choose Attribute" at bounding box center [335, 151] width 123 height 30
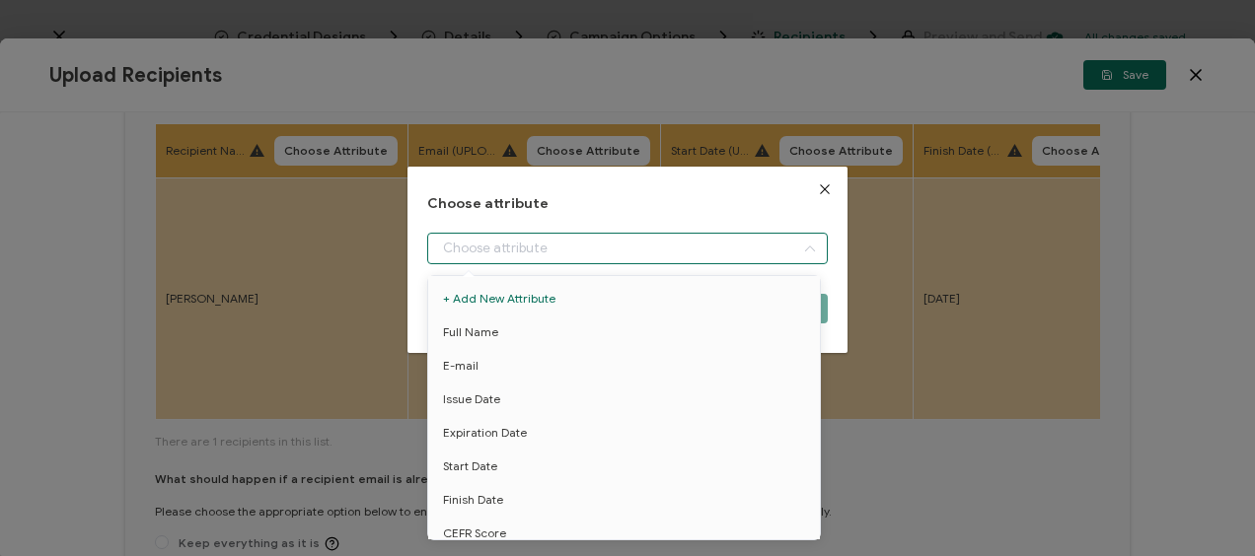
click at [556, 258] on input "dialog" at bounding box center [626, 249] width 399 height 32
drag, startPoint x: 515, startPoint y: 325, endPoint x: 544, endPoint y: 314, distance: 31.9
click at [515, 324] on li "Full Name" at bounding box center [627, 333] width 408 height 34
type input "Full Name"
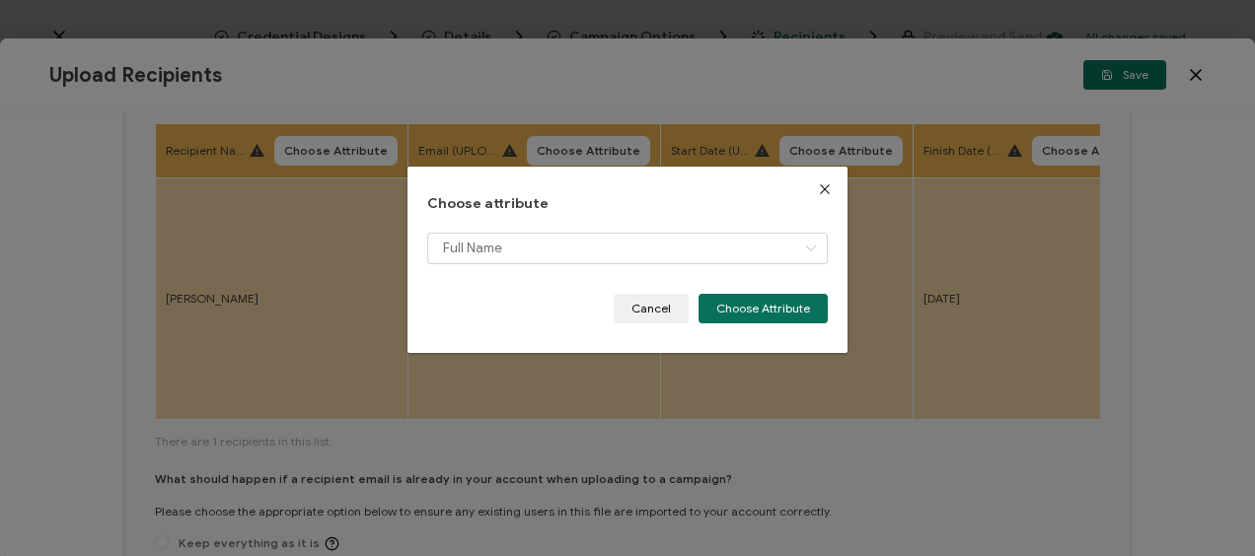
click at [733, 307] on button "Choose Attribute" at bounding box center [762, 309] width 129 height 30
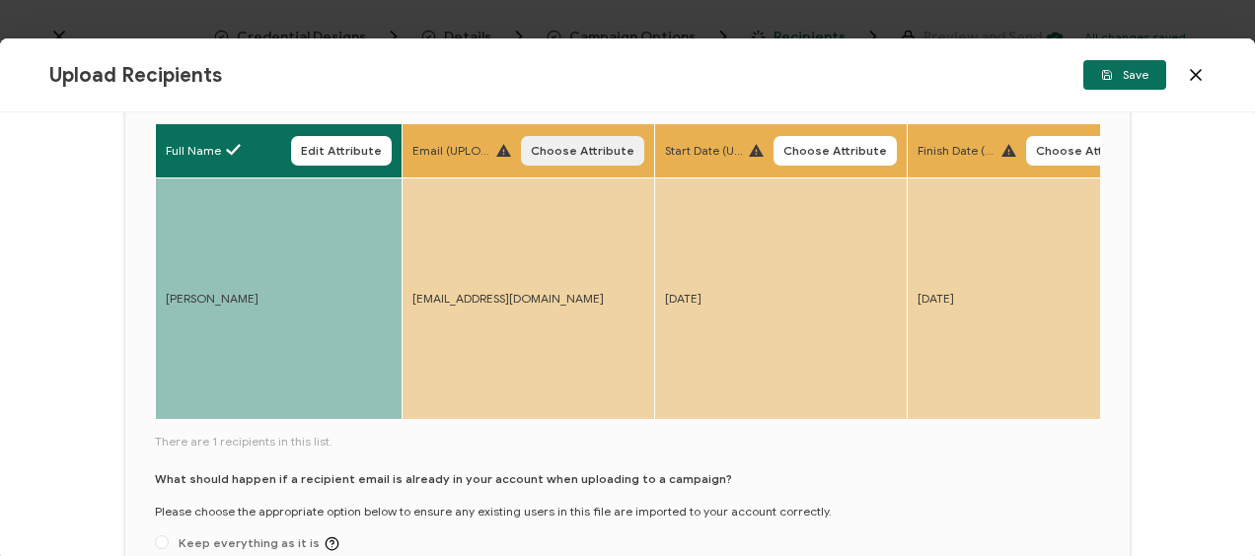
click at [583, 150] on span "Choose Attribute" at bounding box center [583, 151] width 104 height 12
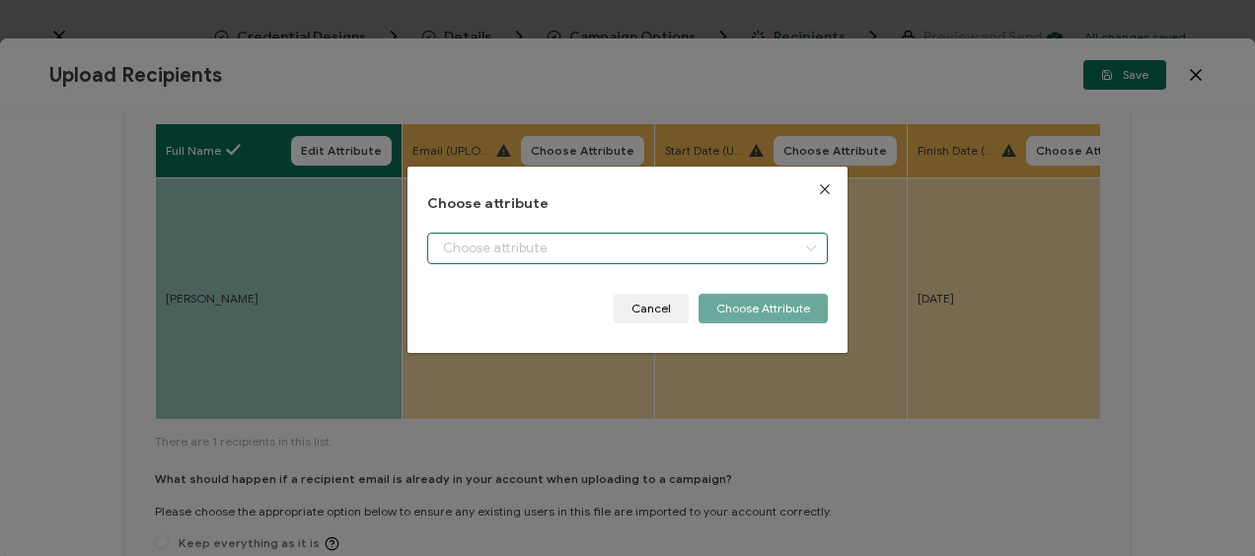
click at [535, 256] on input "dialog" at bounding box center [626, 249] width 399 height 32
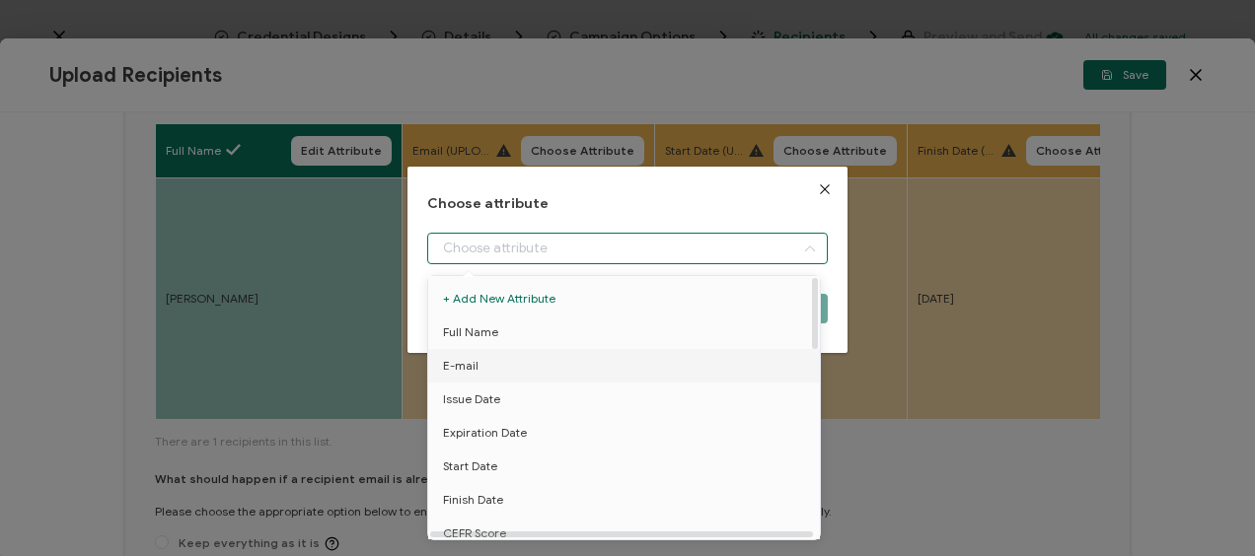
drag, startPoint x: 499, startPoint y: 368, endPoint x: 514, endPoint y: 359, distance: 17.3
click at [499, 367] on li "E-mail" at bounding box center [627, 366] width 408 height 34
type input "E-mail"
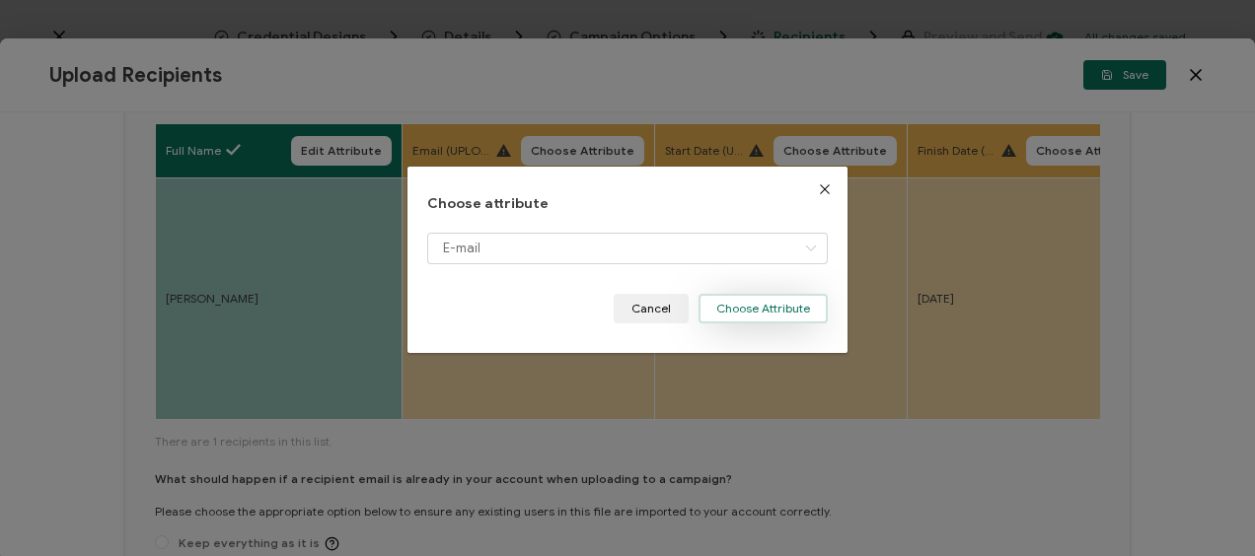
click at [744, 305] on button "Choose Attribute" at bounding box center [762, 309] width 129 height 30
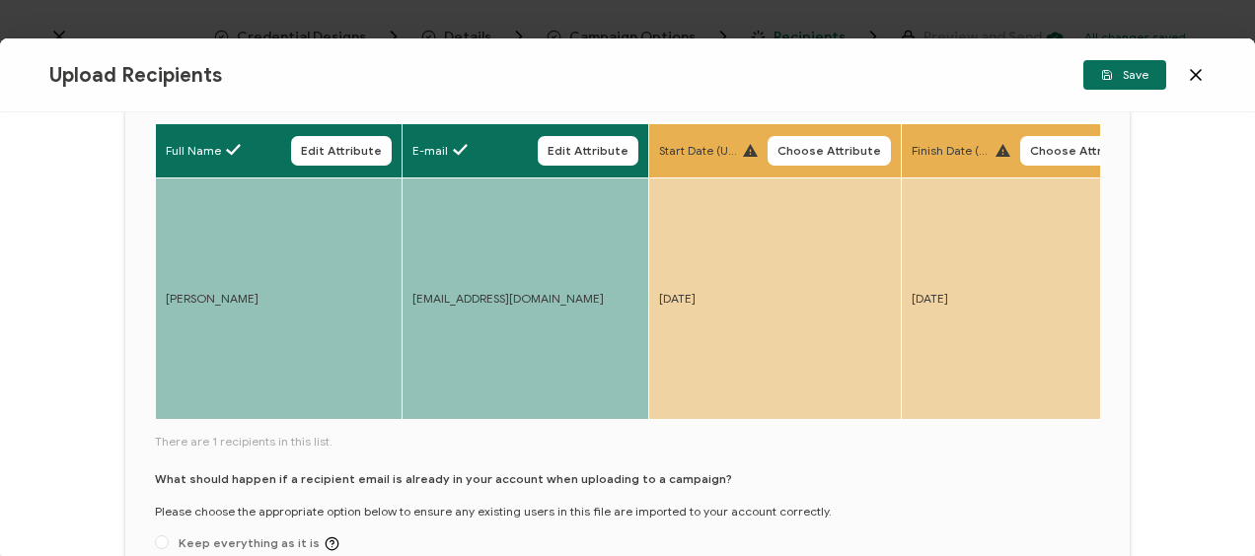
click at [824, 136] on button "Choose Attribute" at bounding box center [828, 151] width 123 height 30
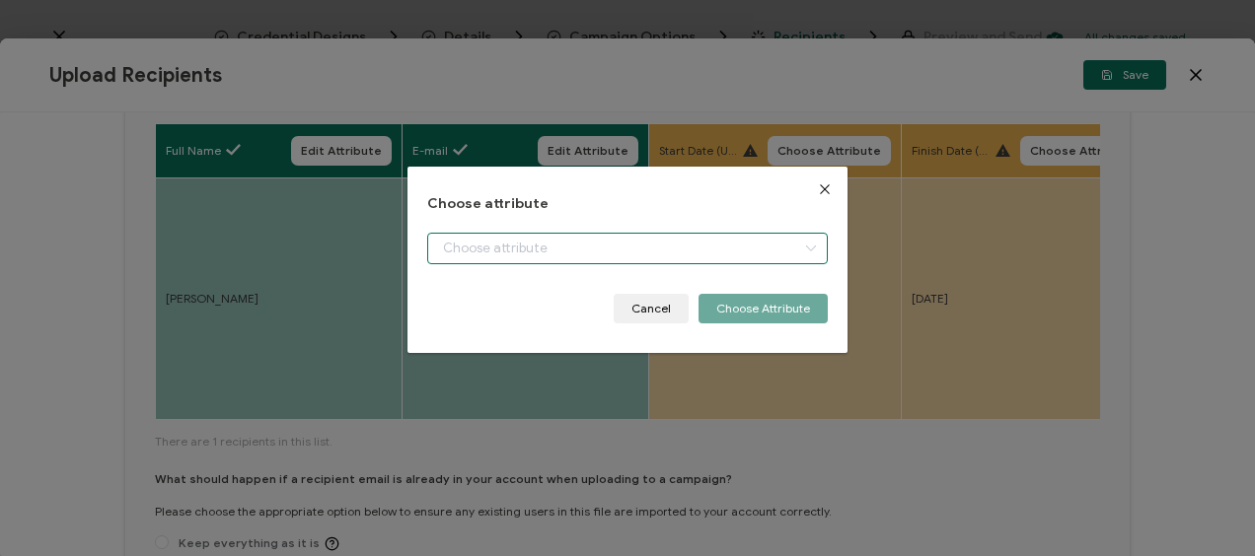
click at [555, 239] on input "dialog" at bounding box center [626, 249] width 399 height 32
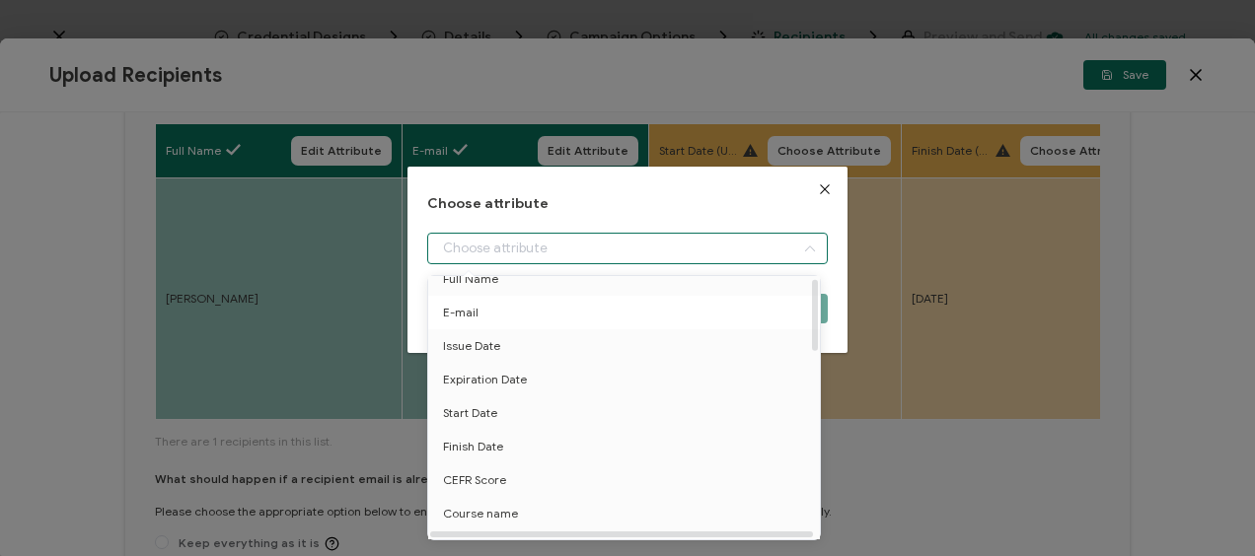
scroll to position [99, 0]
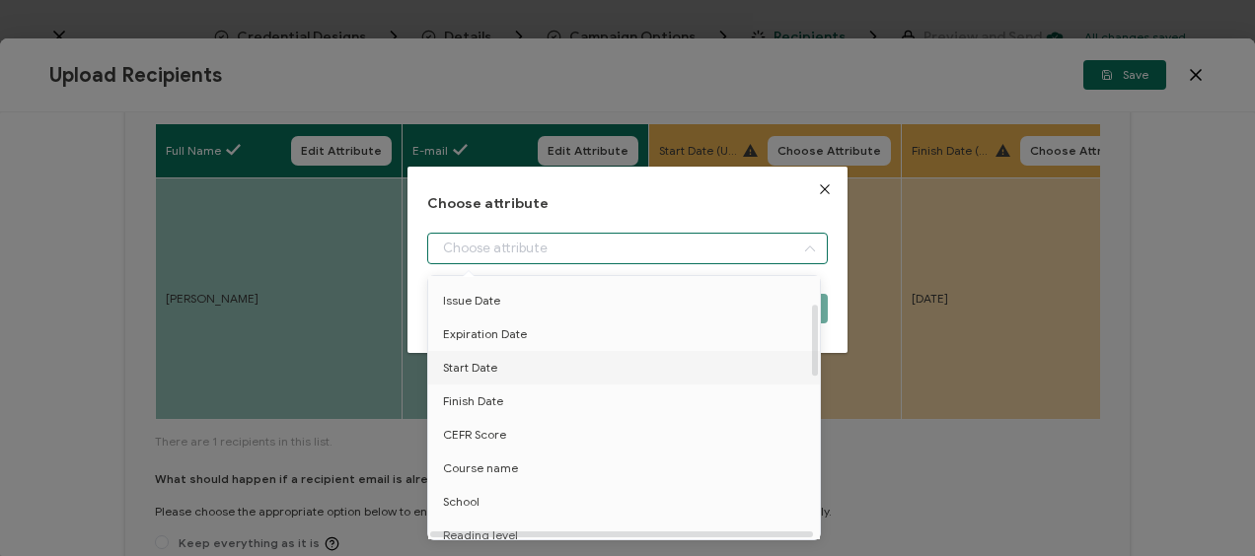
click at [491, 371] on span "Start Date" at bounding box center [470, 368] width 54 height 34
type input "Start Date"
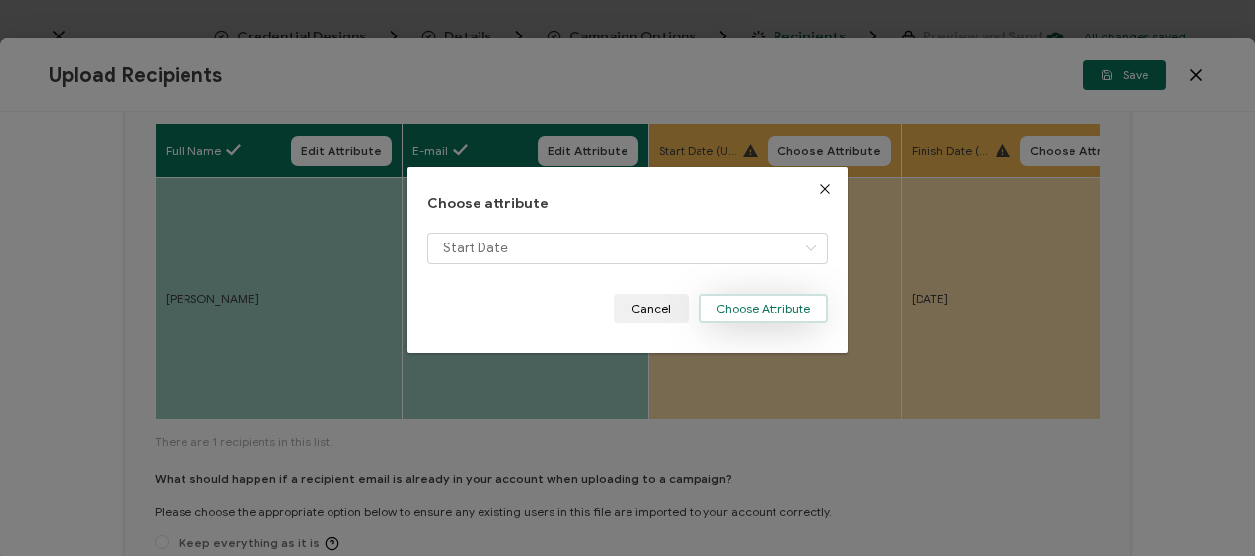
click at [742, 308] on button "Choose Attribute" at bounding box center [762, 309] width 129 height 30
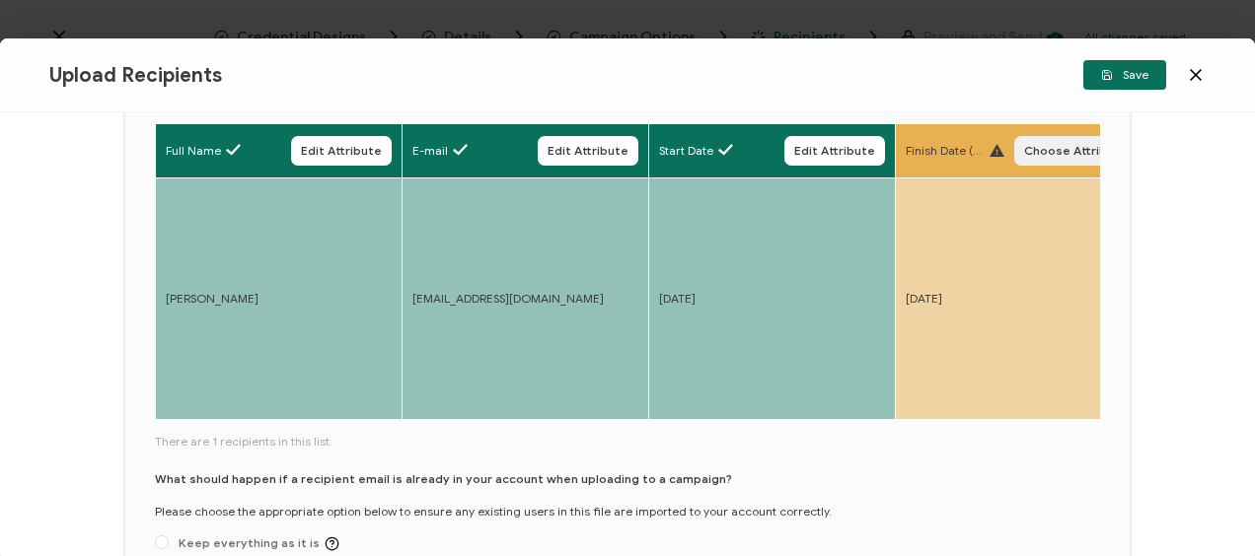
click at [1034, 148] on span "Choose Attribute" at bounding box center [1076, 151] width 104 height 12
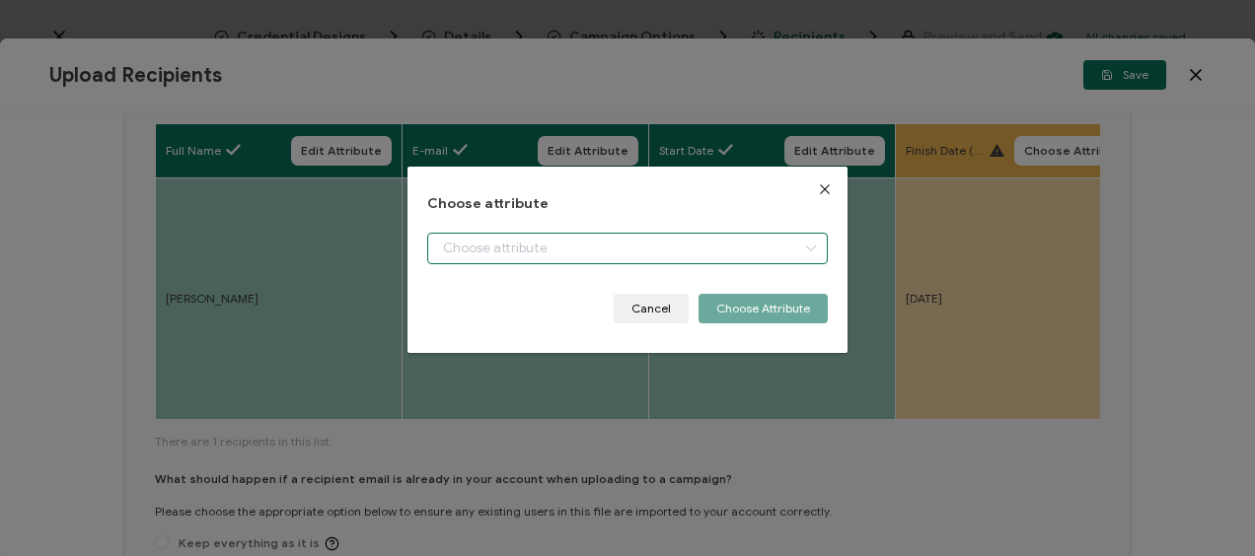
click at [509, 243] on input "dialog" at bounding box center [626, 249] width 399 height 32
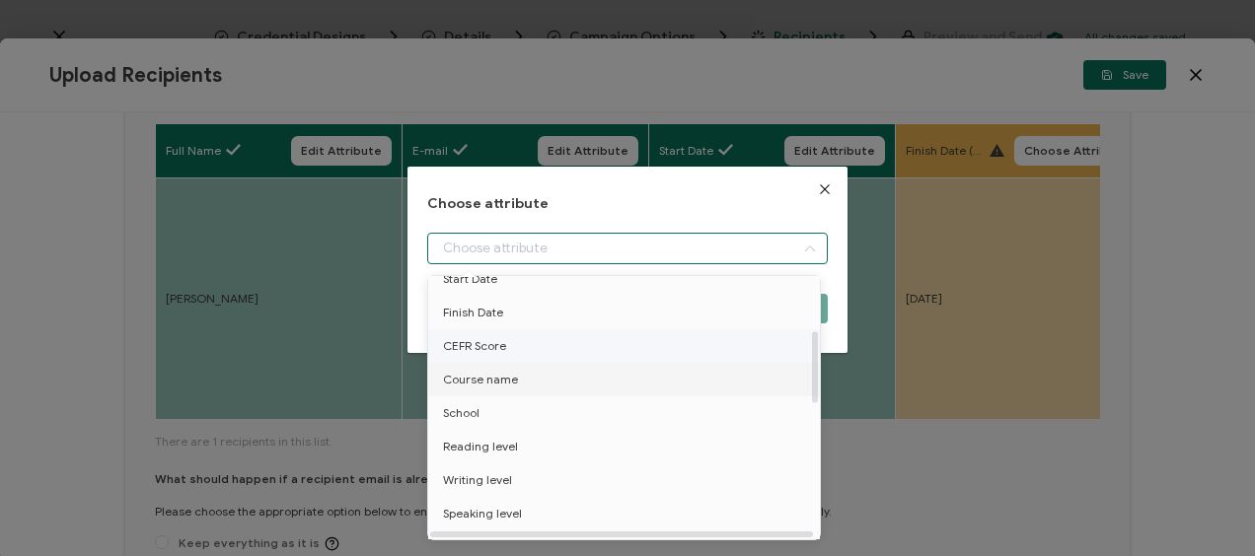
scroll to position [197, 0]
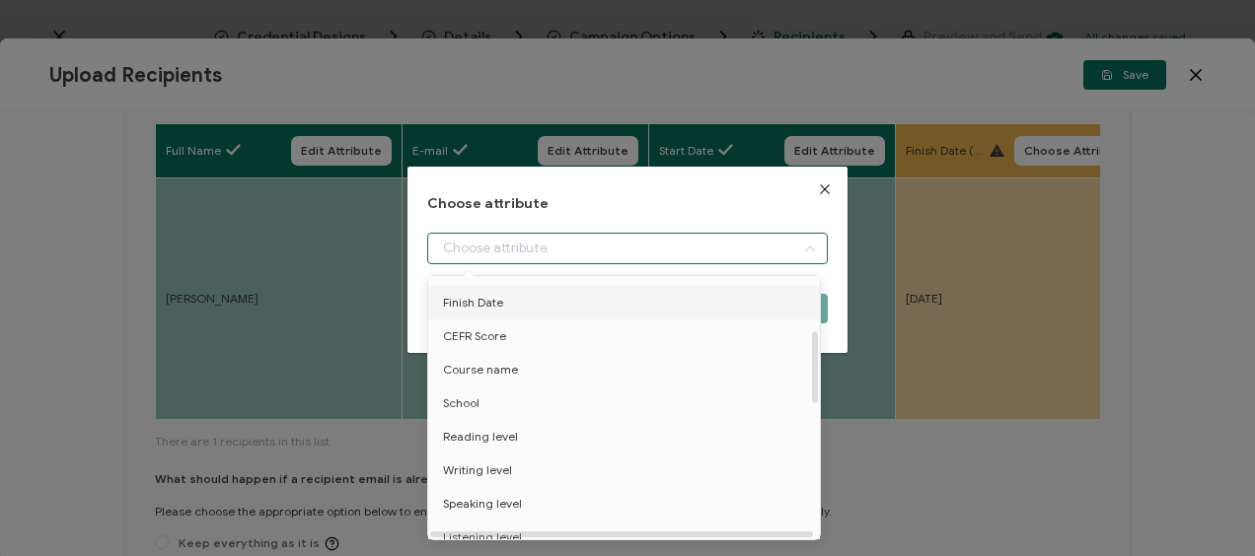
click at [485, 310] on span "Finish Date" at bounding box center [473, 303] width 60 height 34
type input "Finish Date"
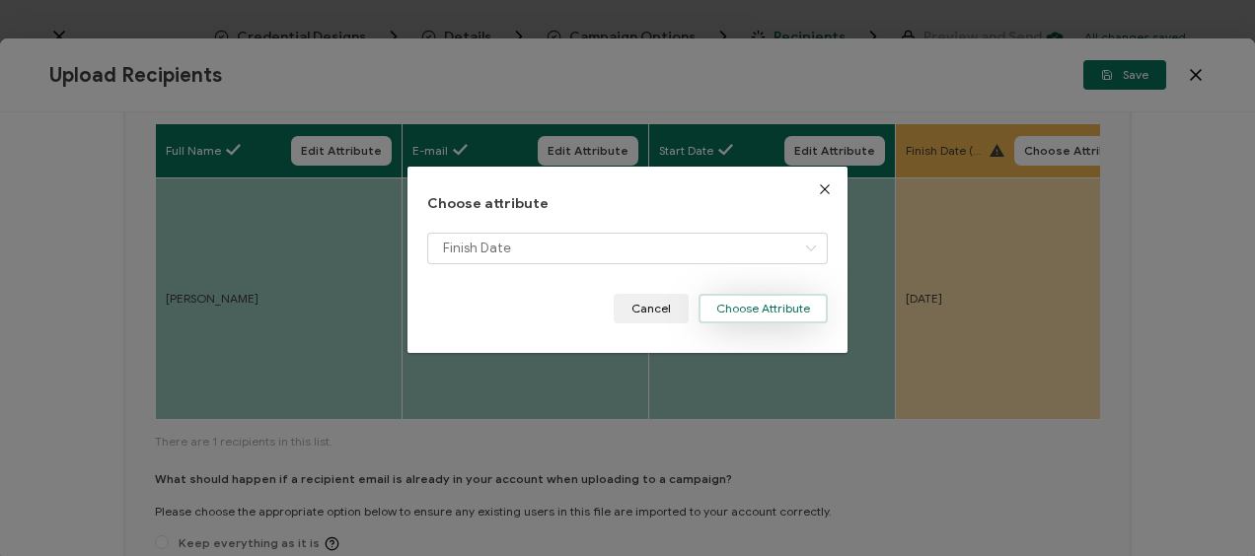
click at [749, 298] on button "Choose Attribute" at bounding box center [762, 309] width 129 height 30
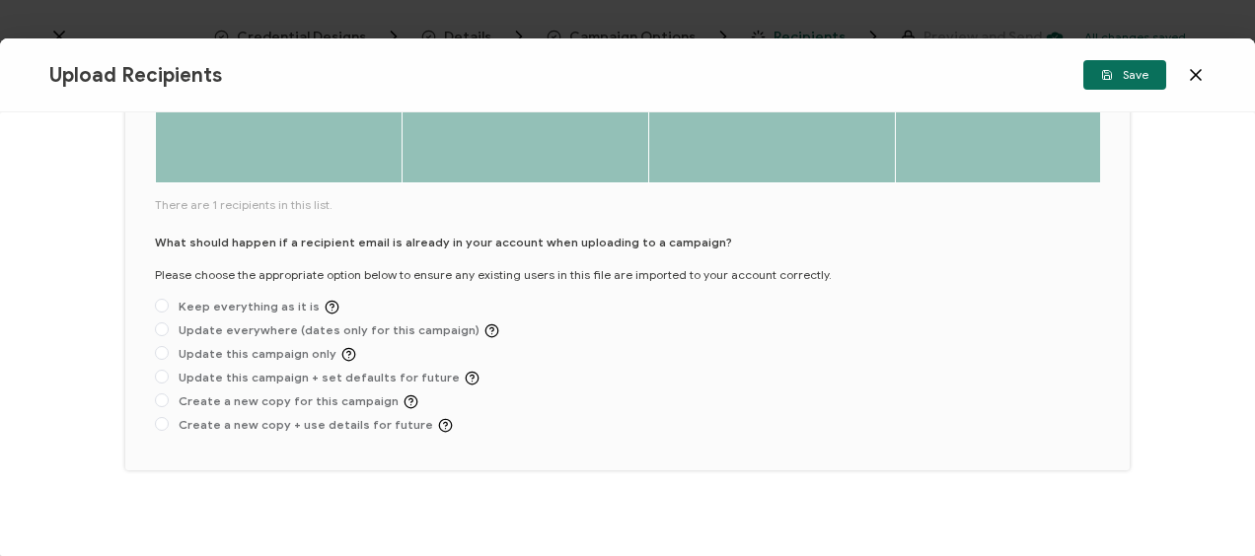
scroll to position [462, 0]
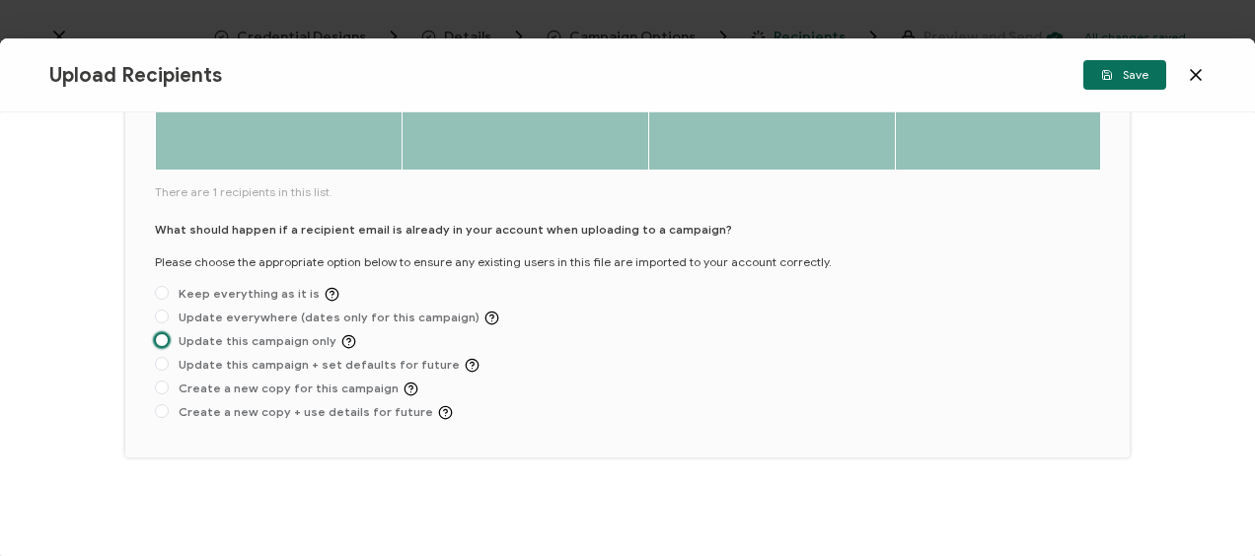
click at [164, 340] on span at bounding box center [162, 340] width 14 height 14
click at [164, 340] on input "Update this campaign only" at bounding box center [162, 341] width 14 height 16
radio input "true"
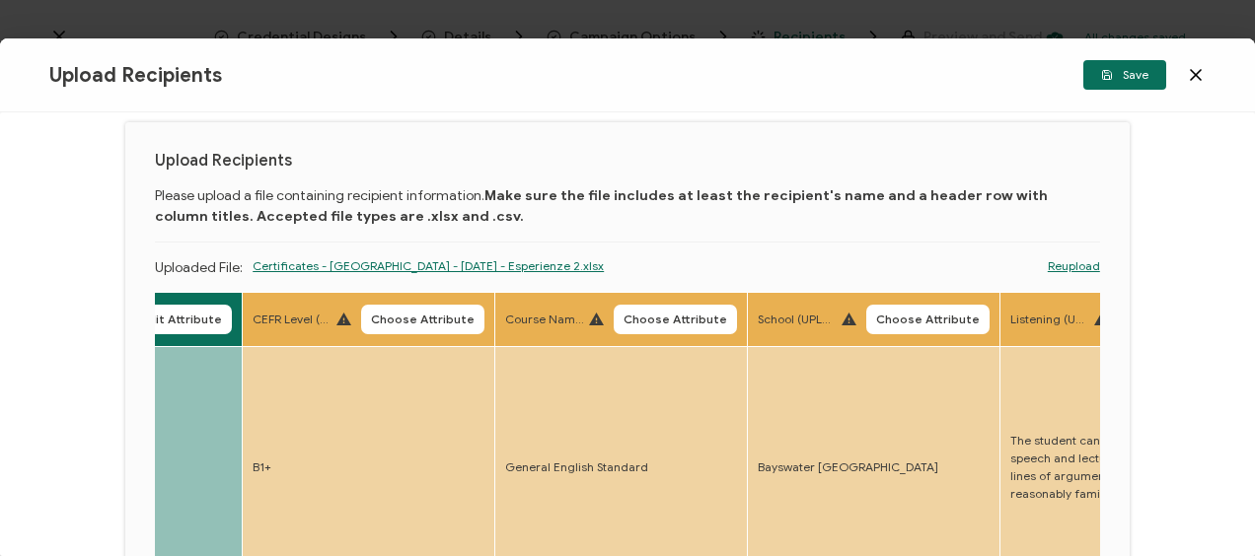
scroll to position [0, 0]
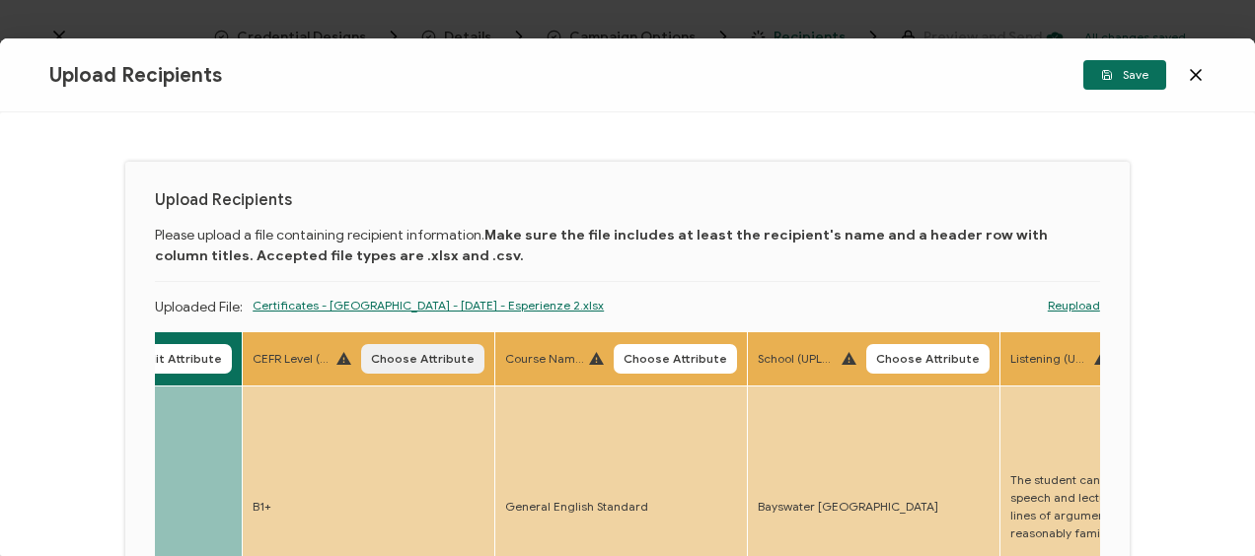
click at [422, 363] on span "Choose Attribute" at bounding box center [423, 359] width 104 height 12
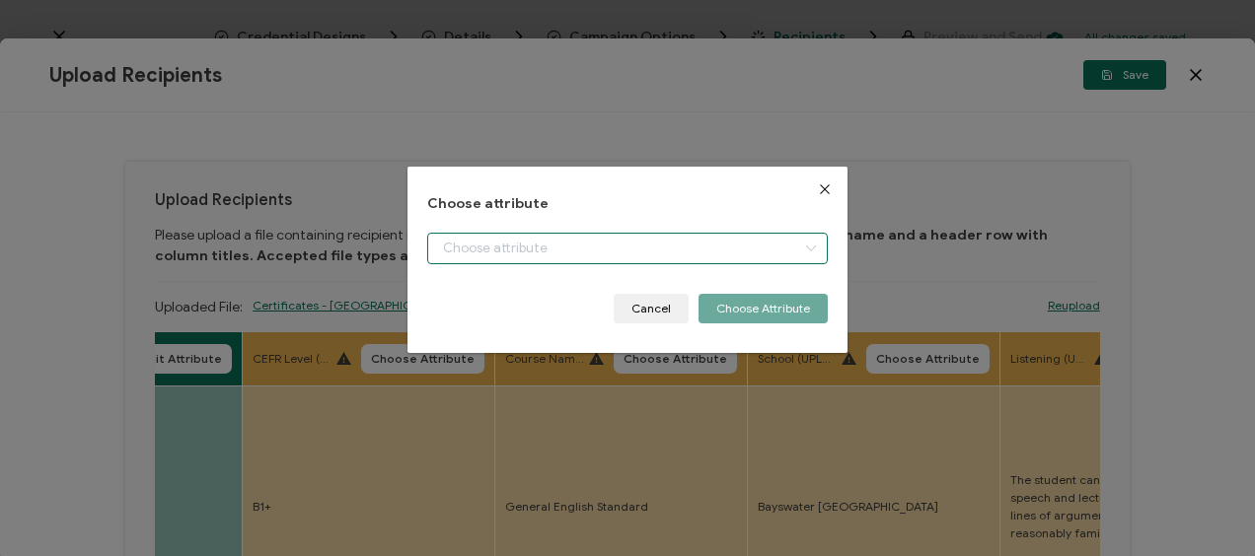
click at [508, 246] on input "dialog" at bounding box center [626, 249] width 399 height 32
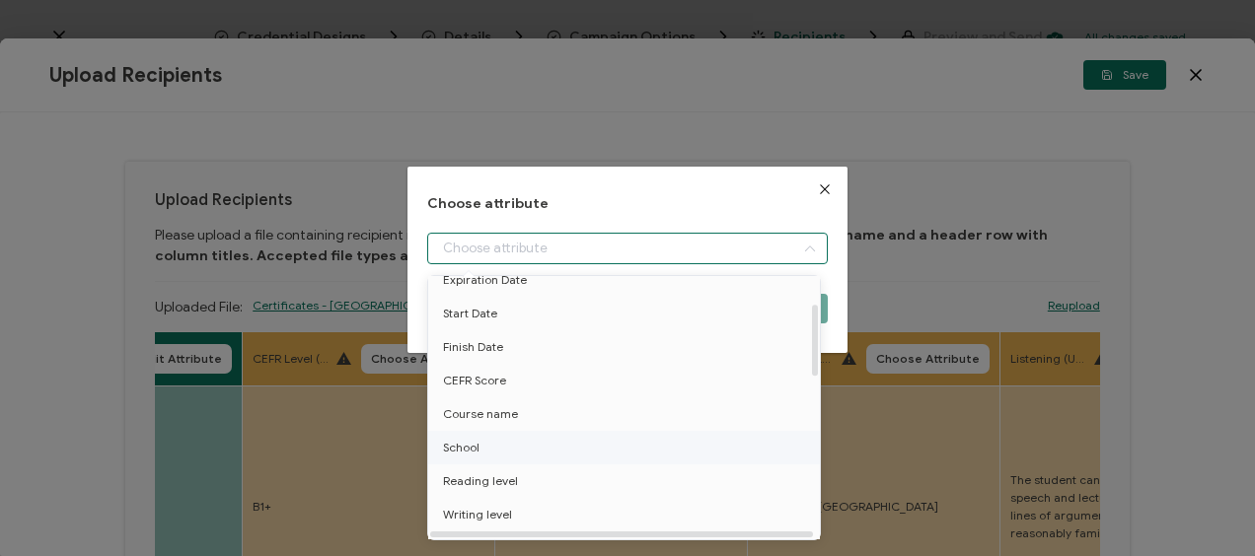
scroll to position [197, 0]
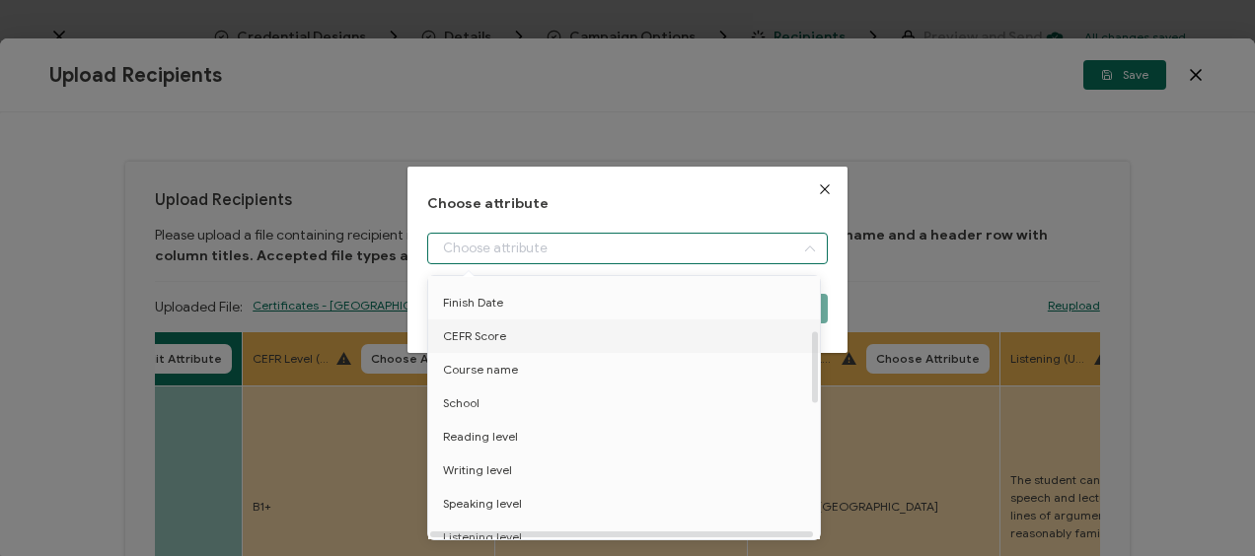
click at [483, 336] on span "CEFR Score" at bounding box center [474, 337] width 63 height 34
type input "CEFR Score"
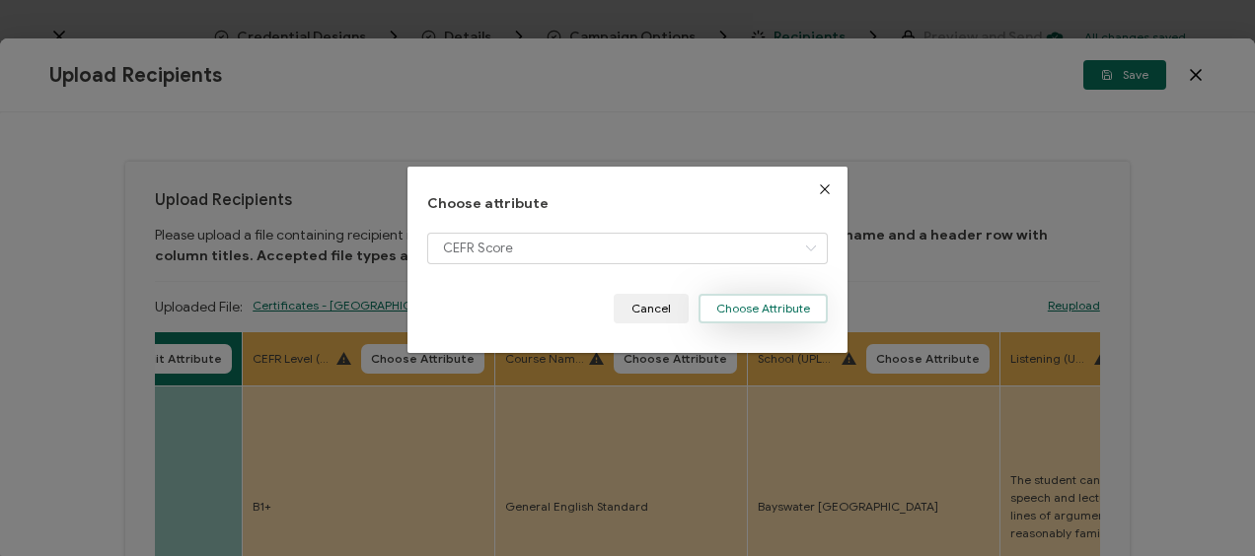
click at [747, 304] on button "Choose Attribute" at bounding box center [762, 309] width 129 height 30
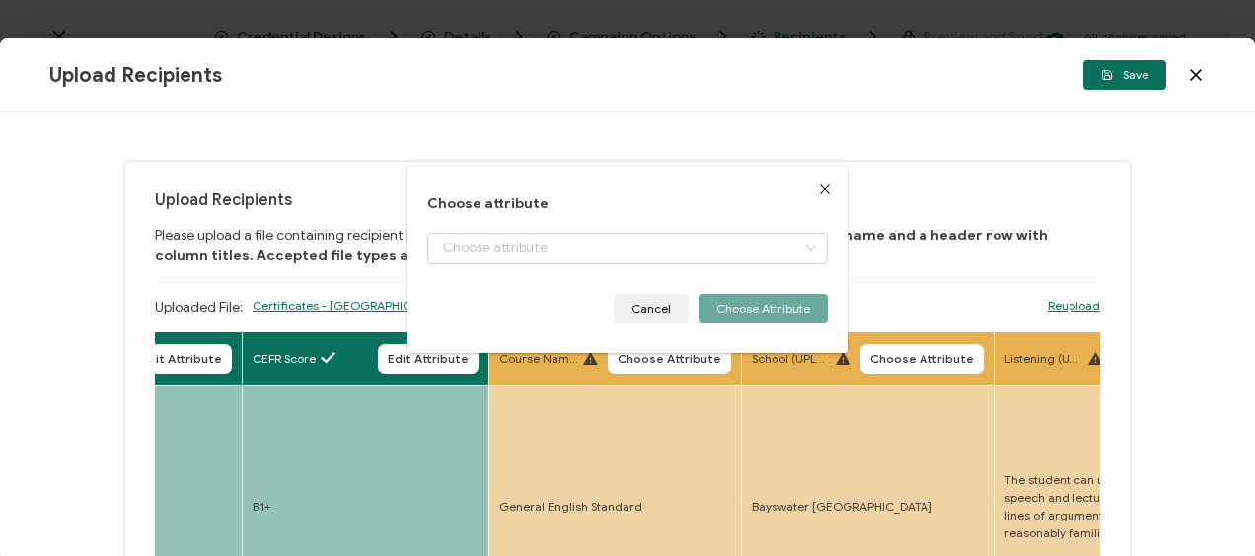
click at [661, 359] on span "Choose Attribute" at bounding box center [669, 359] width 104 height 12
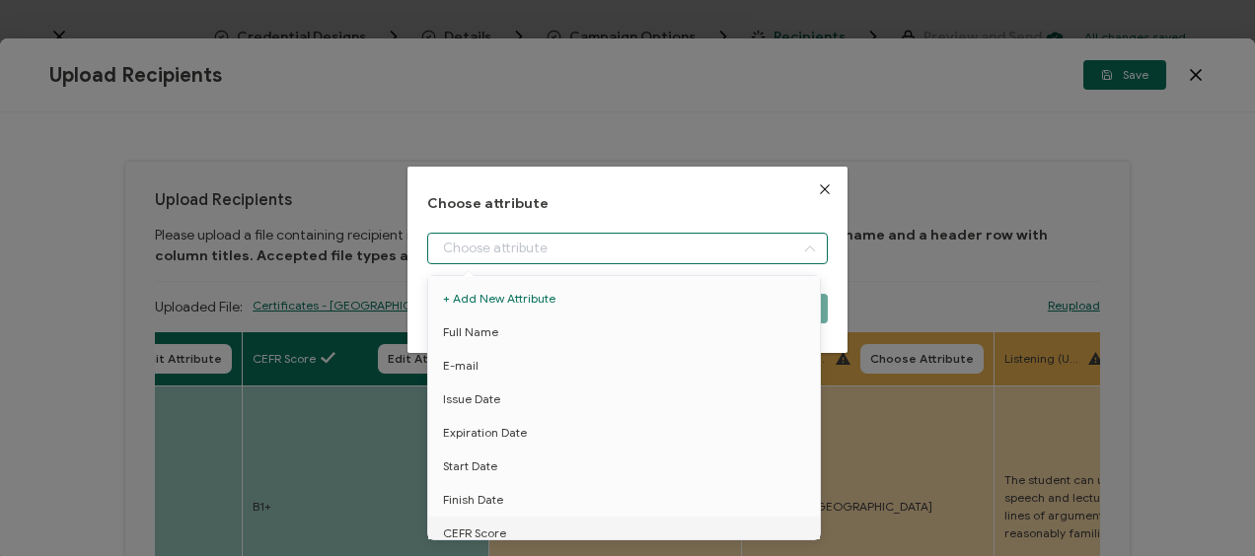
click at [497, 235] on input "dialog" at bounding box center [626, 249] width 399 height 32
click at [507, 367] on span "Course name" at bounding box center [480, 370] width 75 height 34
type input "Course name"
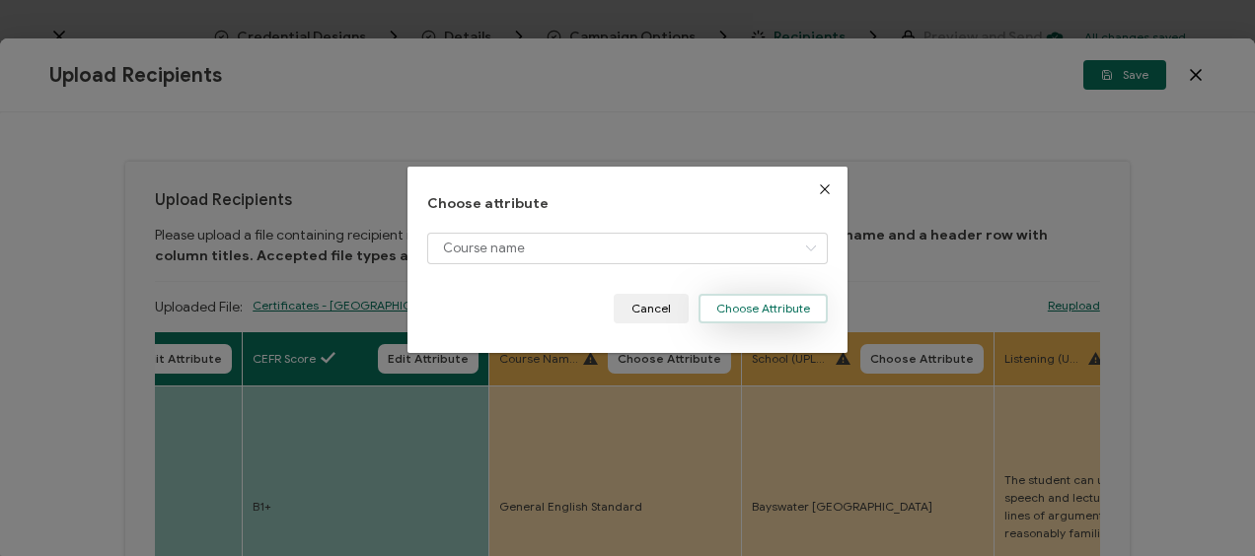
click at [746, 312] on button "Choose Attribute" at bounding box center [762, 309] width 129 height 30
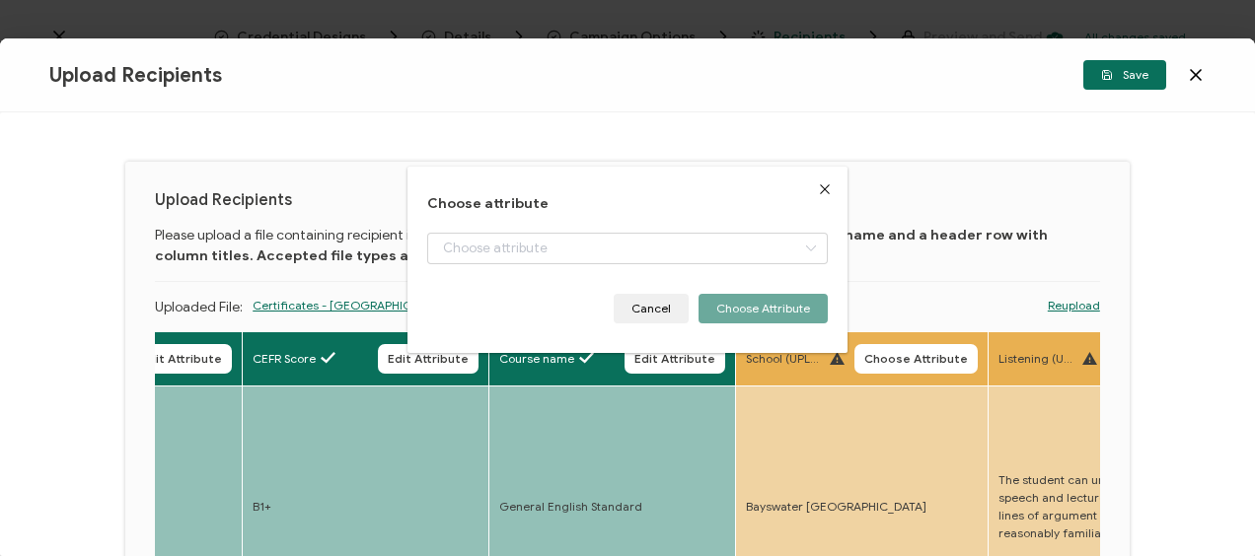
click at [915, 363] on body "Credential Designs Details Campaign Options Recipients Preview and Send All cha…" at bounding box center [627, 278] width 1255 height 556
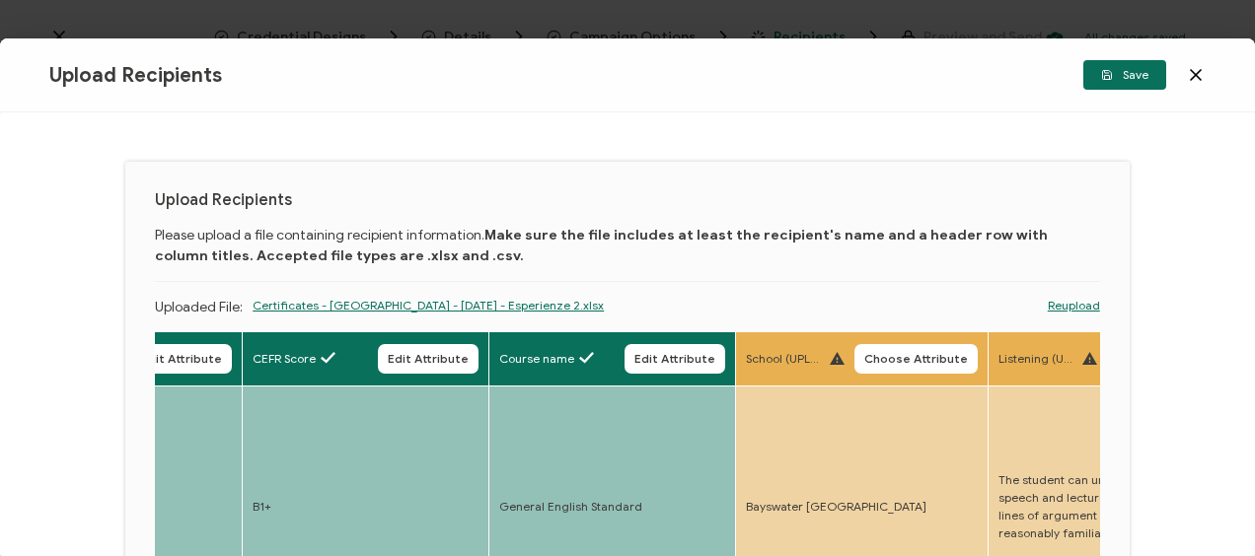
click at [911, 344] on button "Choose Attribute" at bounding box center [915, 359] width 123 height 30
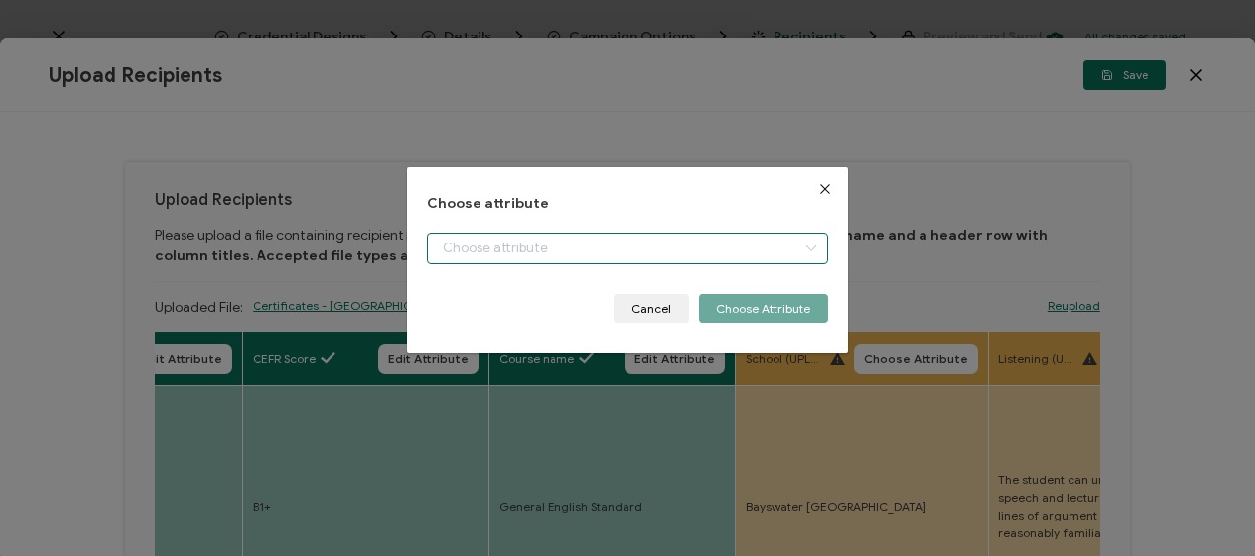
click at [523, 249] on input "dialog" at bounding box center [626, 249] width 399 height 32
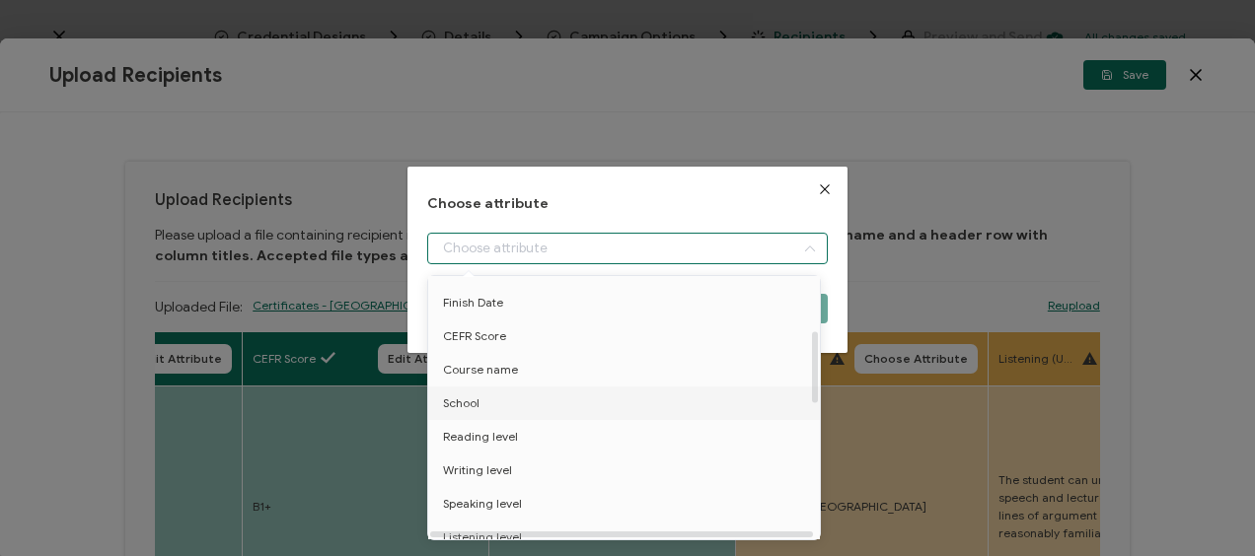
drag, startPoint x: 469, startPoint y: 397, endPoint x: 706, endPoint y: 363, distance: 240.2
click at [469, 397] on span "School" at bounding box center [461, 404] width 36 height 34
type input "School"
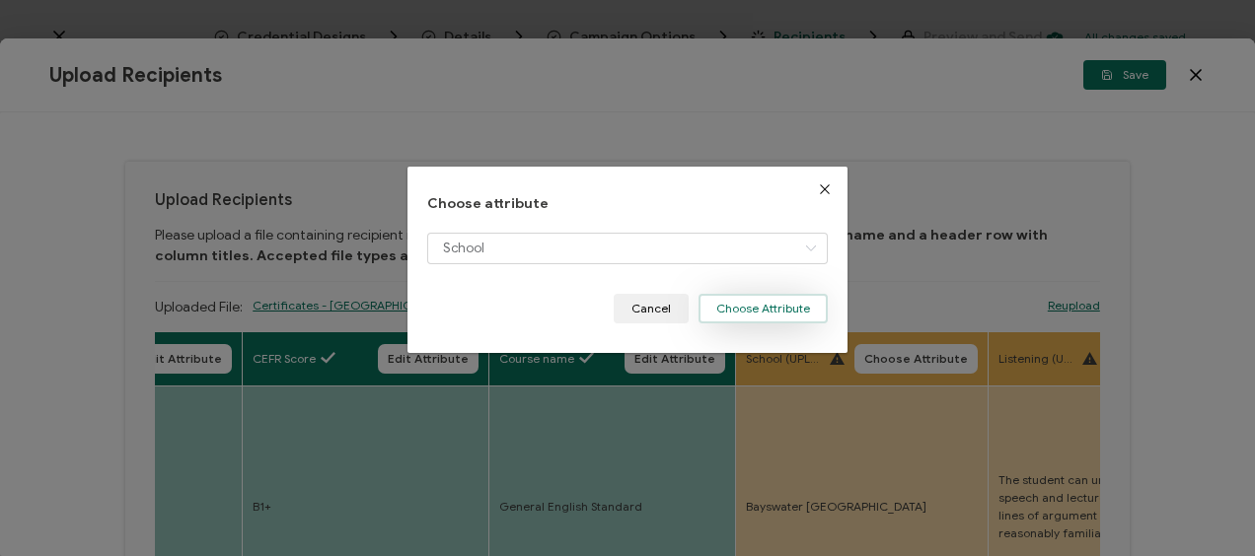
click at [755, 316] on button "Choose Attribute" at bounding box center [762, 309] width 129 height 30
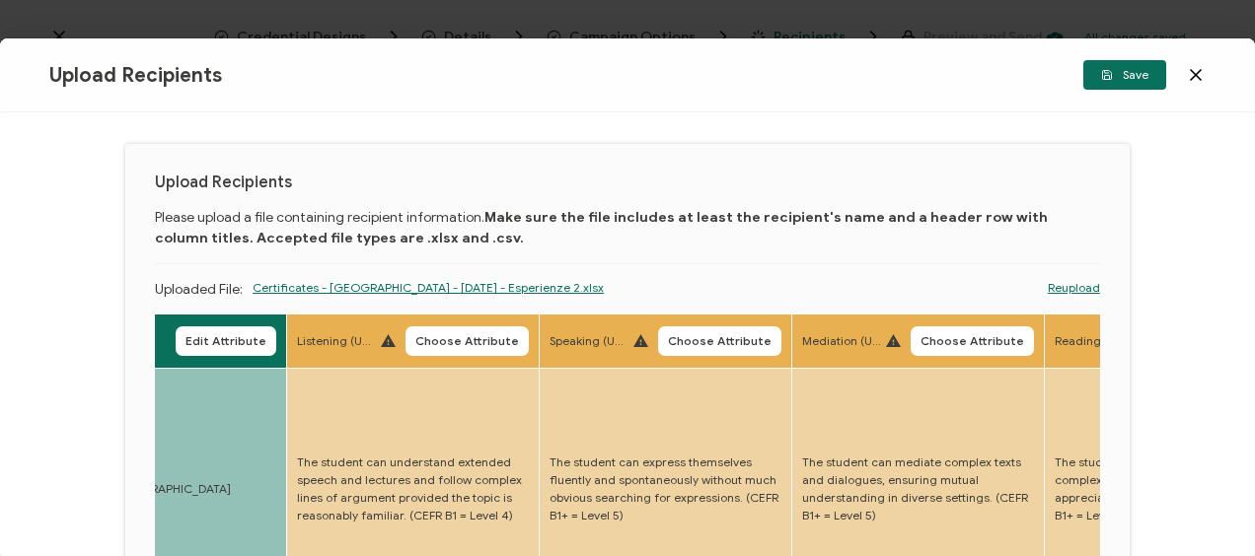
scroll to position [0, 0]
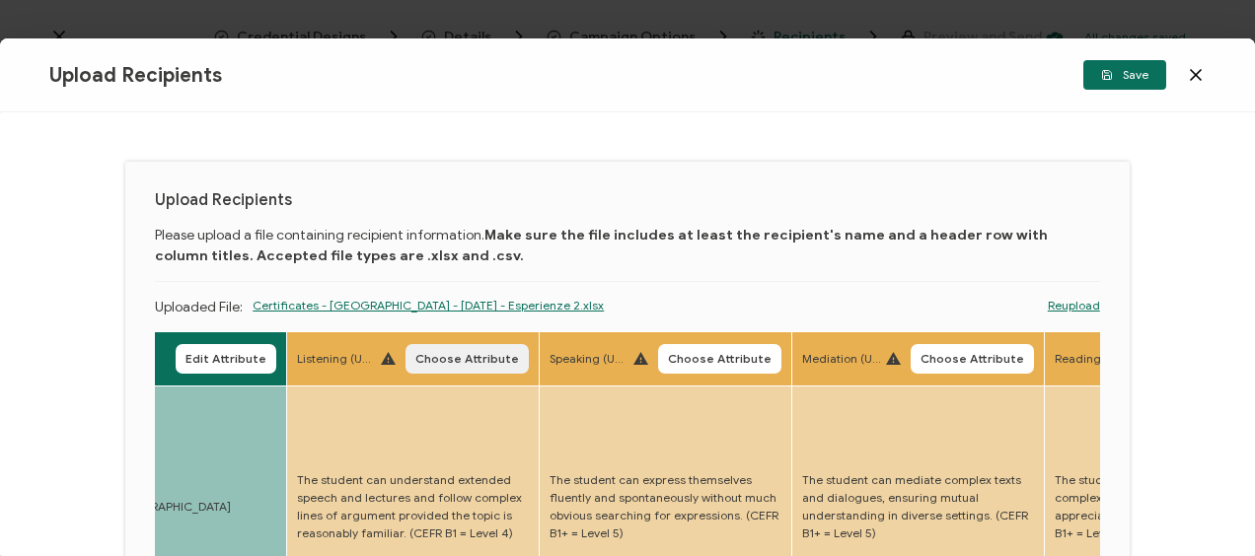
click at [456, 348] on button "Choose Attribute" at bounding box center [466, 359] width 123 height 30
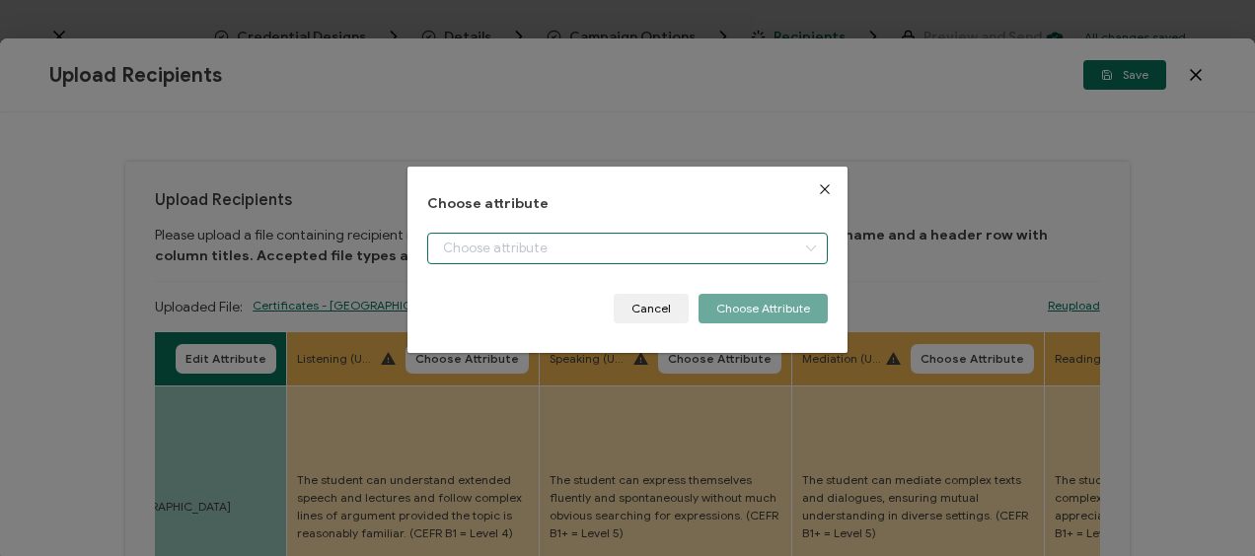
drag, startPoint x: 585, startPoint y: 247, endPoint x: 574, endPoint y: 257, distance: 15.3
click at [586, 247] on input "dialog" at bounding box center [626, 249] width 399 height 32
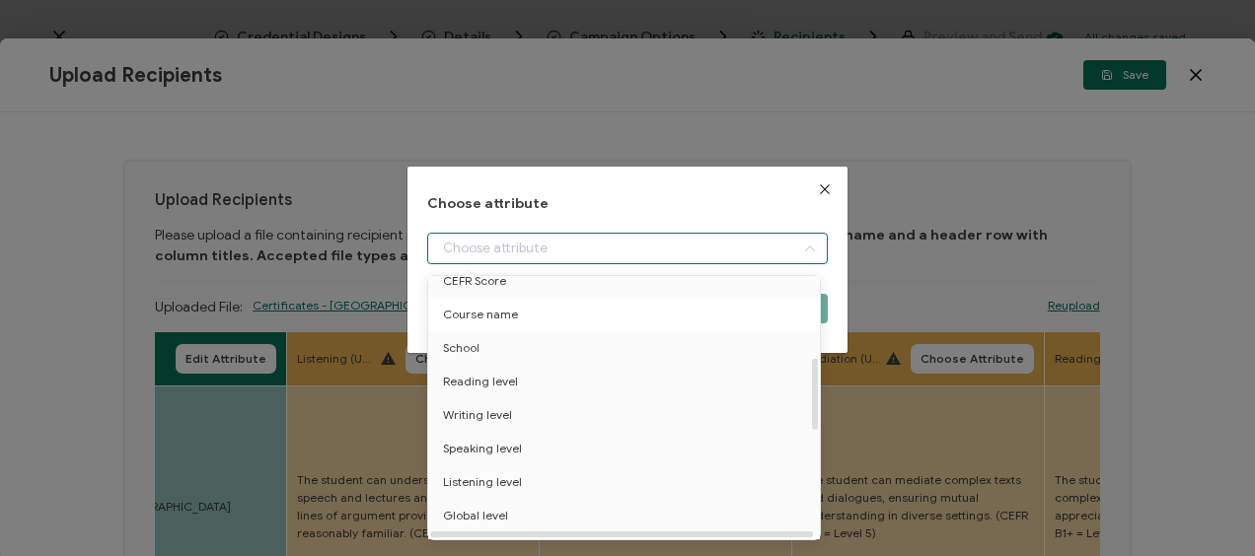
scroll to position [296, 0]
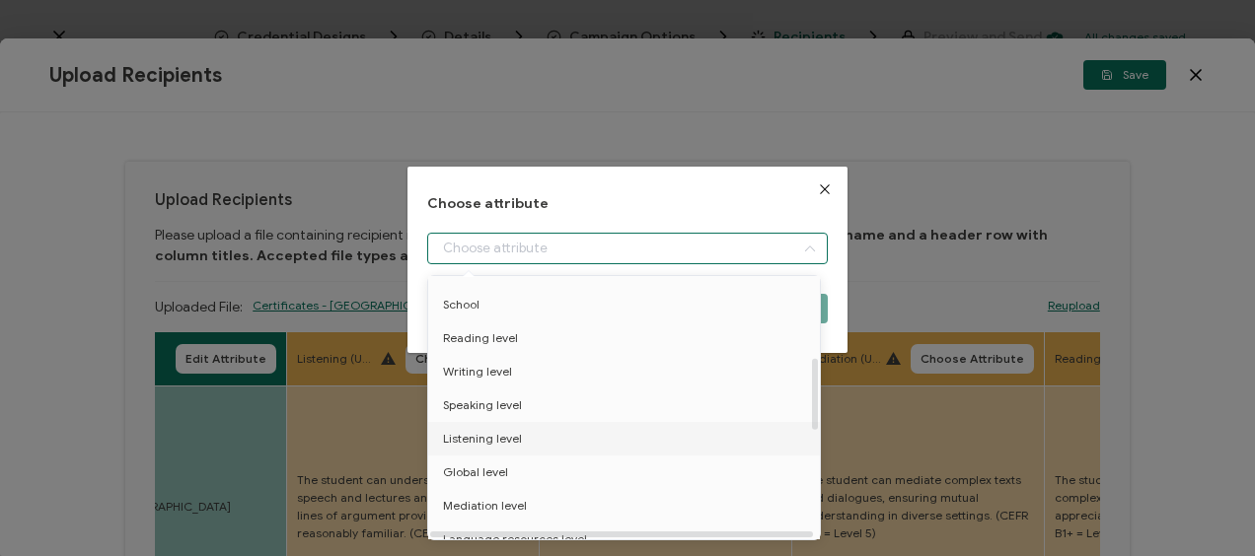
click at [493, 430] on span "Listening level" at bounding box center [482, 439] width 79 height 34
type input "Listening level"
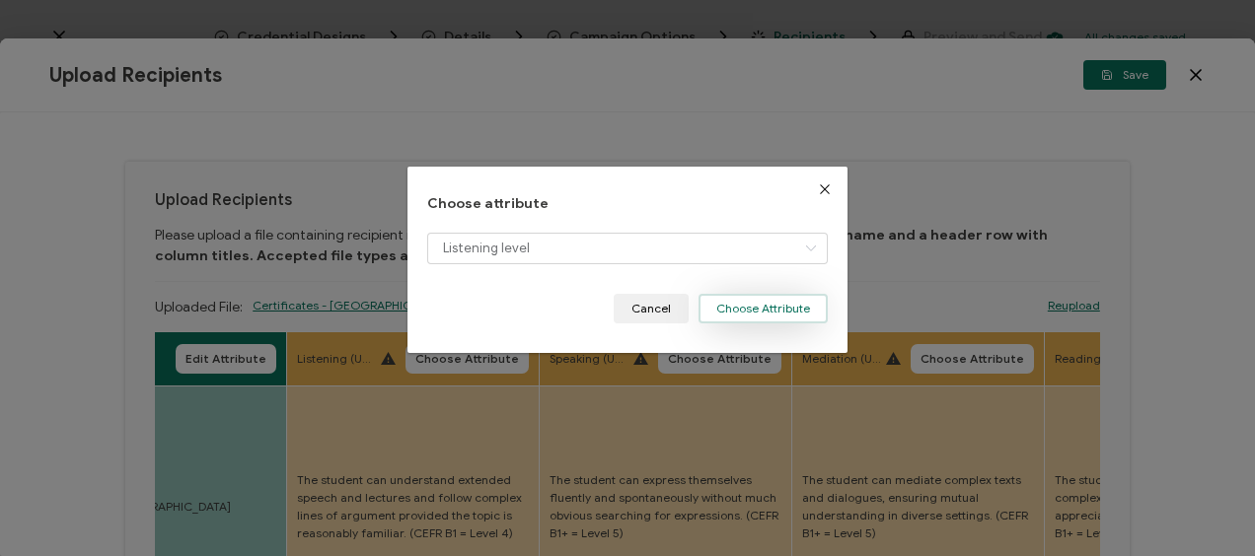
click at [736, 309] on button "Choose Attribute" at bounding box center [762, 309] width 129 height 30
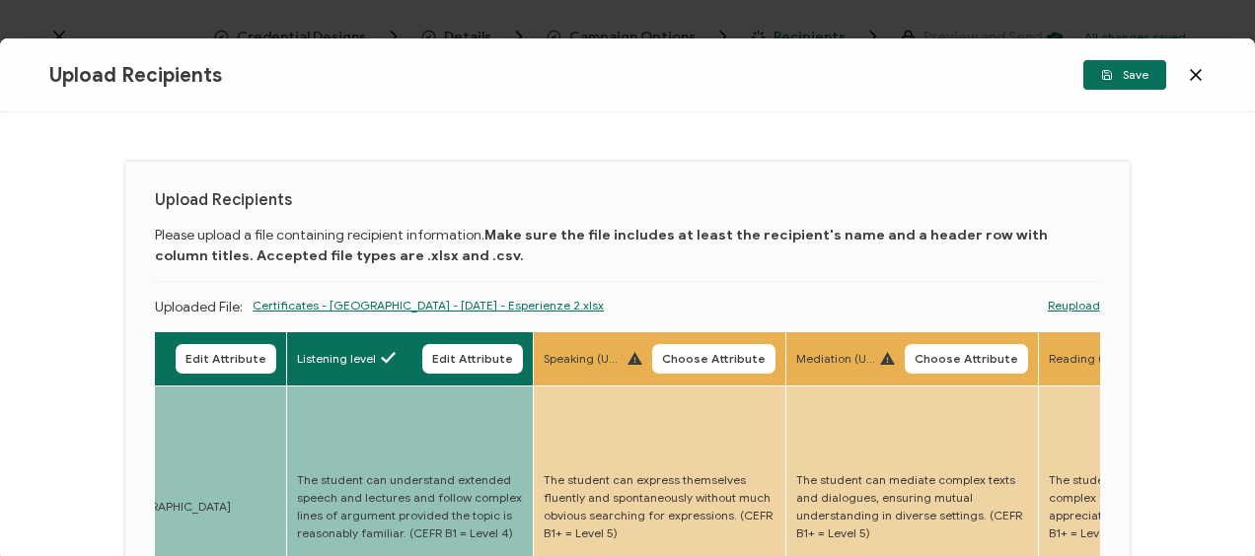
click at [688, 368] on button "Choose Attribute" at bounding box center [713, 359] width 123 height 30
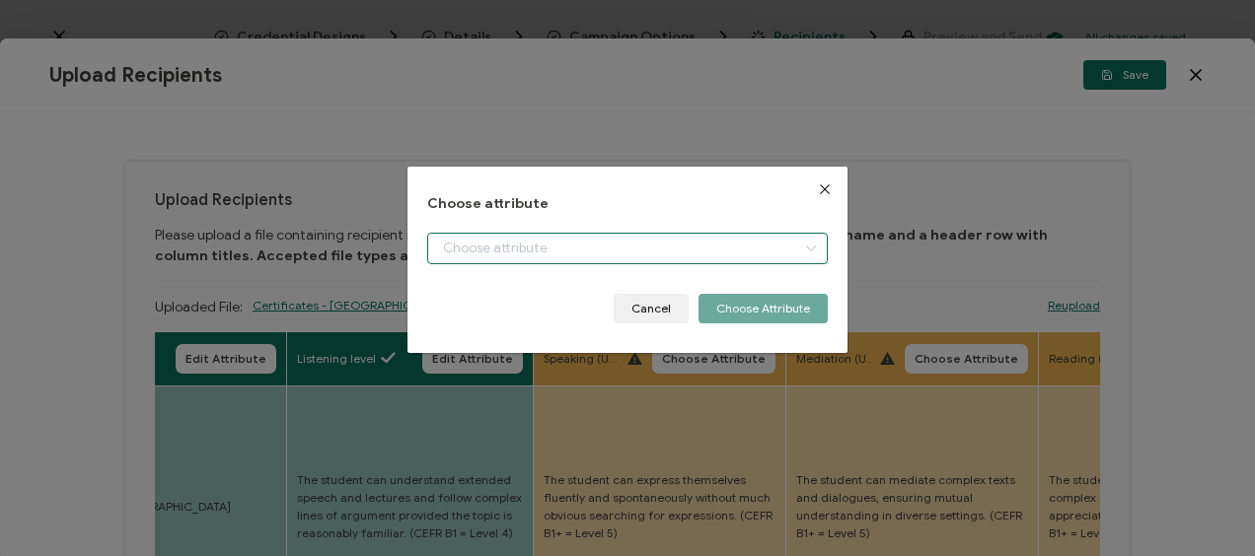
click at [556, 249] on input "dialog" at bounding box center [626, 249] width 399 height 32
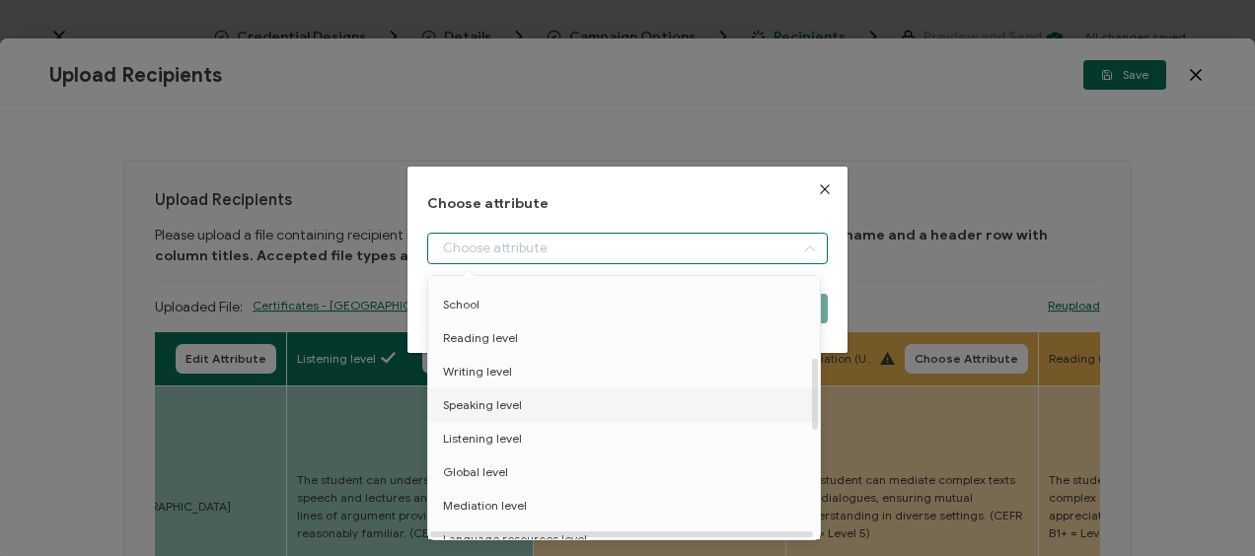
drag, startPoint x: 493, startPoint y: 406, endPoint x: 597, endPoint y: 377, distance: 107.7
click at [493, 406] on span "Speaking level" at bounding box center [482, 406] width 79 height 34
type input "Speaking level"
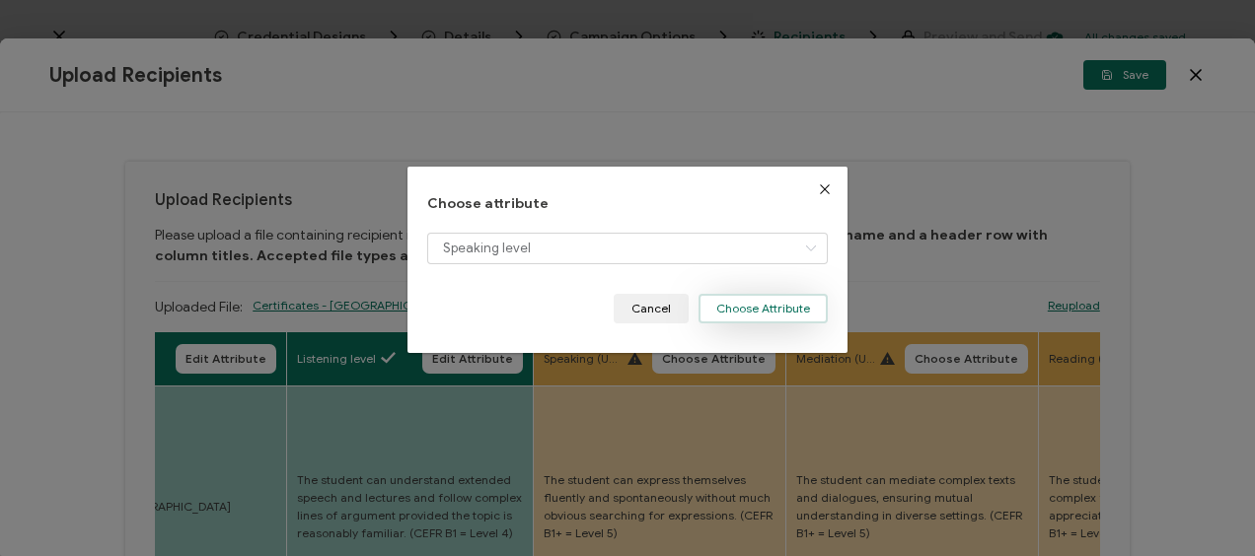
click at [785, 312] on button "Choose Attribute" at bounding box center [762, 309] width 129 height 30
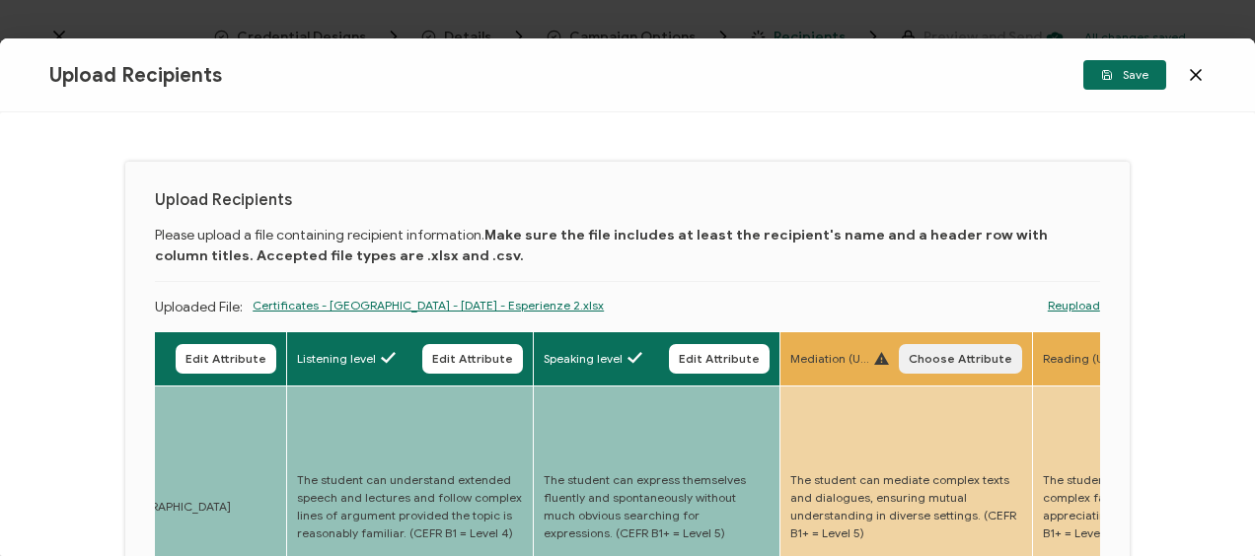
click at [939, 357] on span "Choose Attribute" at bounding box center [960, 359] width 104 height 12
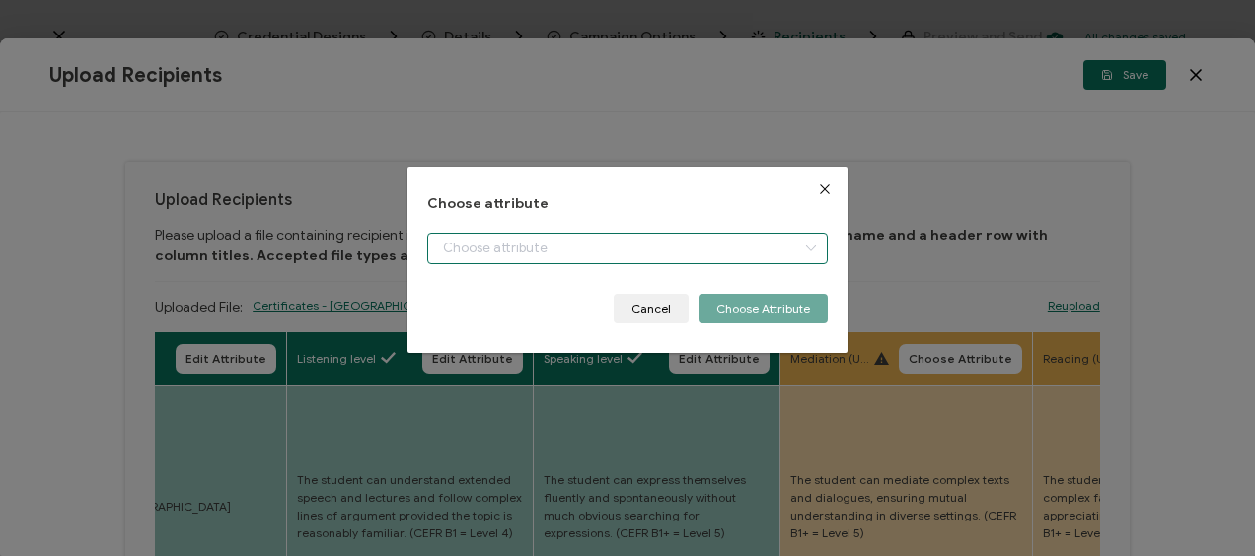
click at [505, 243] on input "dialog" at bounding box center [626, 249] width 399 height 32
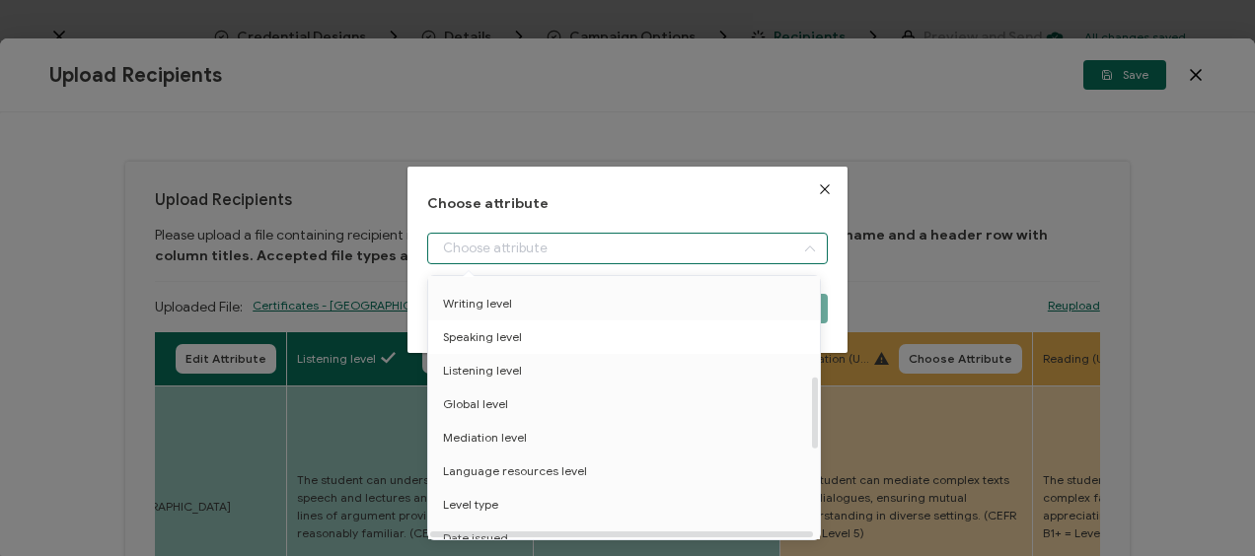
scroll to position [395, 0]
click at [500, 404] on span "Mediation level" at bounding box center [485, 408] width 84 height 34
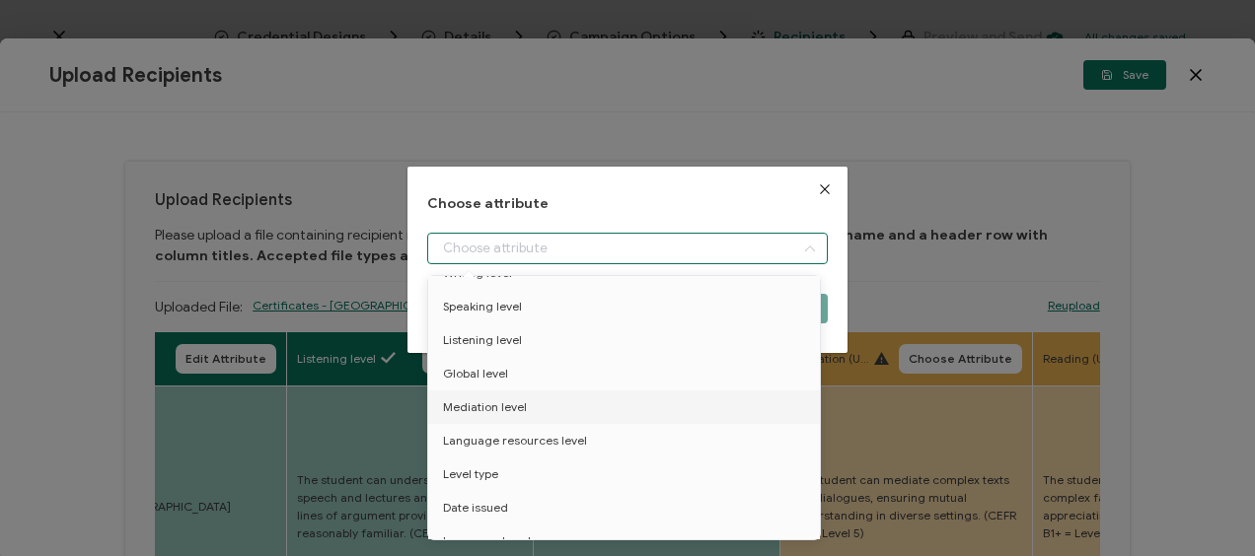
type input "Mediation level"
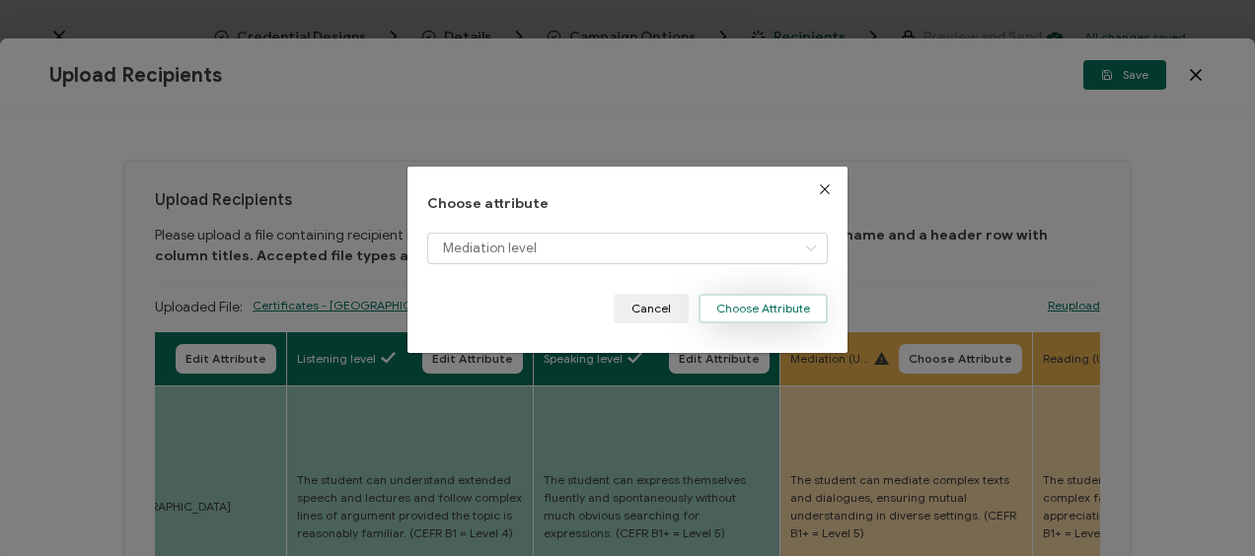
click at [753, 308] on button "Choose Attribute" at bounding box center [762, 309] width 129 height 30
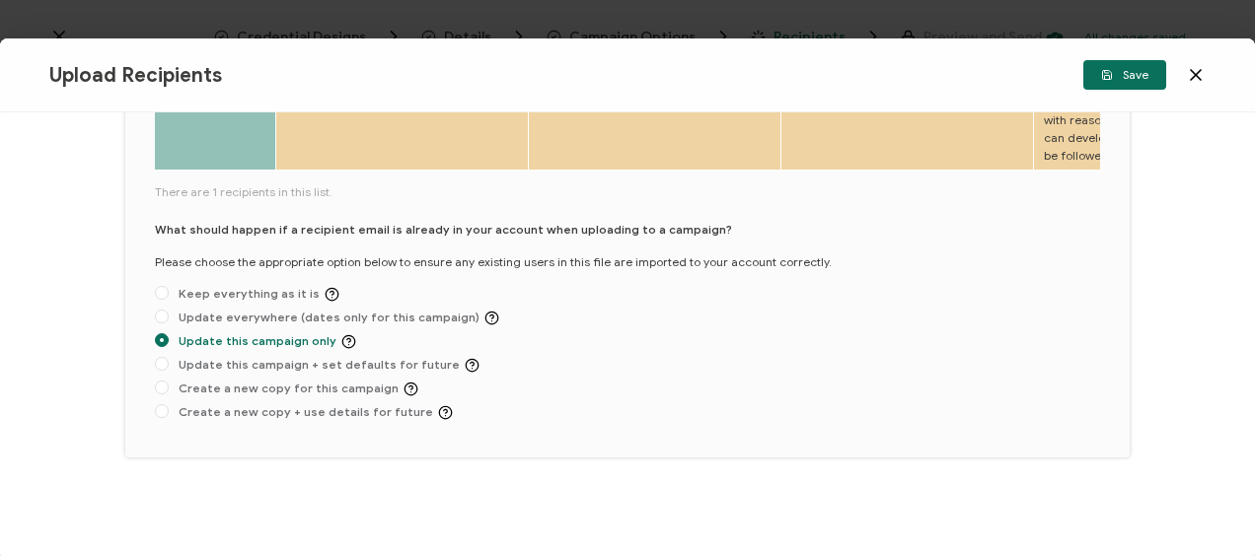
scroll to position [0, 0]
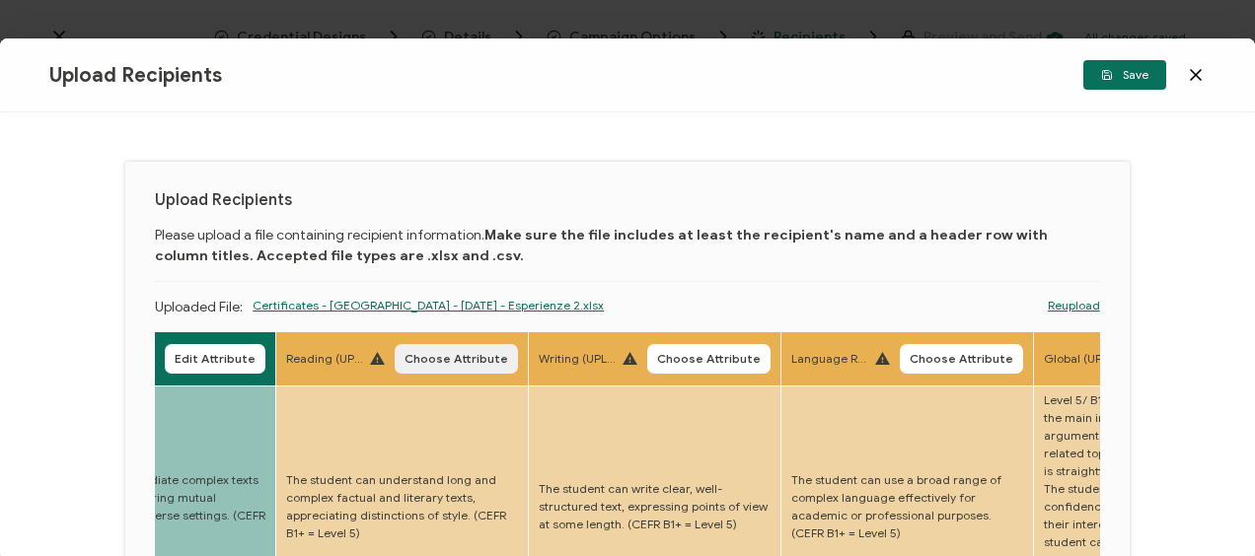
click at [452, 356] on span "Choose Attribute" at bounding box center [456, 359] width 104 height 12
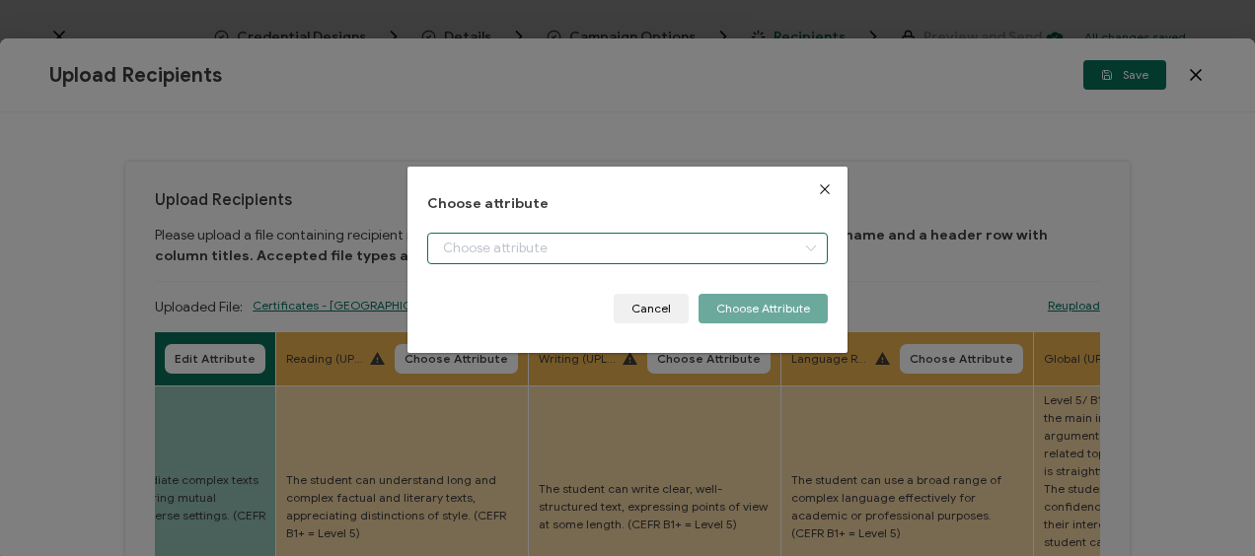
click at [548, 248] on input "dialog" at bounding box center [626, 249] width 399 height 32
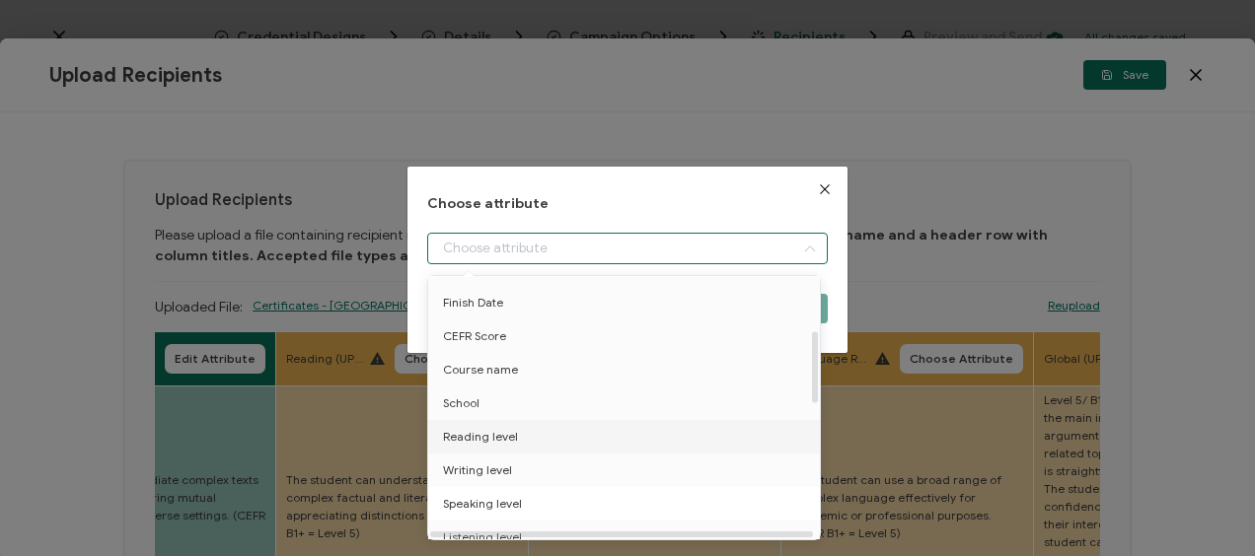
scroll to position [296, 0]
click at [510, 345] on span "Reading level" at bounding box center [480, 339] width 75 height 34
type input "Reading level"
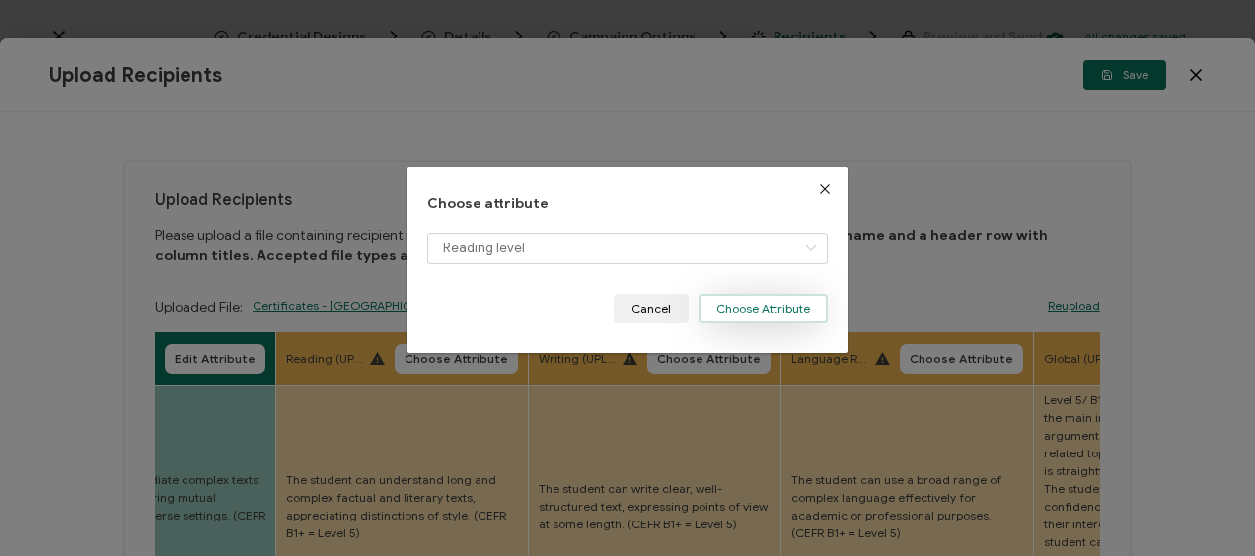
click at [749, 310] on button "Choose Attribute" at bounding box center [762, 309] width 129 height 30
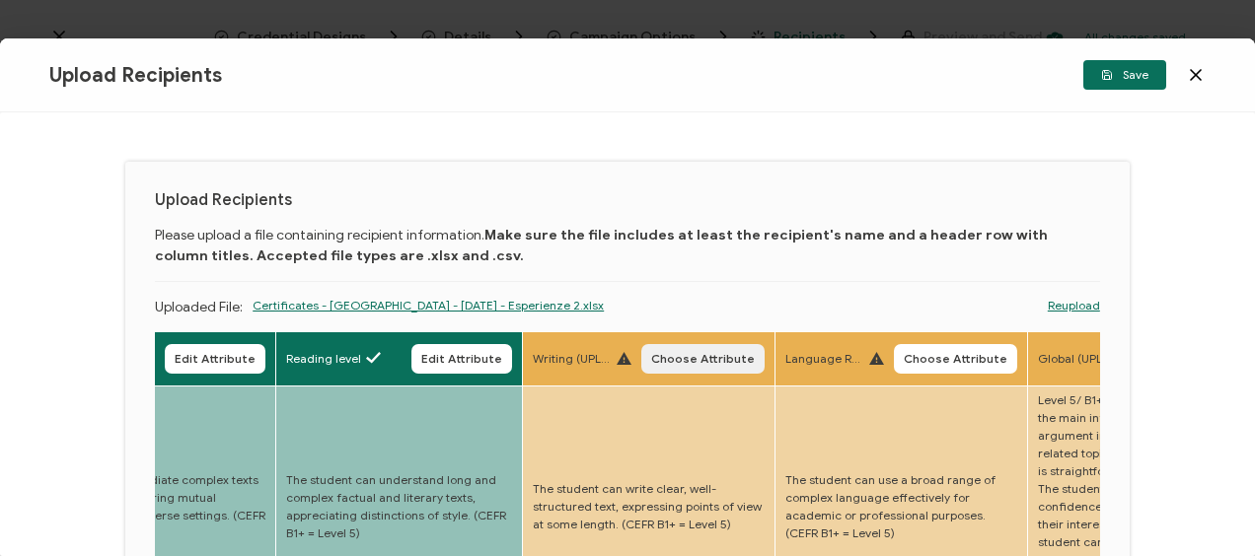
click at [703, 355] on span "Choose Attribute" at bounding box center [703, 359] width 104 height 12
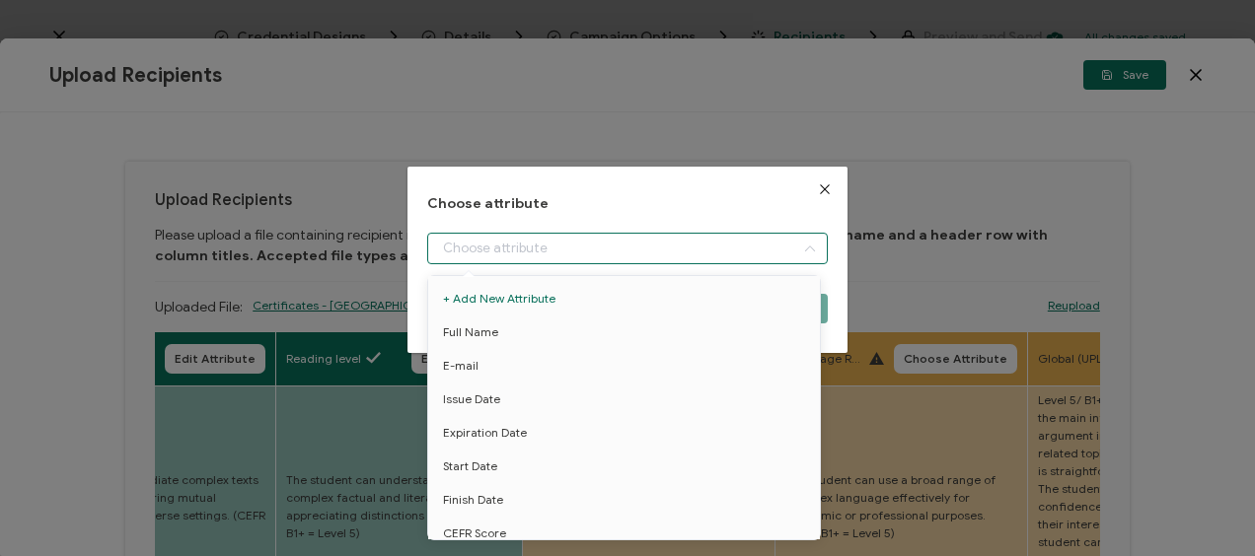
drag, startPoint x: 625, startPoint y: 254, endPoint x: 541, endPoint y: 371, distance: 144.0
click at [622, 258] on input "dialog" at bounding box center [626, 249] width 399 height 32
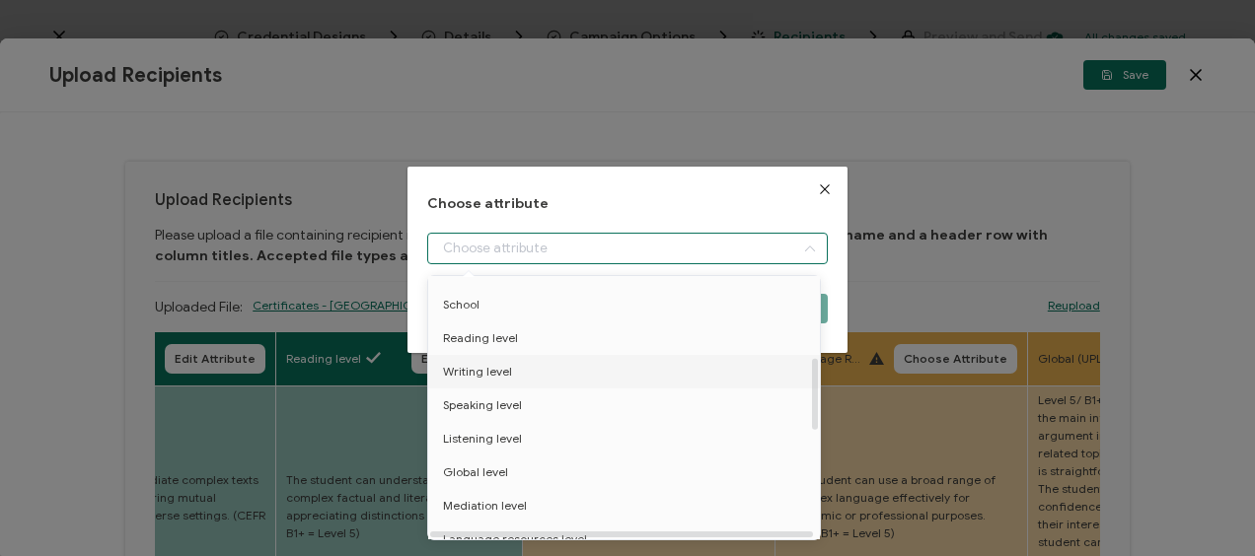
click at [501, 369] on span "Writing level" at bounding box center [477, 372] width 69 height 34
type input "Writing level"
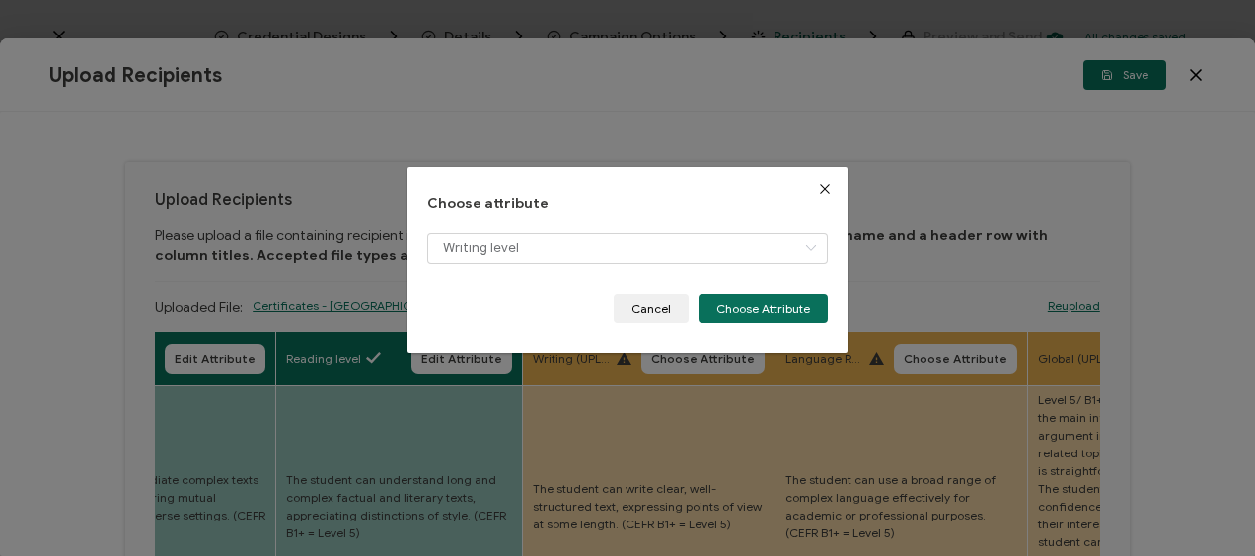
drag, startPoint x: 758, startPoint y: 310, endPoint x: 886, endPoint y: 336, distance: 130.0
click at [763, 312] on button "Choose Attribute" at bounding box center [762, 309] width 129 height 30
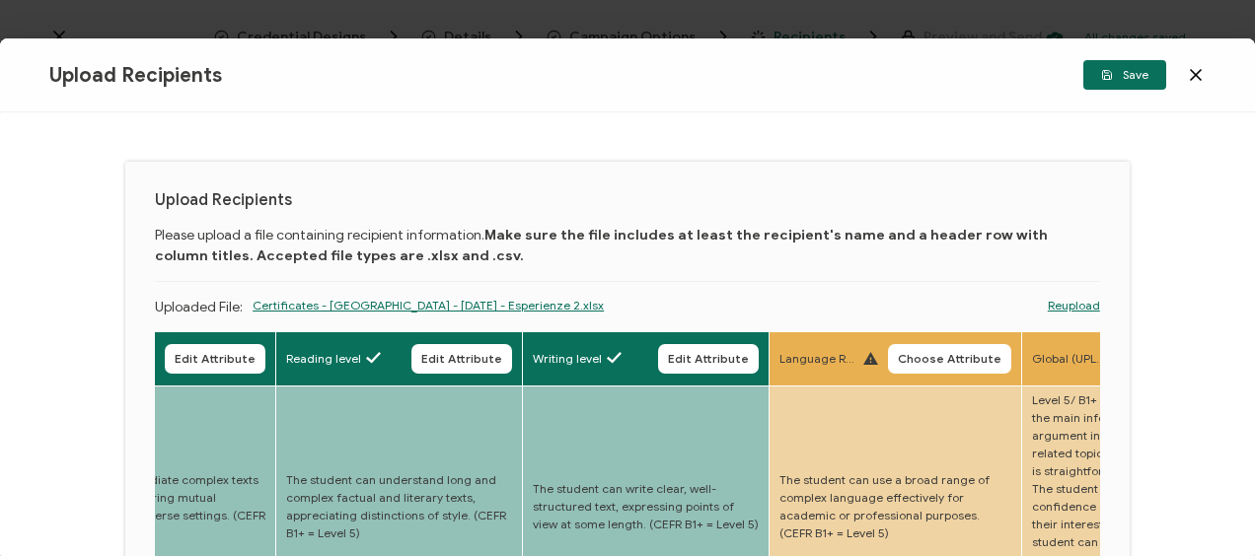
click at [941, 348] on button "Choose Attribute" at bounding box center [949, 359] width 123 height 30
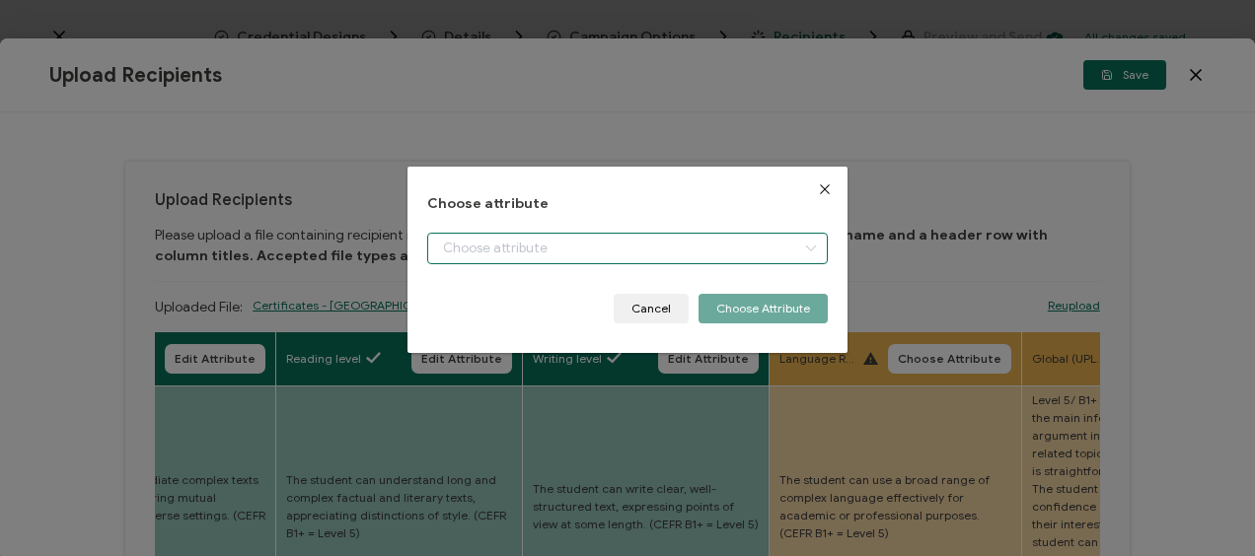
click at [522, 248] on input "dialog" at bounding box center [626, 249] width 399 height 32
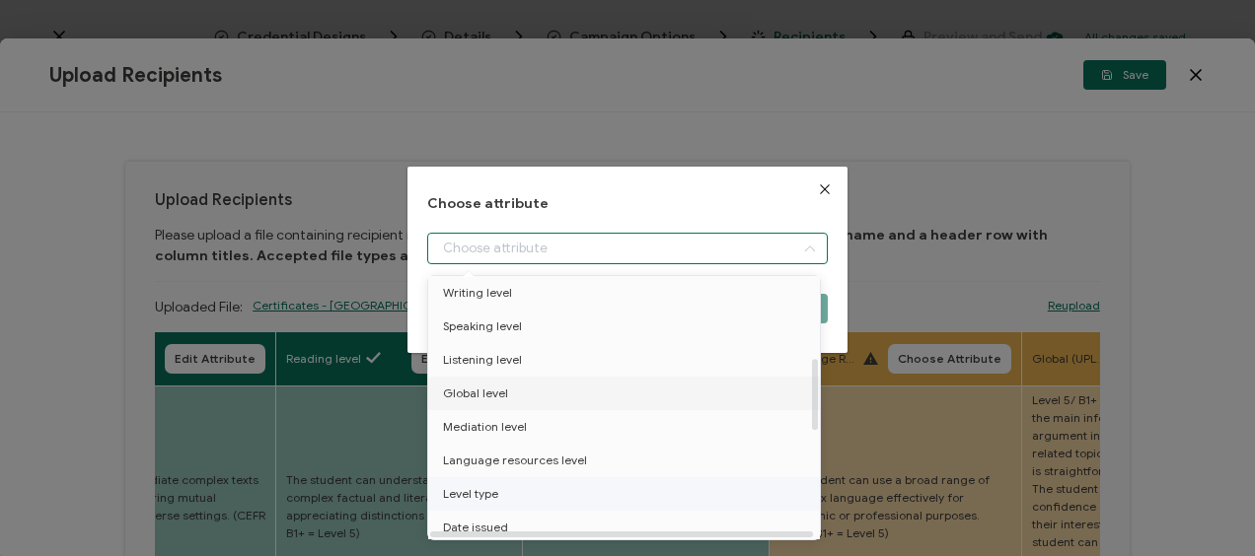
scroll to position [395, 0]
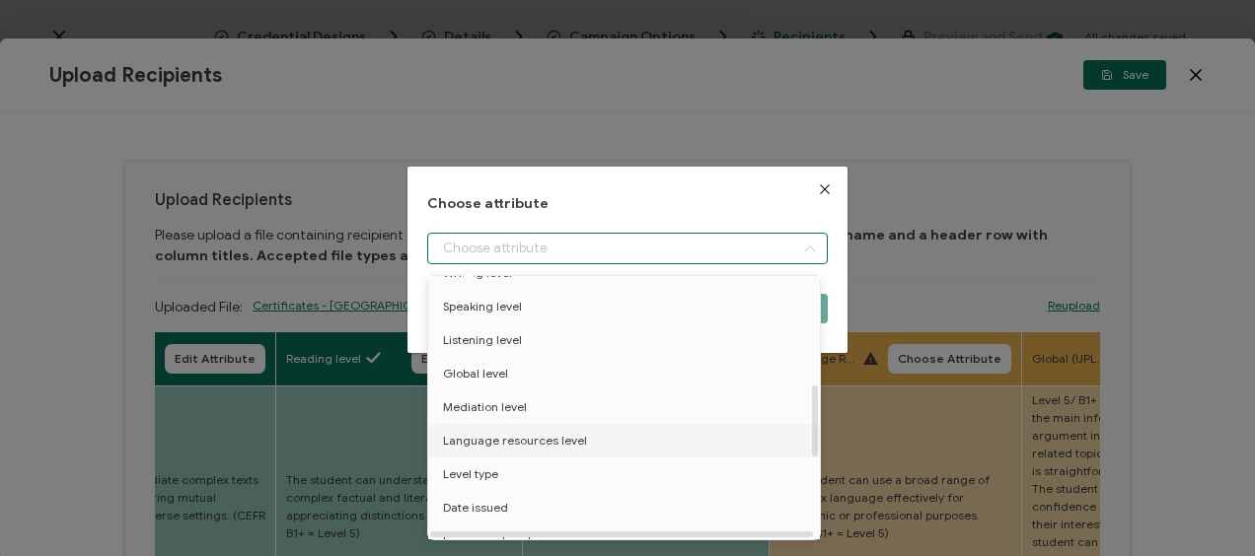
click at [492, 439] on span "Language resources level" at bounding box center [515, 441] width 144 height 34
type input "Language resources level"
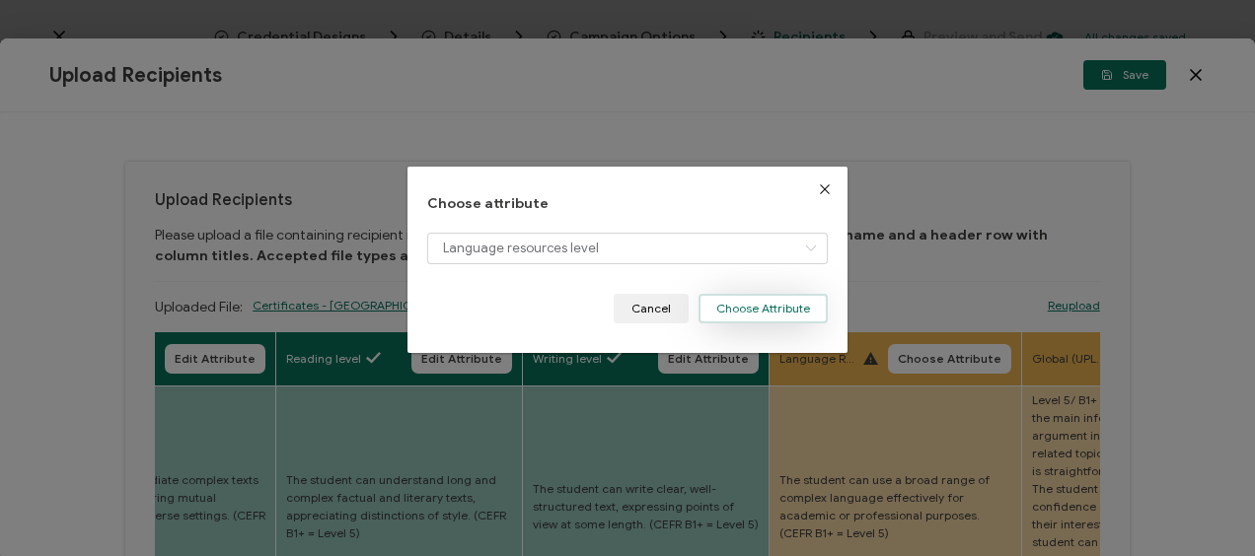
click at [789, 307] on button "Choose Attribute" at bounding box center [762, 309] width 129 height 30
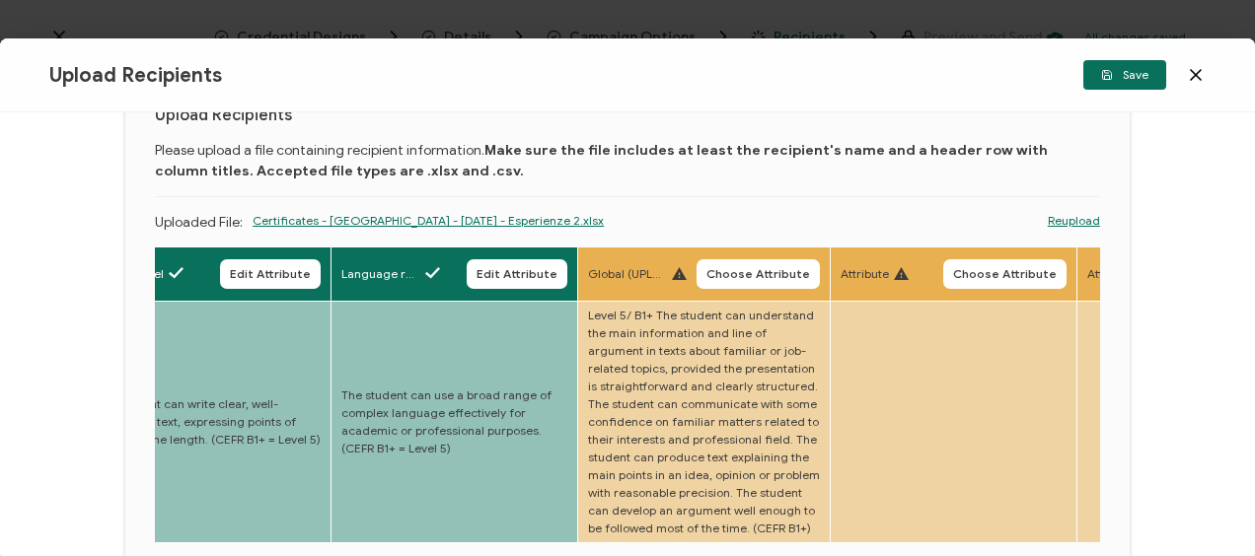
scroll to position [0, 0]
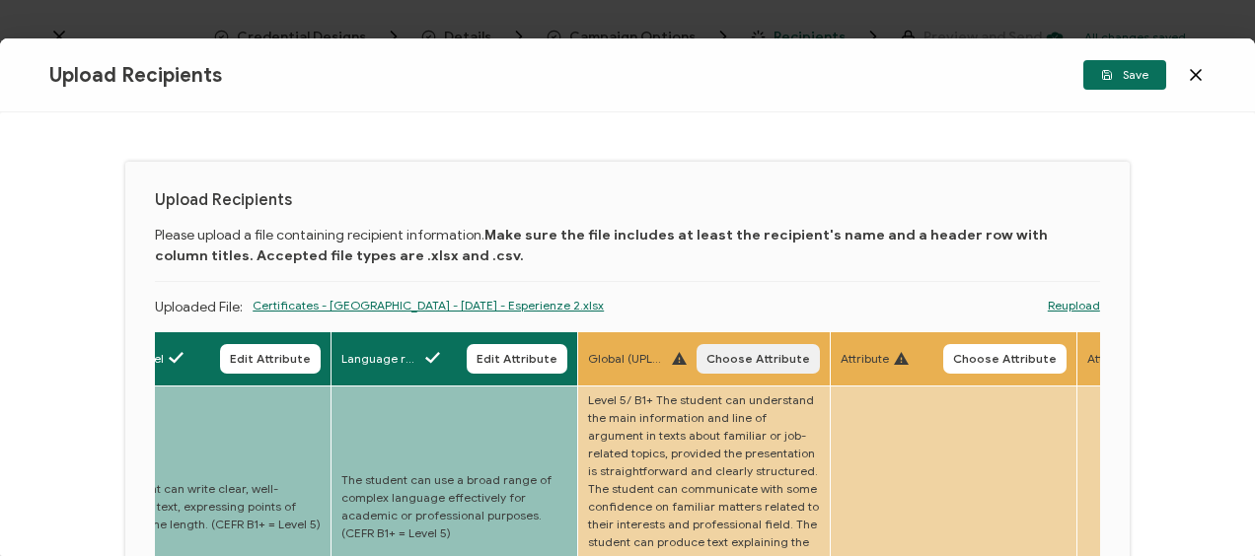
click at [765, 359] on span "Choose Attribute" at bounding box center [758, 359] width 104 height 12
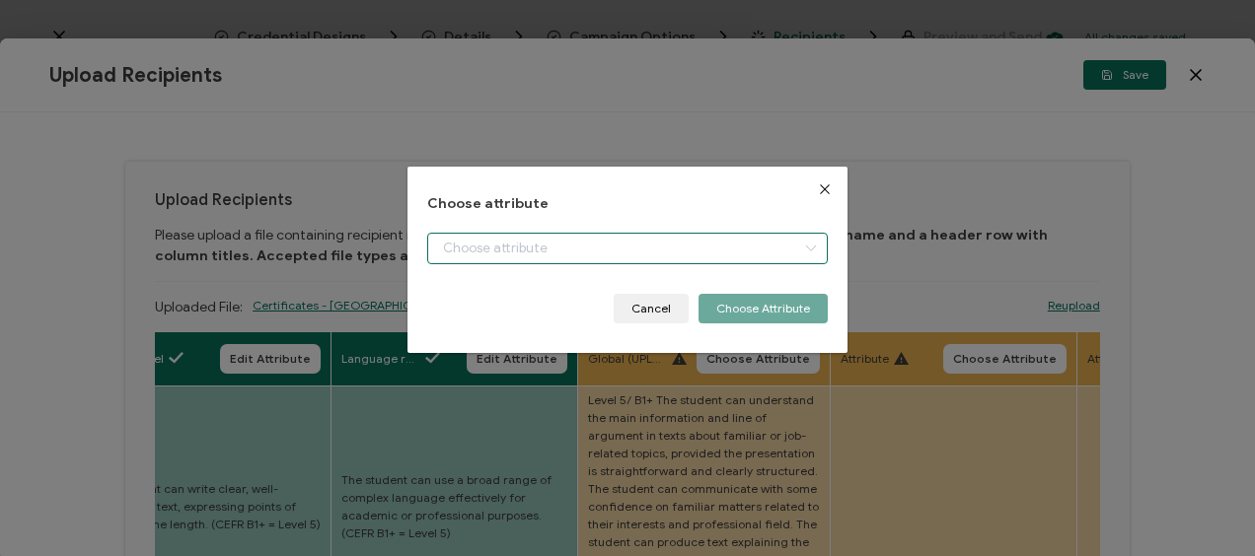
click at [652, 239] on input "dialog" at bounding box center [626, 249] width 399 height 32
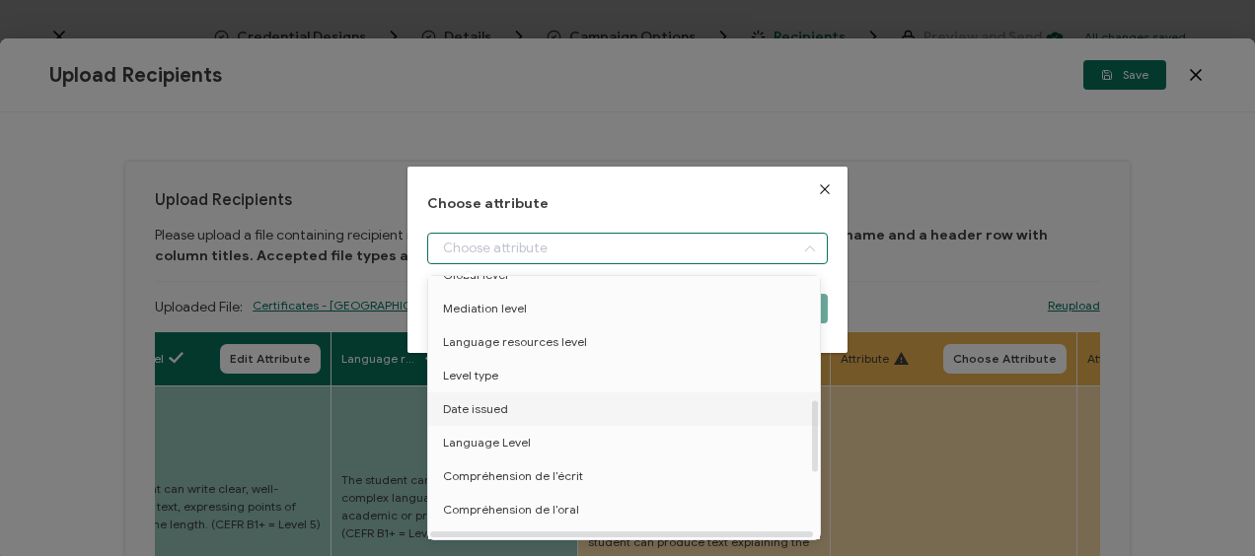
scroll to position [395, 0]
click at [491, 371] on span "Global level" at bounding box center [475, 374] width 65 height 34
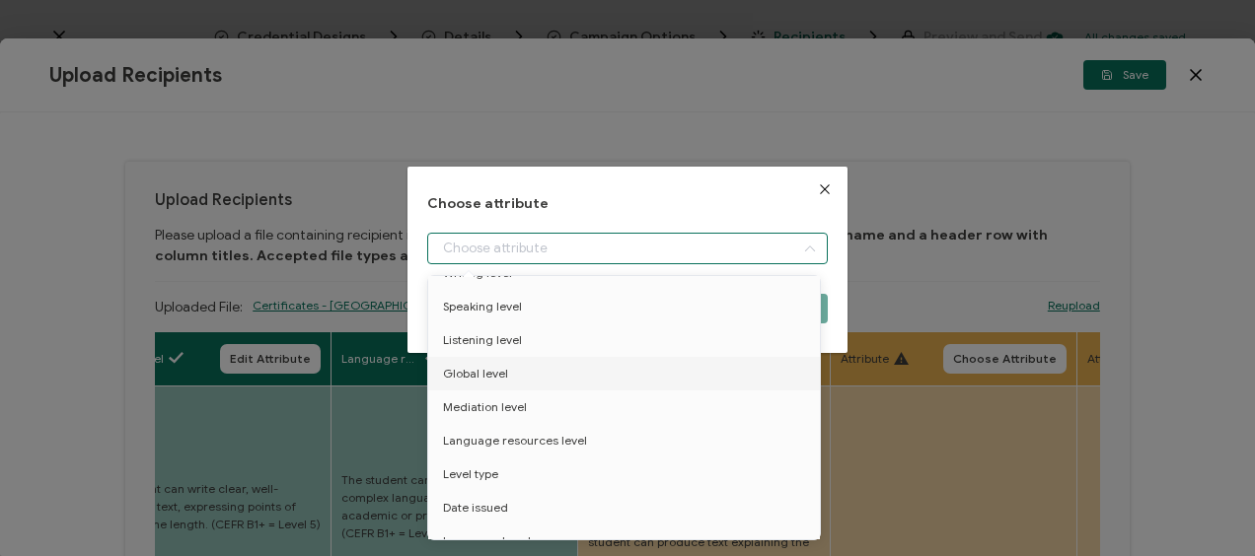
type input "Global level"
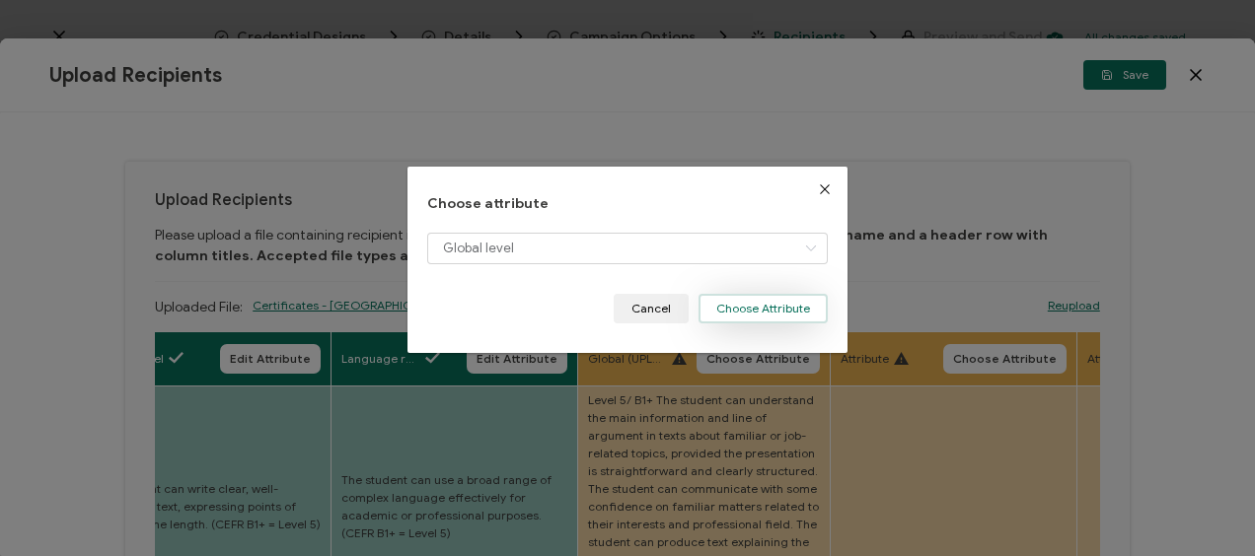
click at [727, 314] on button "Choose Attribute" at bounding box center [762, 309] width 129 height 30
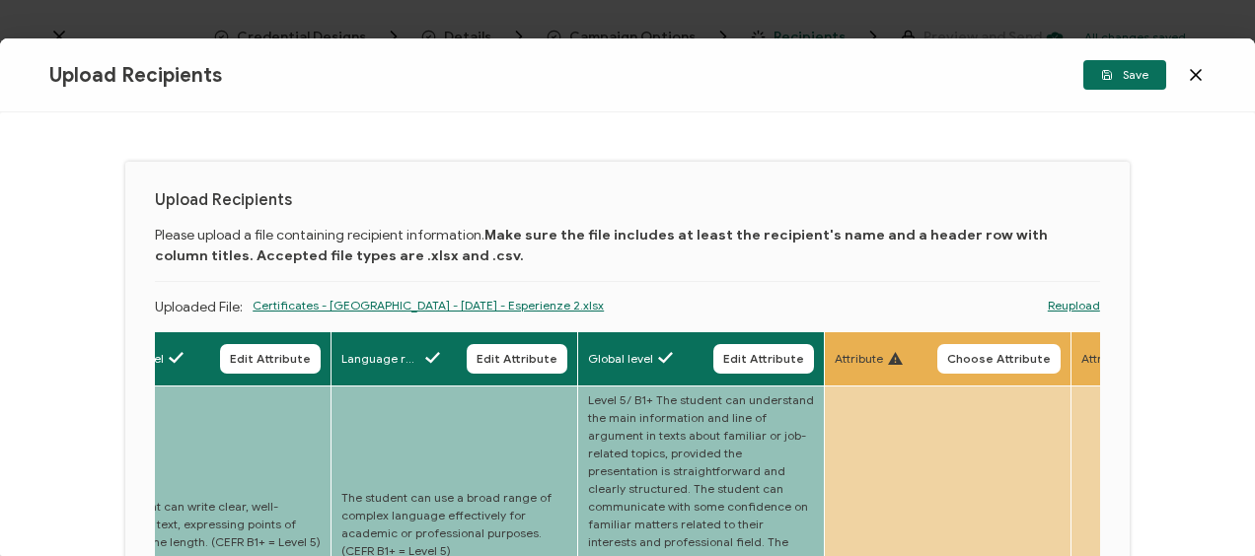
click at [0, 0] on icon "button" at bounding box center [0, 0] width 0 height 0
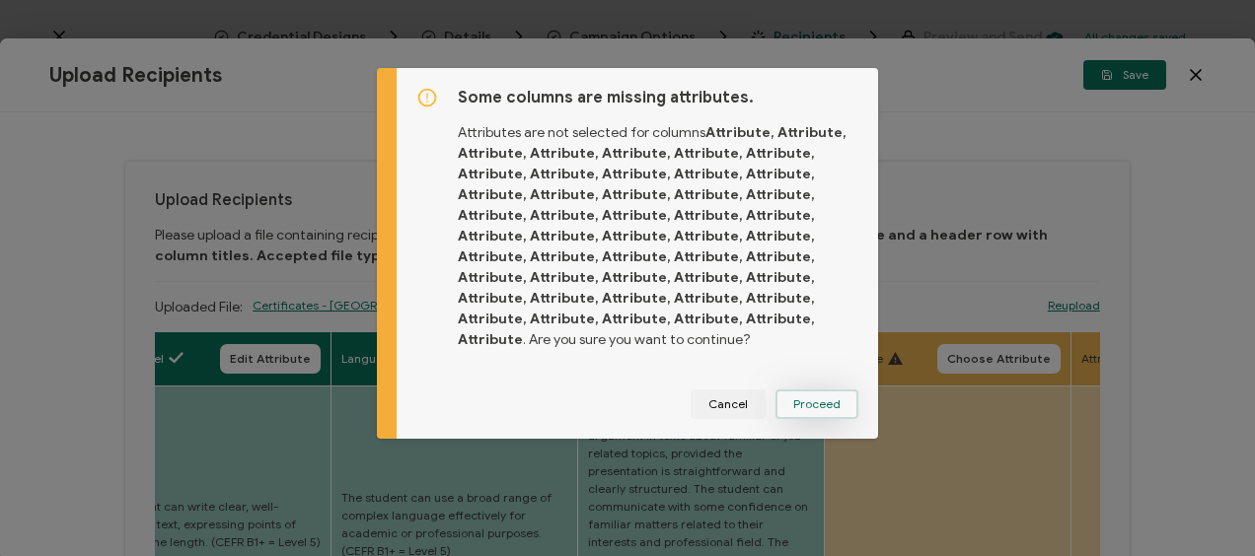
click at [829, 398] on span "Proceed" at bounding box center [816, 404] width 47 height 12
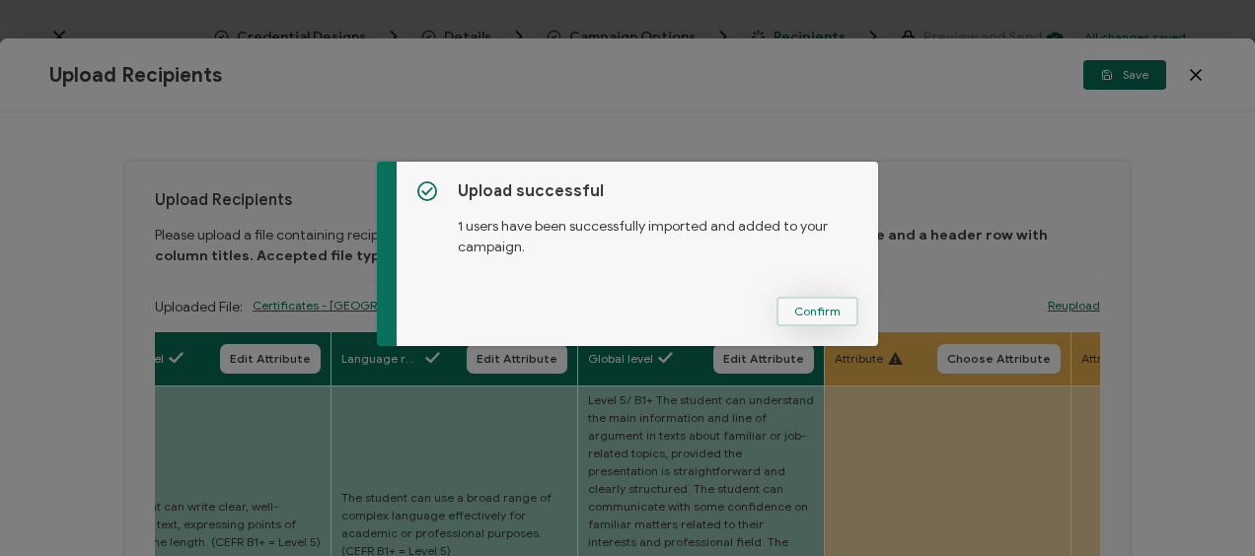
click at [797, 302] on button "Confirm" at bounding box center [817, 312] width 82 height 30
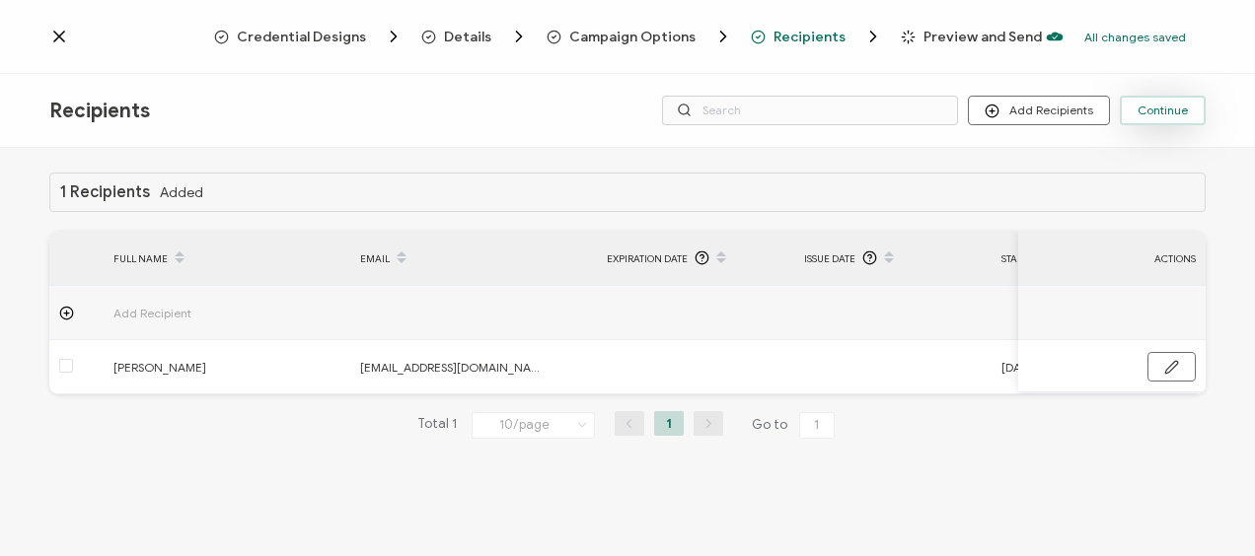
click at [1149, 108] on span "Continue" at bounding box center [1162, 111] width 50 height 12
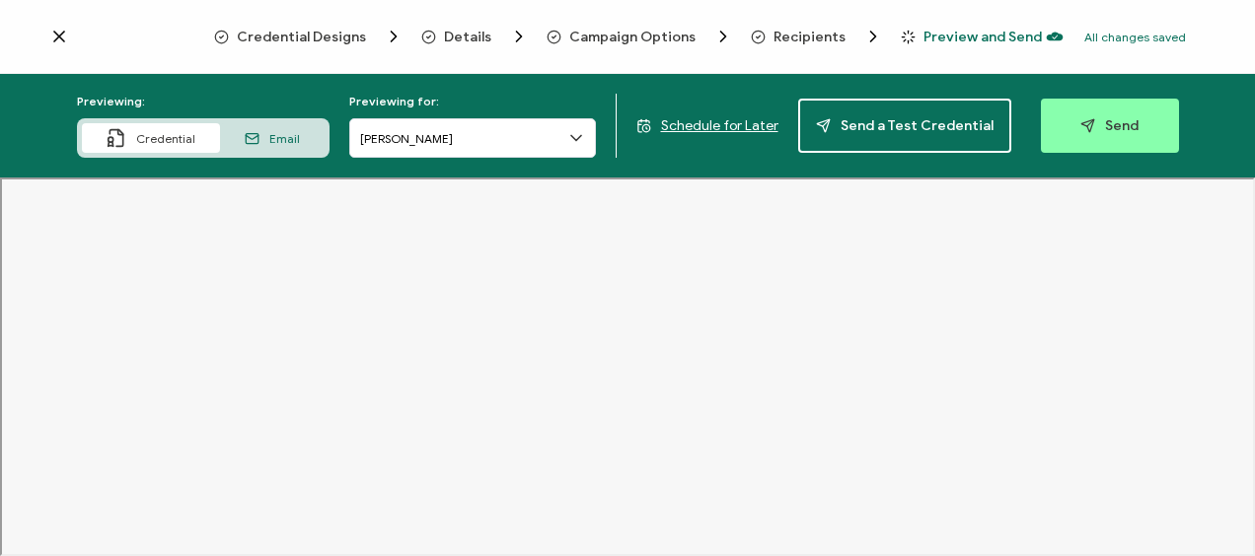
click at [297, 138] on span "Email" at bounding box center [284, 138] width 31 height 15
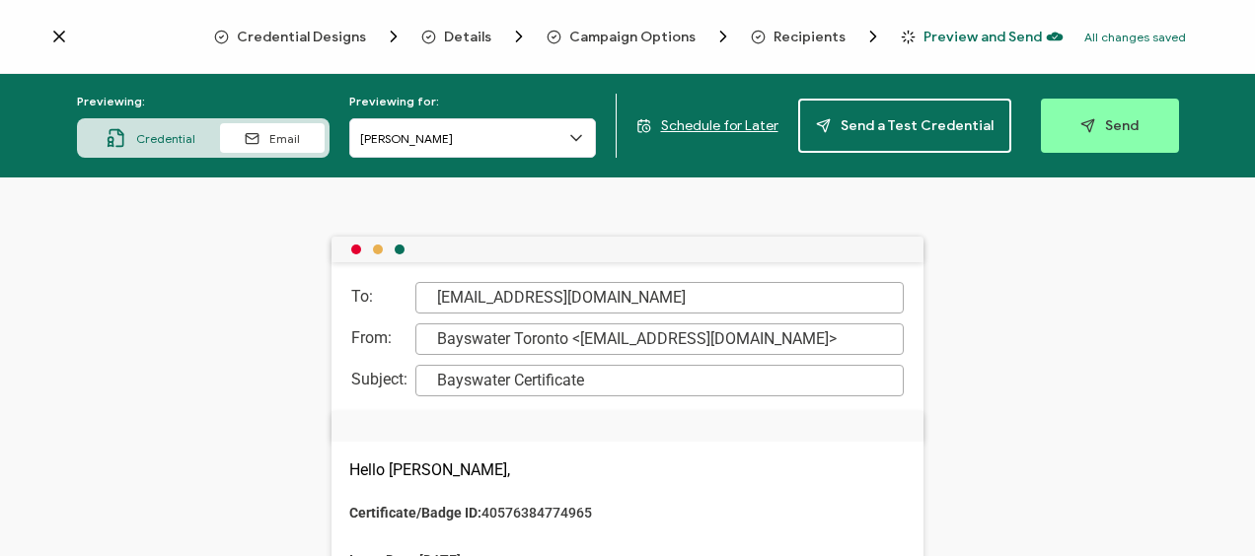
click at [153, 131] on span "Credential" at bounding box center [165, 138] width 59 height 15
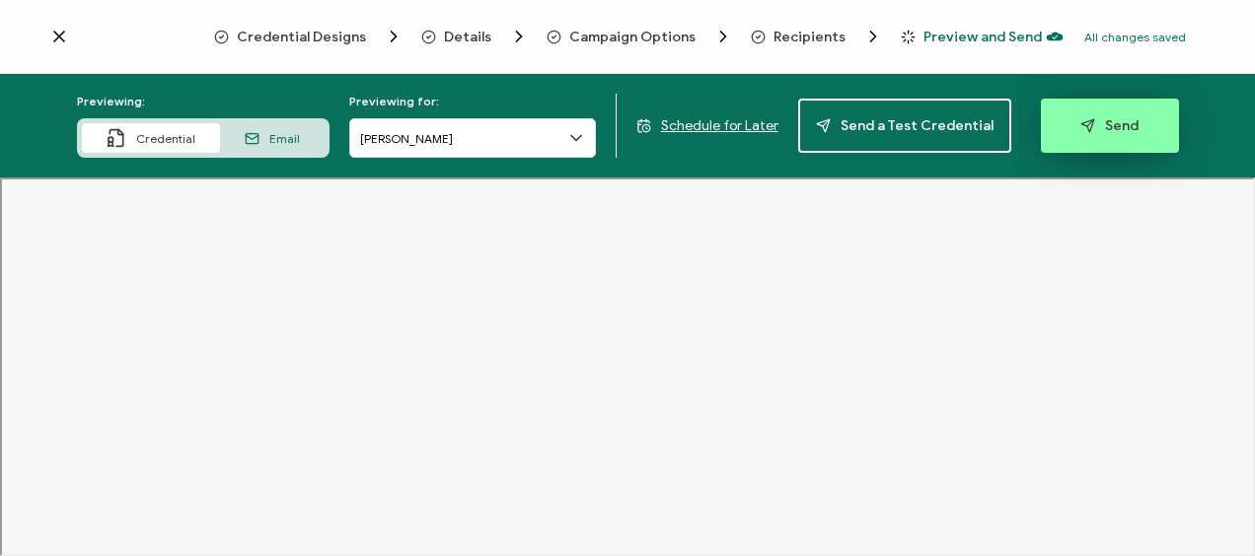
click at [1113, 116] on button "Send" at bounding box center [1110, 126] width 138 height 54
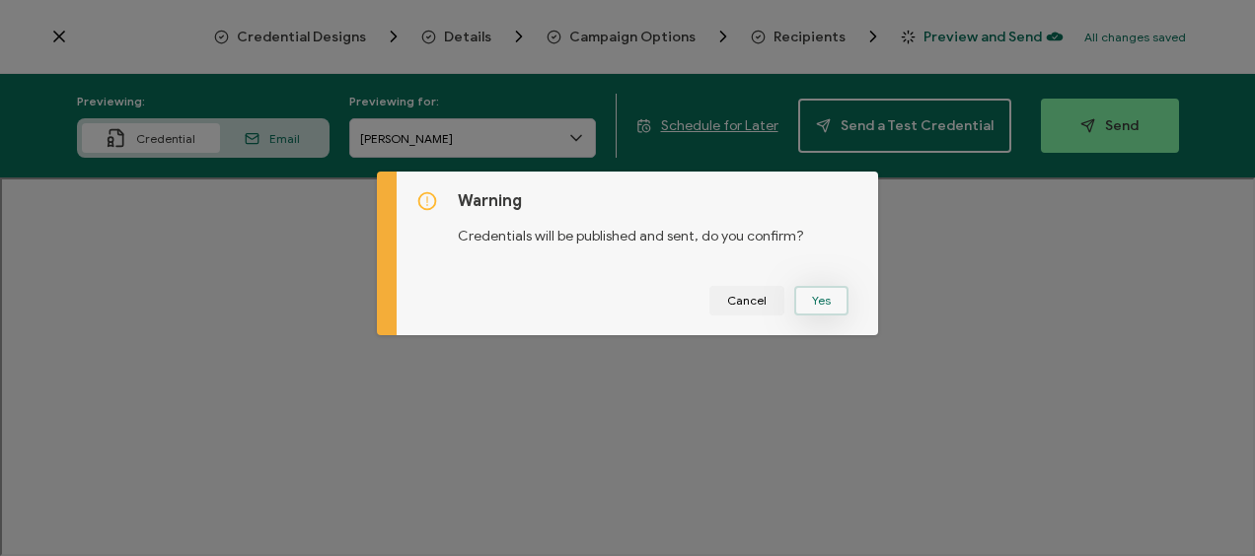
click at [803, 294] on button "Yes" at bounding box center [821, 301] width 54 height 30
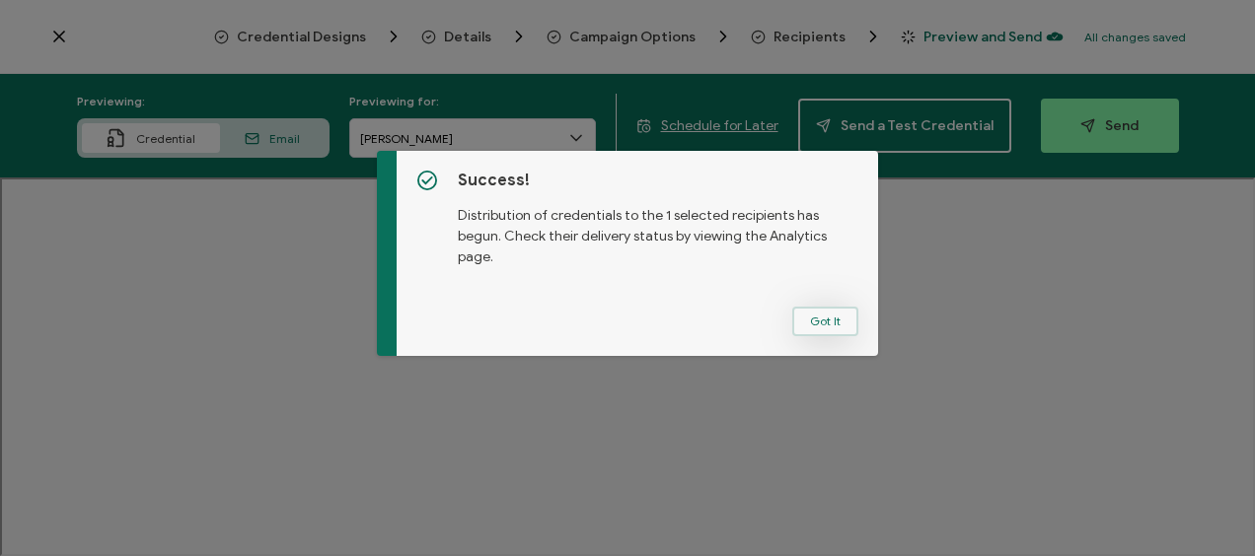
click at [815, 321] on button "Got It" at bounding box center [825, 322] width 66 height 30
